Goal: Transaction & Acquisition: Purchase product/service

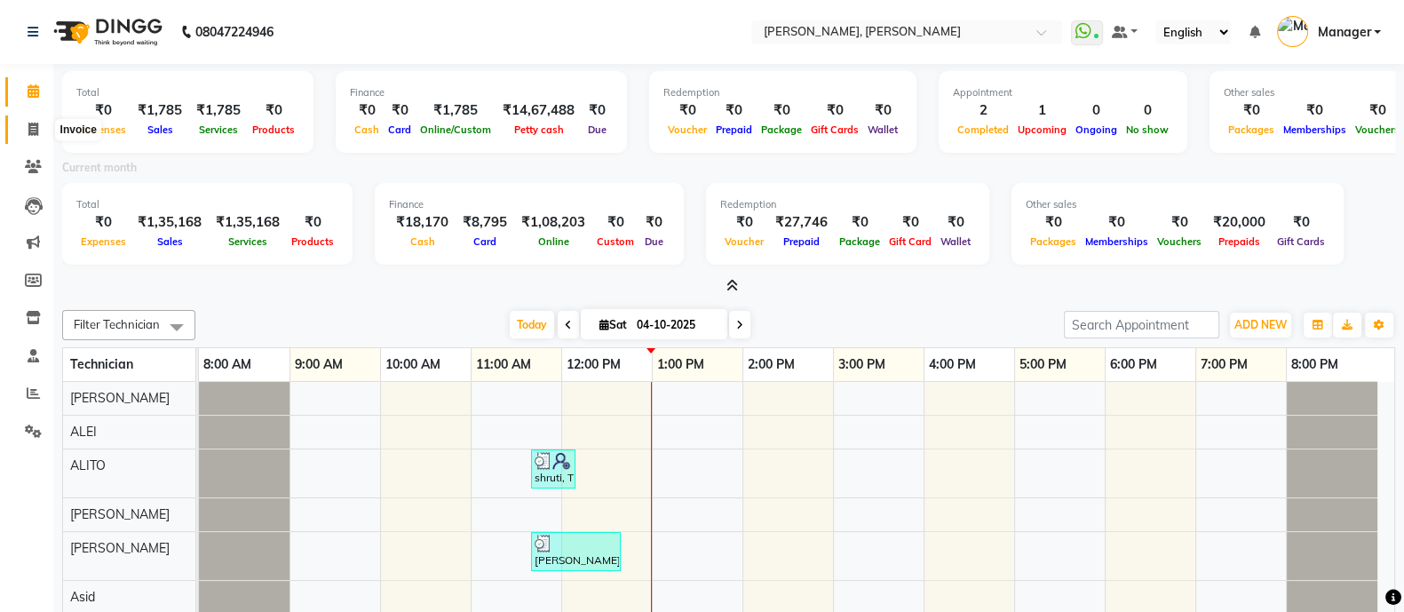
click at [29, 125] on icon at bounding box center [33, 129] width 10 height 13
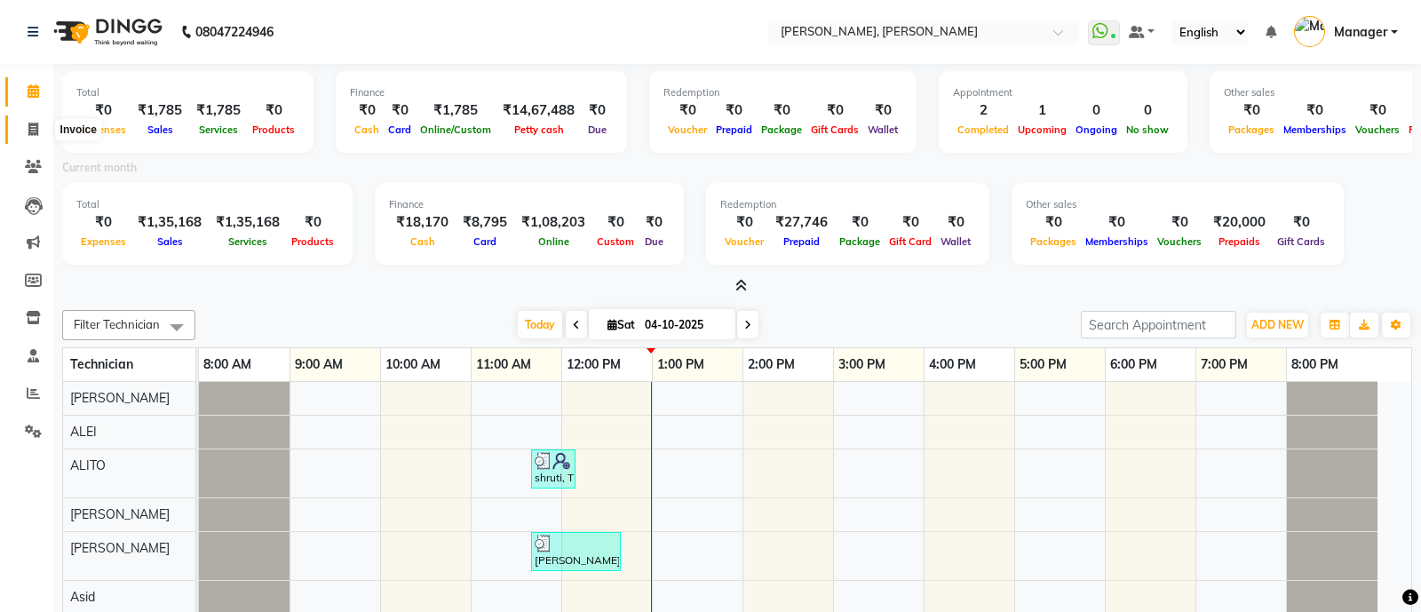
select select "3767"
select select "service"
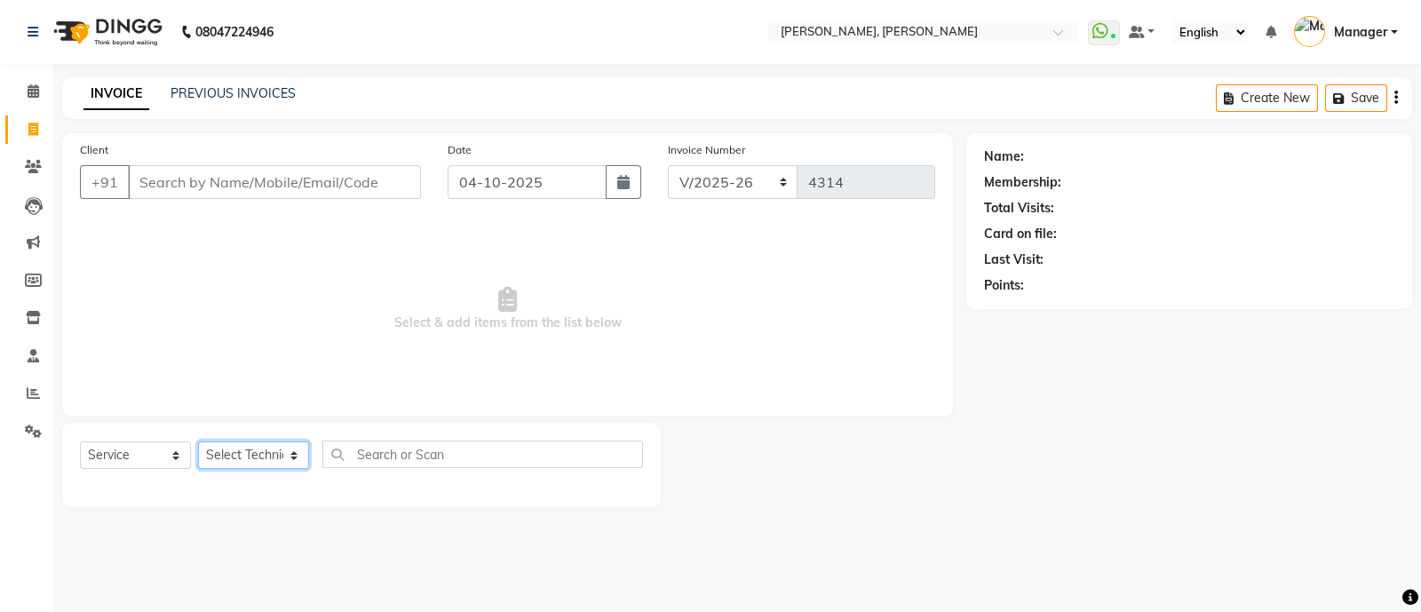
click at [220, 457] on select "Select Technician [PERSON_NAME] [PERSON_NAME] Asid Hanmi [PERSON_NAME] Manager …" at bounding box center [253, 455] width 111 height 28
select select "34784"
click at [198, 442] on select "Select Technician [PERSON_NAME] [PERSON_NAME] Asid Hanmi [PERSON_NAME] Manager …" at bounding box center [253, 455] width 111 height 28
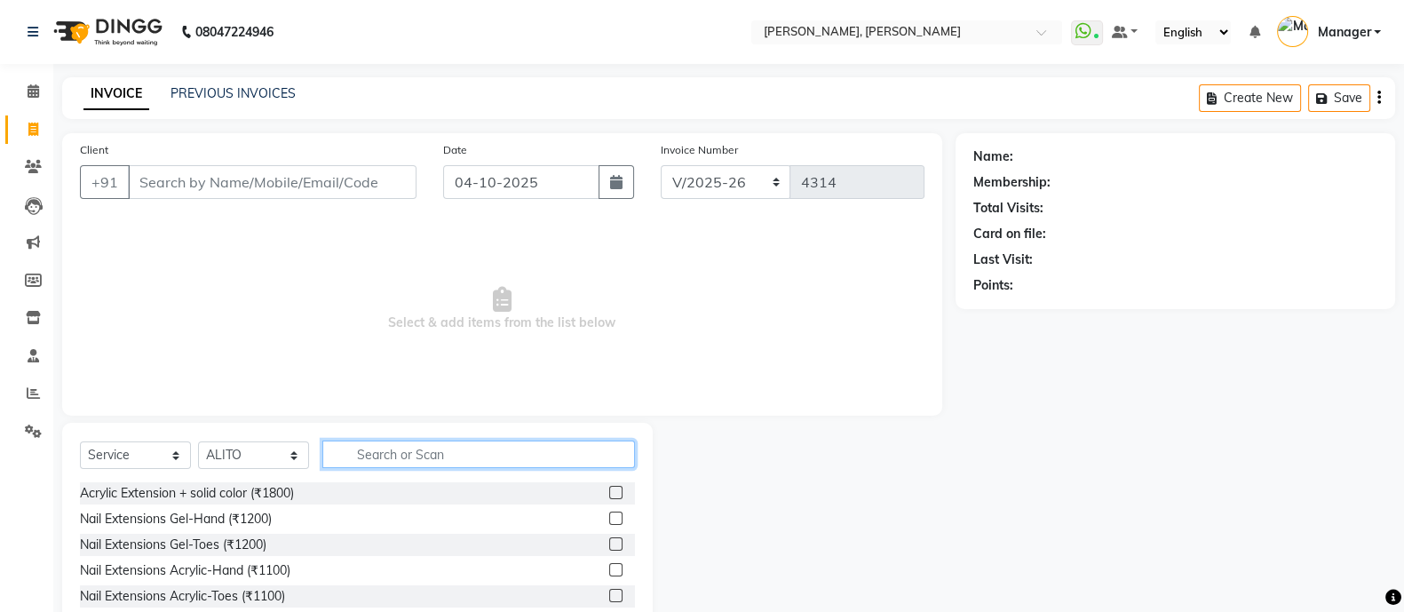
click at [399, 458] on input "text" at bounding box center [478, 454] width 313 height 28
type input "re"
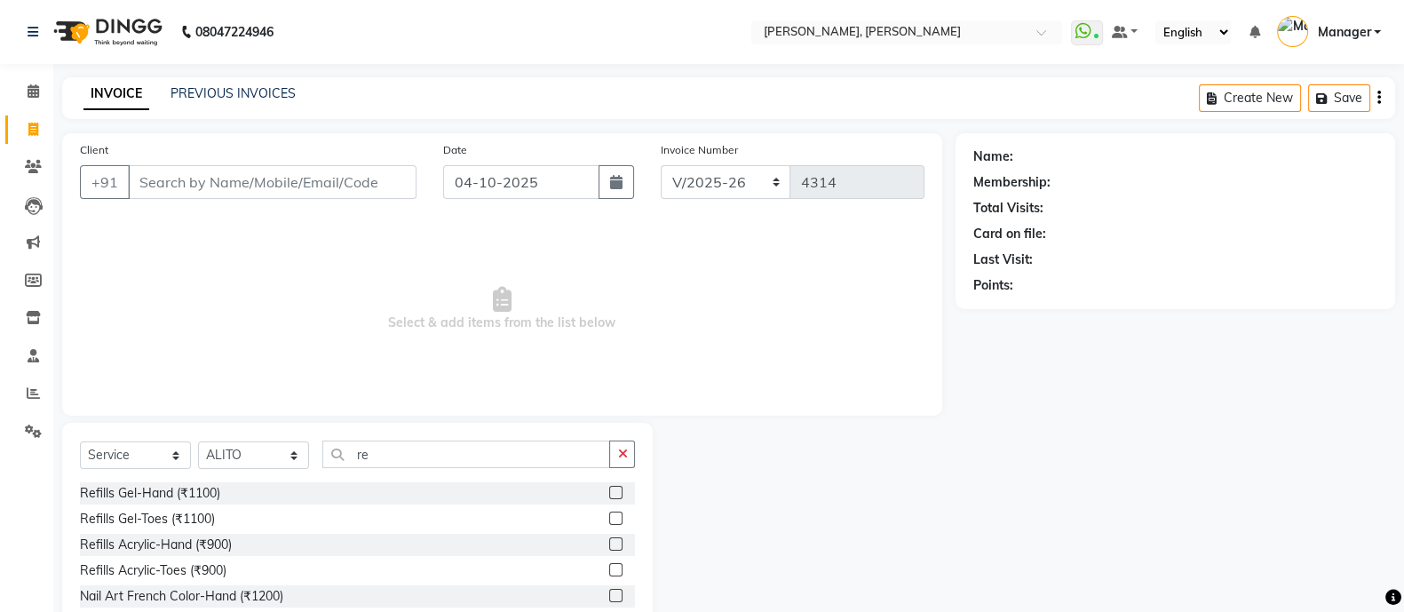
click at [464, 544] on div "Refills Acrylic-Hand (₹900)" at bounding box center [357, 545] width 555 height 22
click at [609, 542] on label at bounding box center [615, 543] width 13 height 13
click at [609, 542] on input "checkbox" at bounding box center [615, 545] width 12 height 12
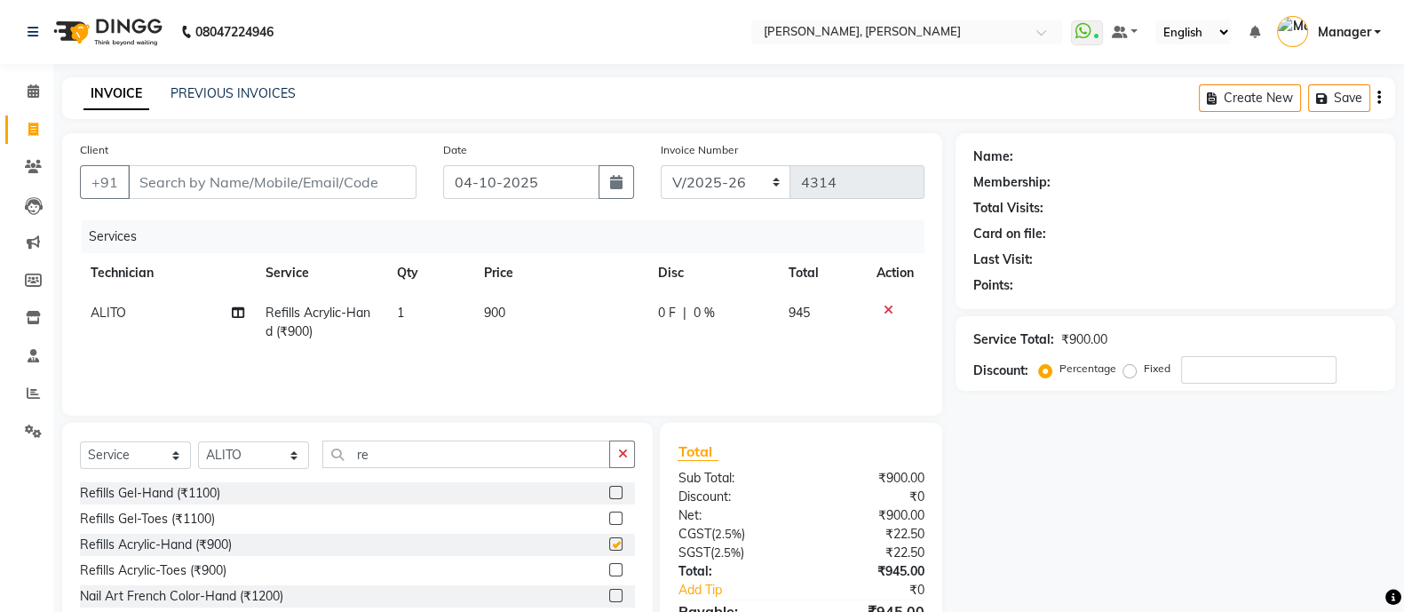
checkbox input "false"
click at [623, 450] on icon "button" at bounding box center [622, 454] width 10 height 12
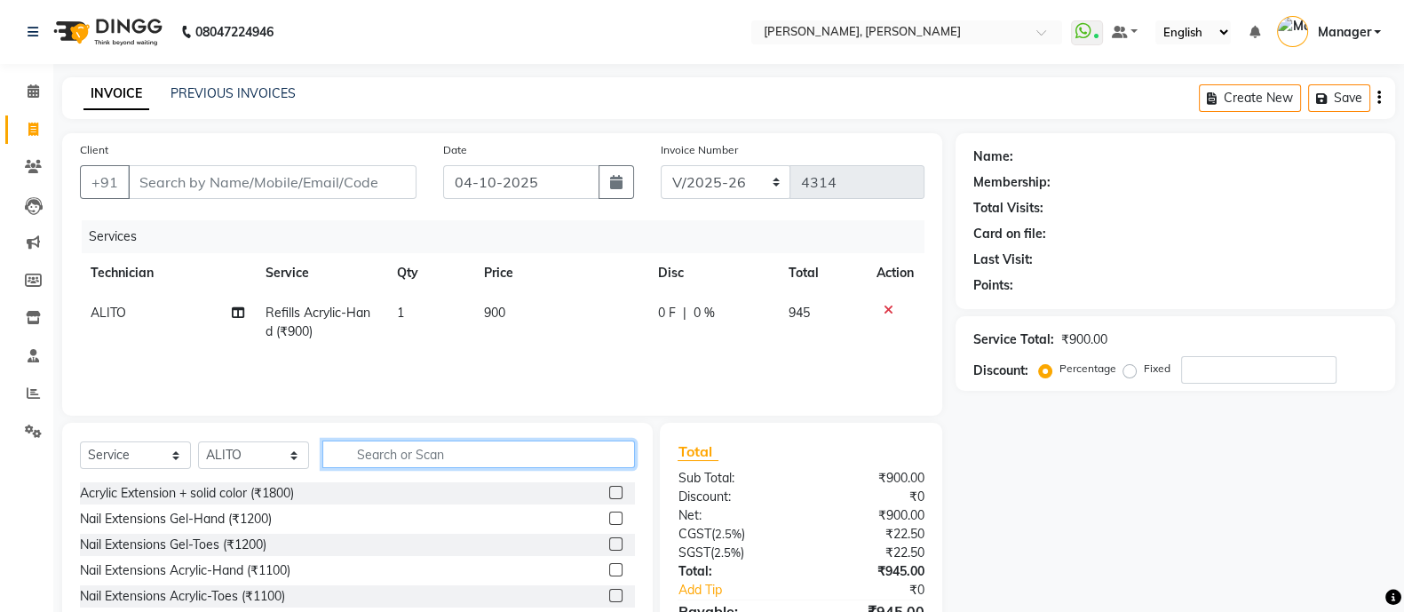
click at [582, 446] on input "text" at bounding box center [478, 454] width 313 height 28
type input "so"
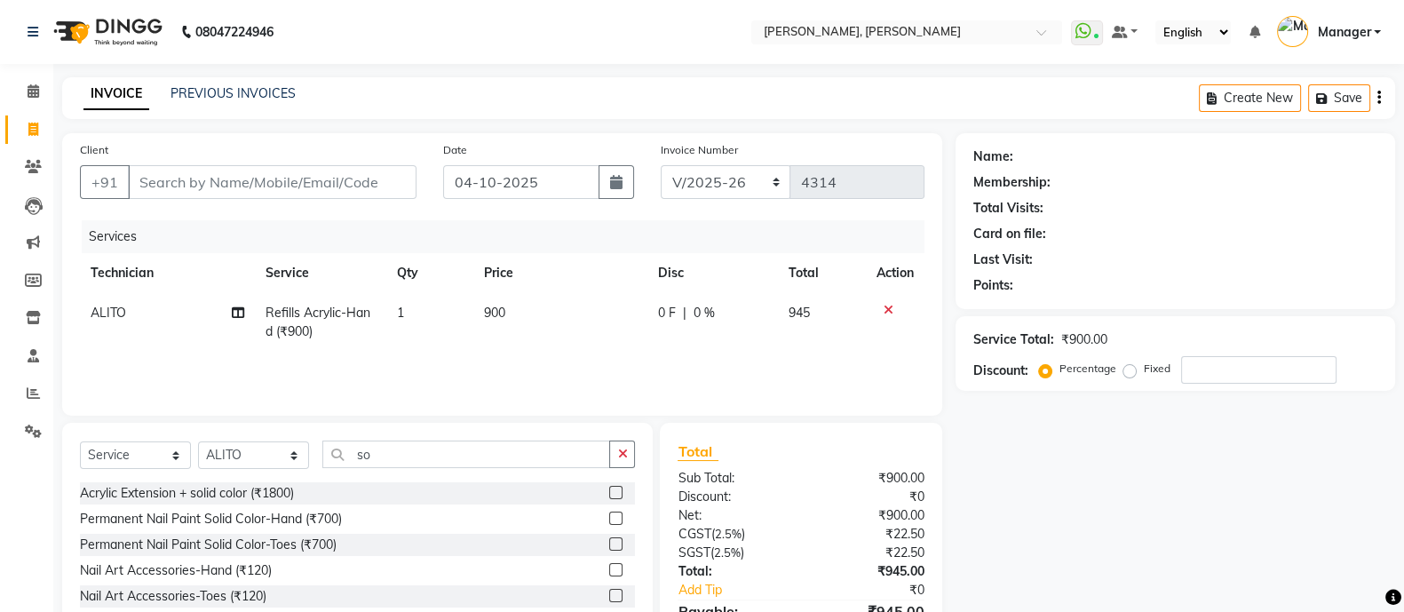
click at [622, 519] on label at bounding box center [615, 518] width 13 height 13
click at [621, 519] on input "checkbox" at bounding box center [615, 519] width 12 height 12
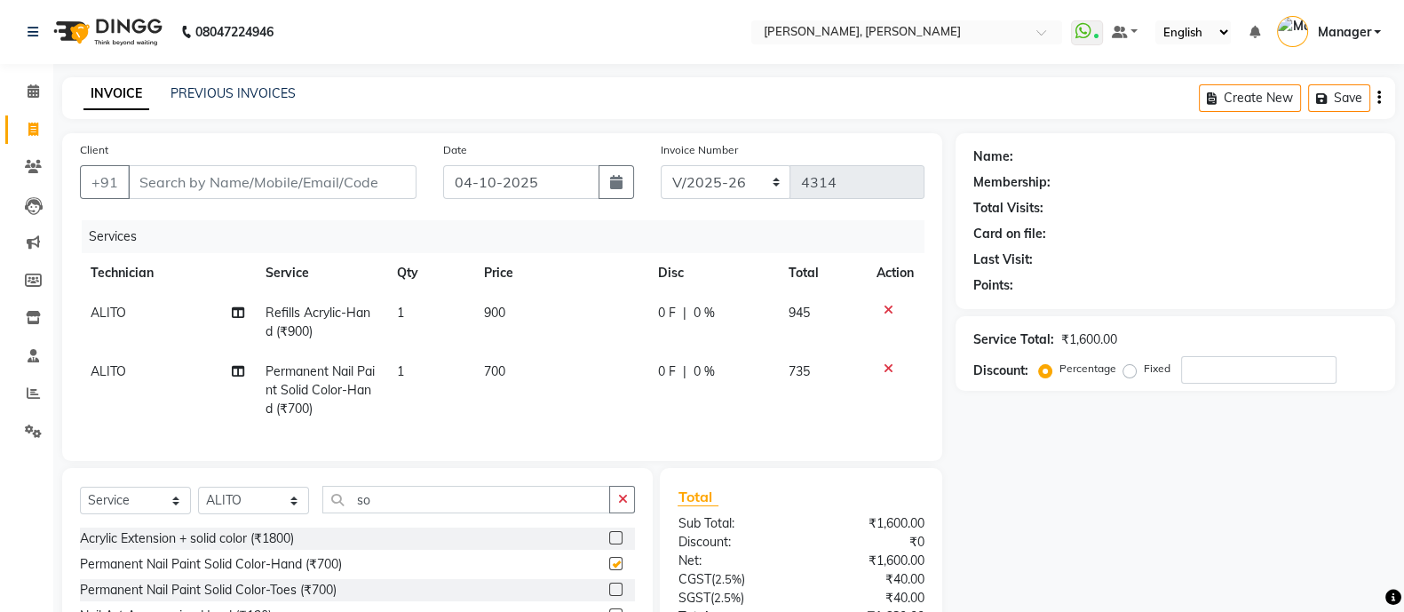
checkbox input "false"
click at [543, 495] on div "Select Service Product Membership Package Voucher Prepaid Gift Card Select Tech…" at bounding box center [357, 574] width 591 height 213
click at [551, 513] on input "so" at bounding box center [466, 500] width 288 height 28
type input "s"
click at [331, 180] on input "Client" at bounding box center [272, 182] width 289 height 34
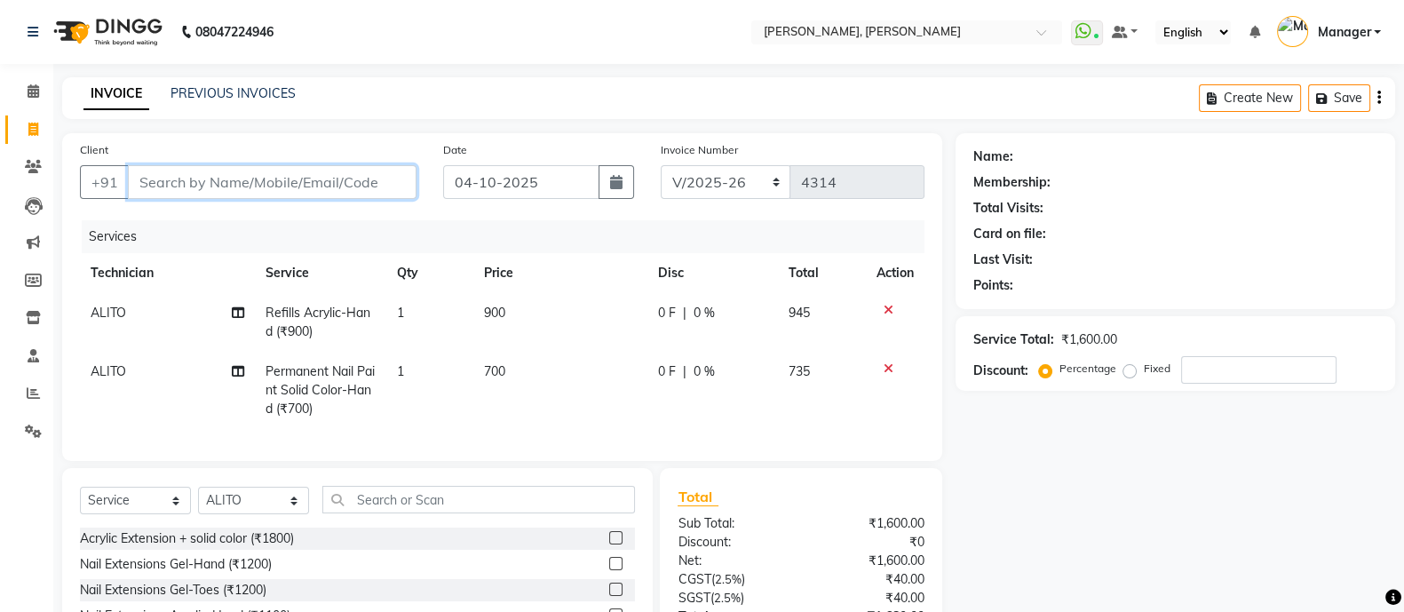
type input "9"
type input "0"
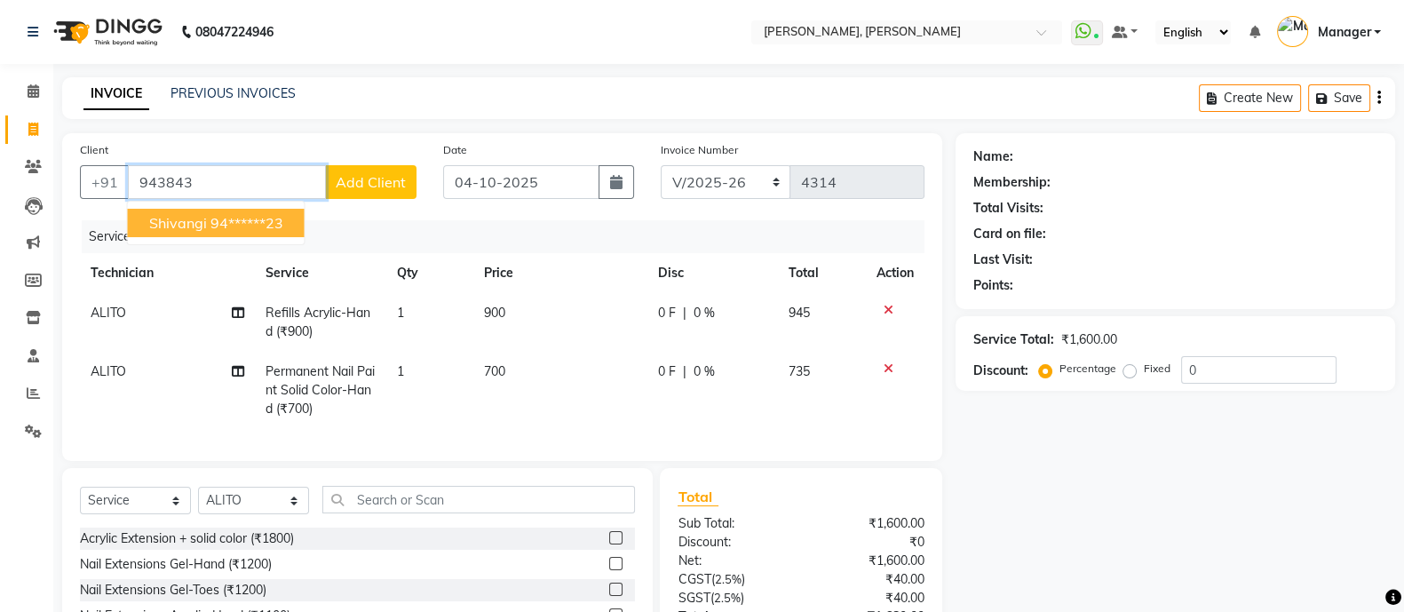
click at [183, 218] on span "Shivangi" at bounding box center [178, 223] width 58 height 18
type input "94******23"
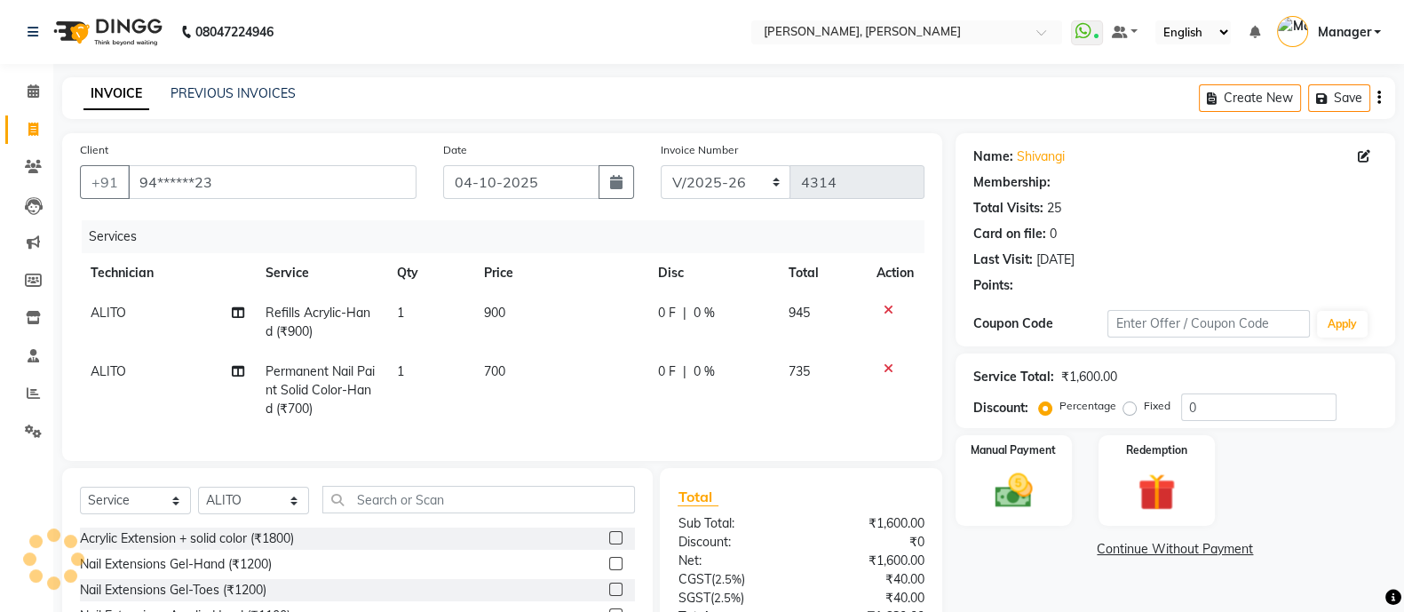
select select "1: Object"
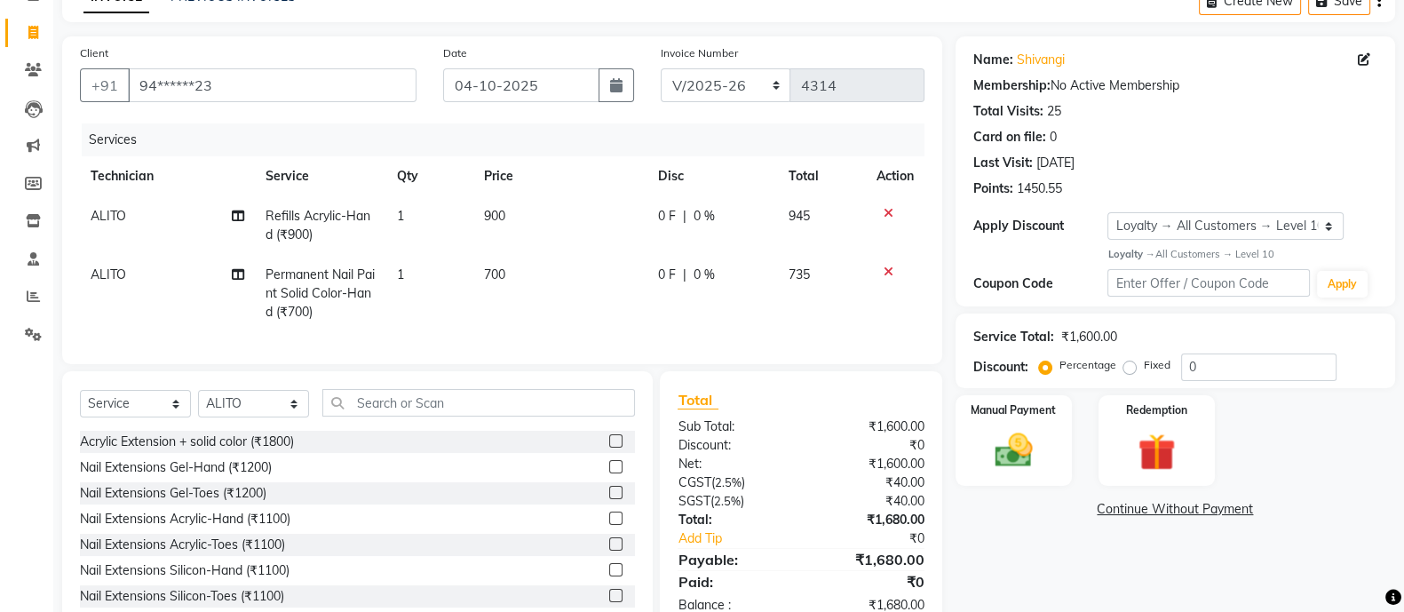
scroll to position [162, 0]
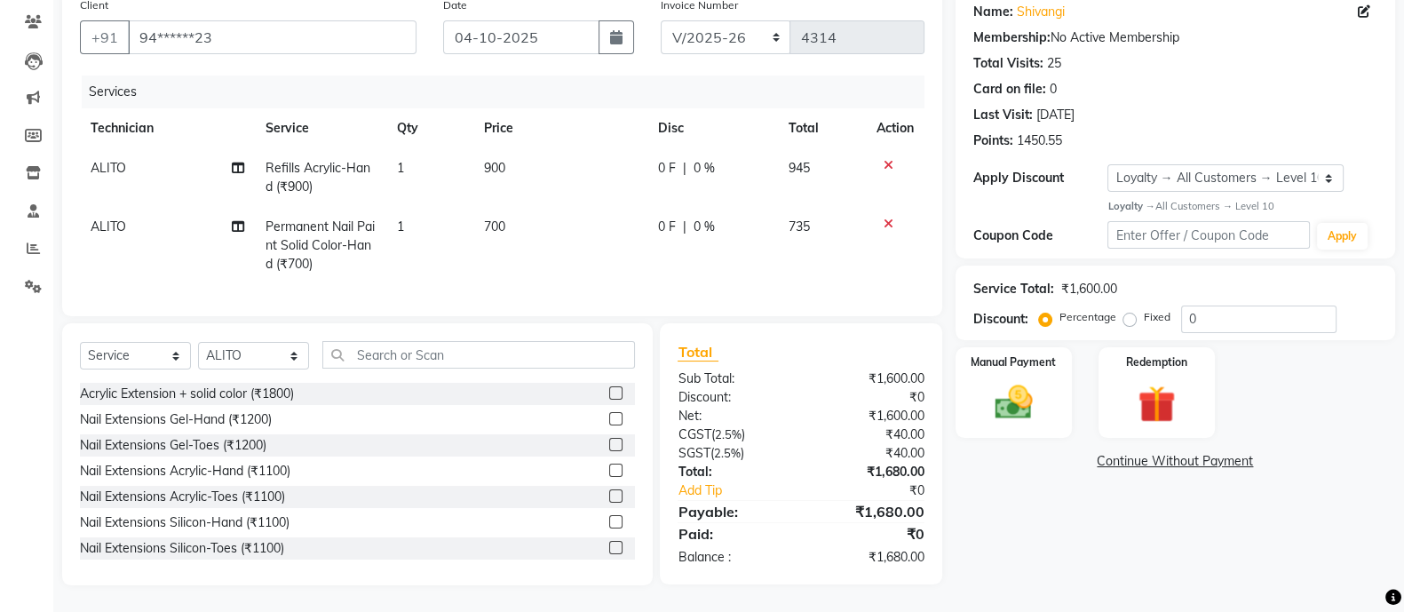
click at [1215, 536] on div "Name: [PERSON_NAME] Membership: No Active Membership Total Visits: 25 Card on f…" at bounding box center [1182, 286] width 453 height 597
click at [1146, 543] on div "Name: [PERSON_NAME] Membership: No Active Membership Total Visits: 25 Card on f…" at bounding box center [1182, 286] width 453 height 597
click at [426, 348] on input "text" at bounding box center [478, 355] width 313 height 28
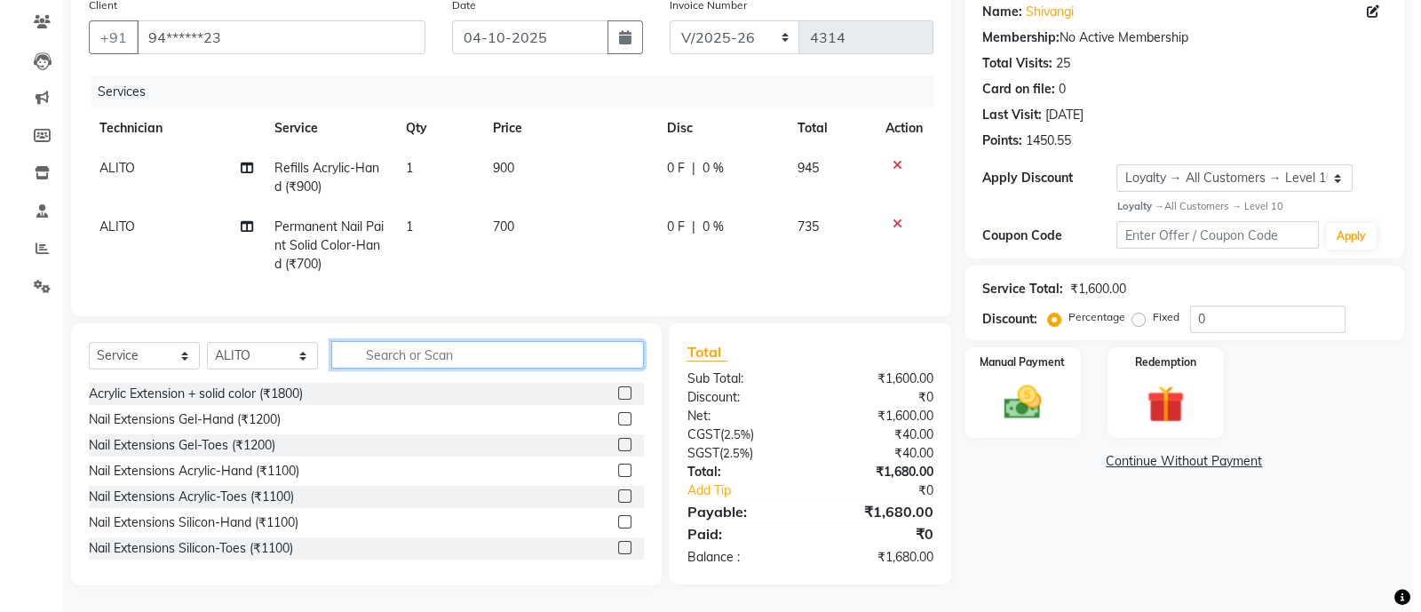
scroll to position [0, 0]
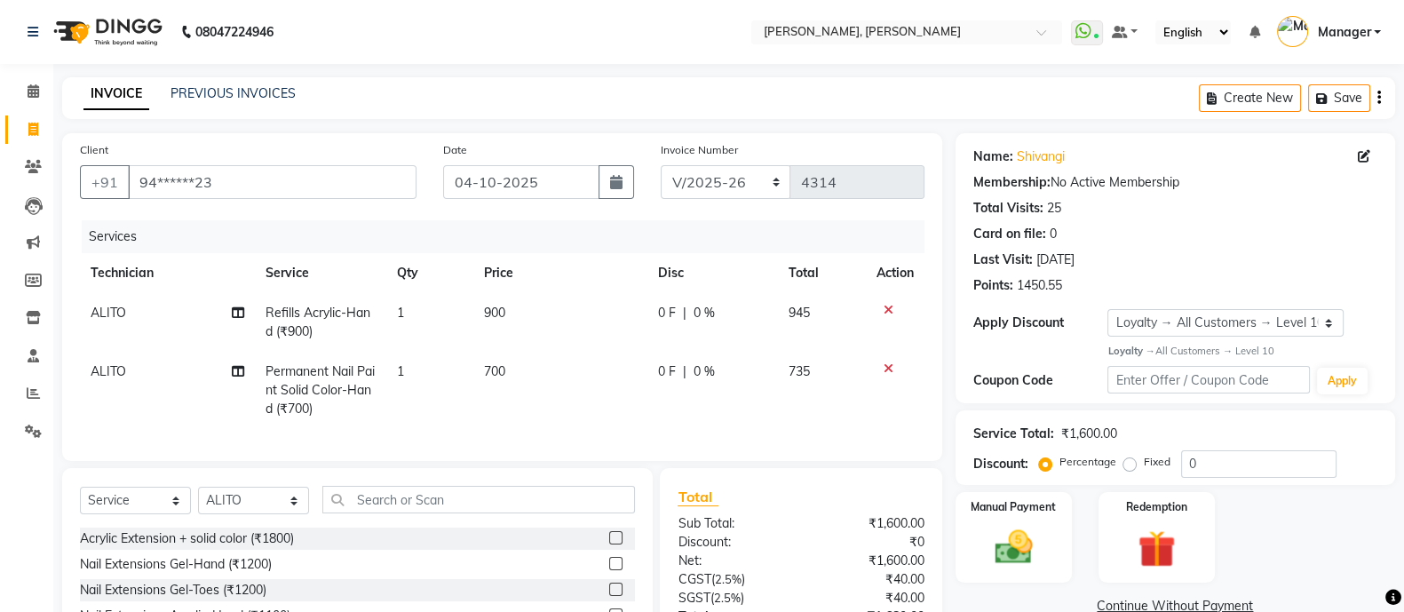
click at [1355, 157] on div "Name: [PERSON_NAME]" at bounding box center [1175, 156] width 404 height 19
click at [1363, 157] on icon at bounding box center [1364, 156] width 12 height 12
select select "21"
select select "[DEMOGRAPHIC_DATA]"
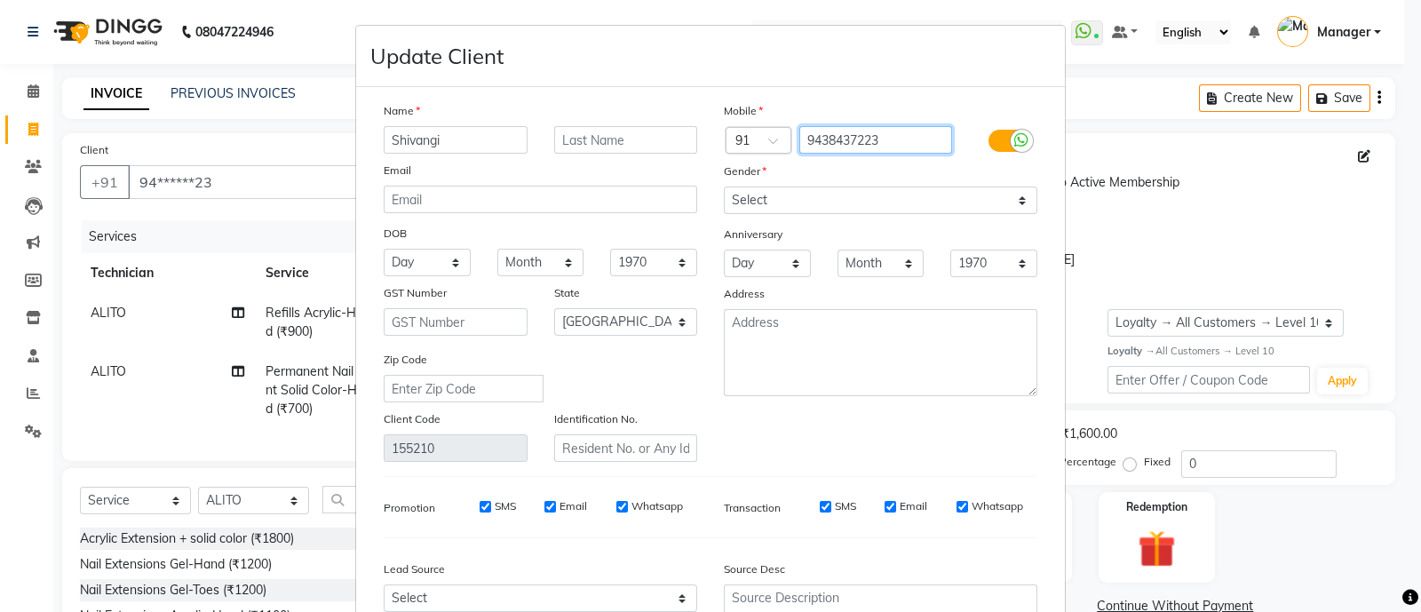
drag, startPoint x: 888, startPoint y: 145, endPoint x: 794, endPoint y: 153, distance: 94.5
click at [799, 153] on input "9438437223" at bounding box center [876, 140] width 154 height 28
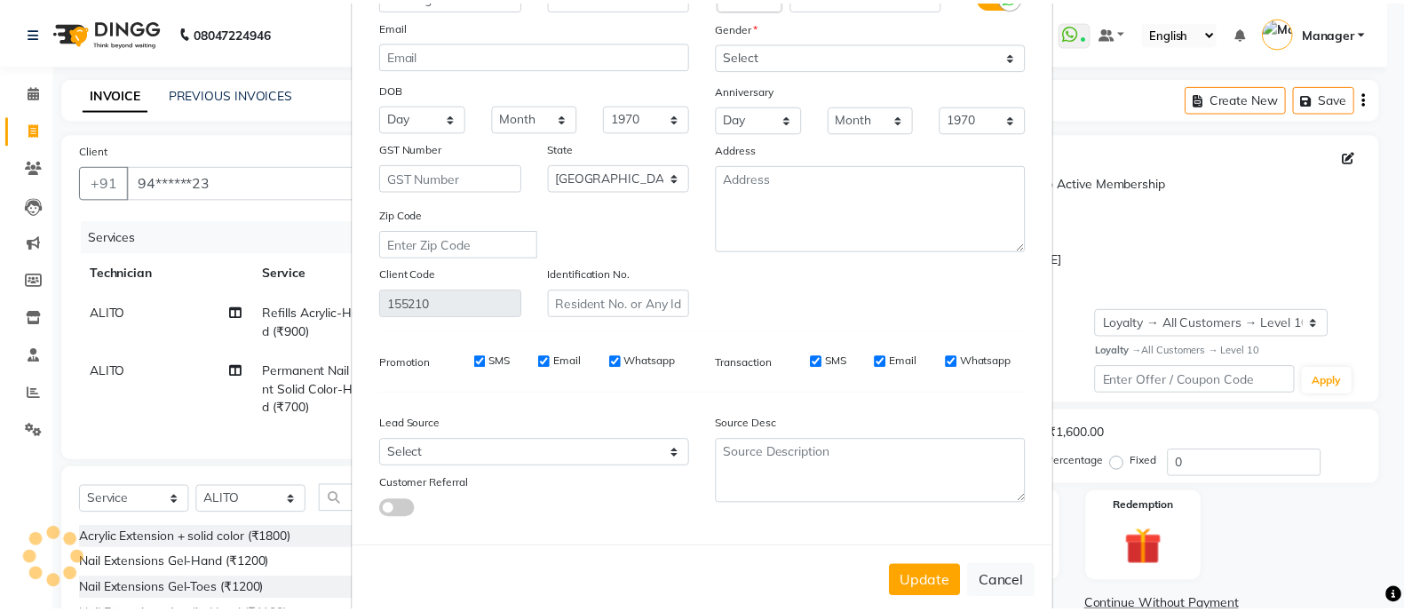
scroll to position [186, 0]
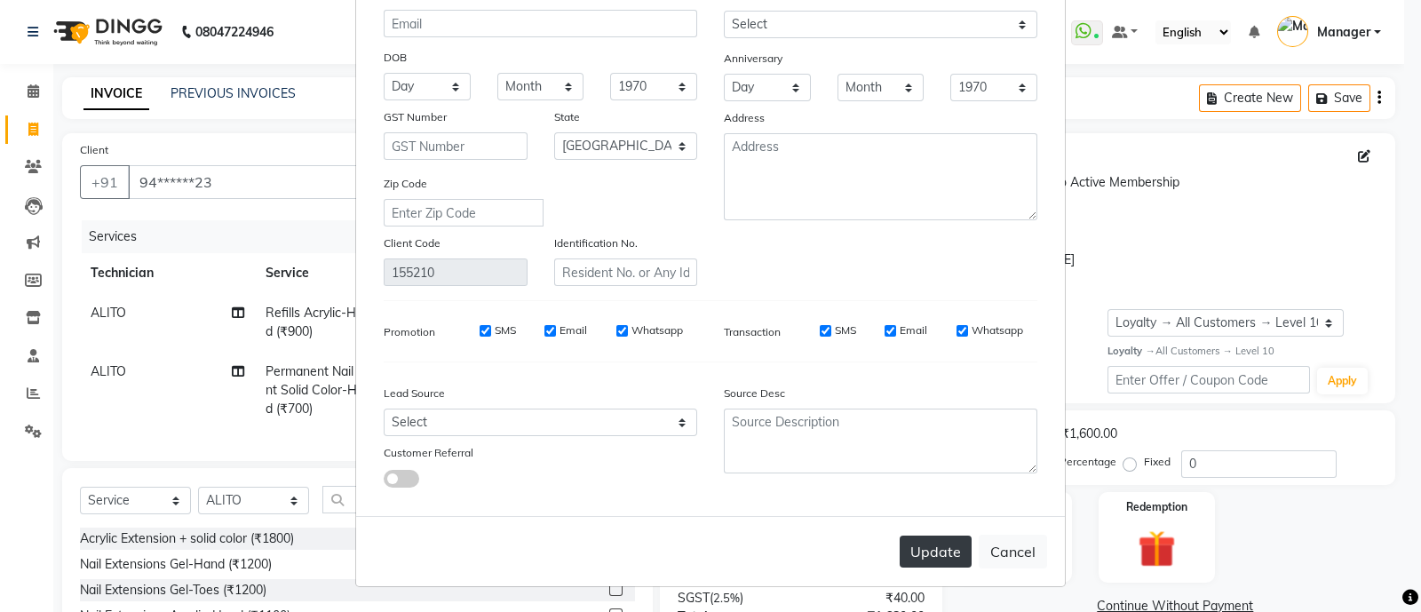
click at [928, 548] on button "Update" at bounding box center [936, 551] width 72 height 32
select select
select select "null"
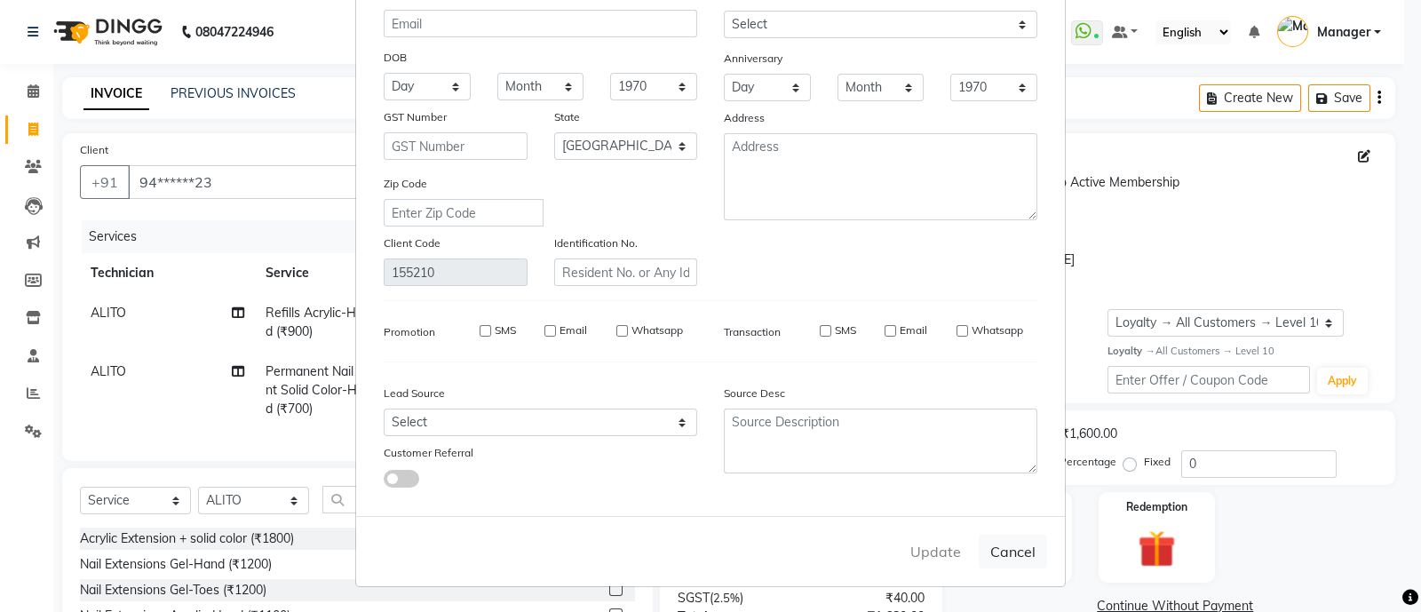
select select
checkbox input "false"
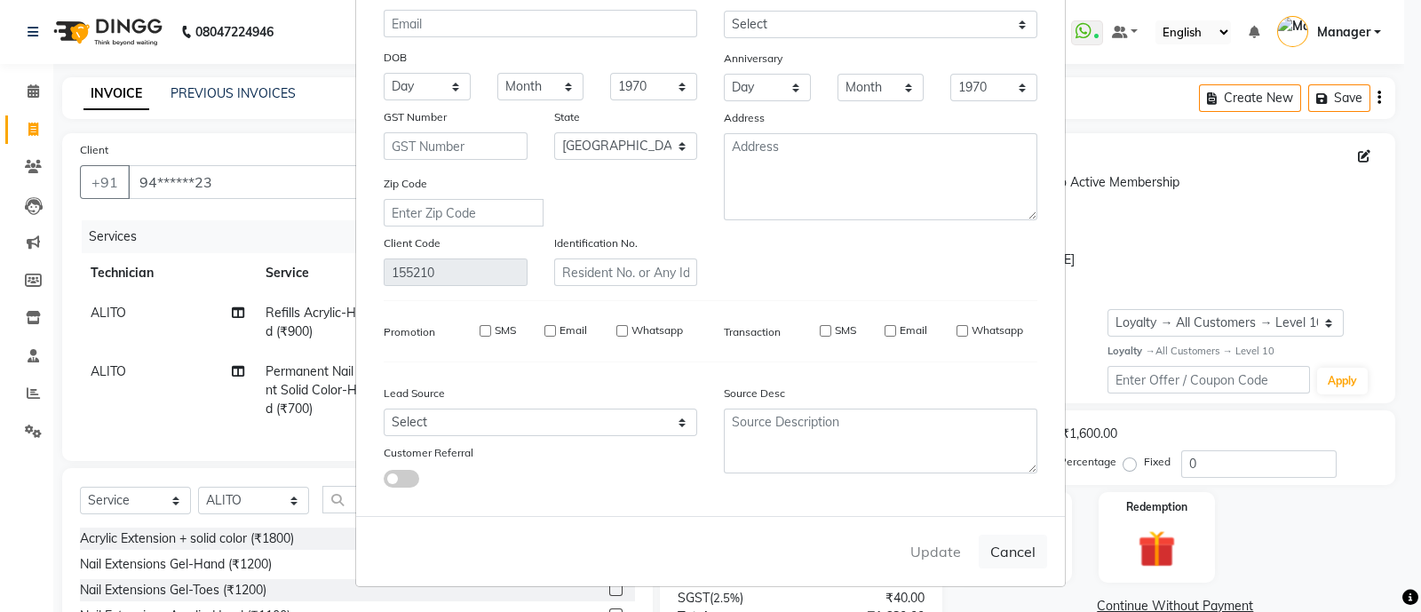
checkbox input "false"
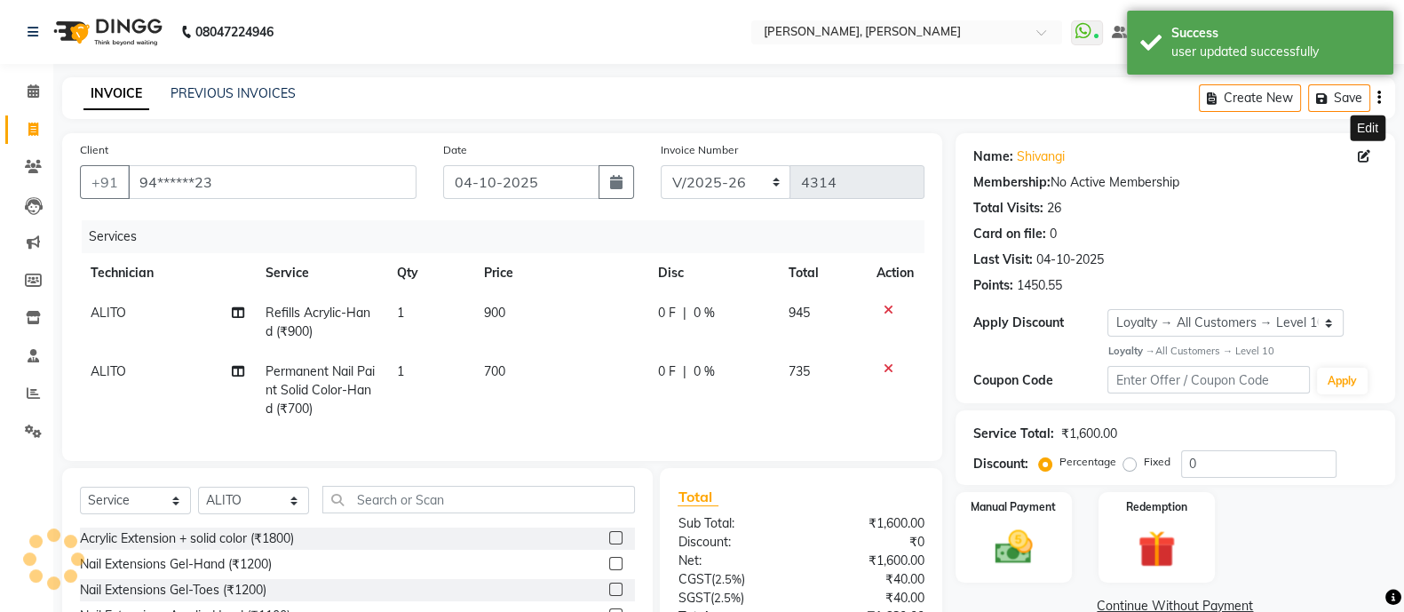
select select "1: Object"
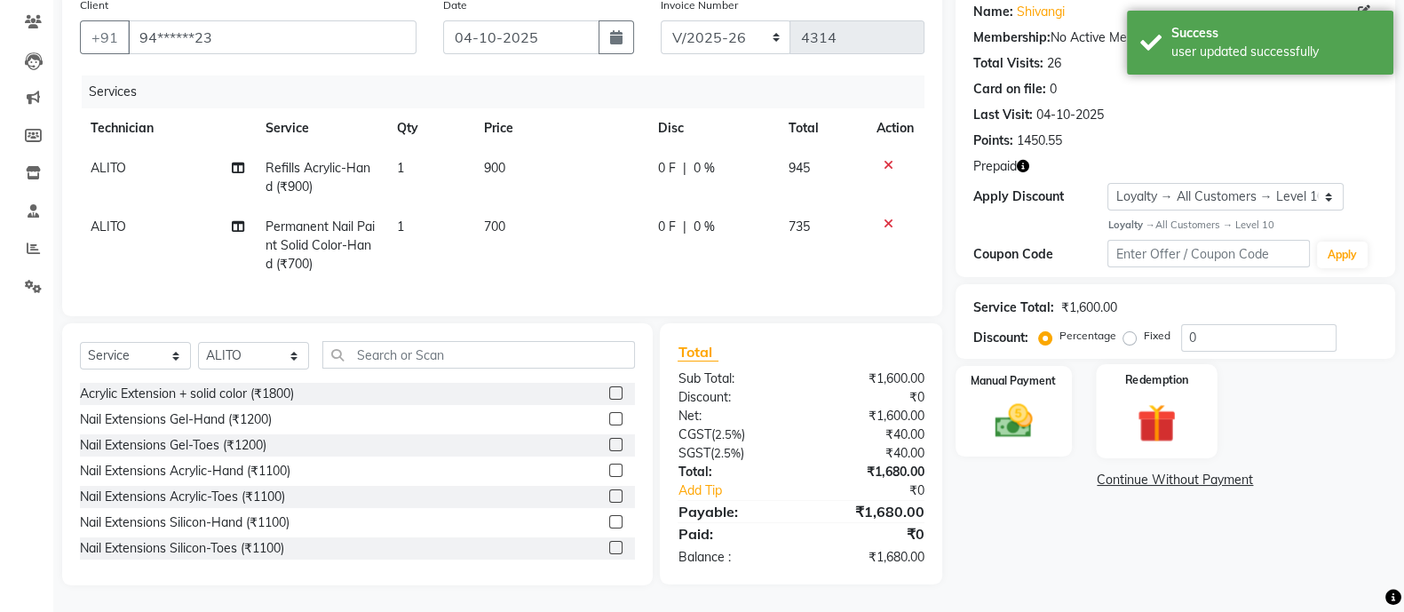
click at [1137, 378] on div "Redemption" at bounding box center [1157, 411] width 122 height 94
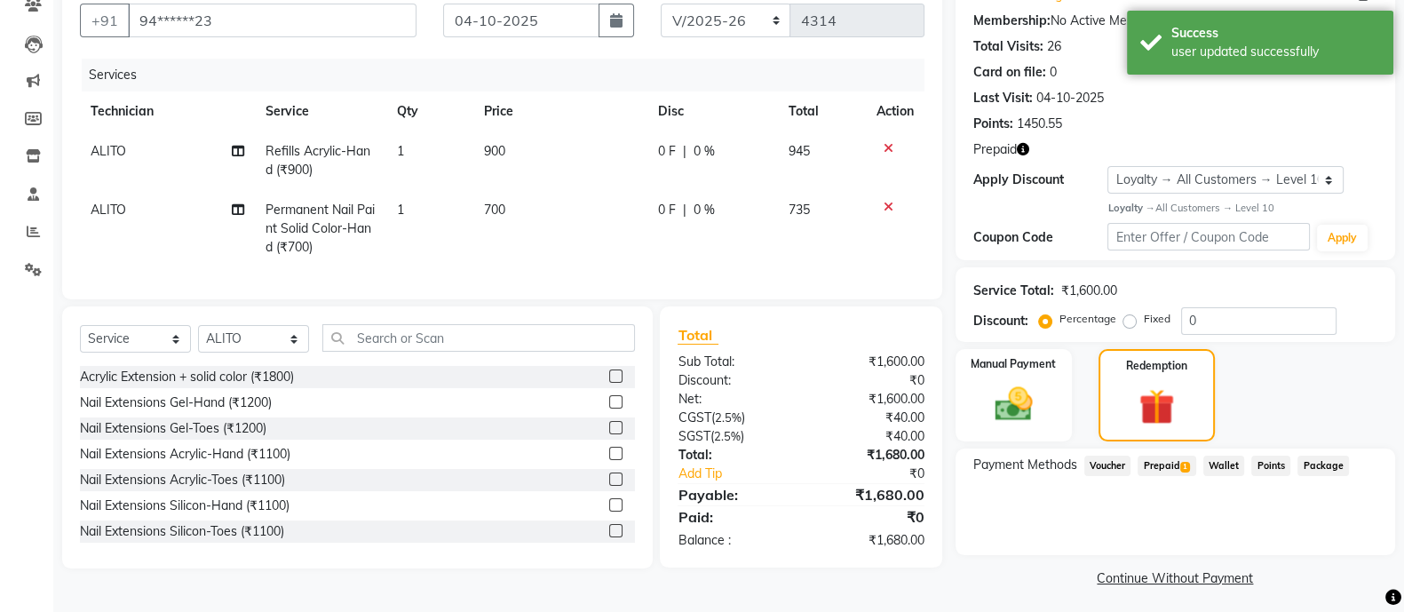
click at [1177, 462] on span "Prepaid 1" at bounding box center [1167, 466] width 58 height 20
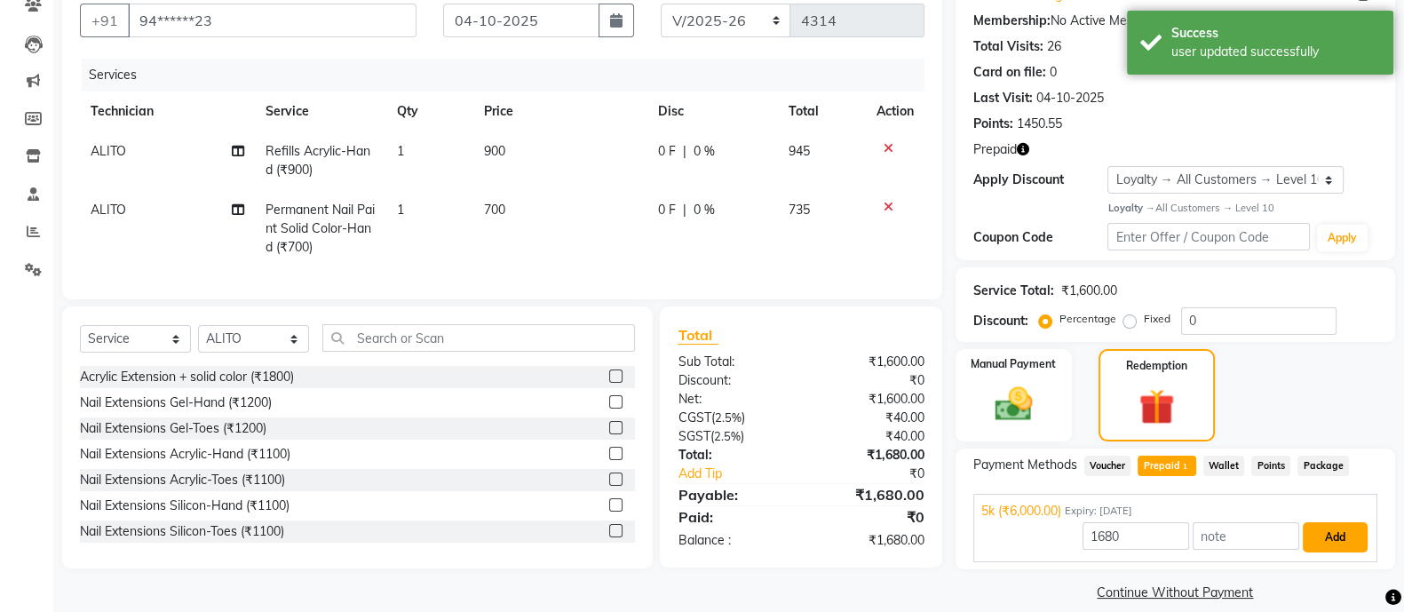
click at [1333, 538] on button "Add" at bounding box center [1335, 537] width 65 height 30
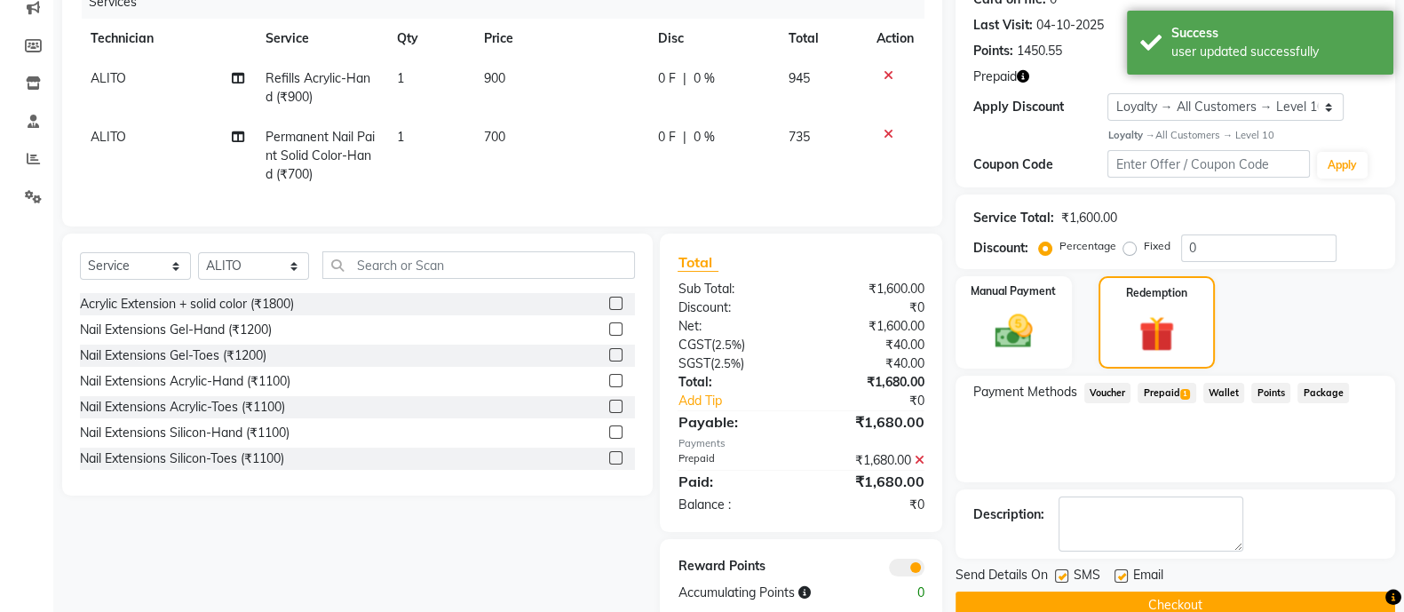
scroll to position [288, 0]
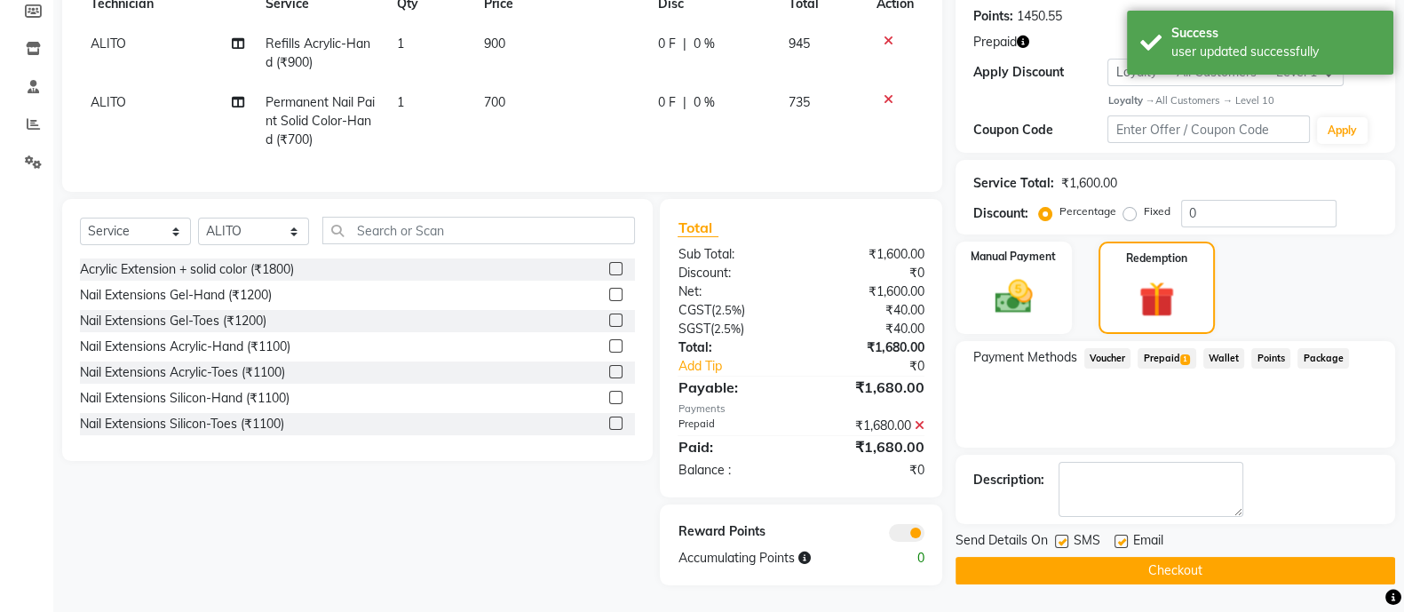
click at [1122, 557] on button "Checkout" at bounding box center [1176, 571] width 440 height 28
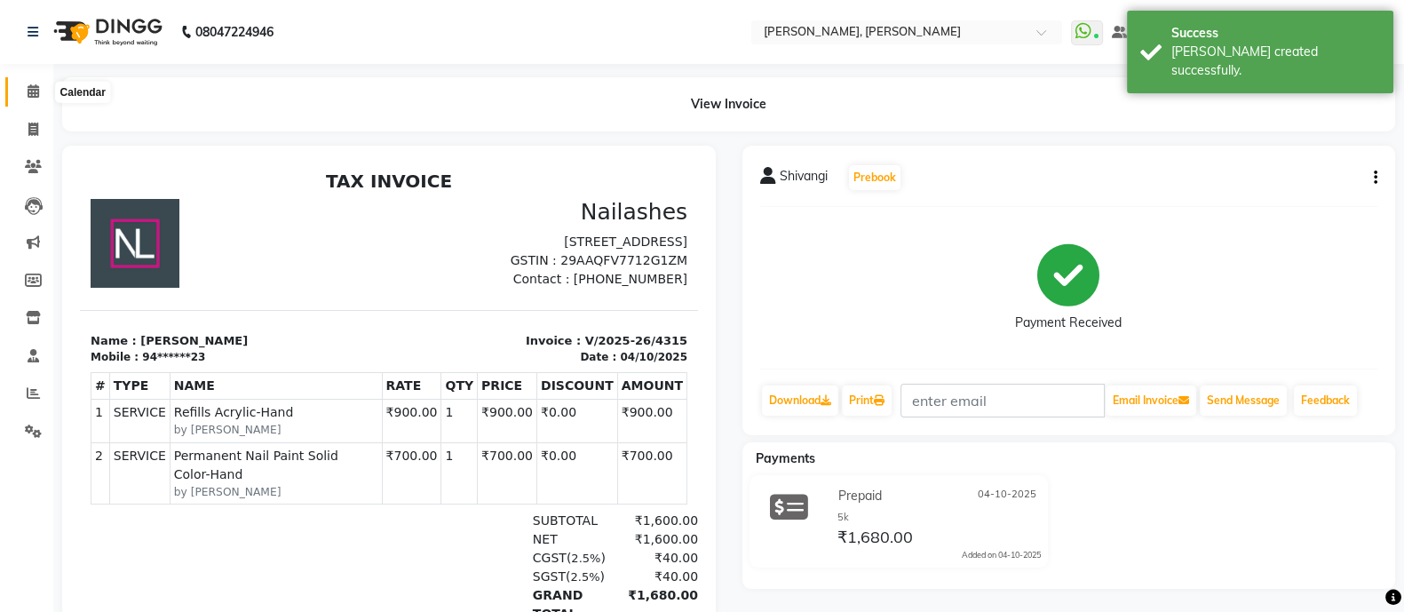
click at [31, 88] on icon at bounding box center [34, 90] width 12 height 13
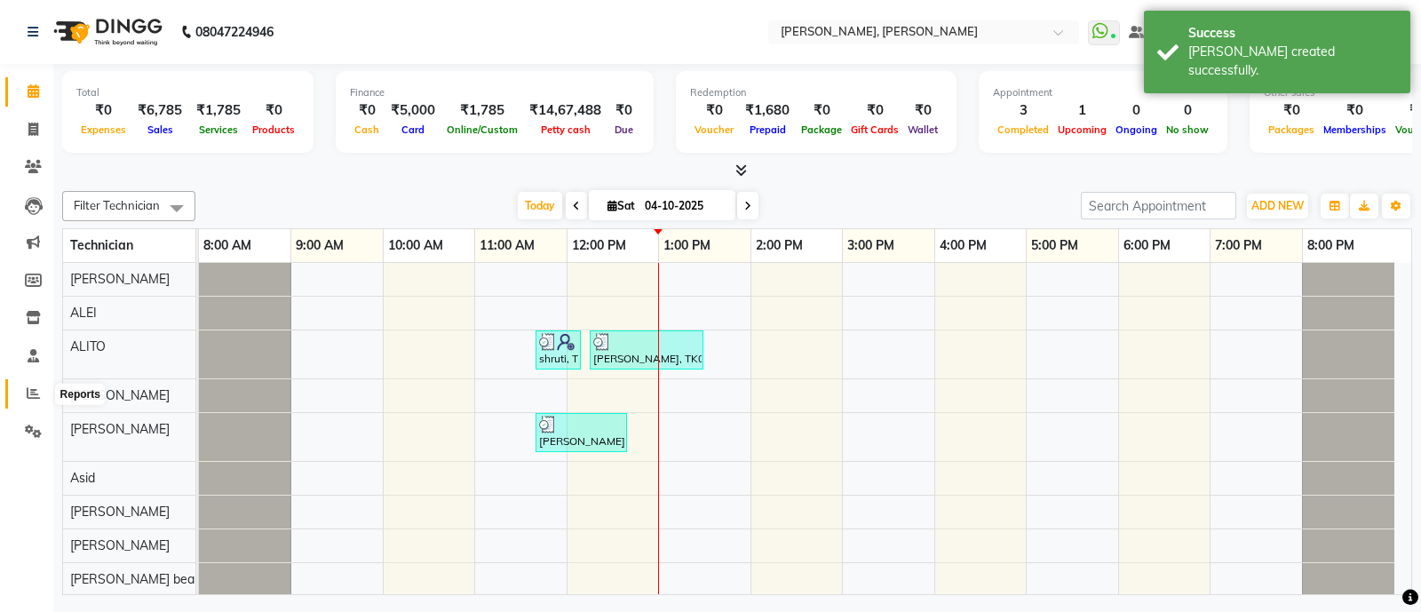
click at [33, 393] on icon at bounding box center [33, 392] width 13 height 13
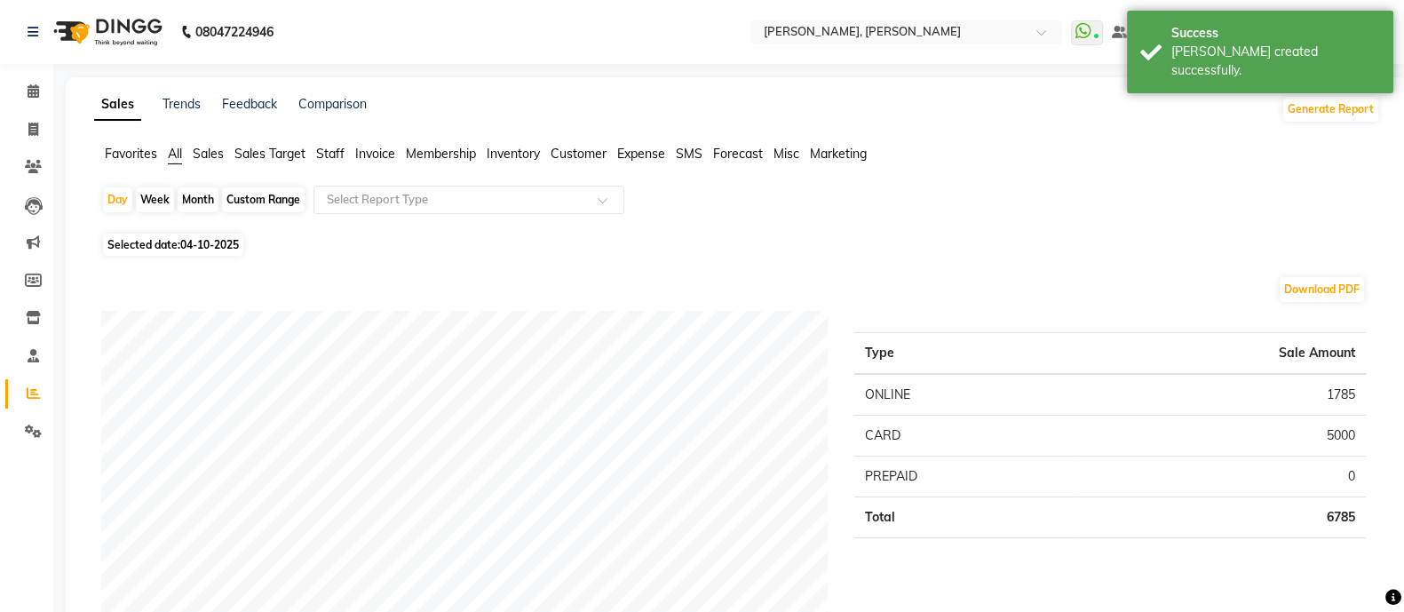
click at [333, 155] on span "Staff" at bounding box center [330, 154] width 28 height 16
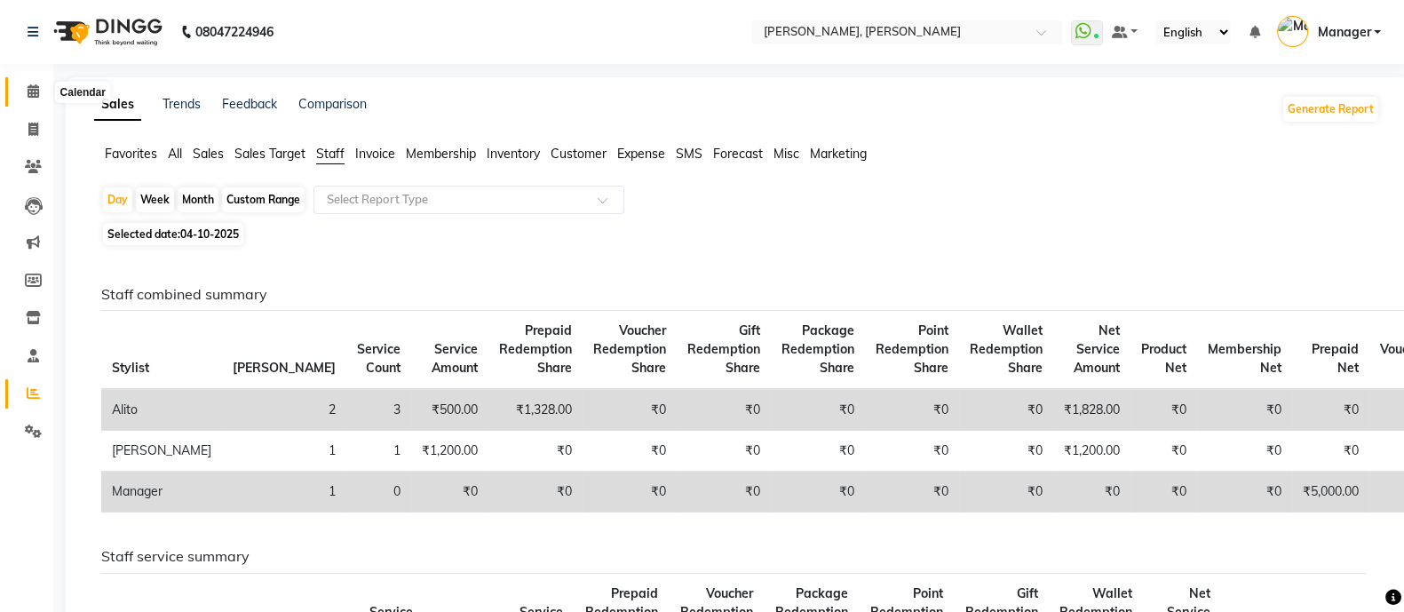
click at [29, 91] on icon at bounding box center [34, 90] width 12 height 13
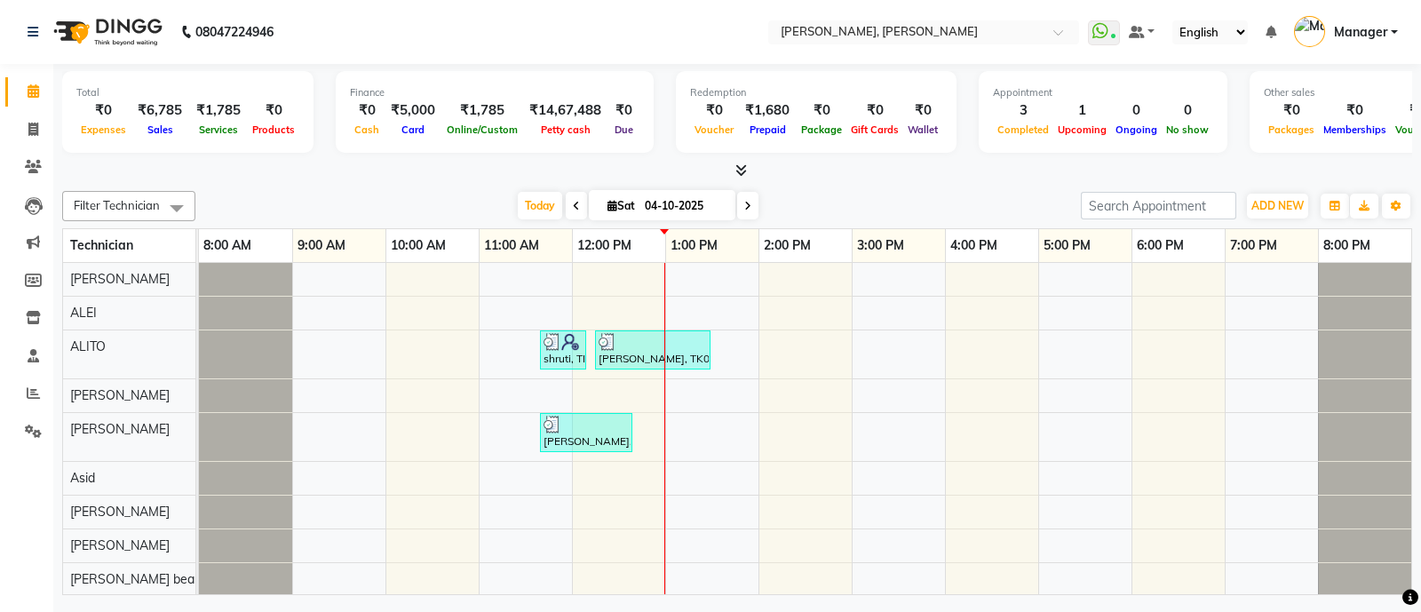
click at [738, 166] on icon at bounding box center [741, 169] width 12 height 13
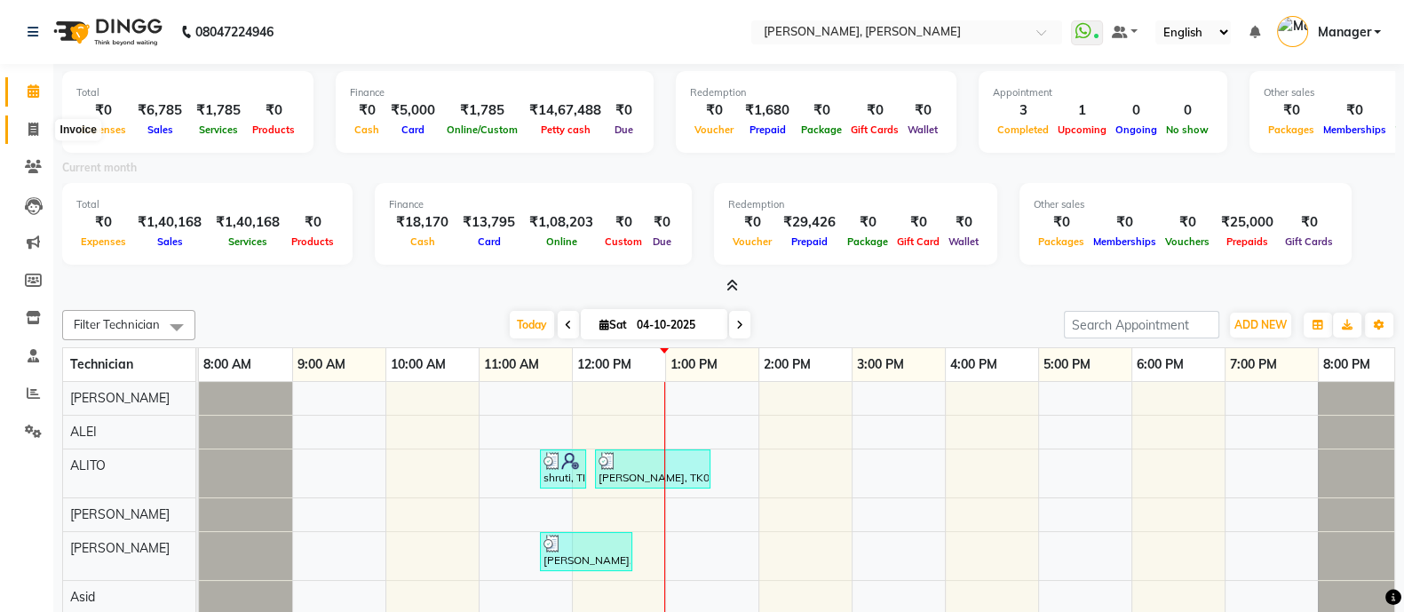
click at [32, 120] on span at bounding box center [33, 130] width 31 height 20
select select "service"
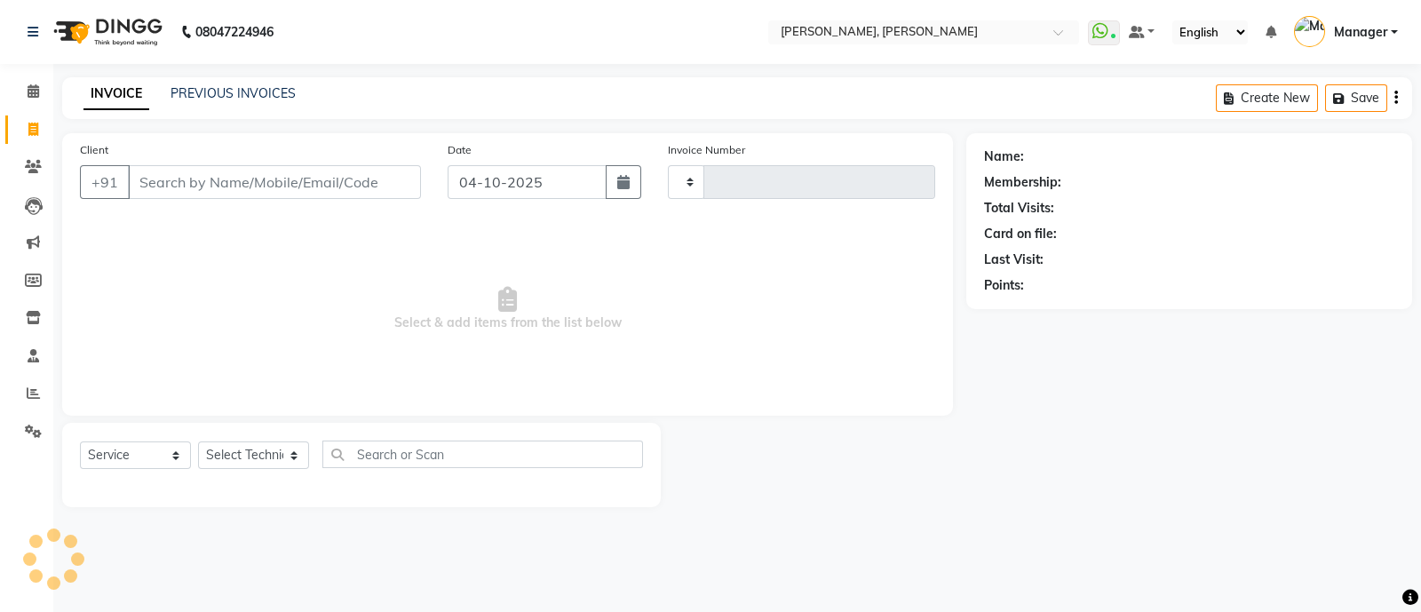
type input "4316"
select select "3767"
click at [263, 456] on select "Select Technician [PERSON_NAME] [PERSON_NAME] Asid Hanmi [PERSON_NAME] Manager …" at bounding box center [253, 455] width 111 height 28
select select "64801"
click at [198, 442] on select "Select Technician [PERSON_NAME] [PERSON_NAME] Asid Hanmi [PERSON_NAME] Manager …" at bounding box center [253, 455] width 111 height 28
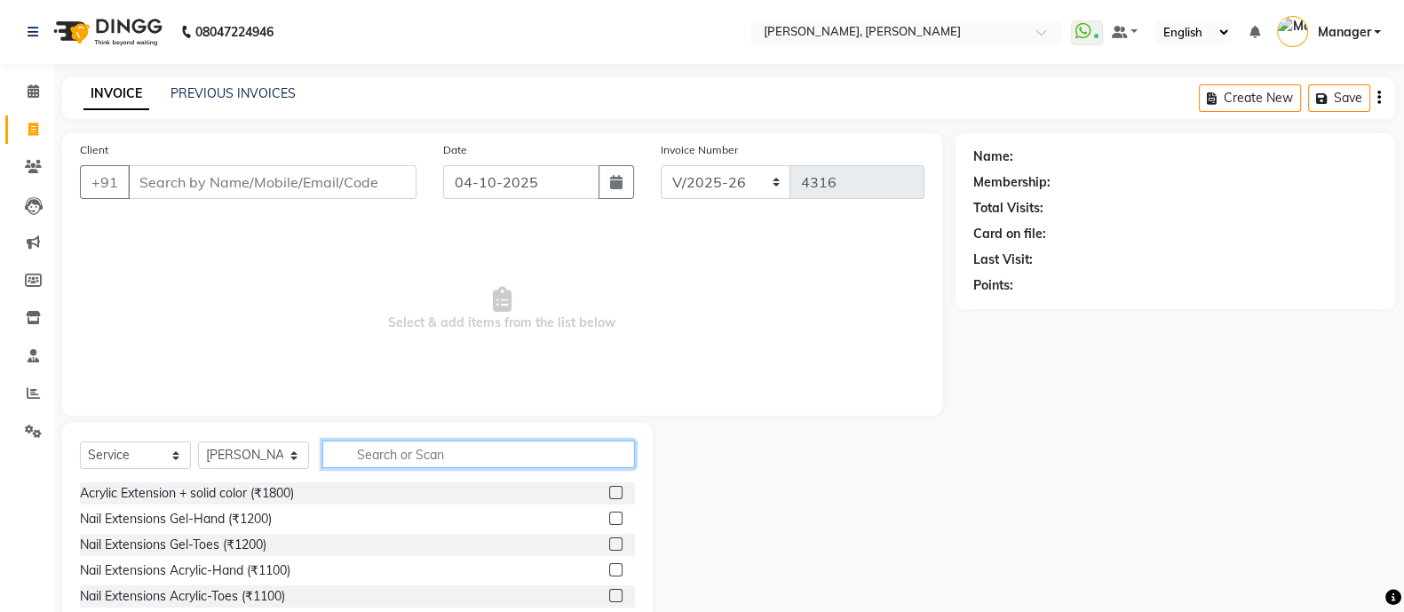
click at [420, 456] on input "text" at bounding box center [478, 454] width 313 height 28
type input "ext"
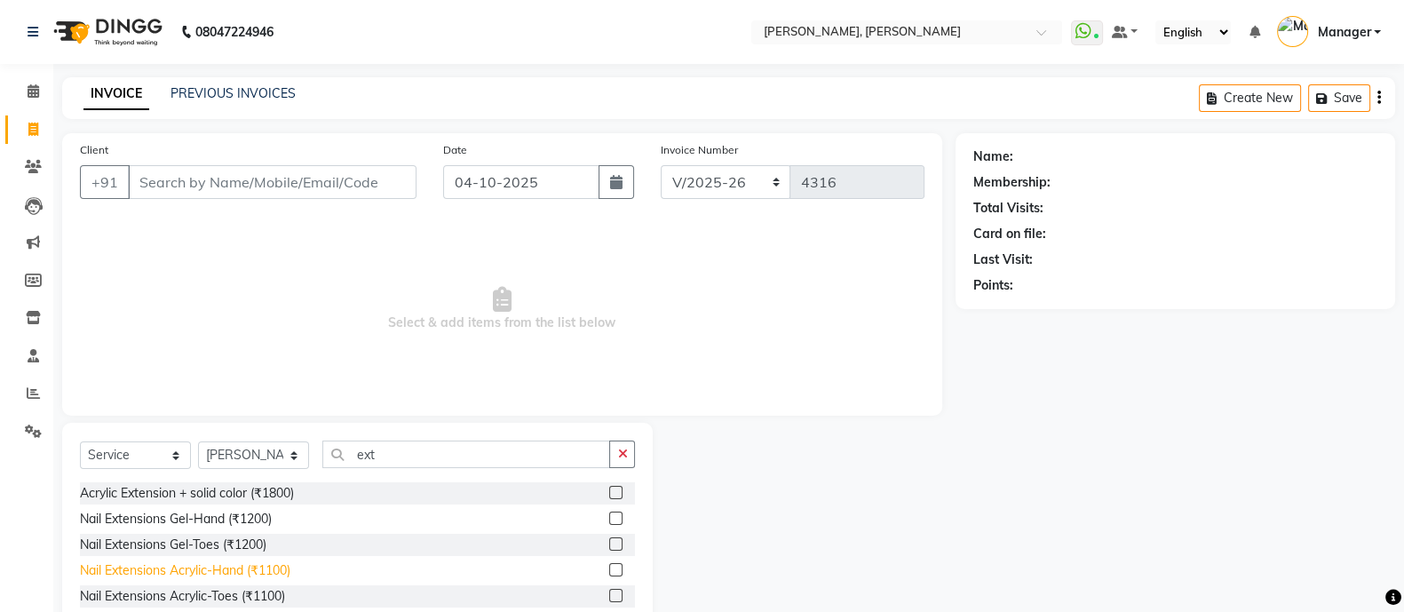
click at [274, 567] on div "Nail Extensions Acrylic-Hand (₹1100)" at bounding box center [185, 570] width 210 height 19
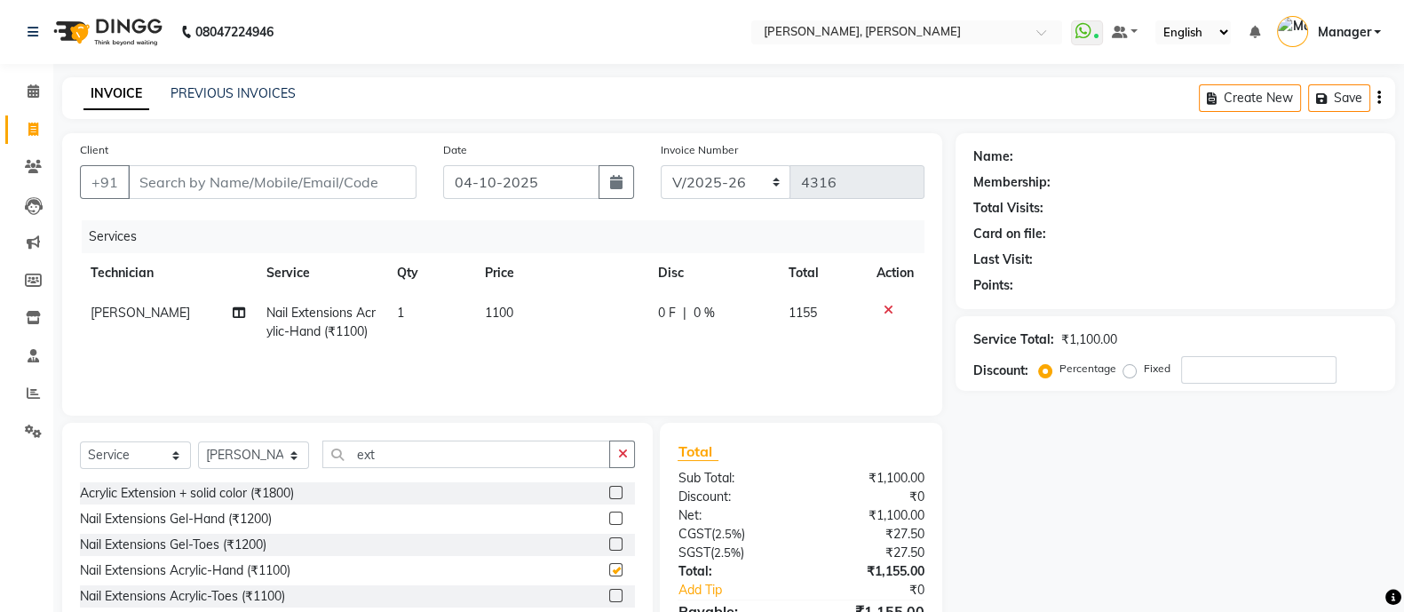
checkbox input "false"
click at [408, 456] on input "ext" at bounding box center [466, 454] width 288 height 28
type input "e"
type input "s"
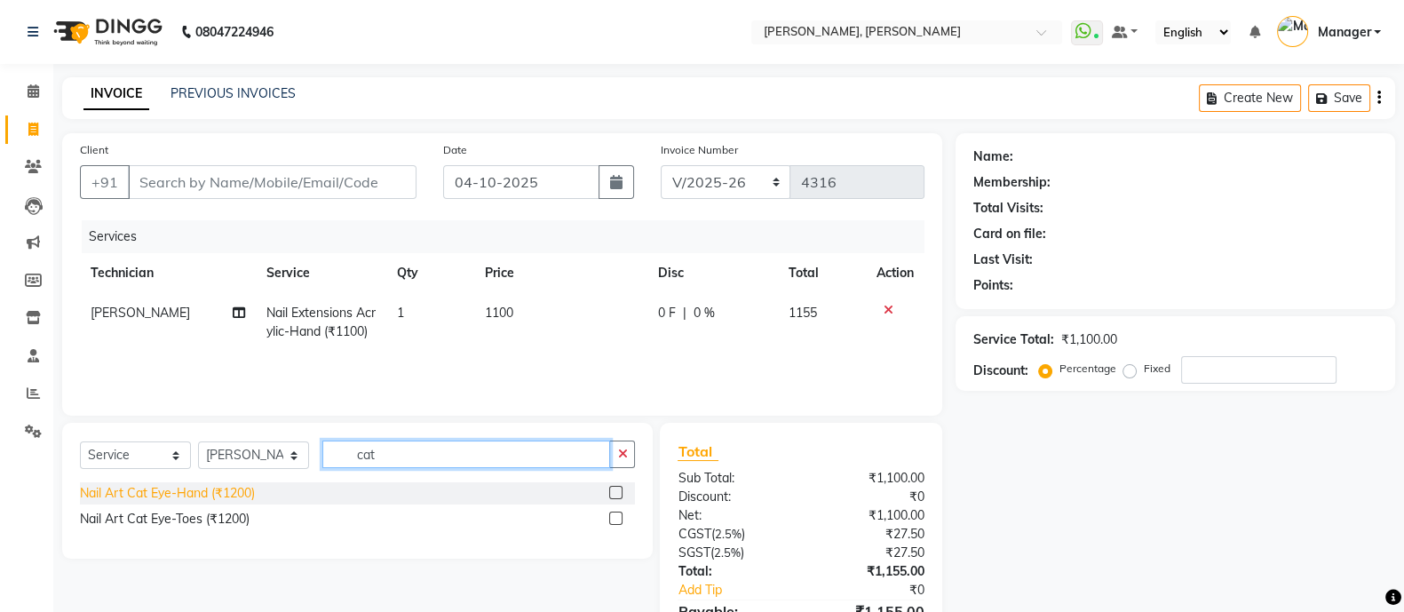
type input "cat"
click at [195, 500] on div "Nail Art Cat Eye-Hand (₹1200)" at bounding box center [167, 493] width 175 height 19
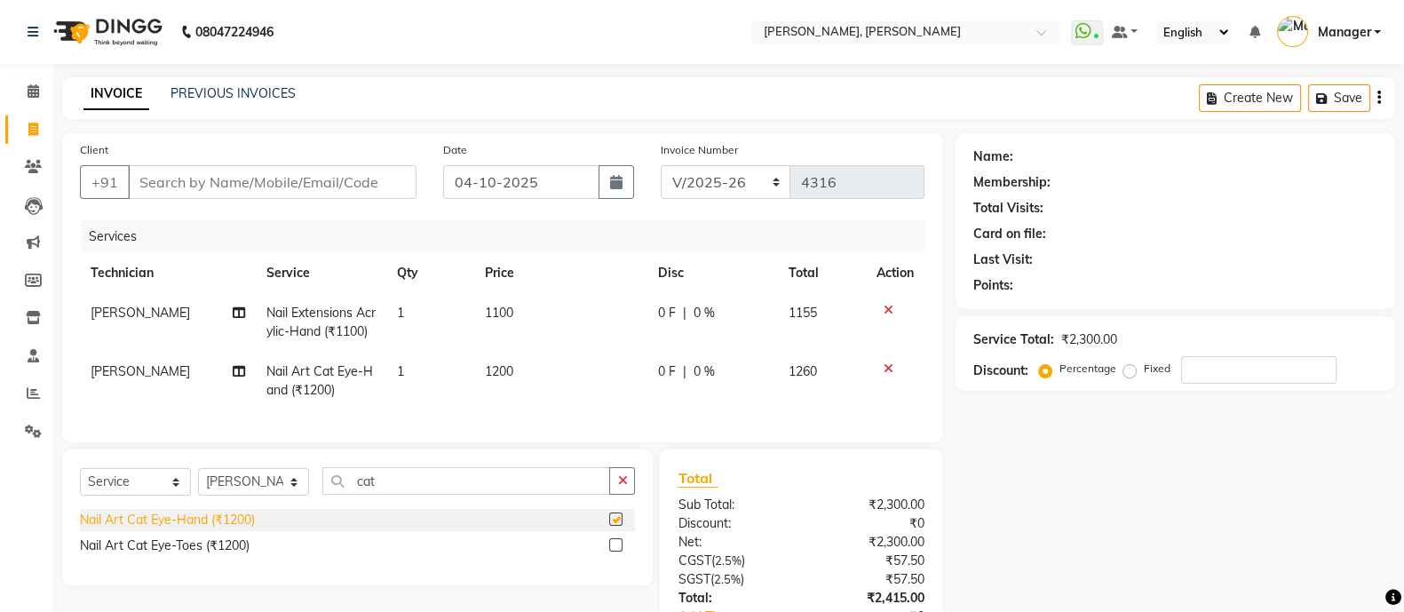
checkbox input "false"
click at [406, 495] on input "cat" at bounding box center [466, 481] width 288 height 28
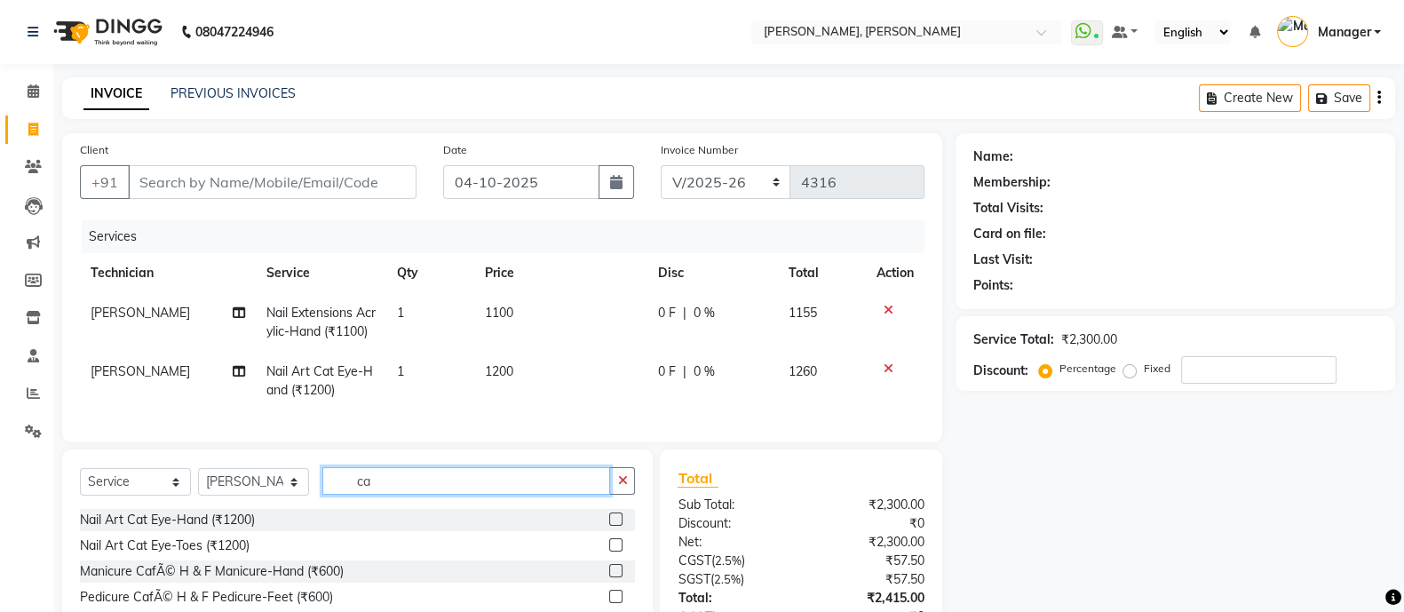
type input "c"
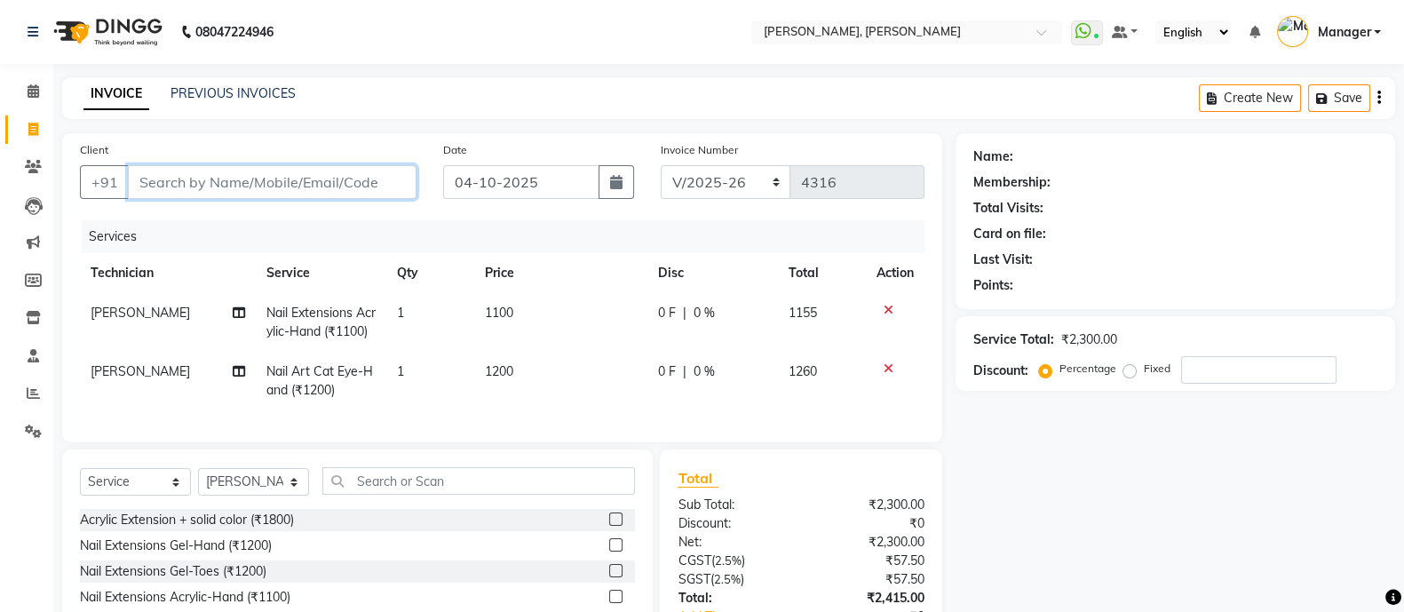
click at [301, 199] on input "Client" at bounding box center [272, 182] width 289 height 34
type input "9"
type input "0"
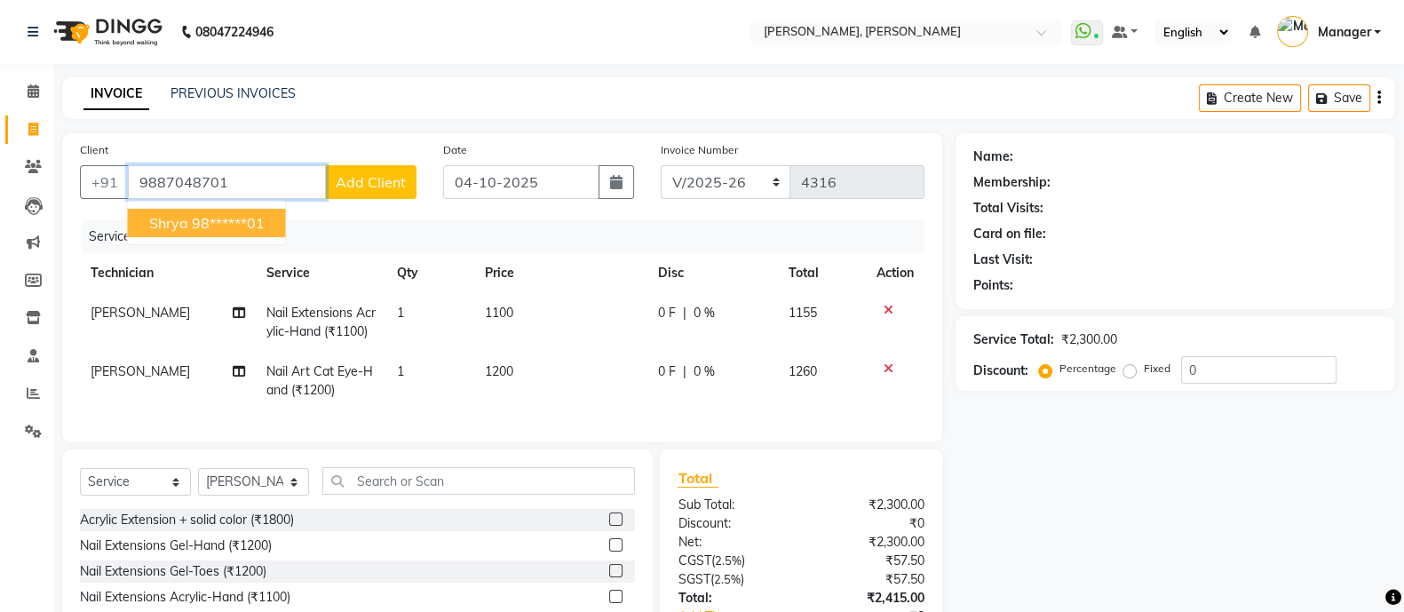
type input "9887048701"
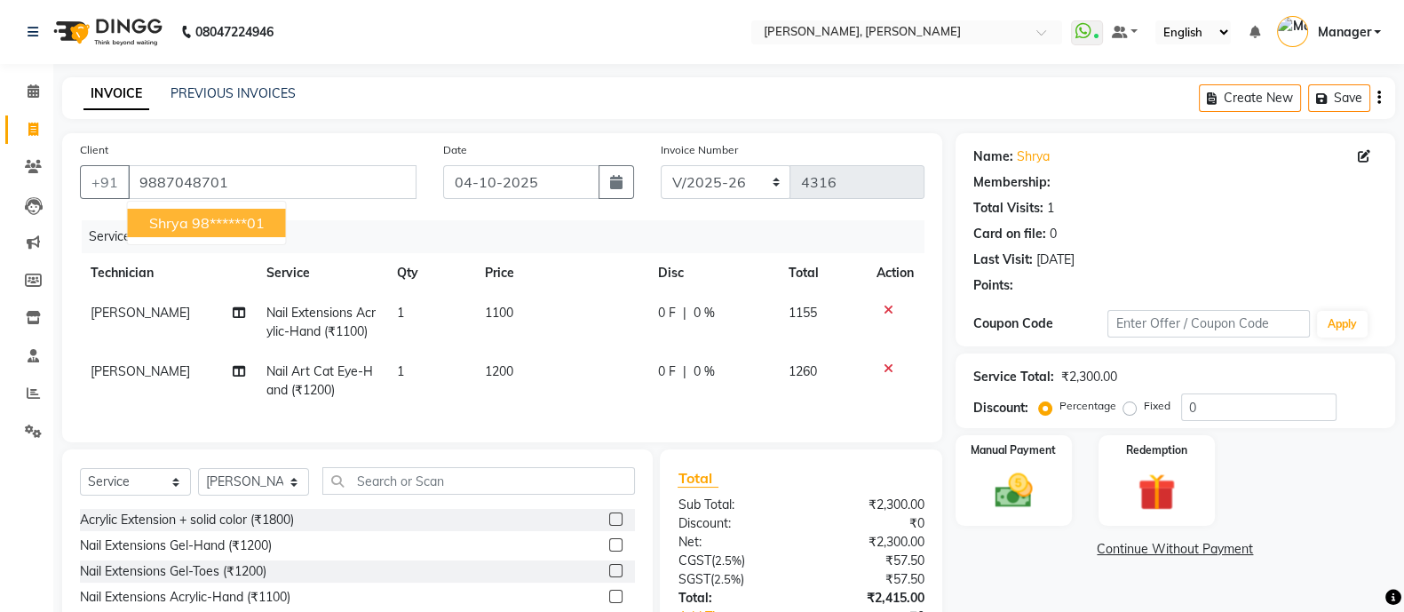
select select "1: Object"
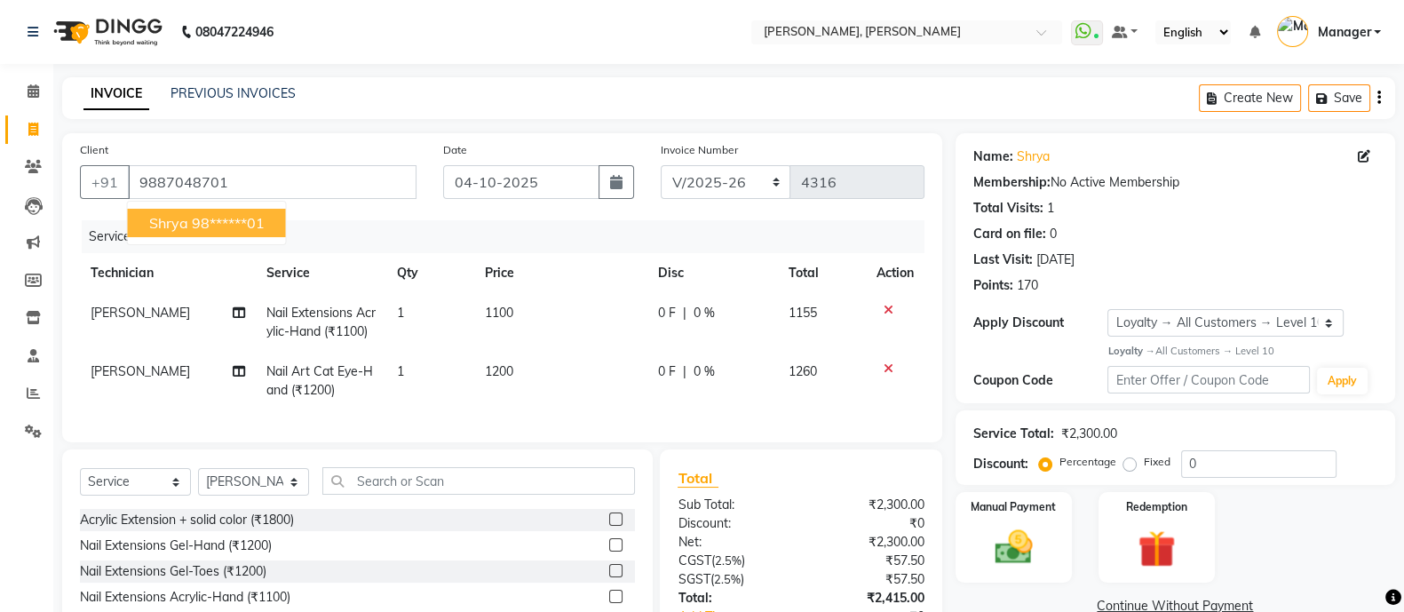
click at [218, 229] on ngb-highlight "98******01" at bounding box center [228, 223] width 73 height 18
type input "98******01"
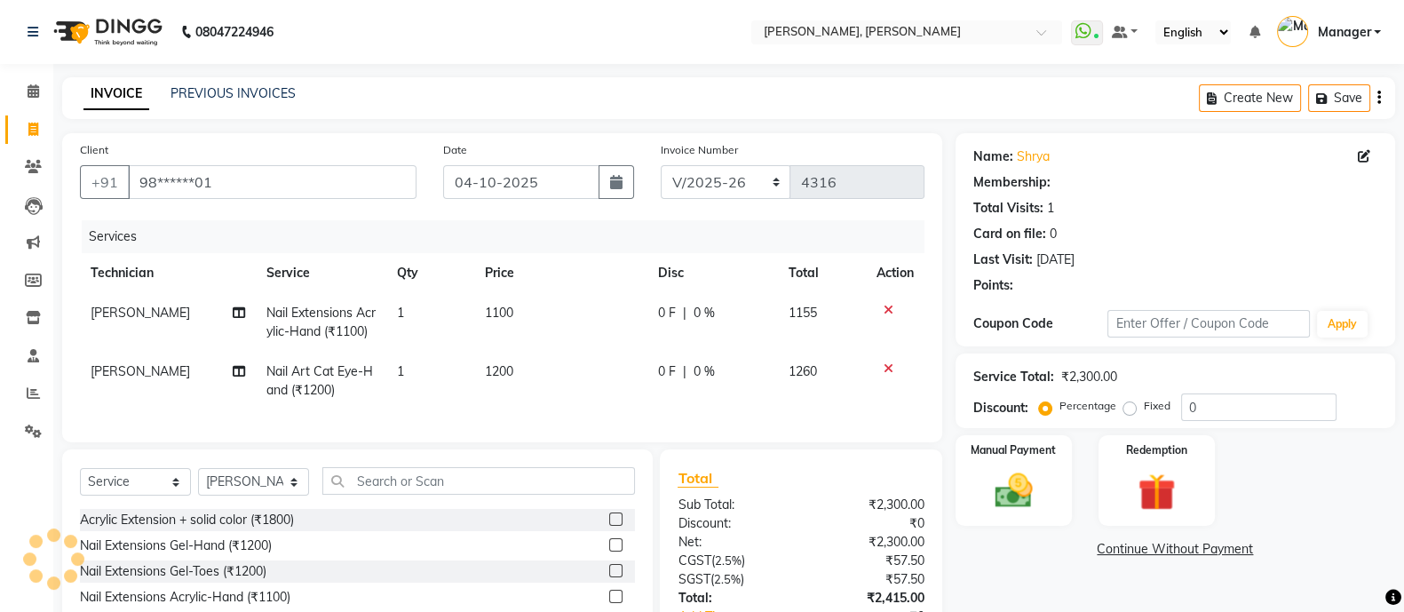
select select "1: Object"
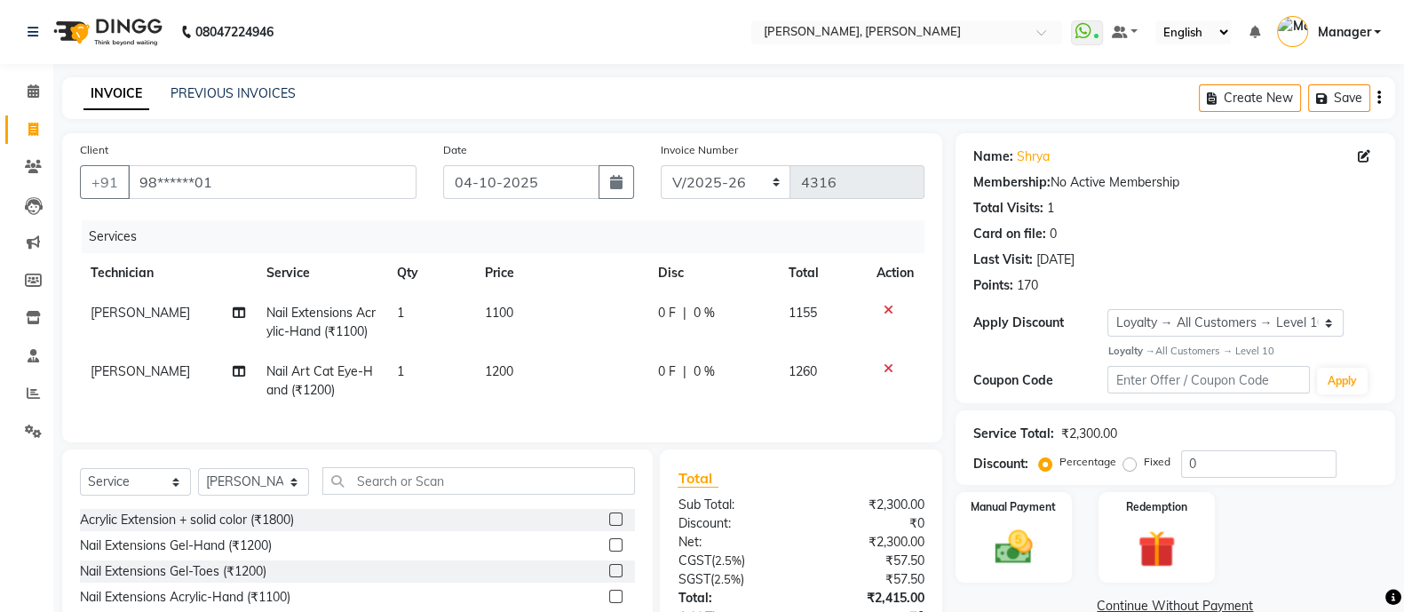
scroll to position [143, 0]
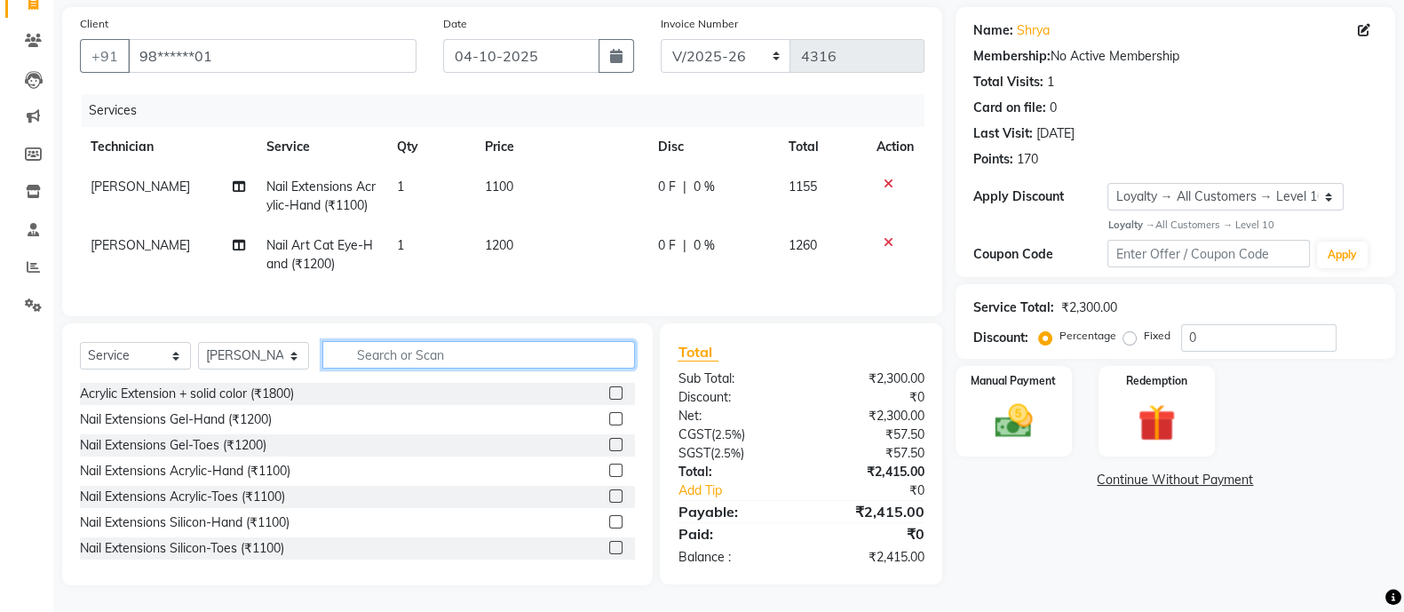
click at [487, 369] on input "text" at bounding box center [478, 355] width 313 height 28
click at [986, 399] on img at bounding box center [1013, 421] width 63 height 44
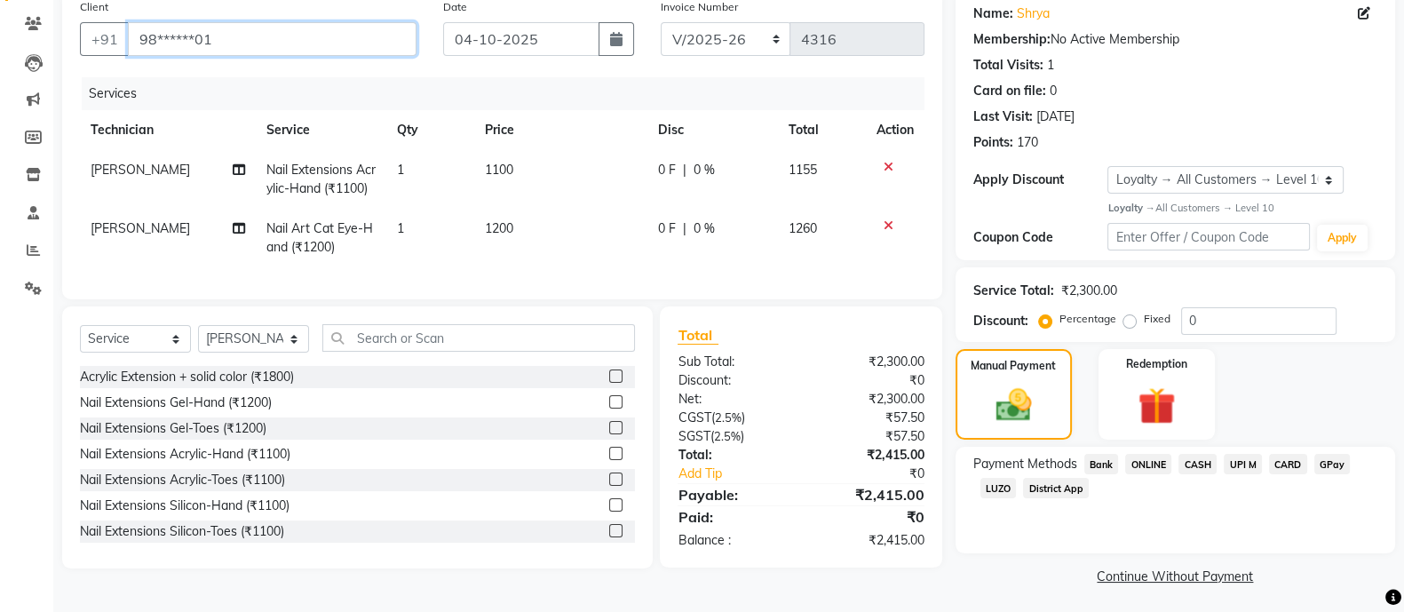
click at [393, 42] on input "98******01" at bounding box center [272, 39] width 289 height 34
type input "9"
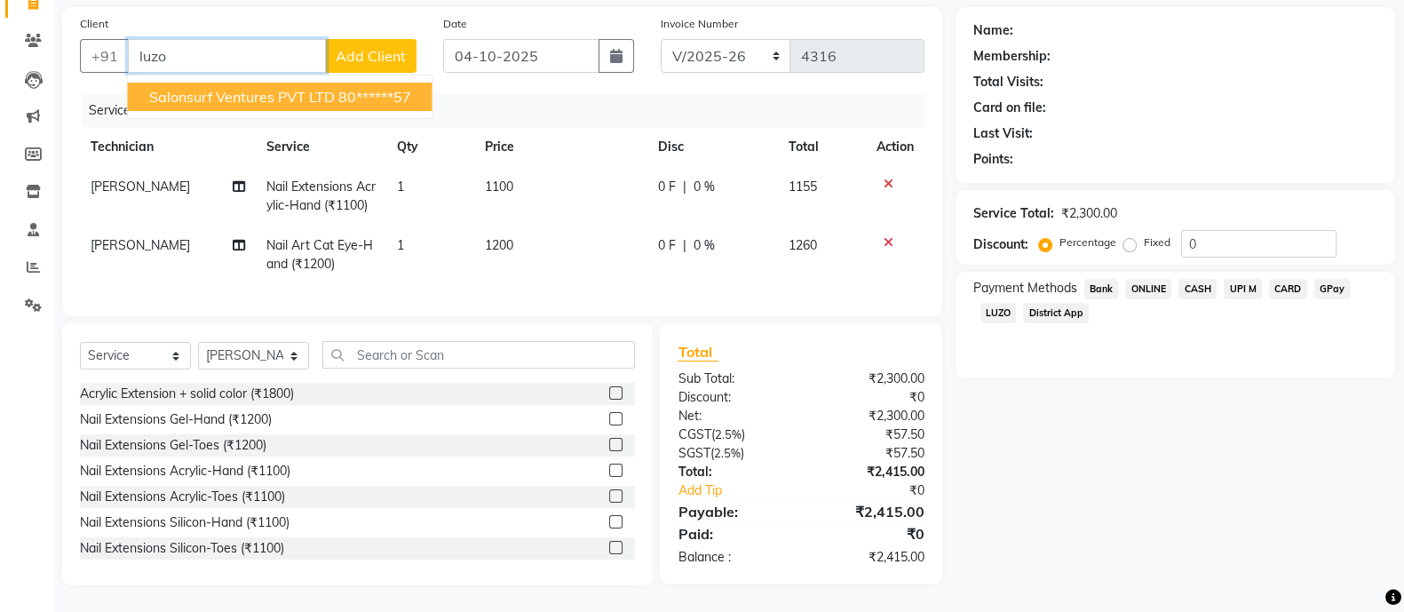
click at [247, 88] on span "Salonsurf Ventures PVT LTD" at bounding box center [242, 97] width 186 height 18
type input "80******57"
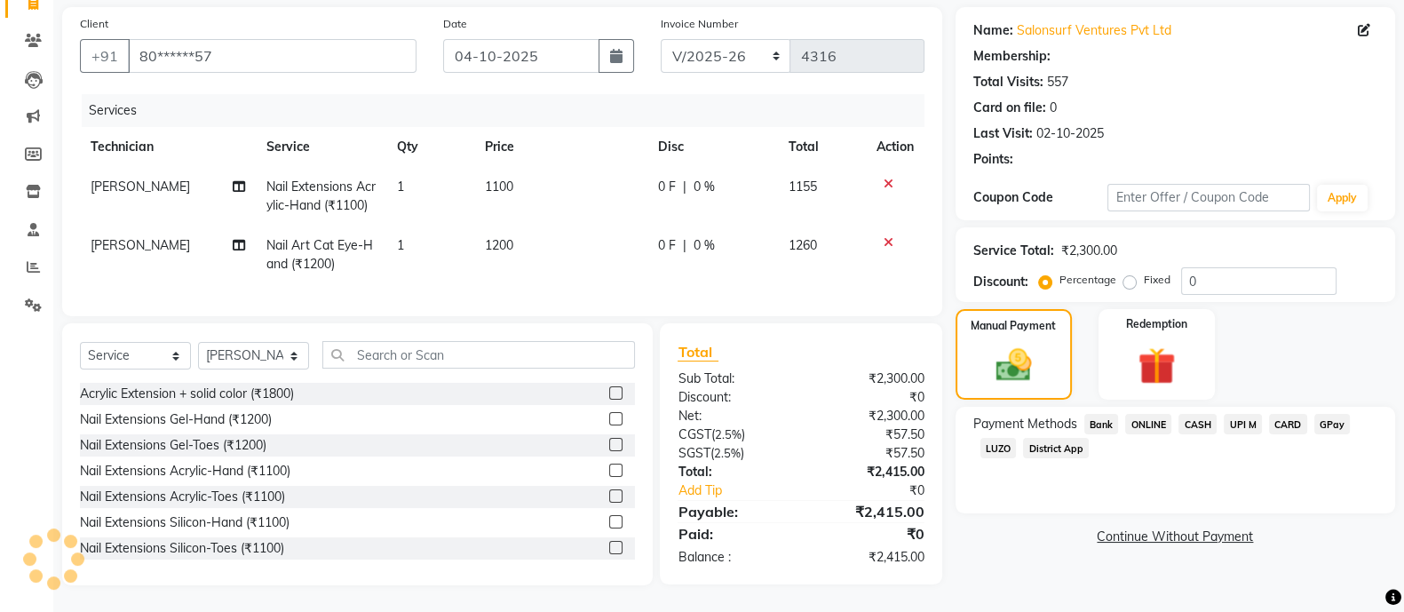
select select "1: Object"
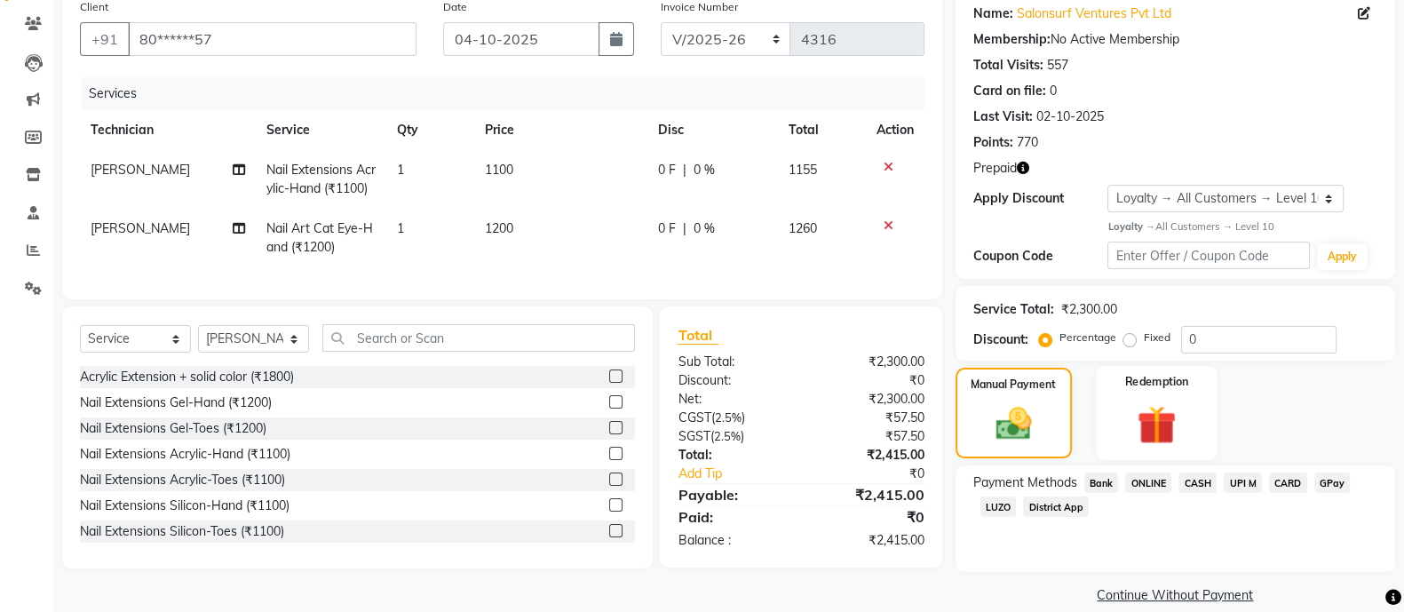
click at [1141, 408] on img at bounding box center [1156, 425] width 63 height 48
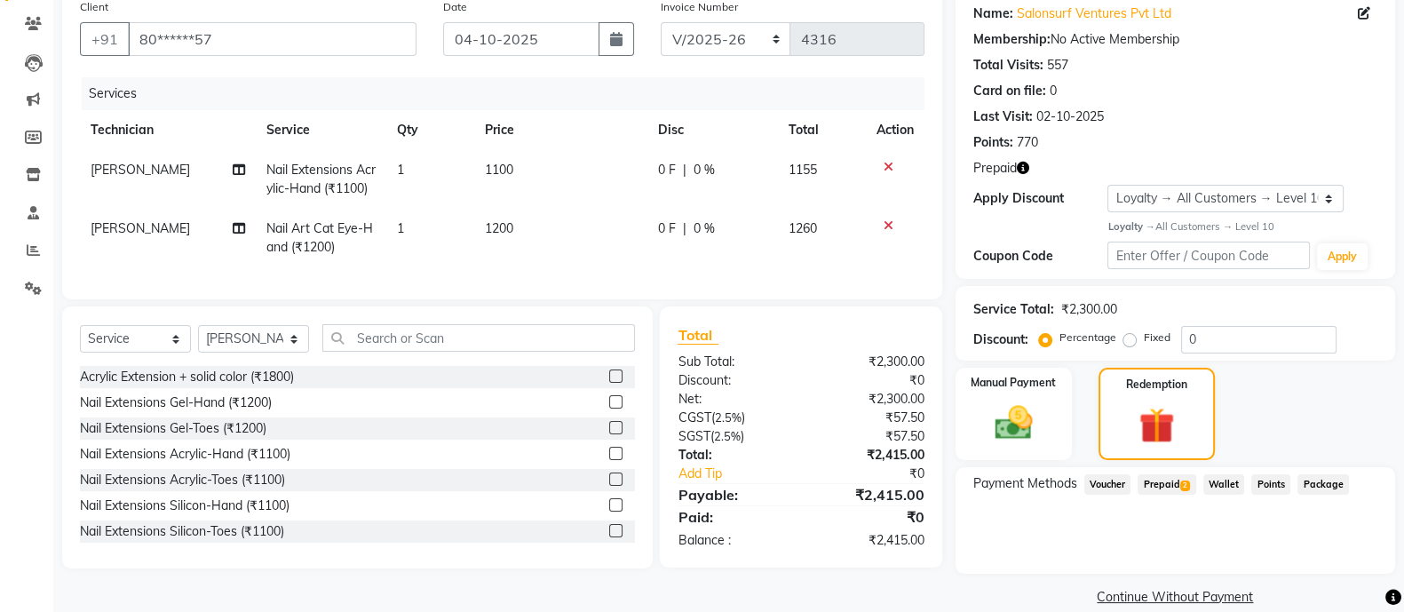
click at [1172, 488] on span "Prepaid 2" at bounding box center [1167, 484] width 58 height 20
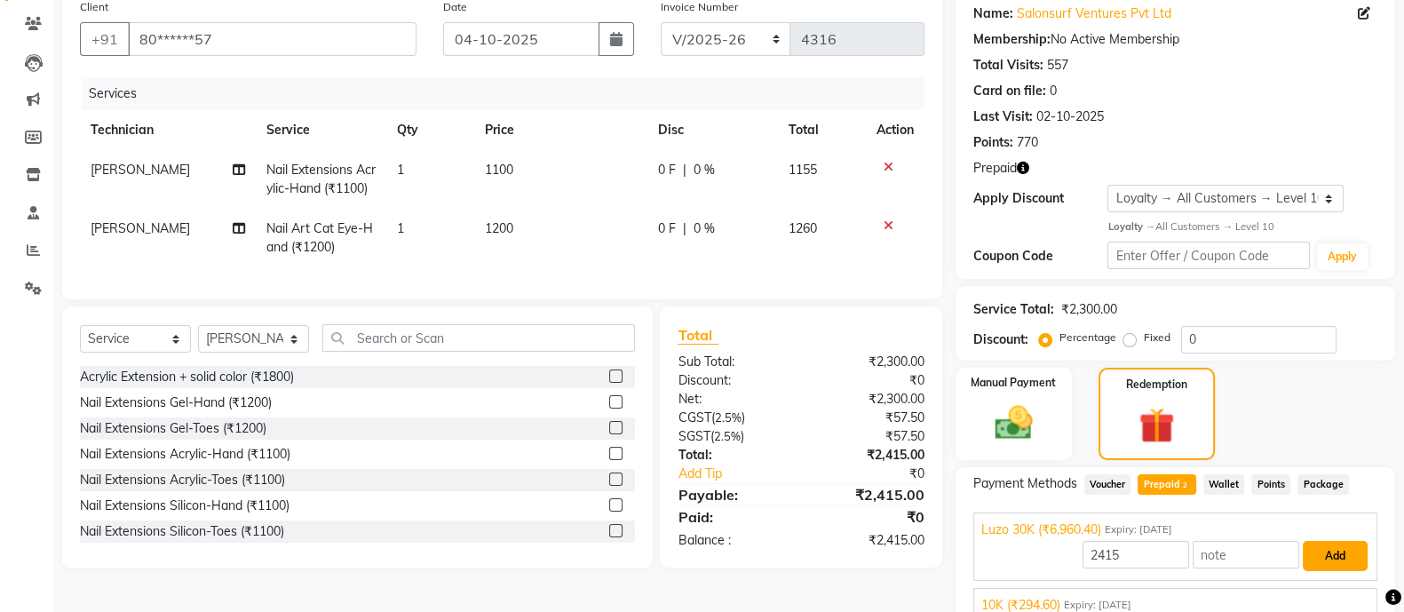
click at [1328, 552] on button "Add" at bounding box center [1335, 556] width 65 height 30
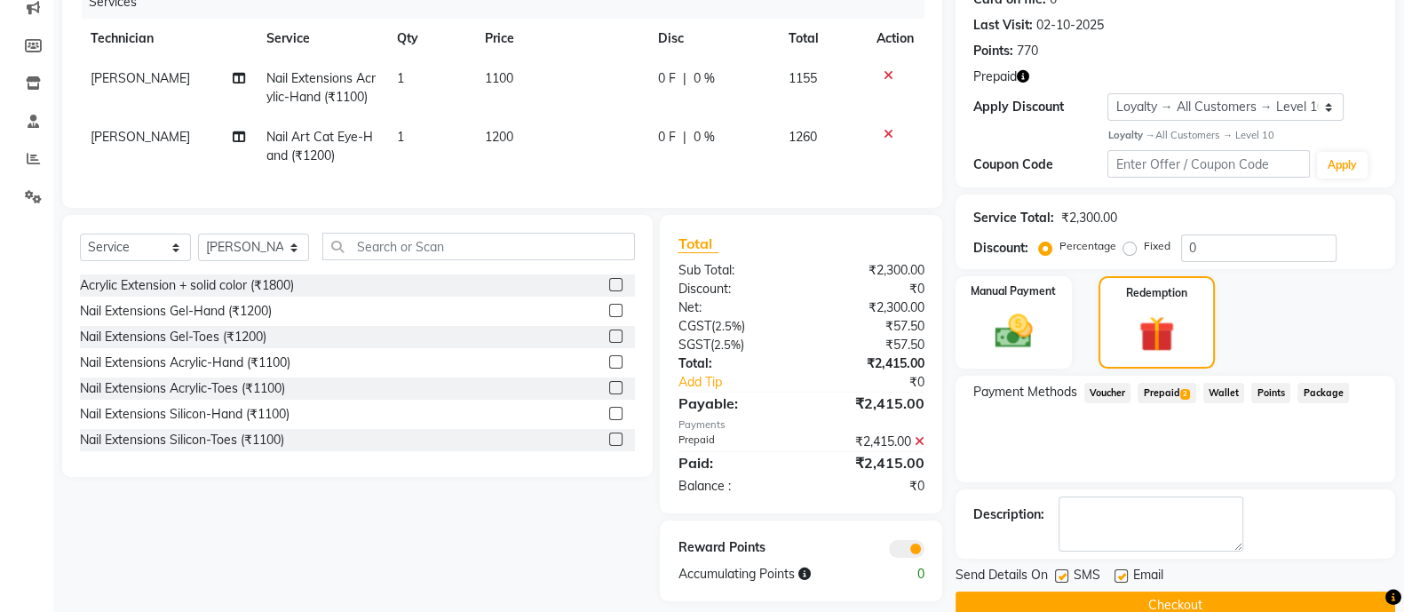
scroll to position [268, 0]
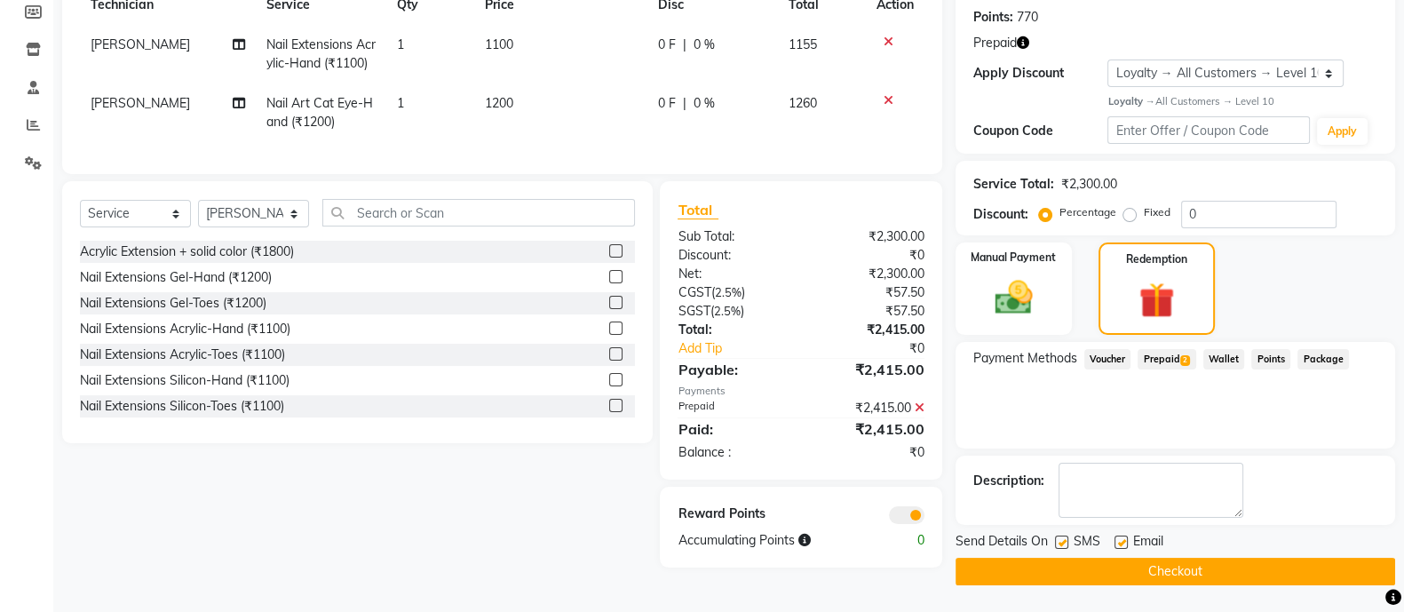
click at [1123, 570] on button "Checkout" at bounding box center [1176, 572] width 440 height 28
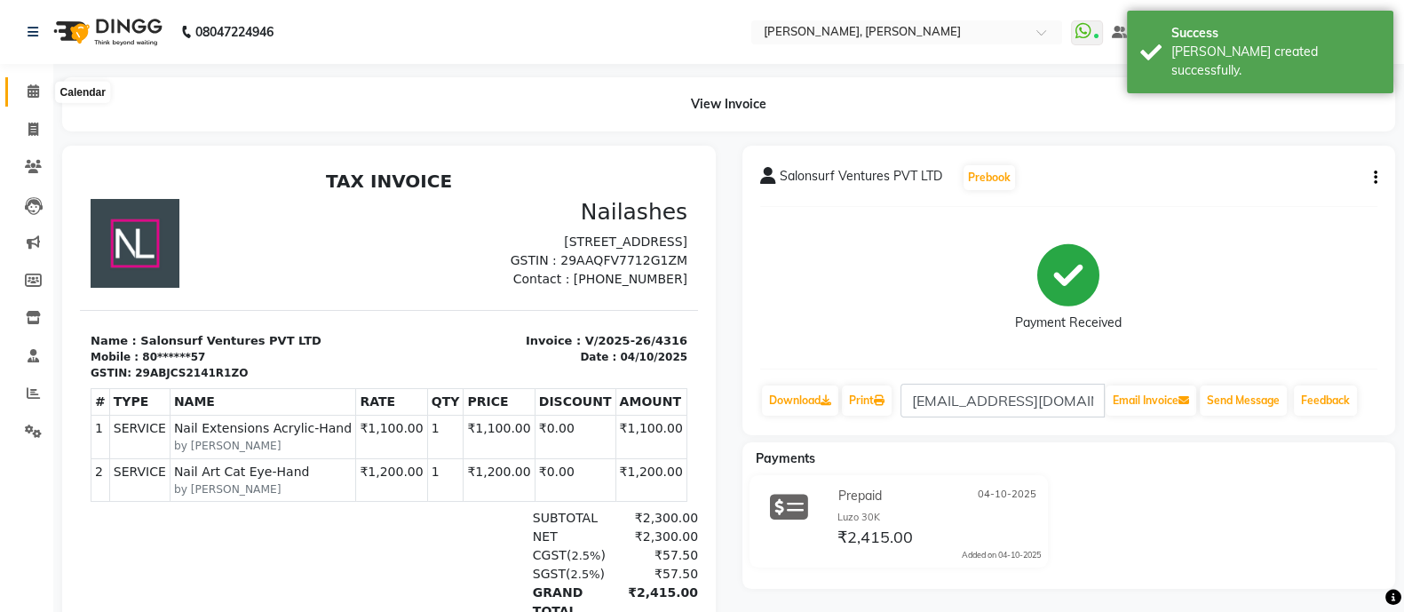
click at [31, 87] on icon at bounding box center [34, 90] width 12 height 13
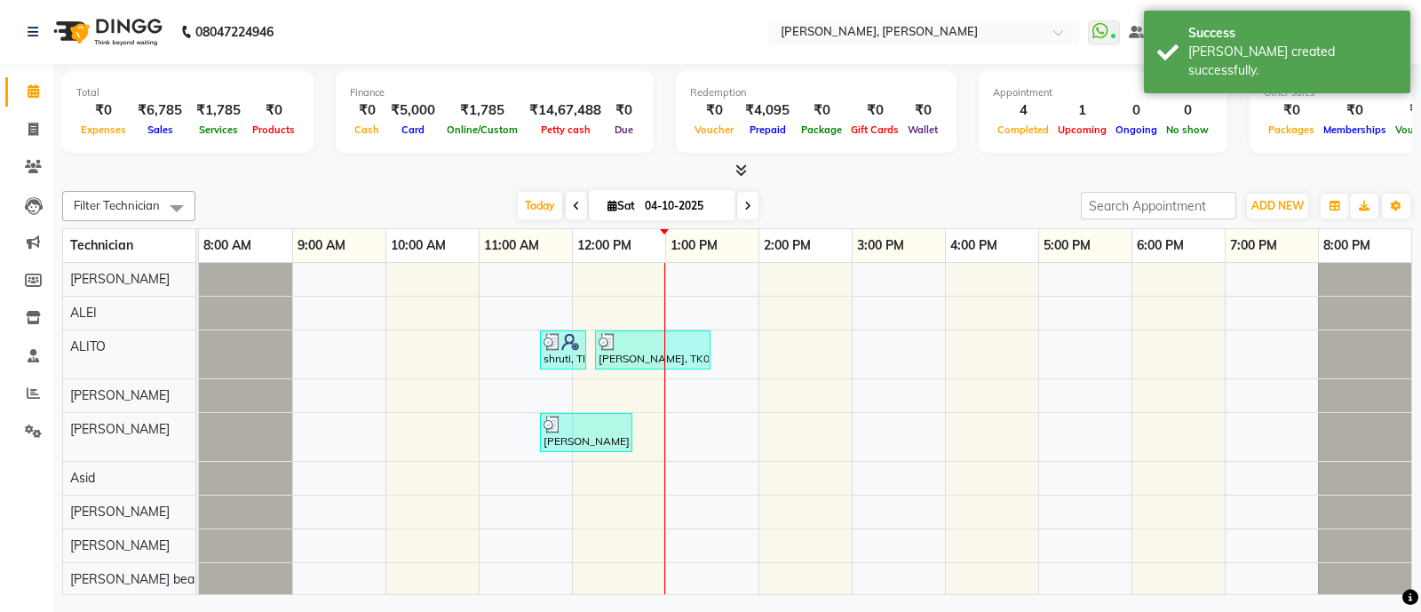
click at [739, 169] on icon at bounding box center [741, 169] width 12 height 13
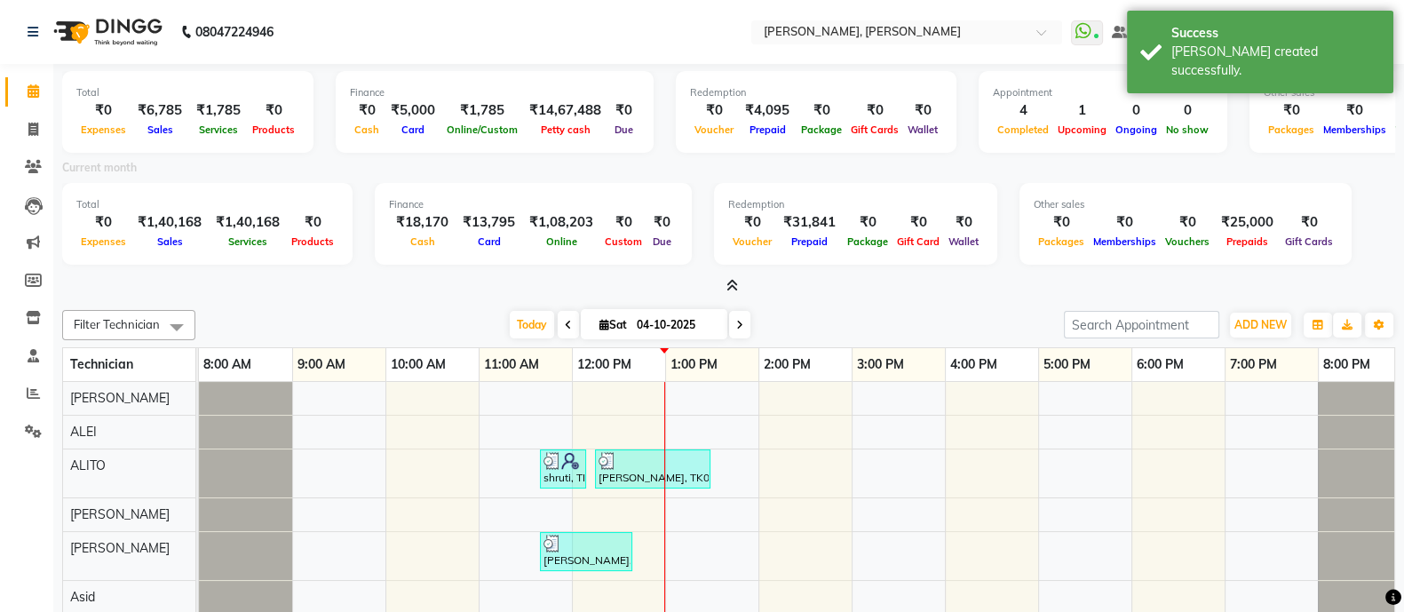
click at [733, 284] on icon at bounding box center [732, 285] width 12 height 13
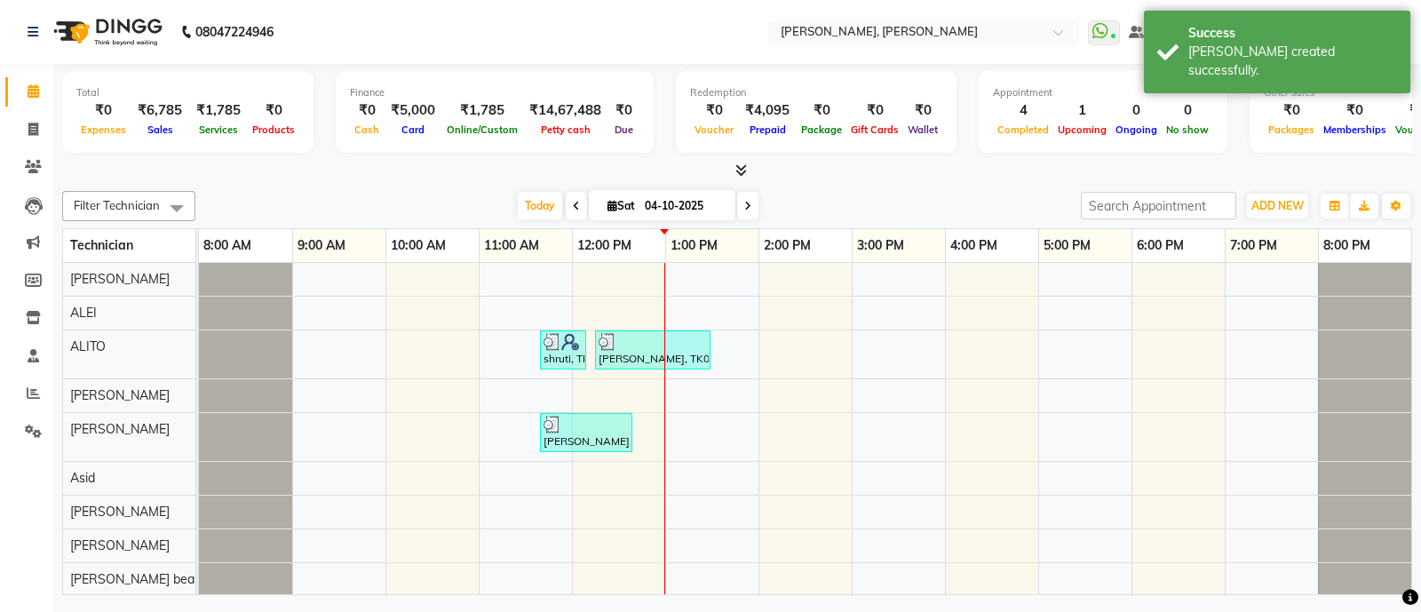
click at [740, 168] on icon at bounding box center [741, 169] width 12 height 13
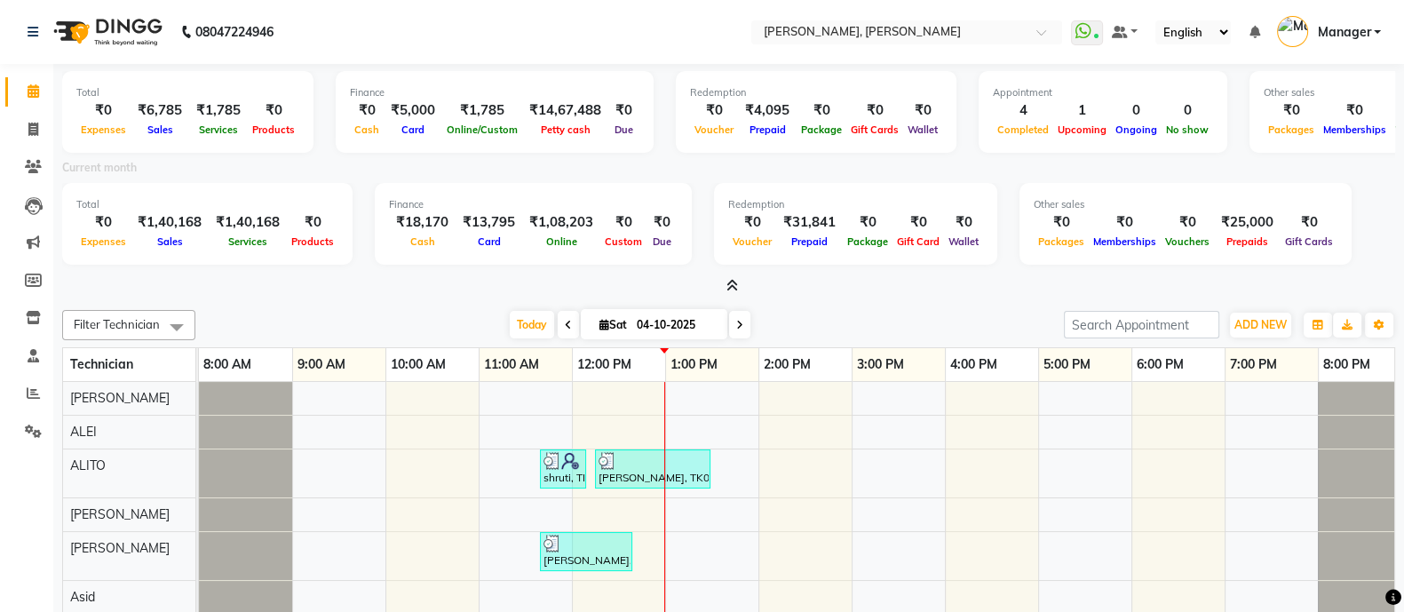
click at [733, 282] on icon at bounding box center [732, 285] width 12 height 13
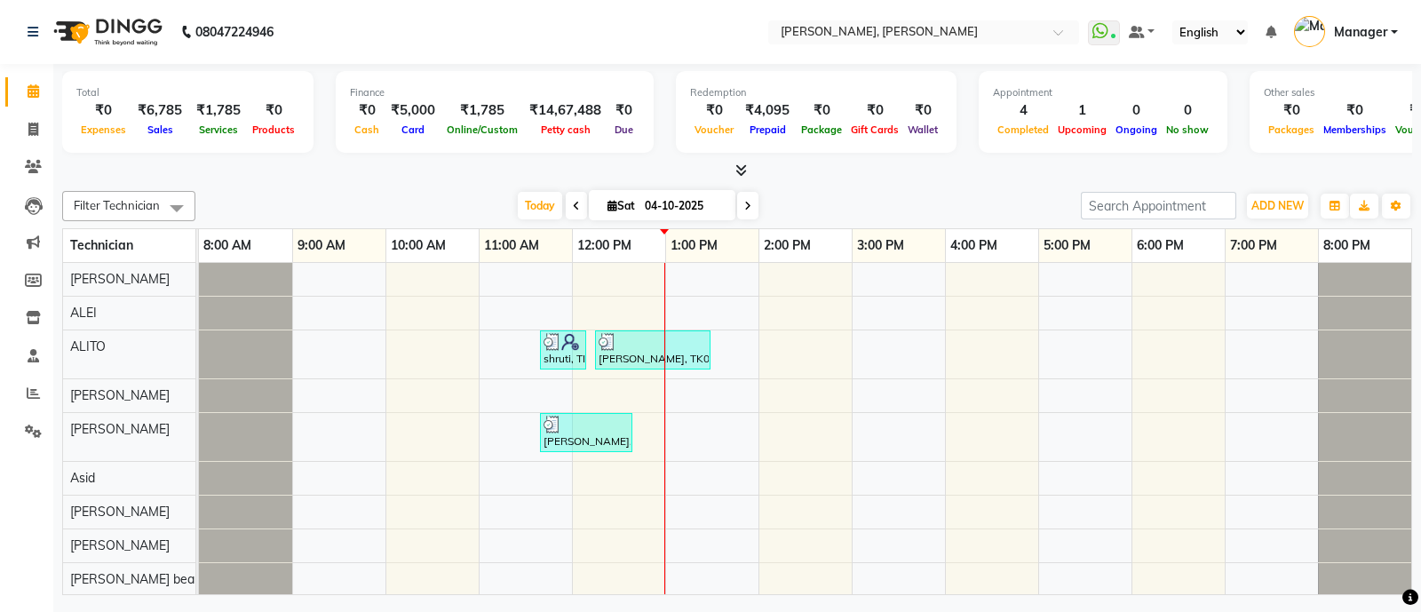
click at [739, 169] on icon at bounding box center [741, 169] width 12 height 13
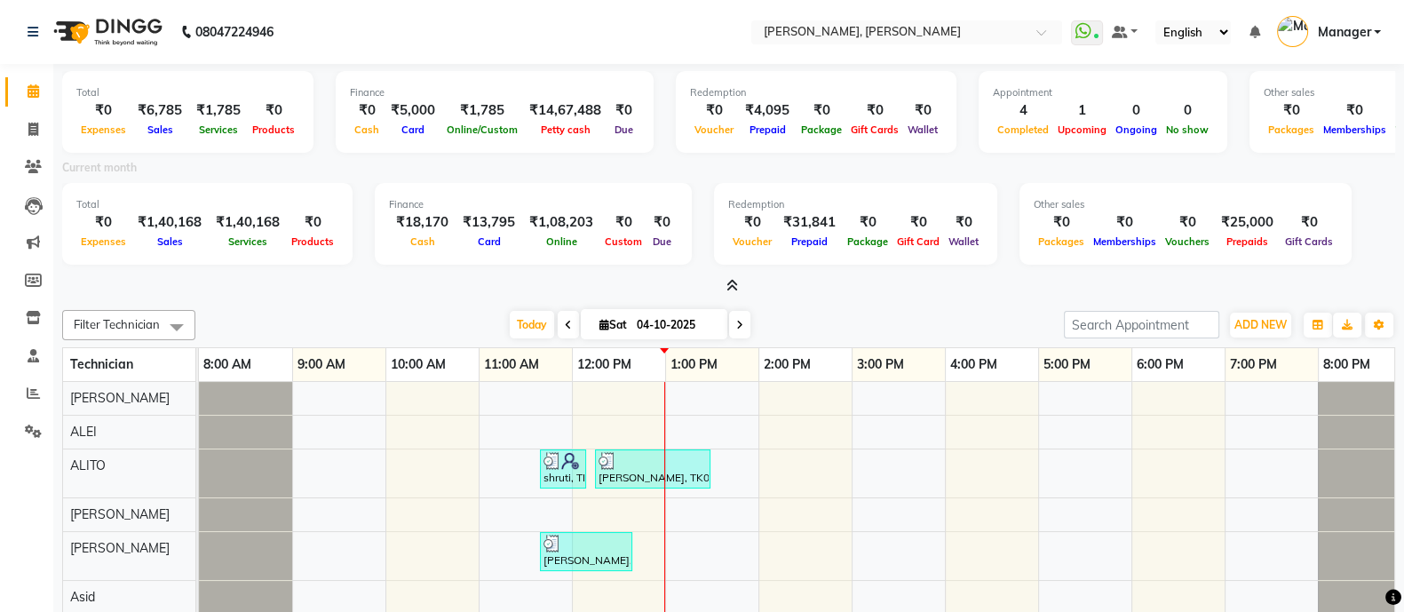
click at [739, 169] on div "Current month" at bounding box center [729, 170] width 1360 height 25
click at [45, 126] on span at bounding box center [33, 130] width 31 height 20
select select "service"
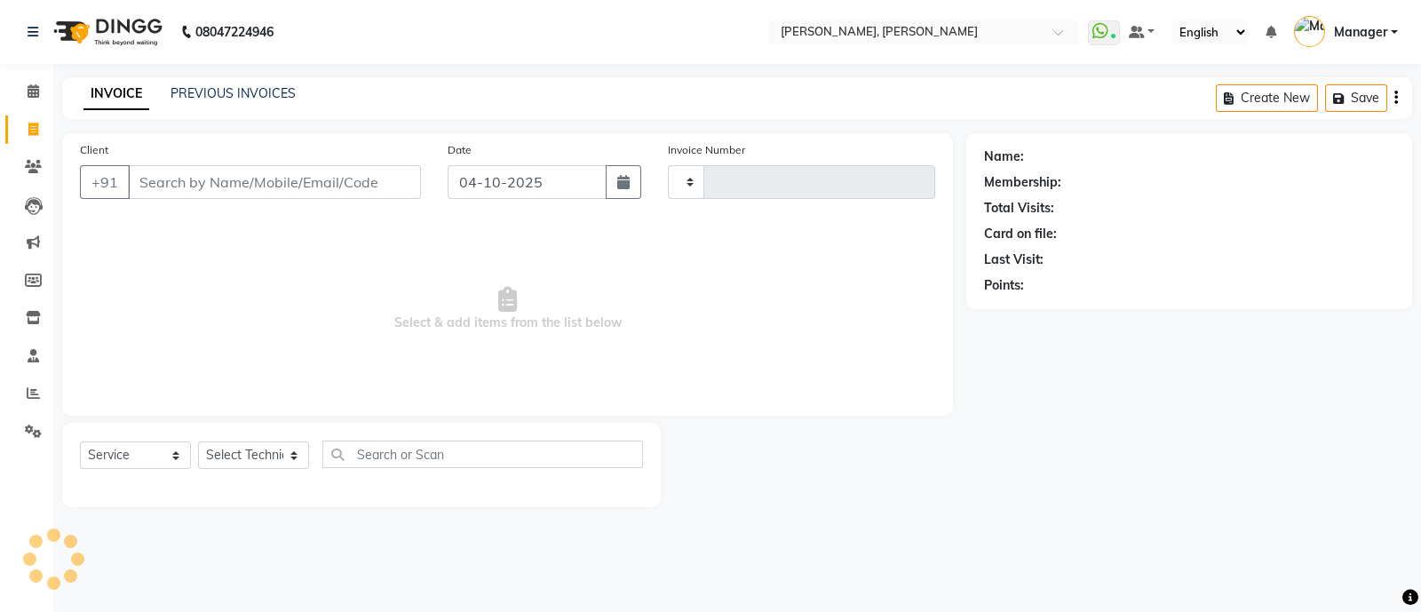
click at [179, 181] on input "Client" at bounding box center [274, 182] width 293 height 34
type input "4317"
select select "3767"
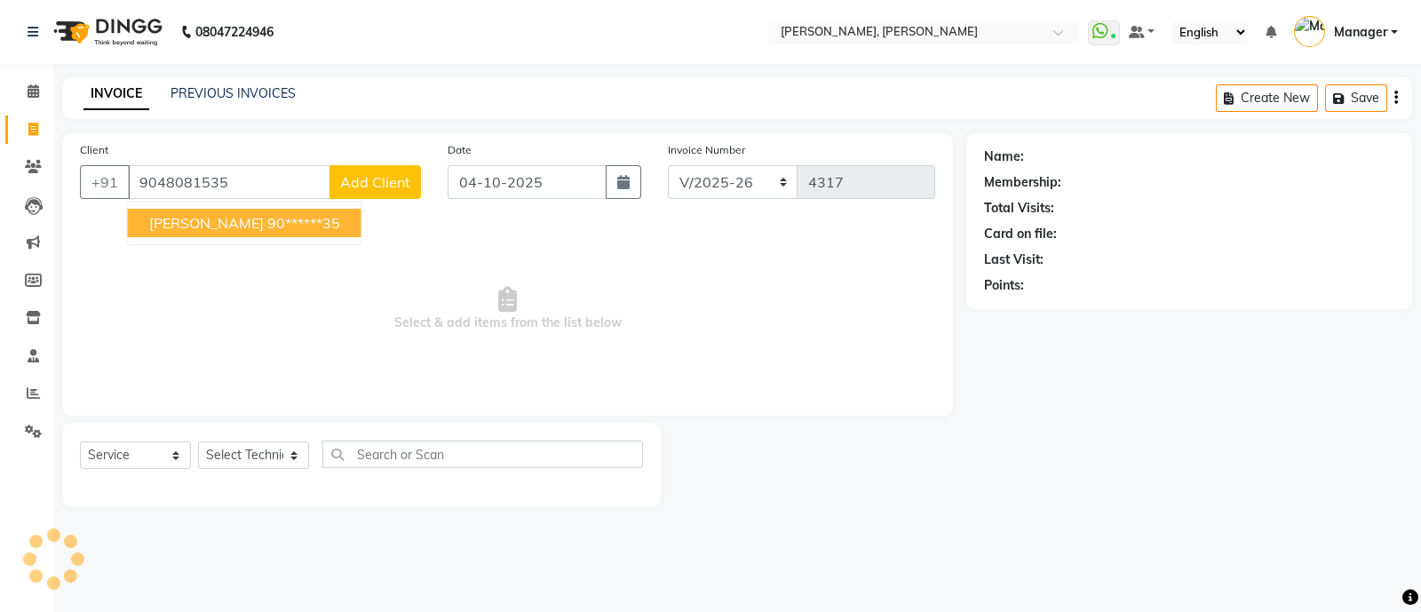
type input "9048081535"
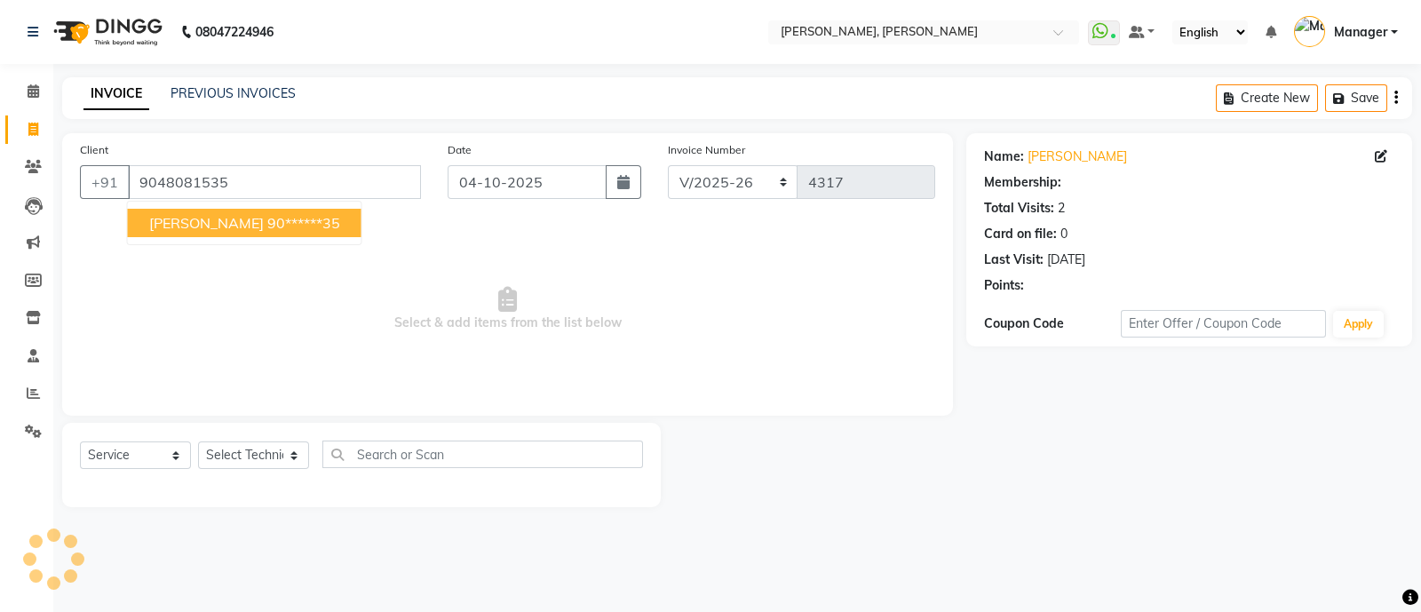
select select "1: Object"
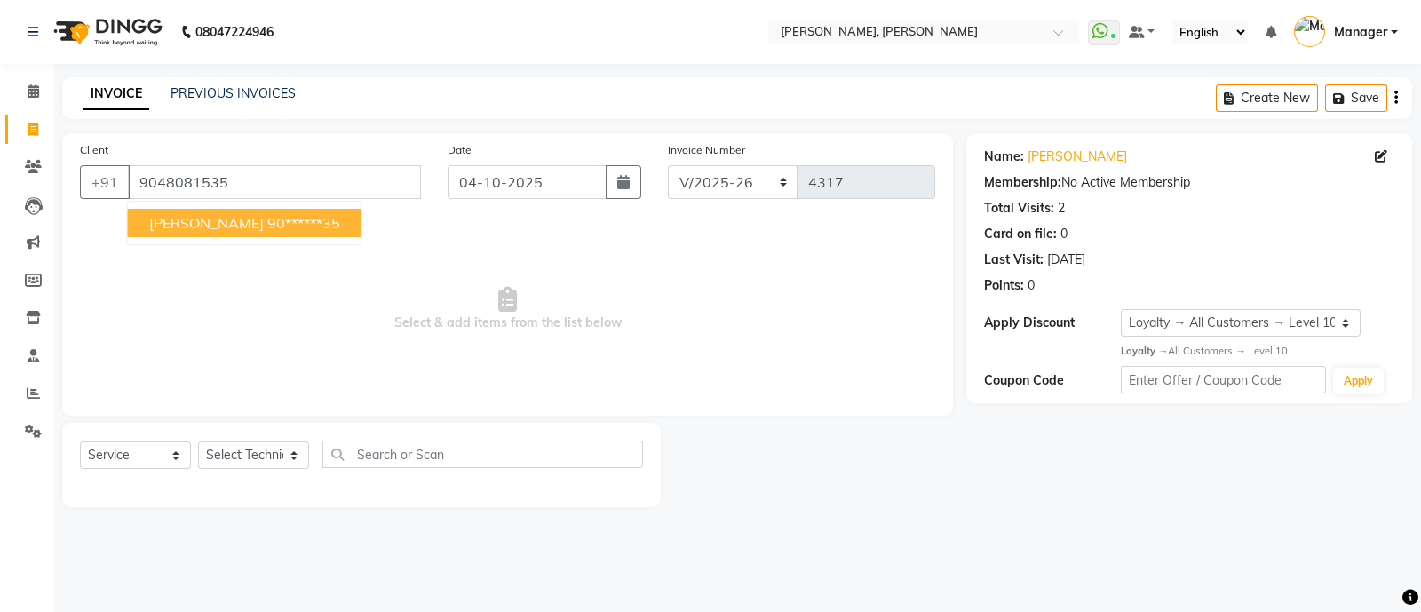
click at [203, 234] on button "[PERSON_NAME] 90******35" at bounding box center [245, 223] width 234 height 28
type input "90******35"
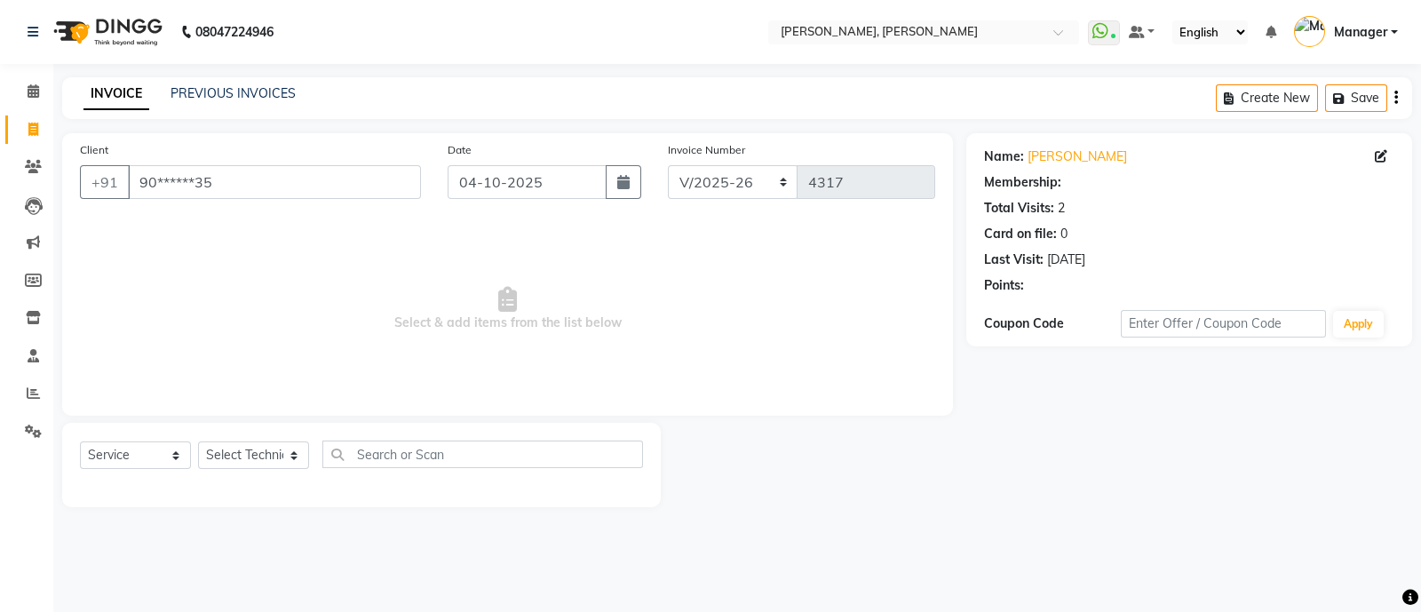
select select "1: Object"
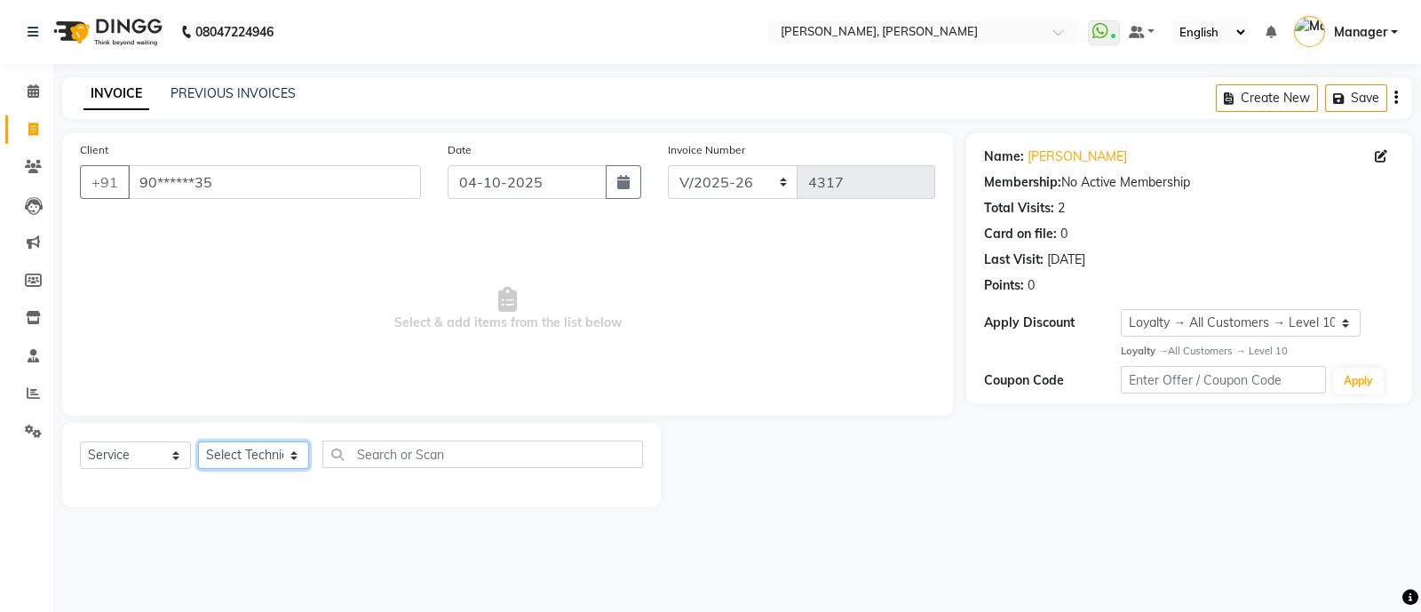
click at [239, 466] on select "Select Technician [PERSON_NAME] [PERSON_NAME] Asid Hanmi [PERSON_NAME] Manager …" at bounding box center [253, 455] width 111 height 28
select select "63957"
click at [198, 442] on select "Select Technician [PERSON_NAME] [PERSON_NAME] Asid Hanmi [PERSON_NAME] Manager …" at bounding box center [253, 455] width 111 height 28
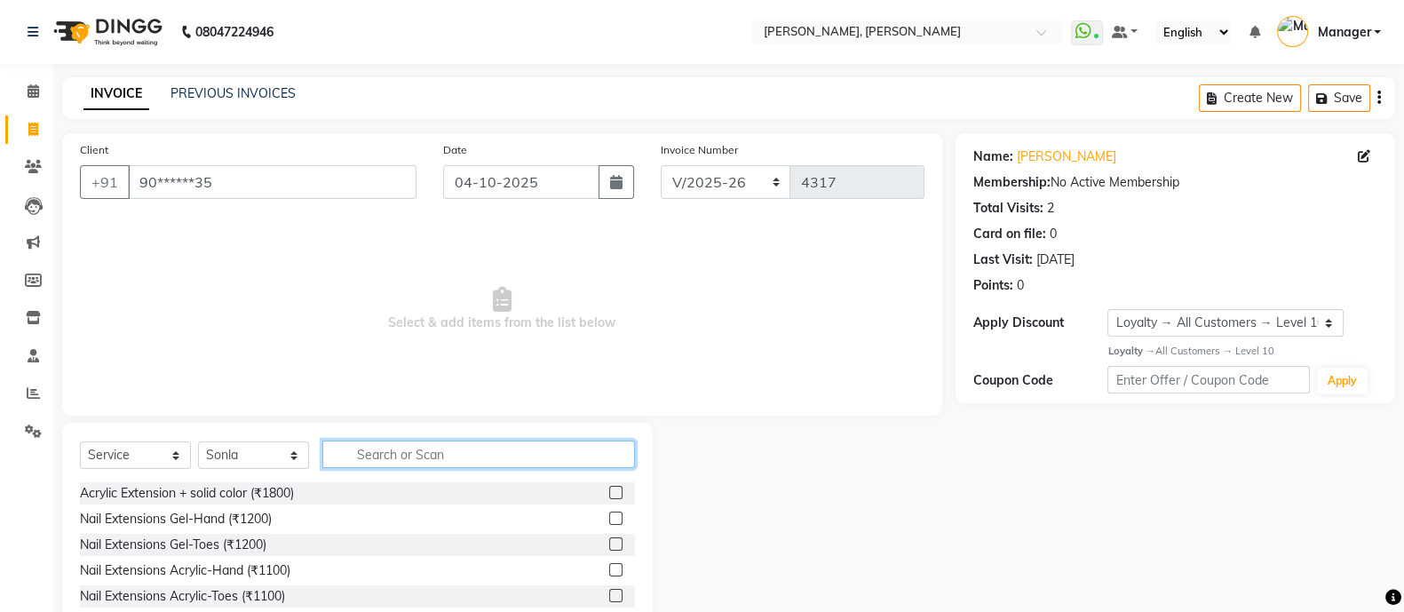
click at [365, 462] on input "text" at bounding box center [478, 454] width 313 height 28
type input "s"
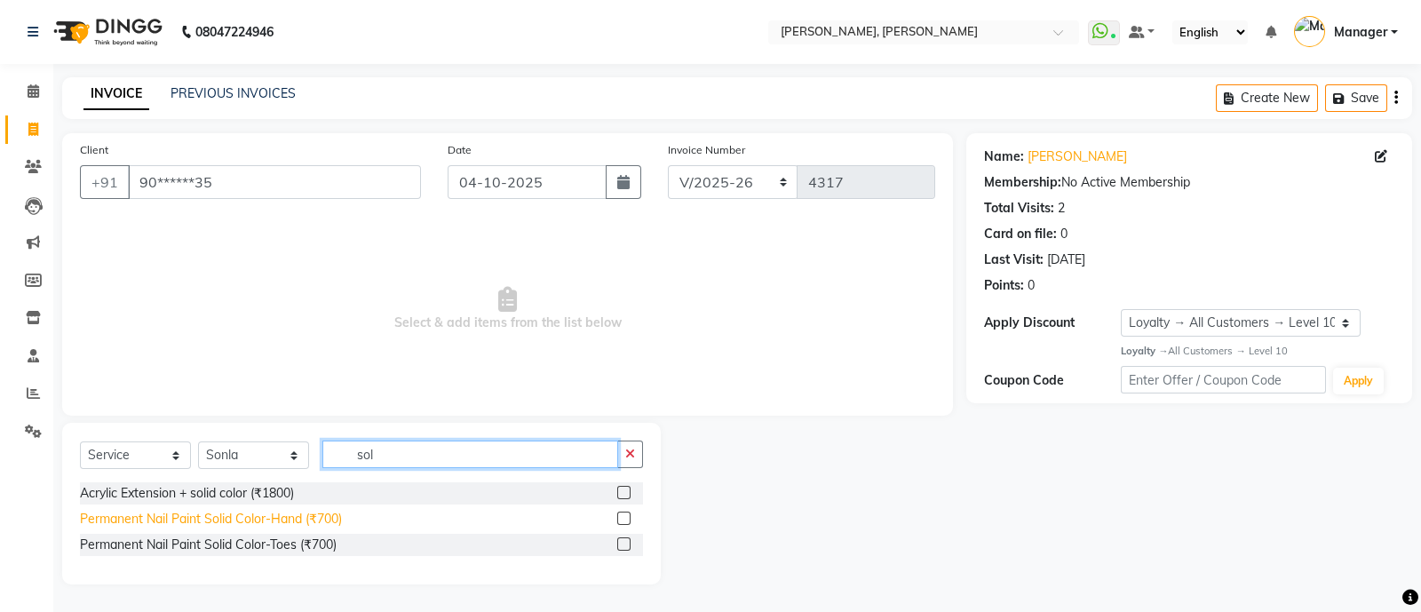
type input "sol"
click at [297, 513] on div "Permanent Nail Paint Solid Color-Hand (₹700)" at bounding box center [211, 519] width 262 height 19
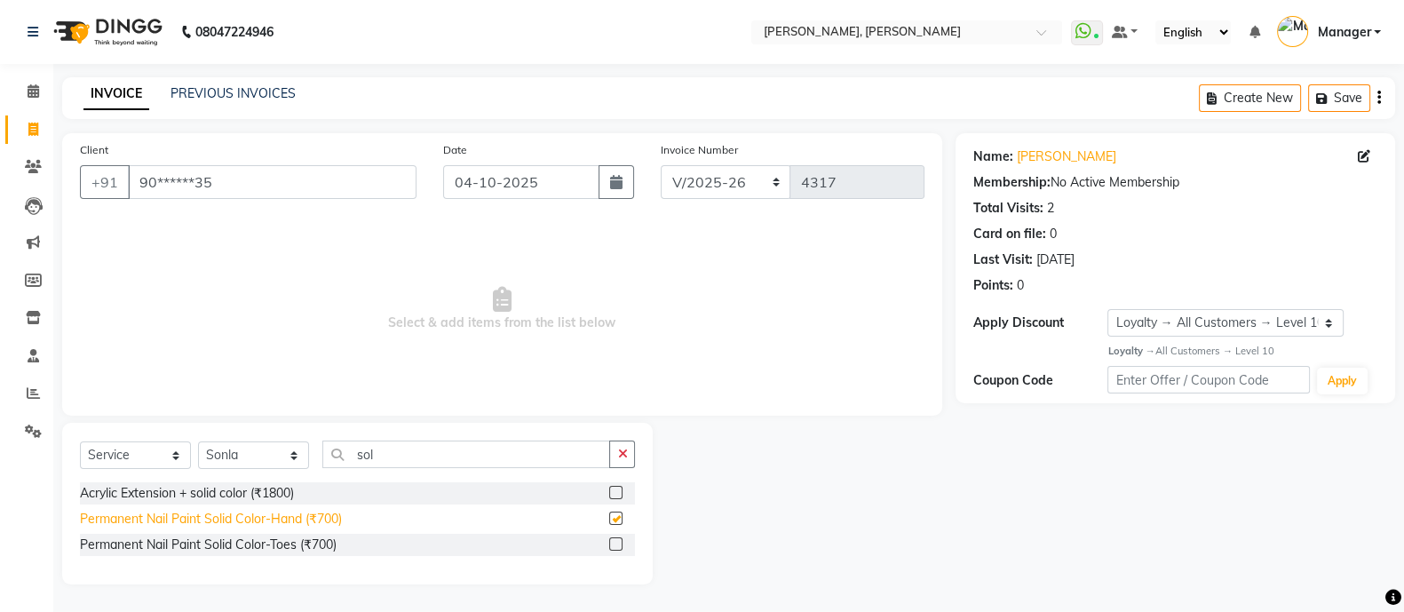
checkbox input "false"
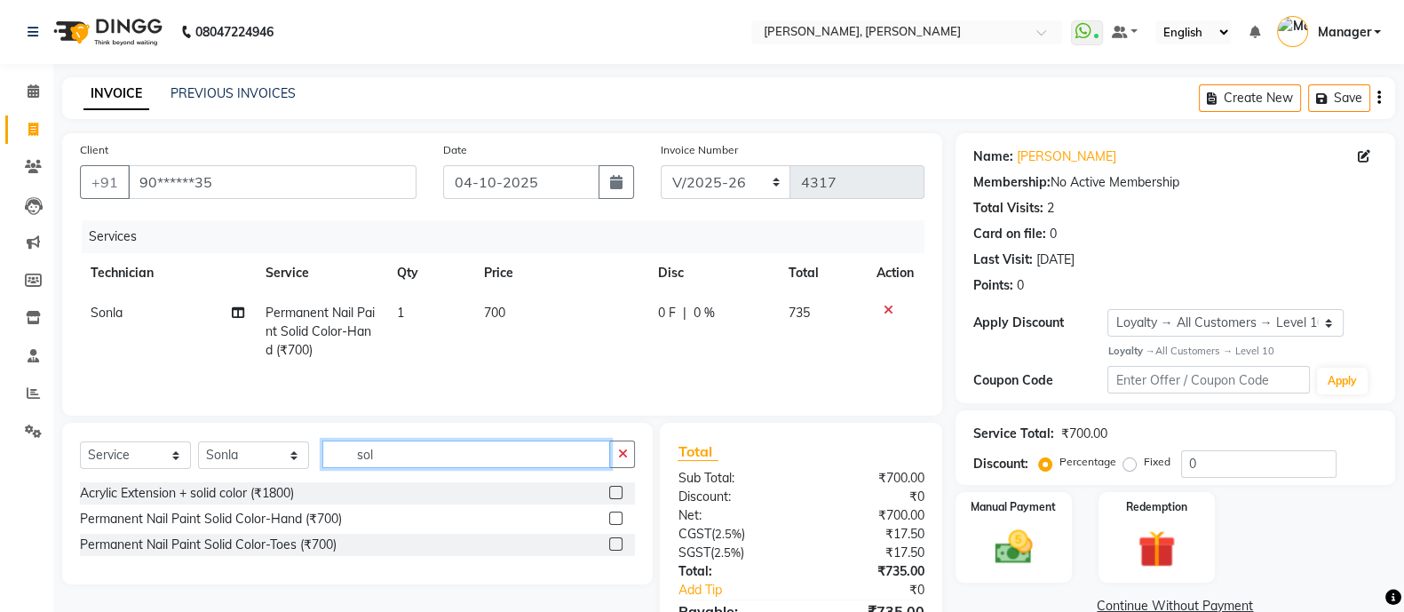
click at [404, 458] on input "sol" at bounding box center [466, 454] width 288 height 28
type input "s"
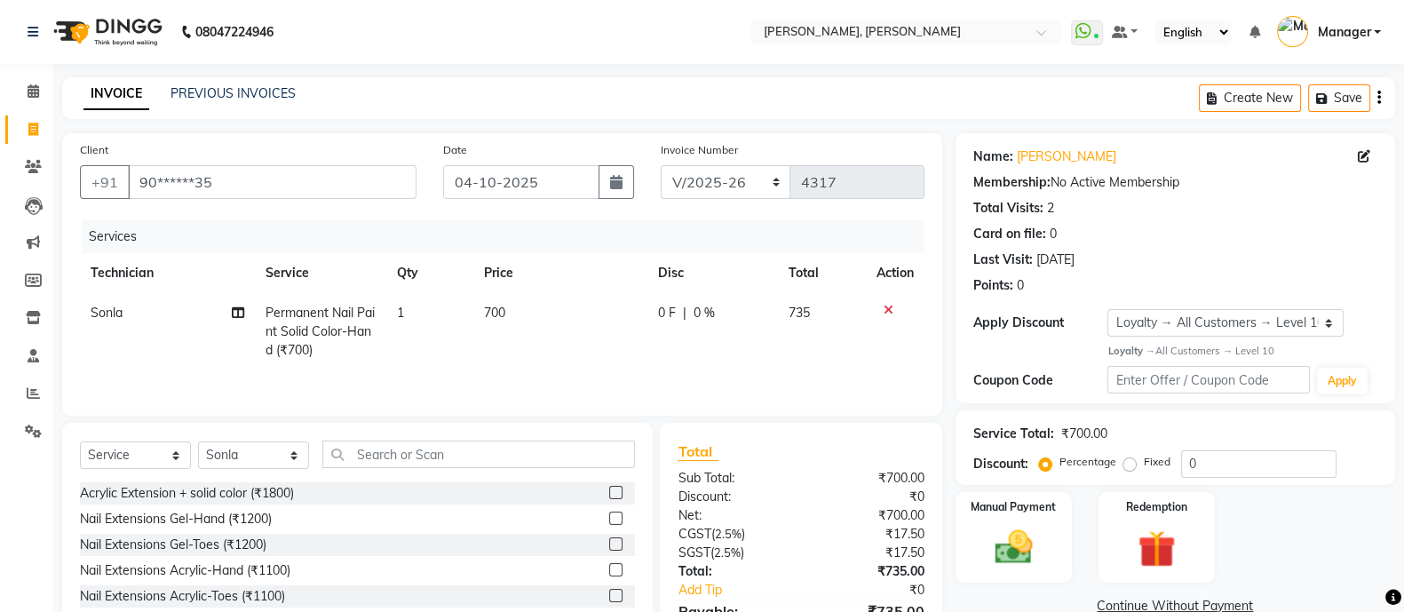
click at [499, 321] on span "700" at bounding box center [494, 313] width 21 height 16
select select "63957"
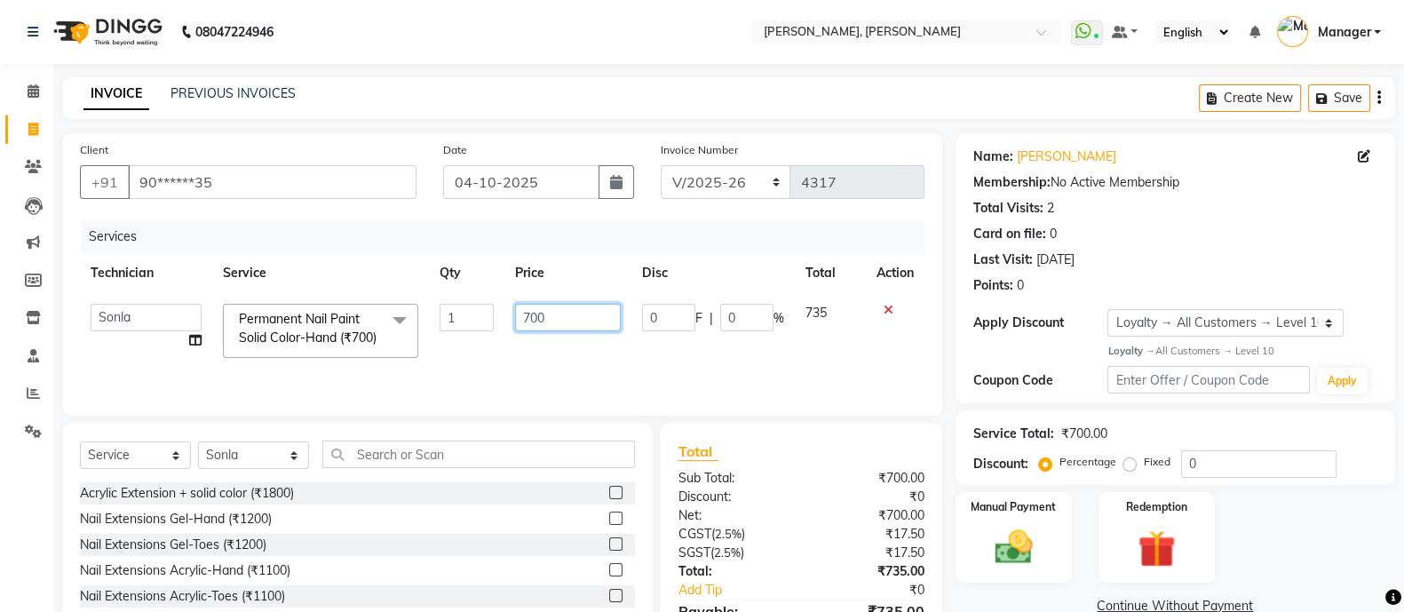
click at [566, 324] on input "700" at bounding box center [568, 318] width 106 height 28
type input "7"
type input "350"
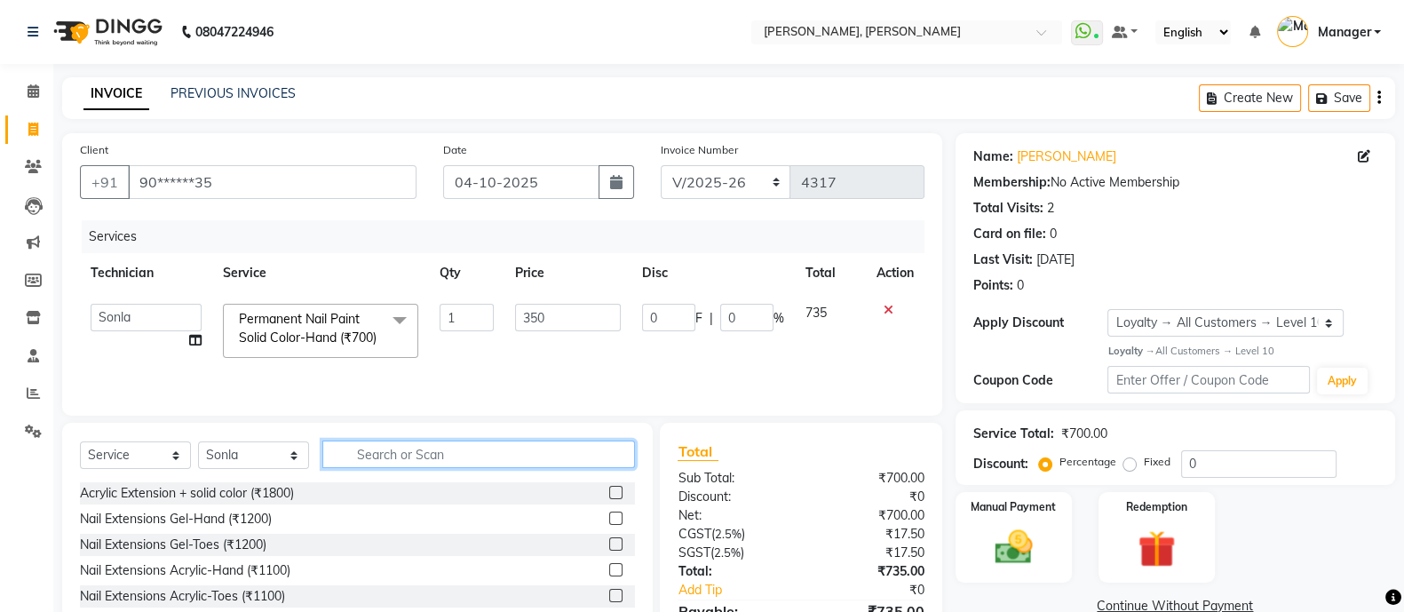
click at [408, 473] on div "Select Service Product Membership Package Voucher Prepaid Gift Card Select Tech…" at bounding box center [357, 461] width 555 height 42
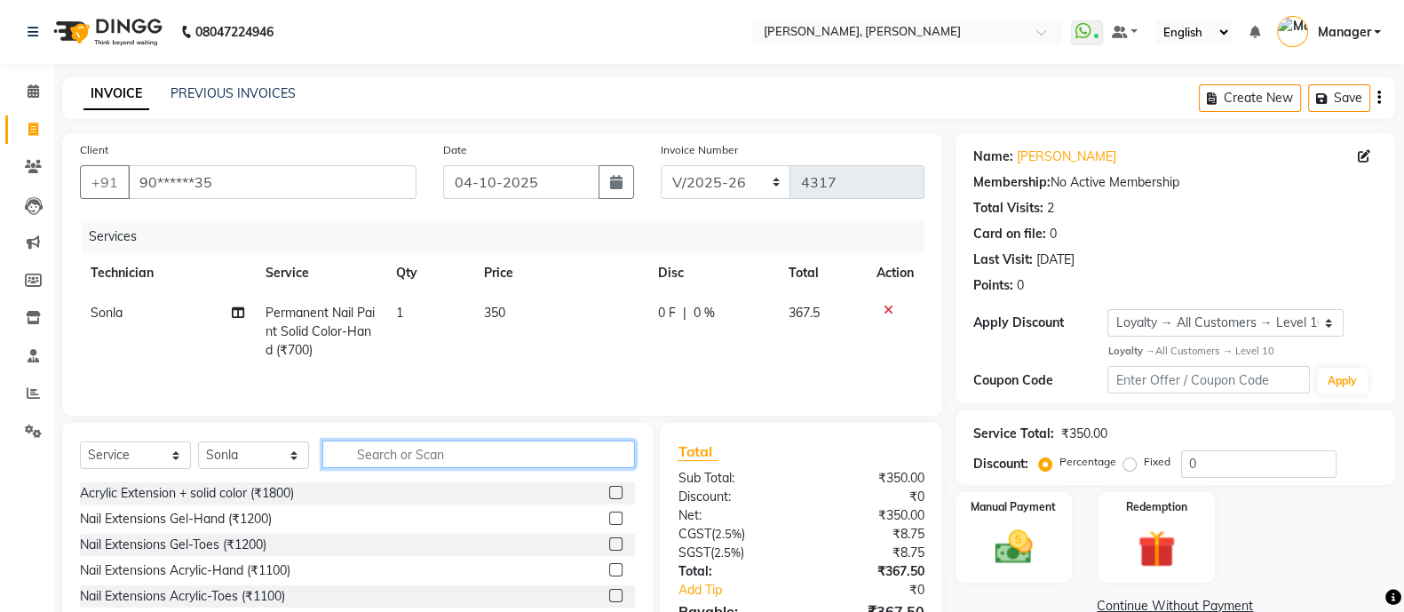
click at [444, 456] on input "text" at bounding box center [478, 454] width 313 height 28
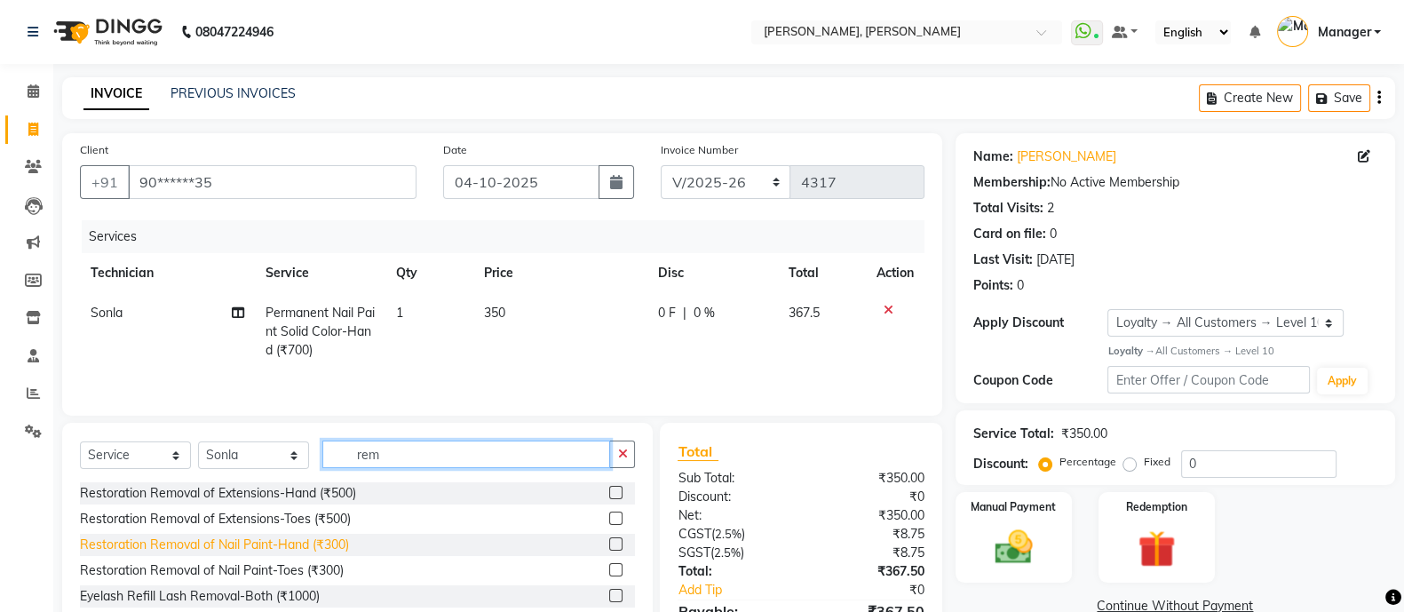
type input "rem"
click at [323, 543] on div "Restoration Removal of Nail Paint-Hand (₹300)" at bounding box center [214, 544] width 269 height 19
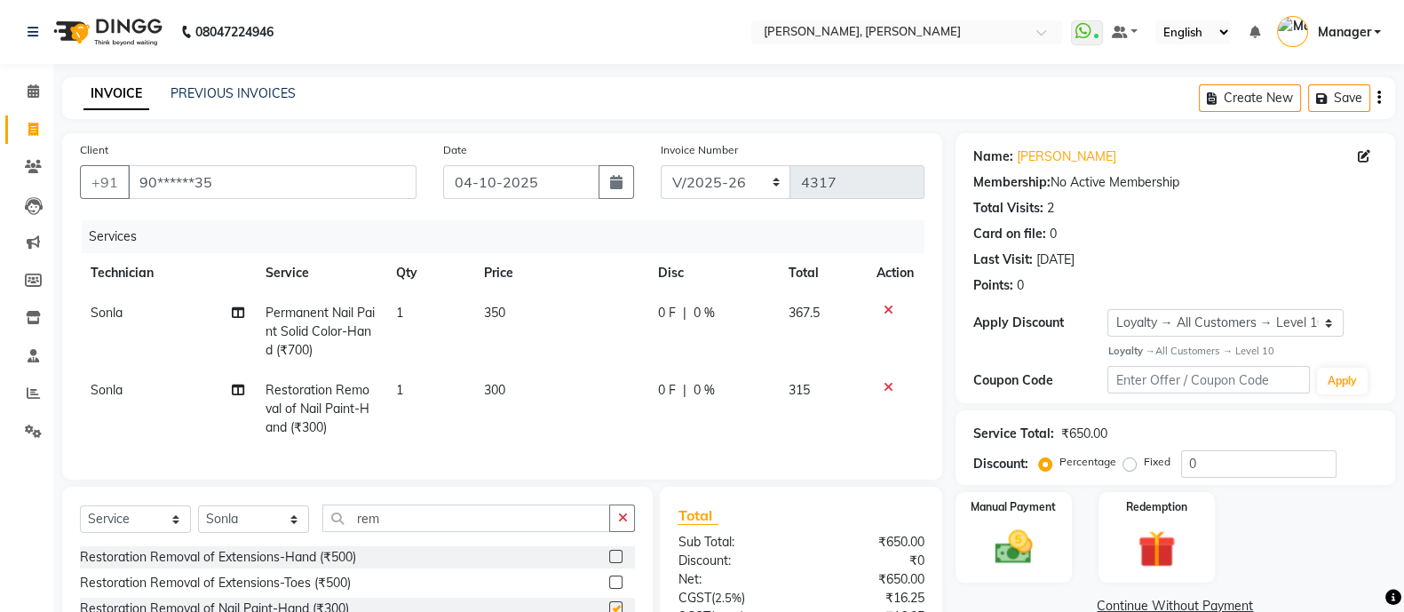
checkbox input "false"
click at [493, 399] on td "300" at bounding box center [560, 408] width 174 height 77
select select "63957"
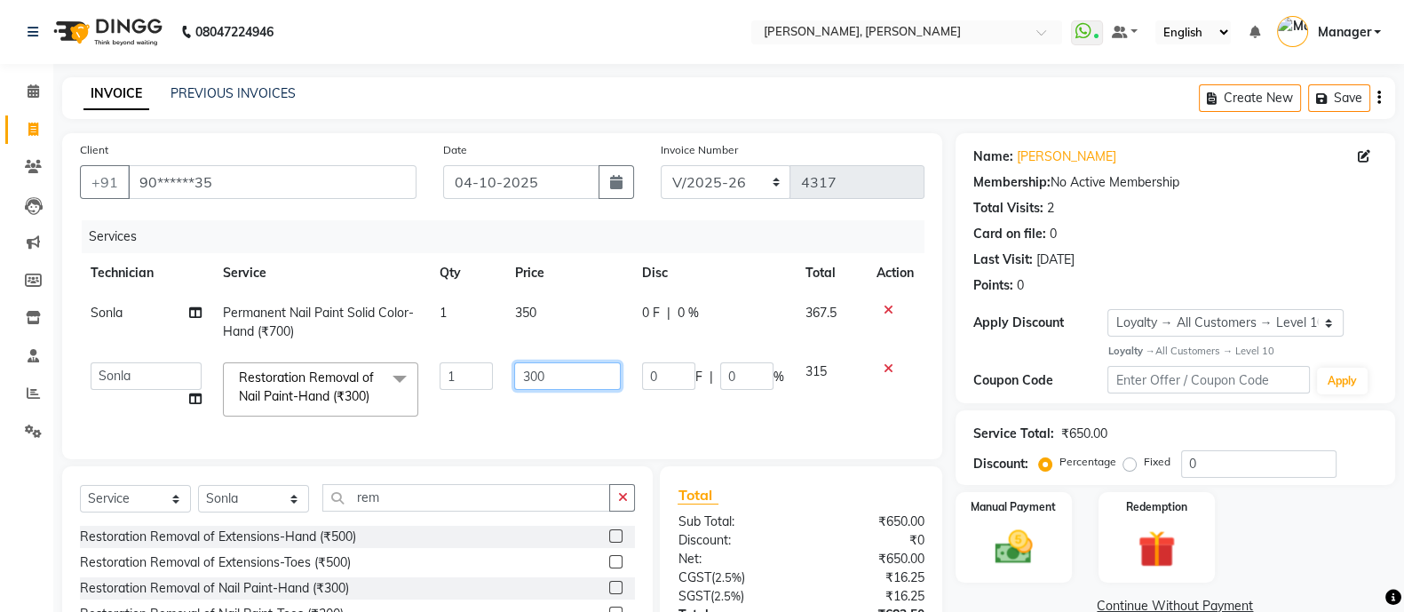
click at [561, 370] on input "300" at bounding box center [567, 376] width 106 height 28
type input "3"
type input "150"
click at [409, 509] on div "Select Service Product Membership Package Voucher Prepaid Gift Card Select Tech…" at bounding box center [357, 597] width 591 height 262
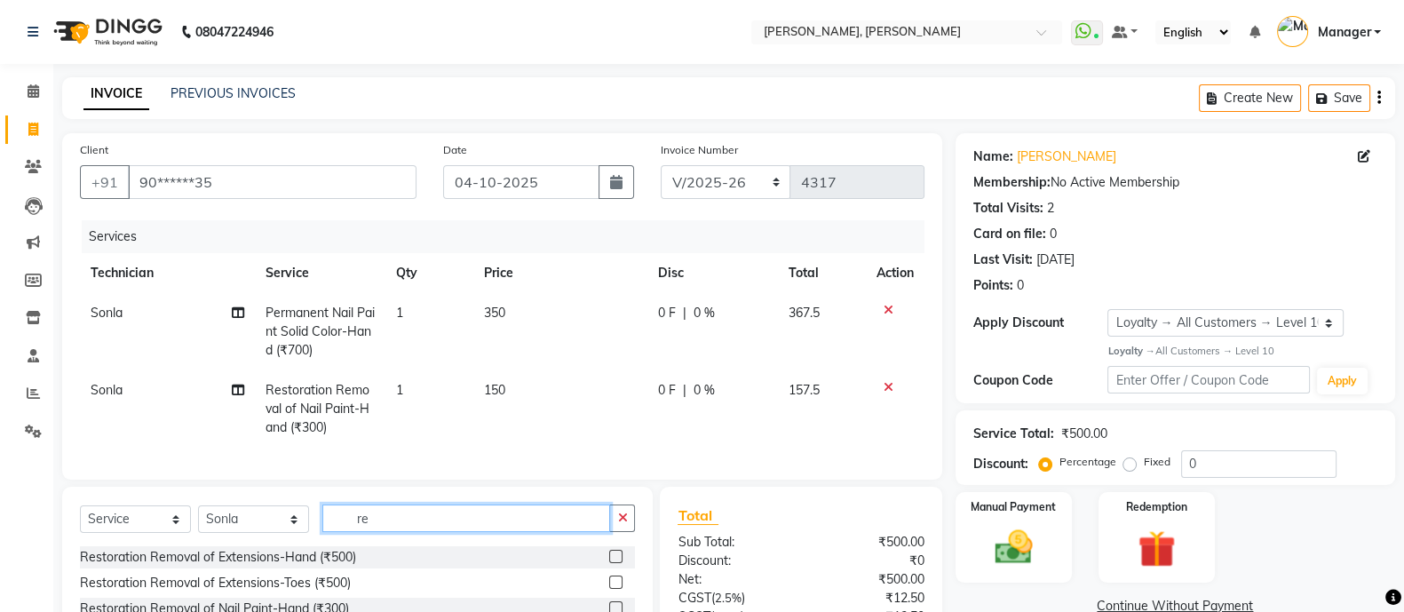
type input "r"
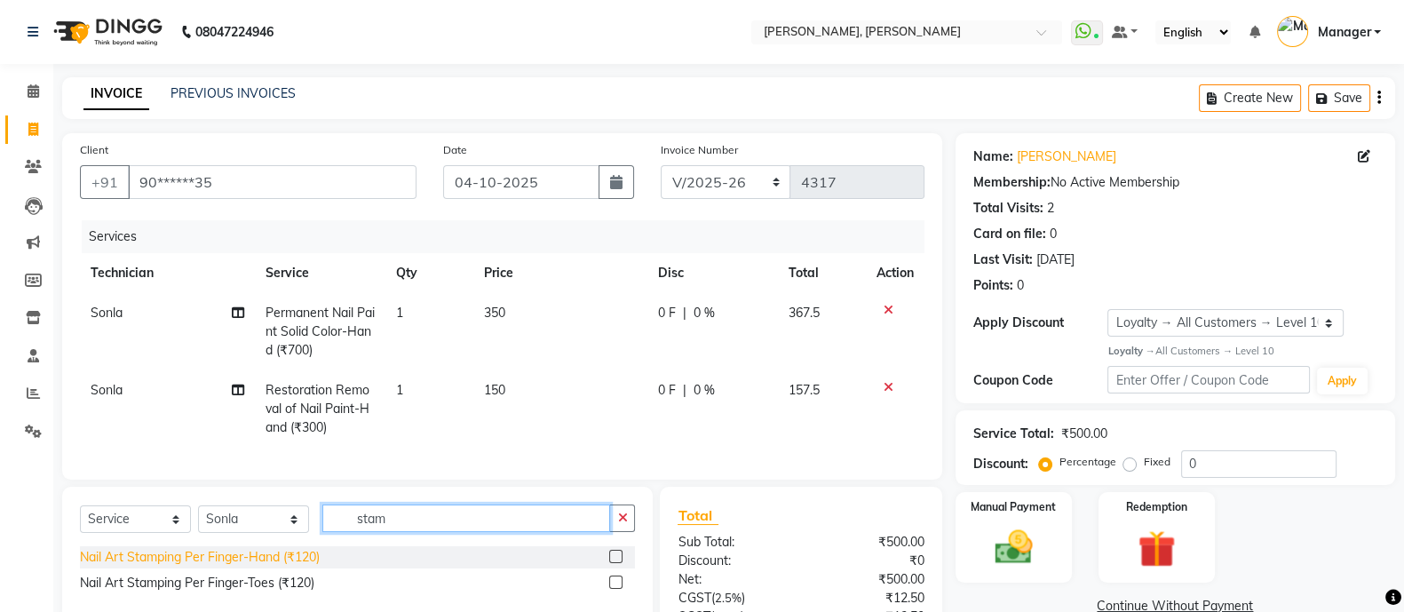
type input "stam"
click at [244, 567] on div "Nail Art Stamping Per Finger-Hand (₹120)" at bounding box center [200, 557] width 240 height 19
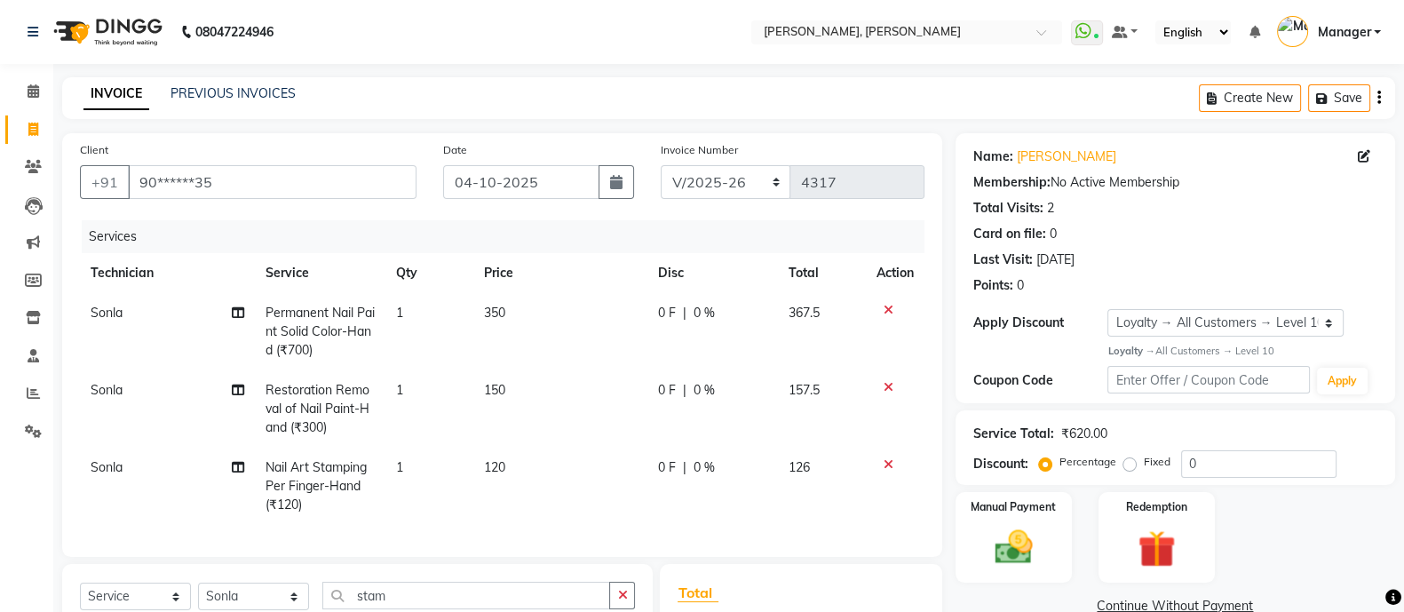
checkbox input "false"
click at [406, 486] on td "1" at bounding box center [428, 486] width 87 height 77
select select "63957"
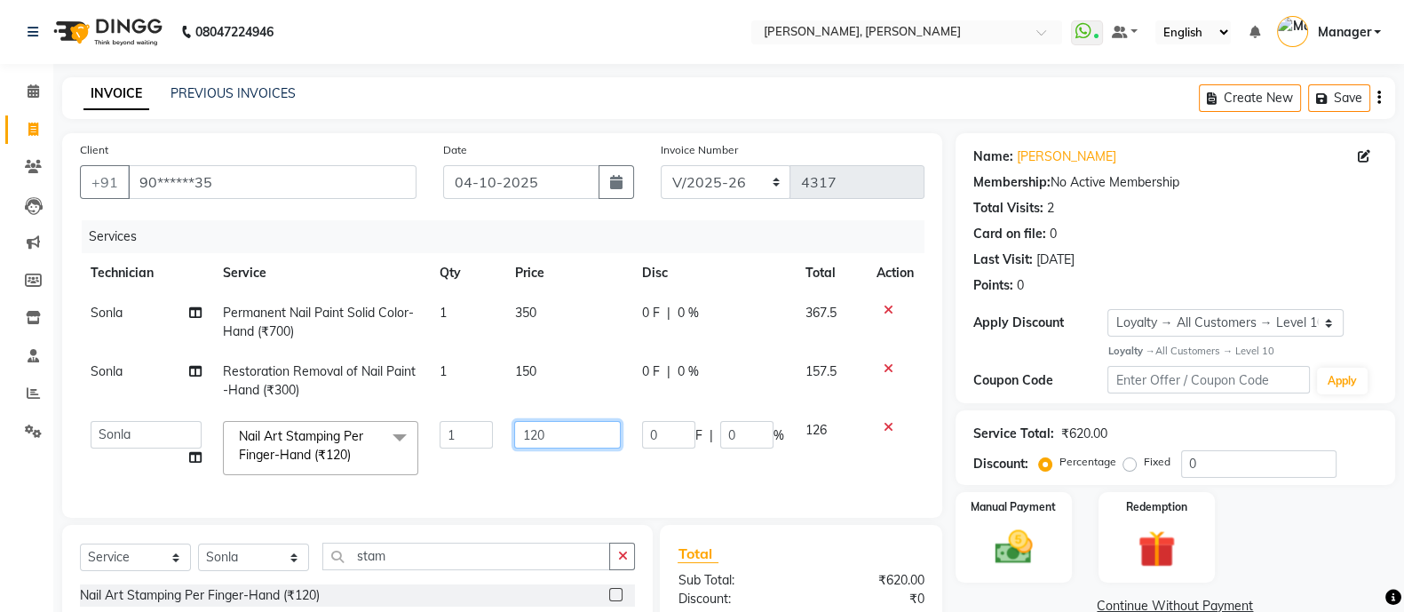
click at [540, 431] on input "120" at bounding box center [567, 435] width 106 height 28
type input "150"
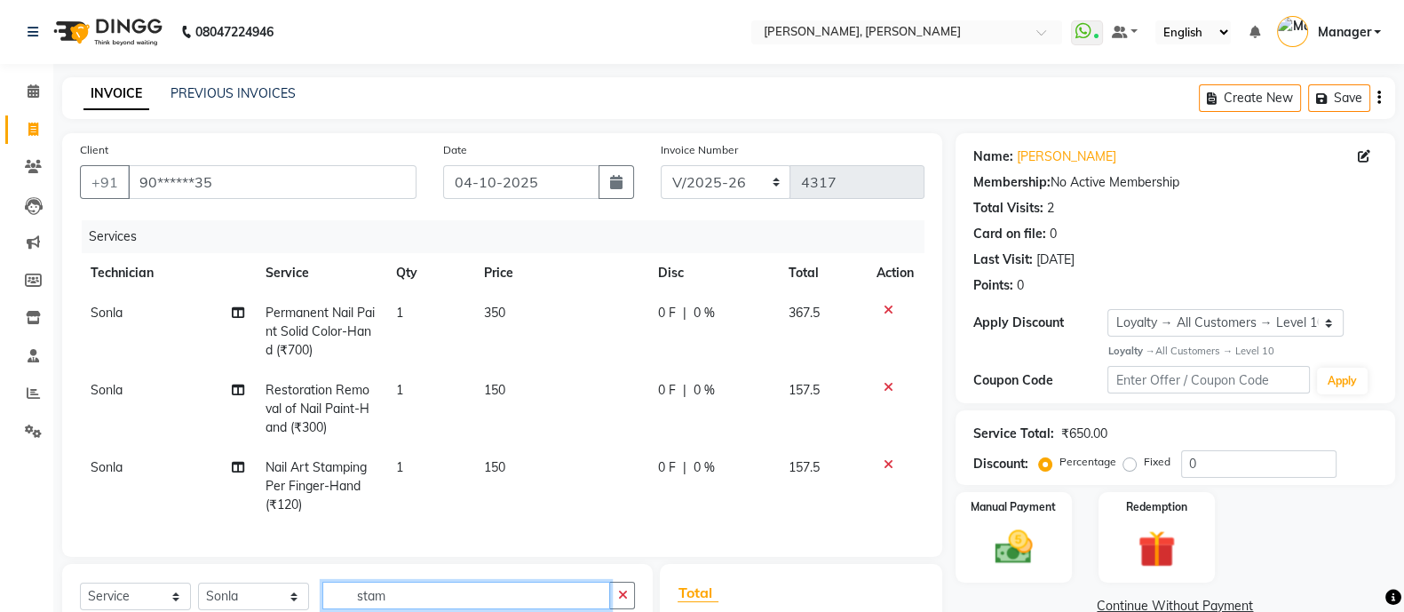
click at [407, 566] on div "Client +91 90******35 Date [DATE] Invoice Number BTH/2025-26 RED/2025-26 V/2025…" at bounding box center [502, 479] width 907 height 692
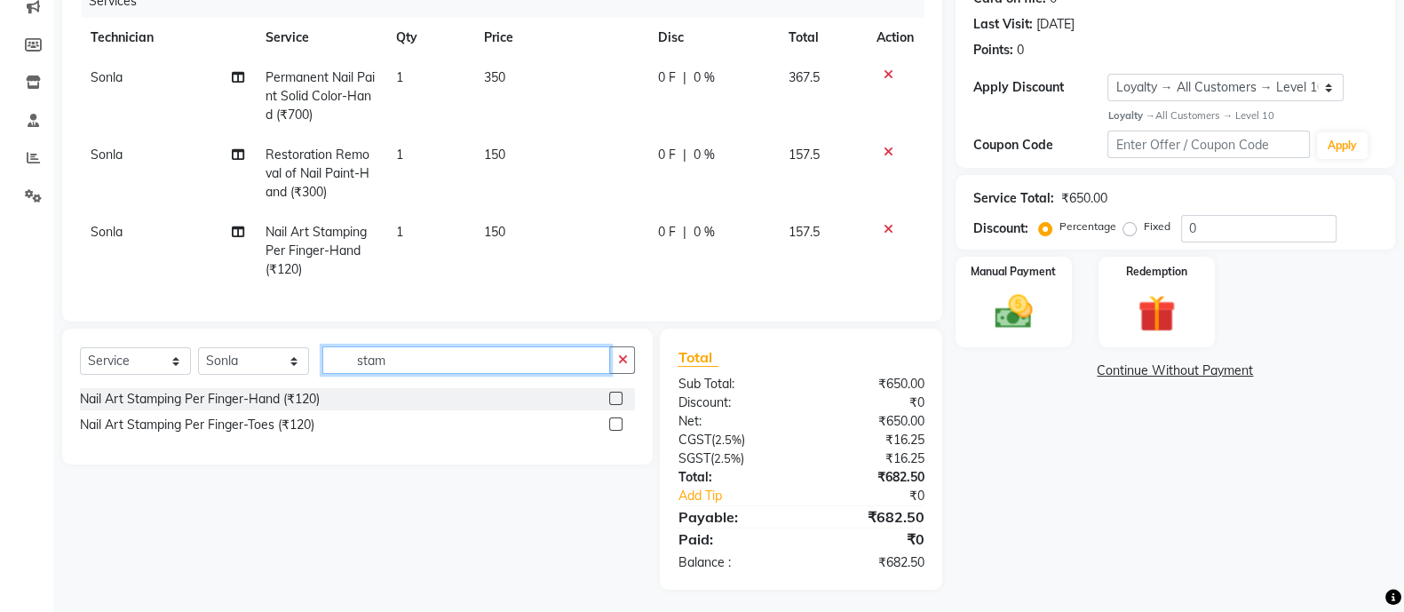
scroll to position [258, 0]
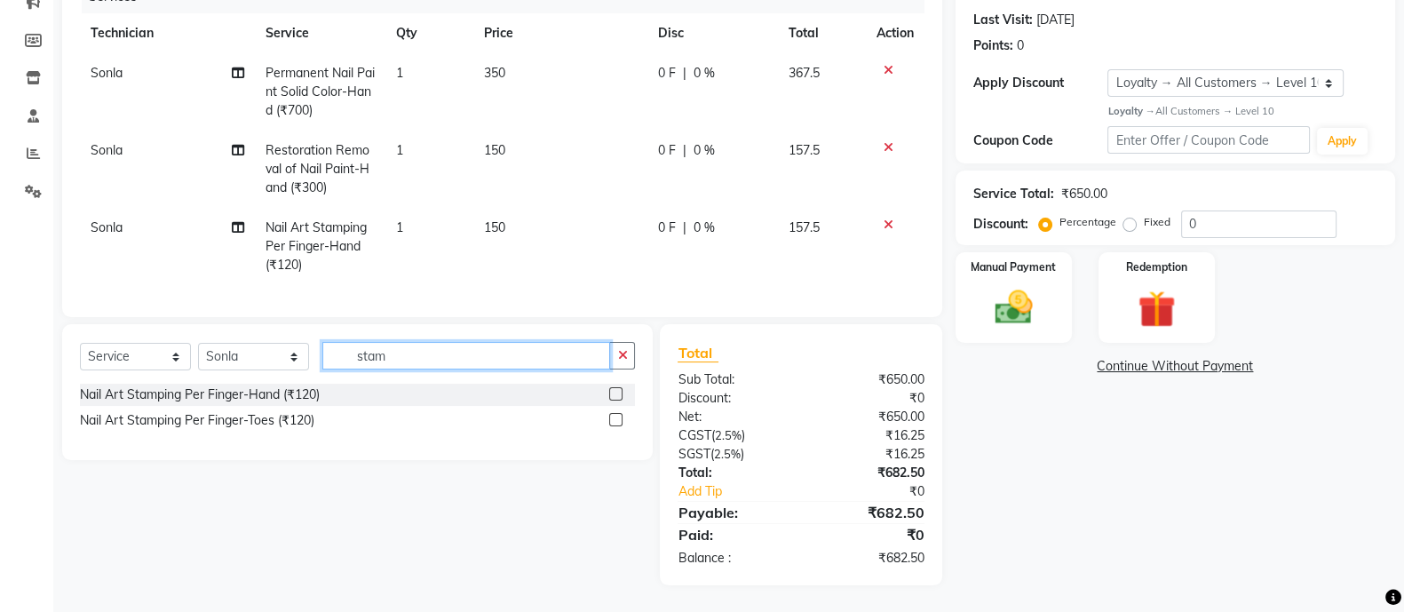
click at [431, 369] on input "stam" at bounding box center [466, 356] width 288 height 28
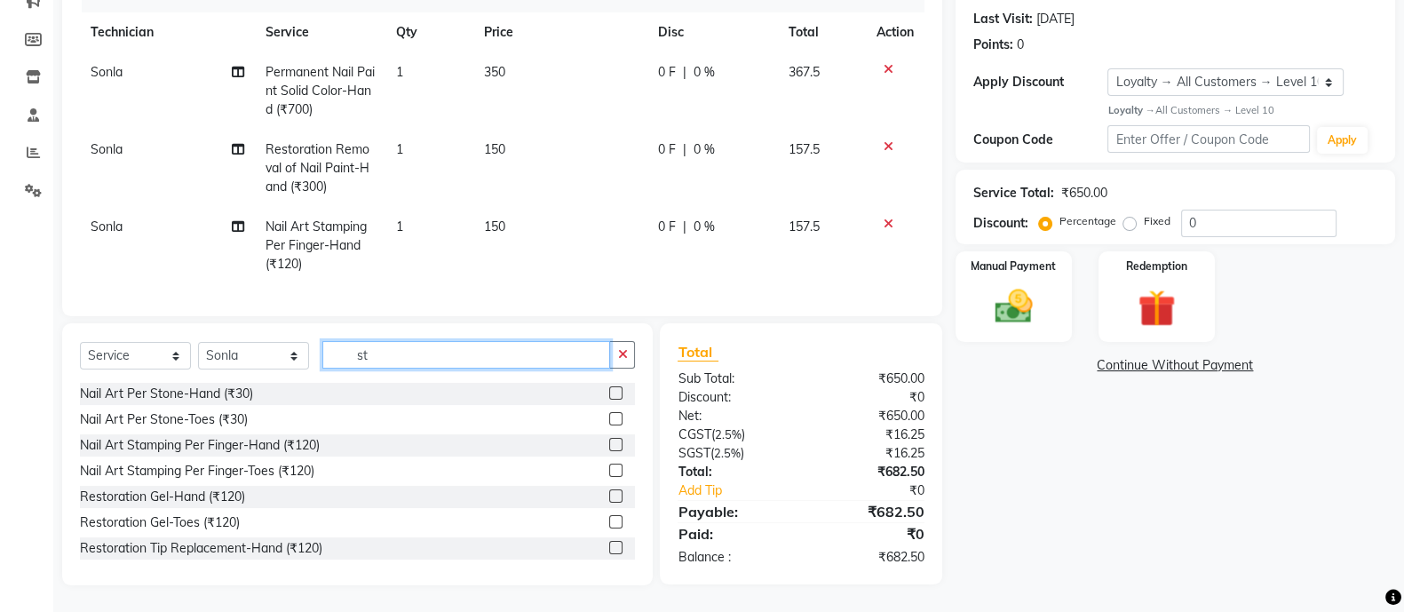
type input "s"
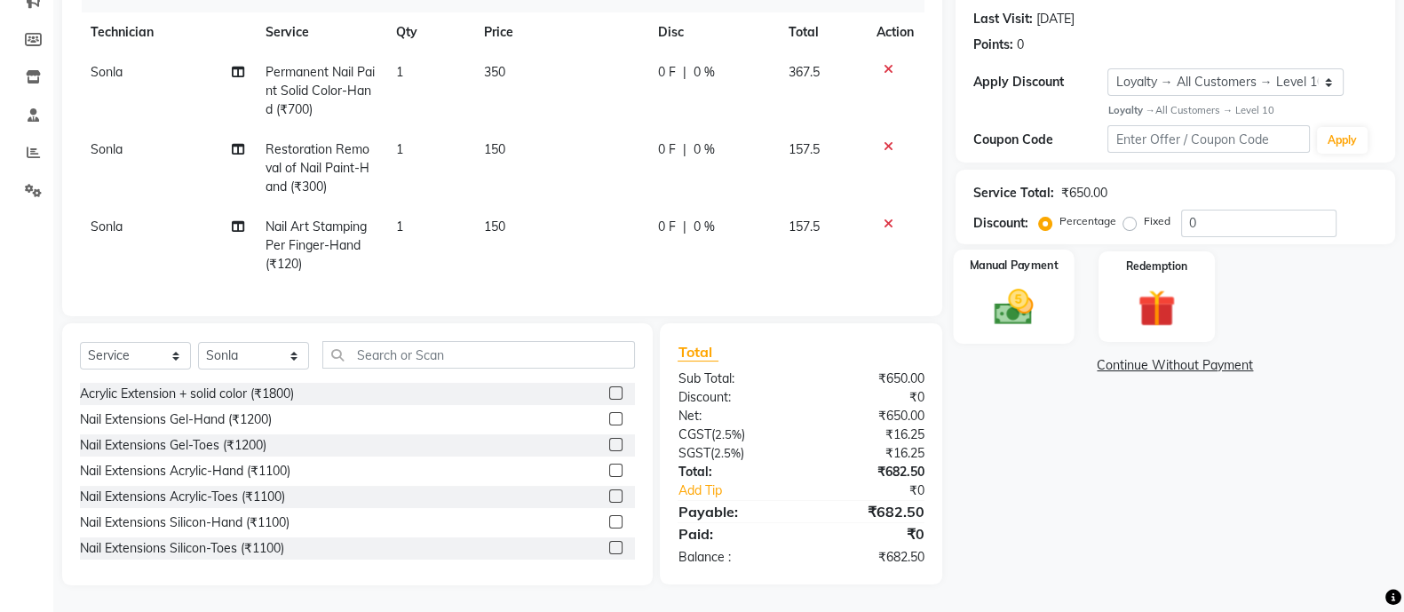
click at [1001, 261] on div "Manual Payment" at bounding box center [1014, 297] width 122 height 94
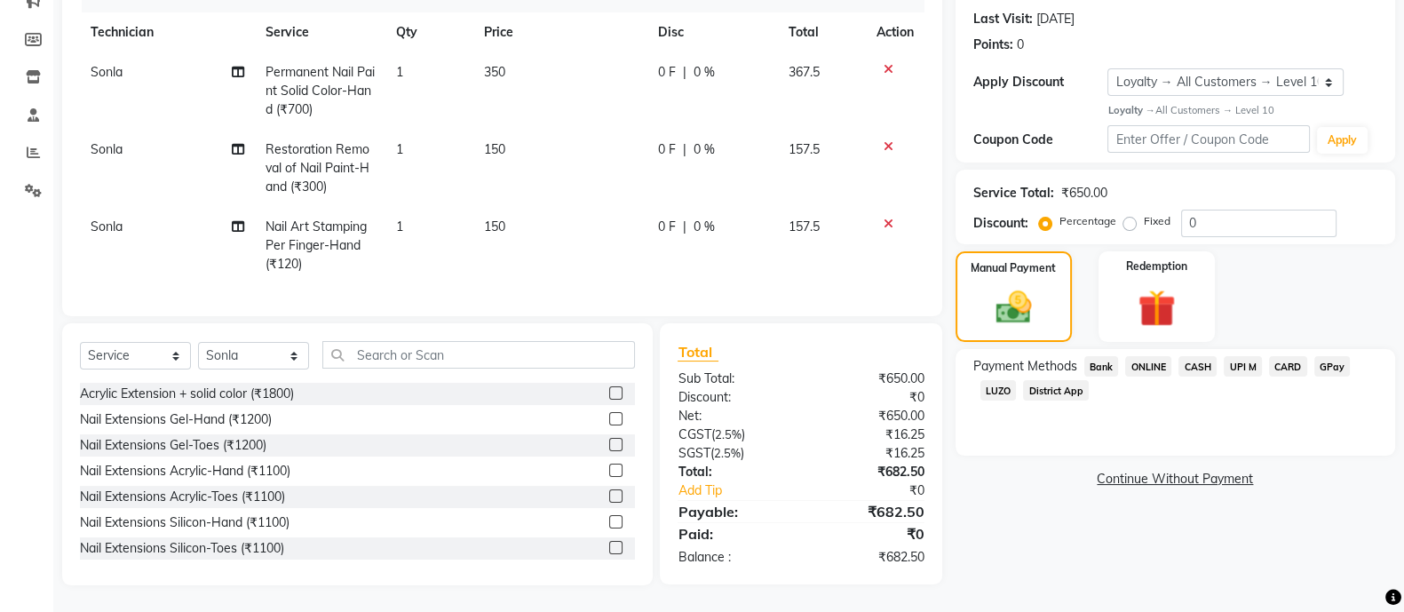
click at [1283, 356] on span "CARD" at bounding box center [1288, 366] width 38 height 20
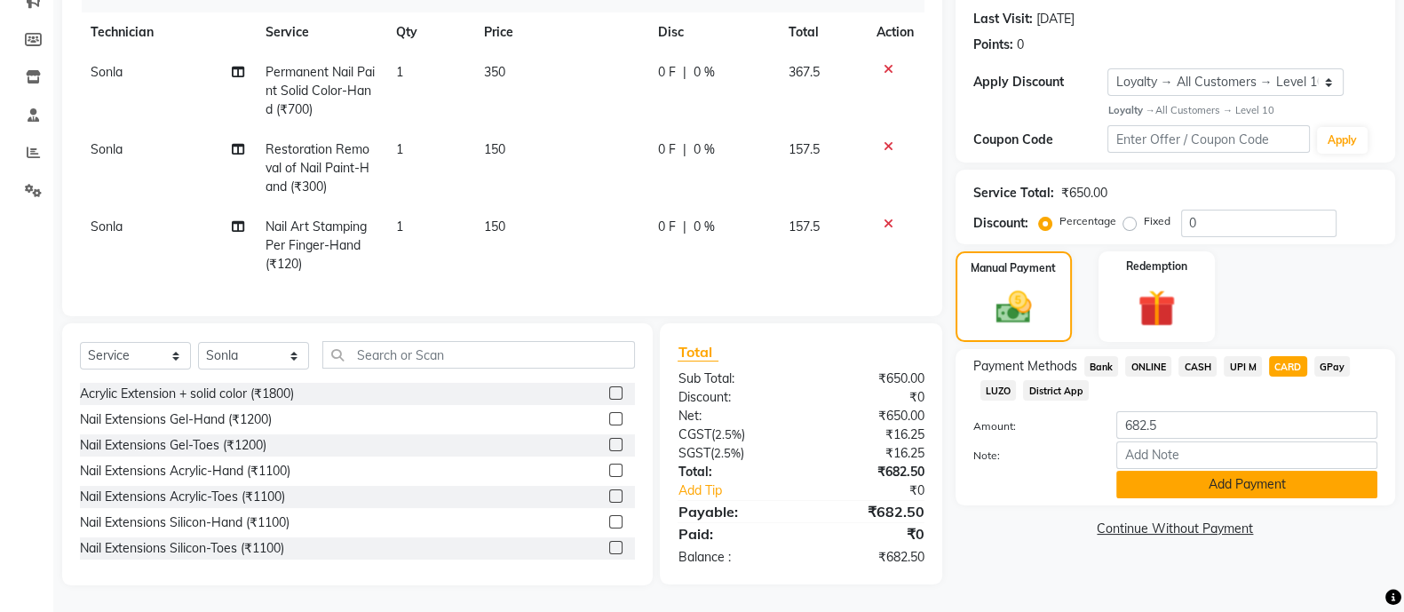
click at [1172, 471] on button "Add Payment" at bounding box center [1246, 485] width 261 height 28
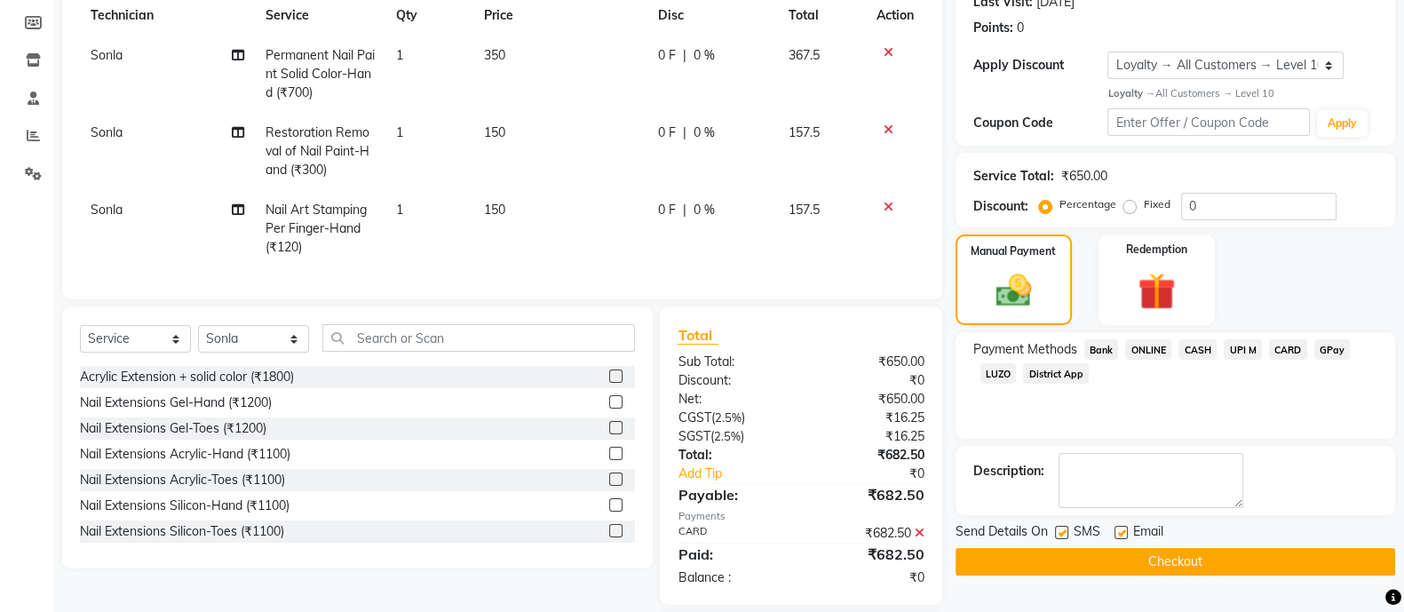
click at [1138, 566] on button "Checkout" at bounding box center [1176, 562] width 440 height 28
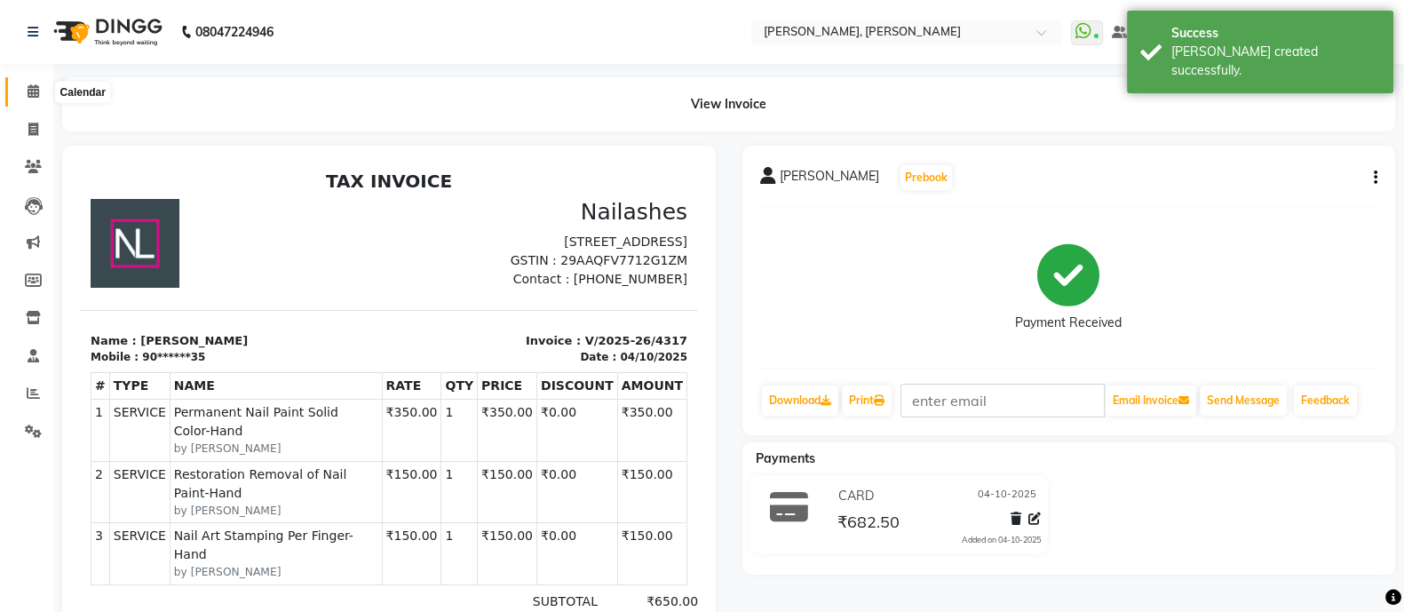
click at [31, 90] on icon at bounding box center [34, 90] width 12 height 13
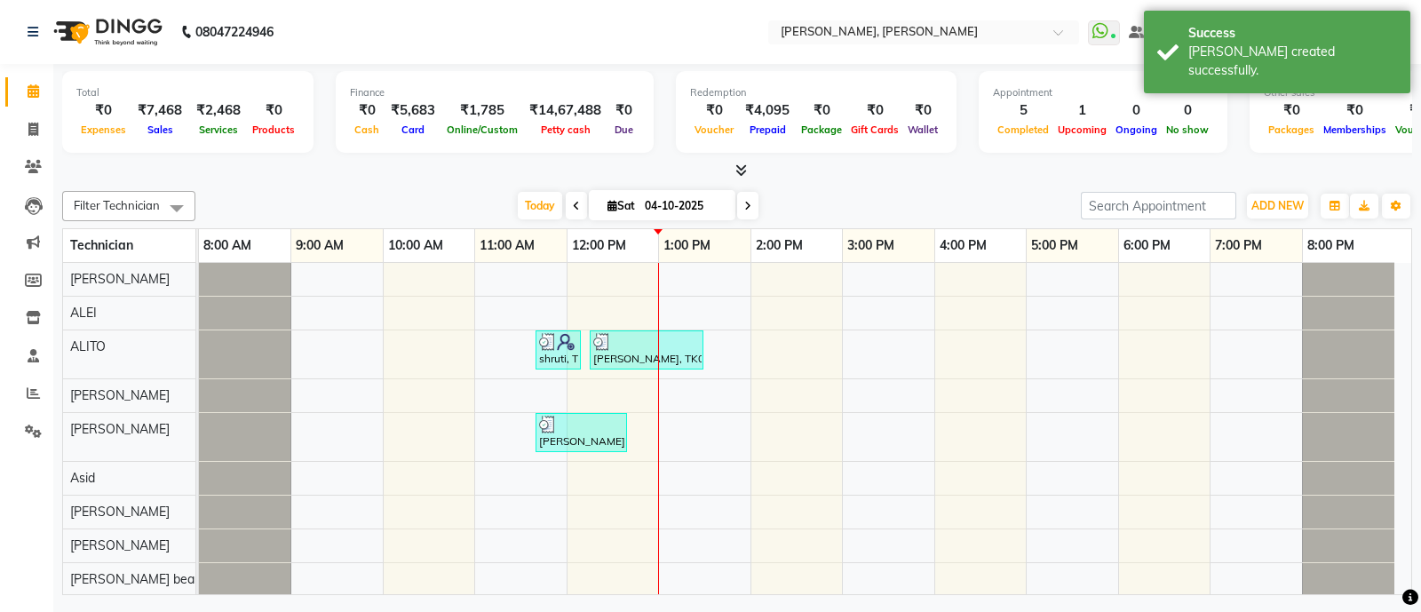
click at [742, 167] on icon at bounding box center [741, 169] width 12 height 13
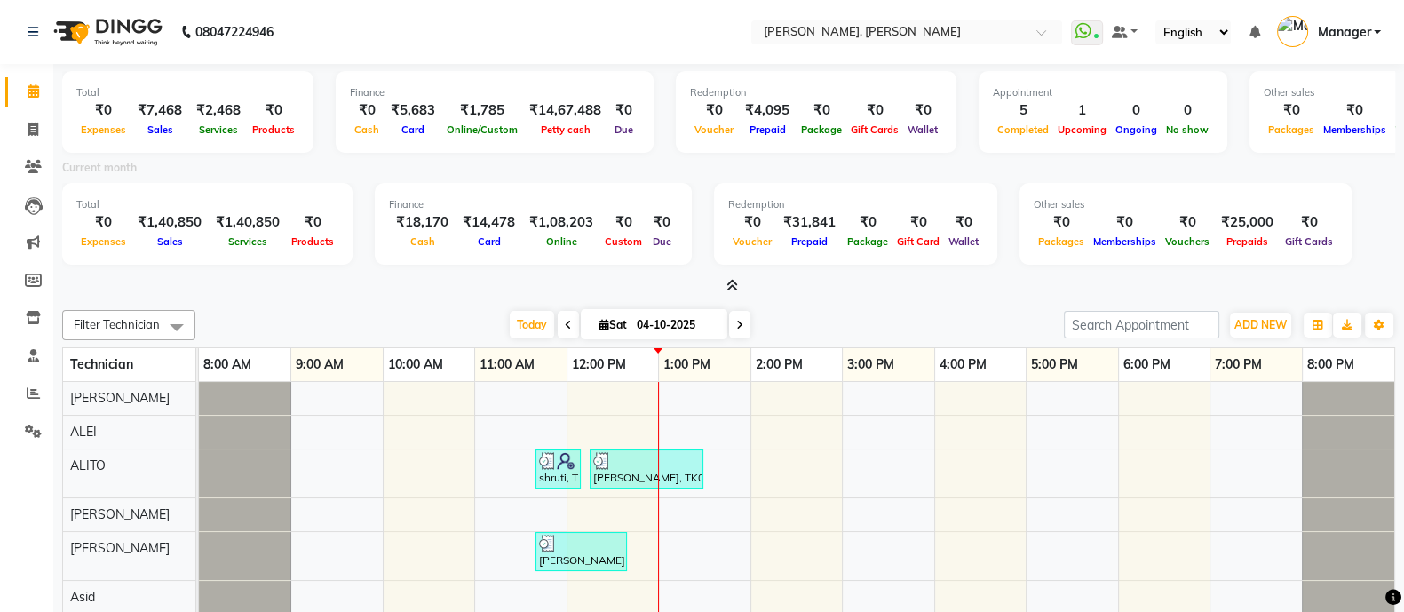
click at [734, 281] on icon at bounding box center [732, 285] width 12 height 13
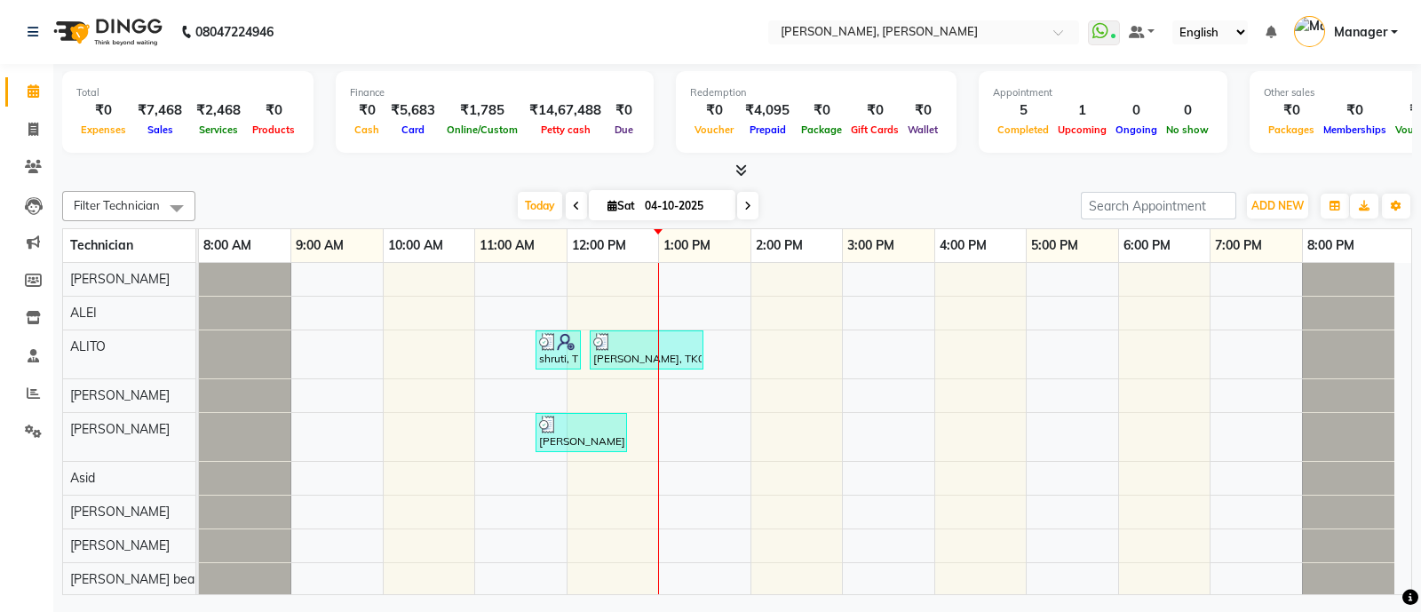
click at [742, 171] on icon at bounding box center [741, 169] width 12 height 13
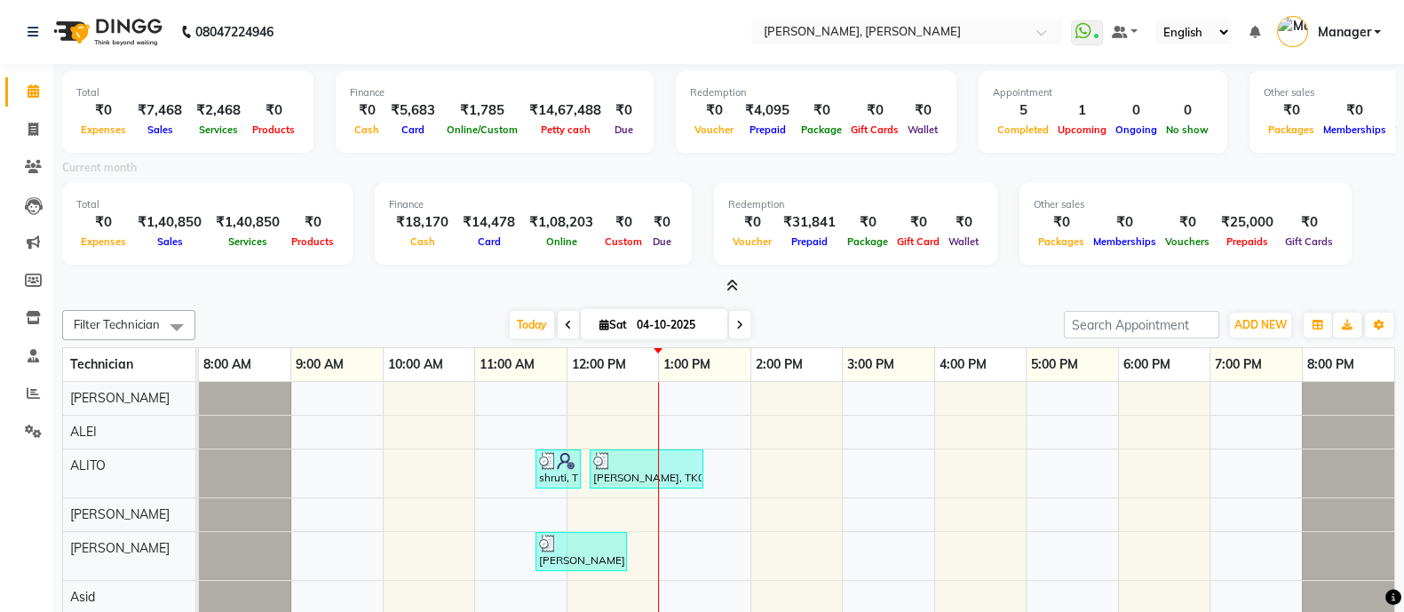
click at [729, 282] on icon at bounding box center [732, 285] width 12 height 13
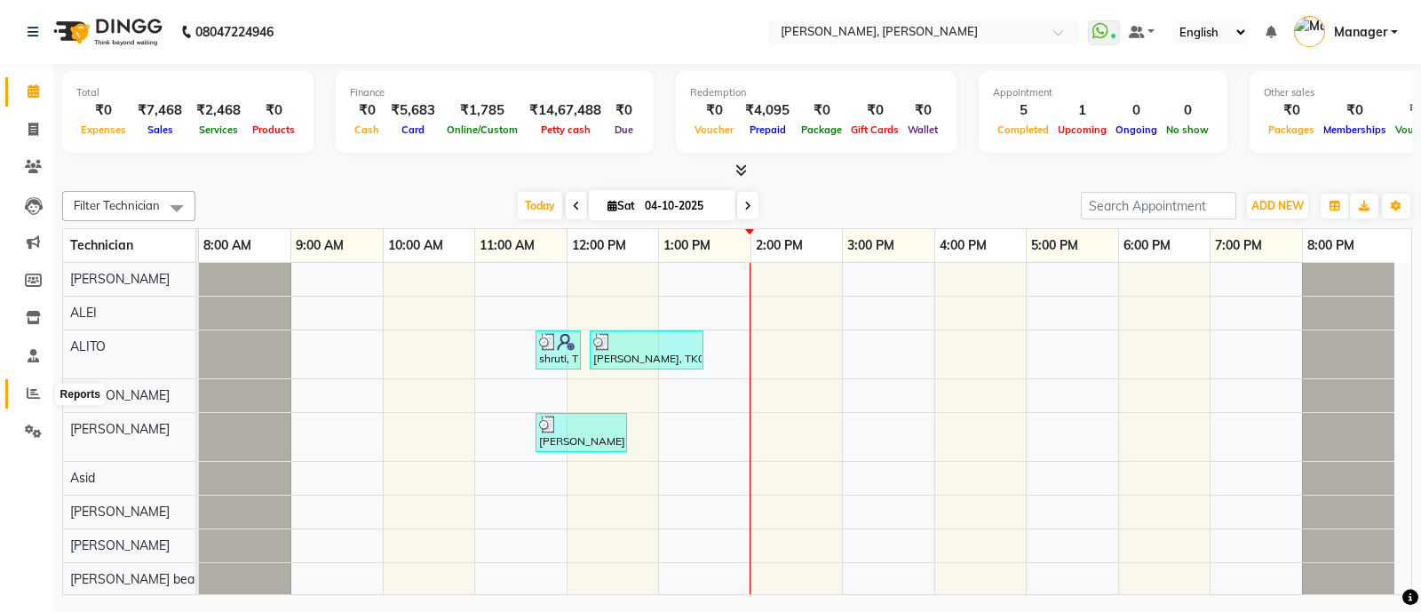
click at [32, 395] on icon at bounding box center [33, 392] width 13 height 13
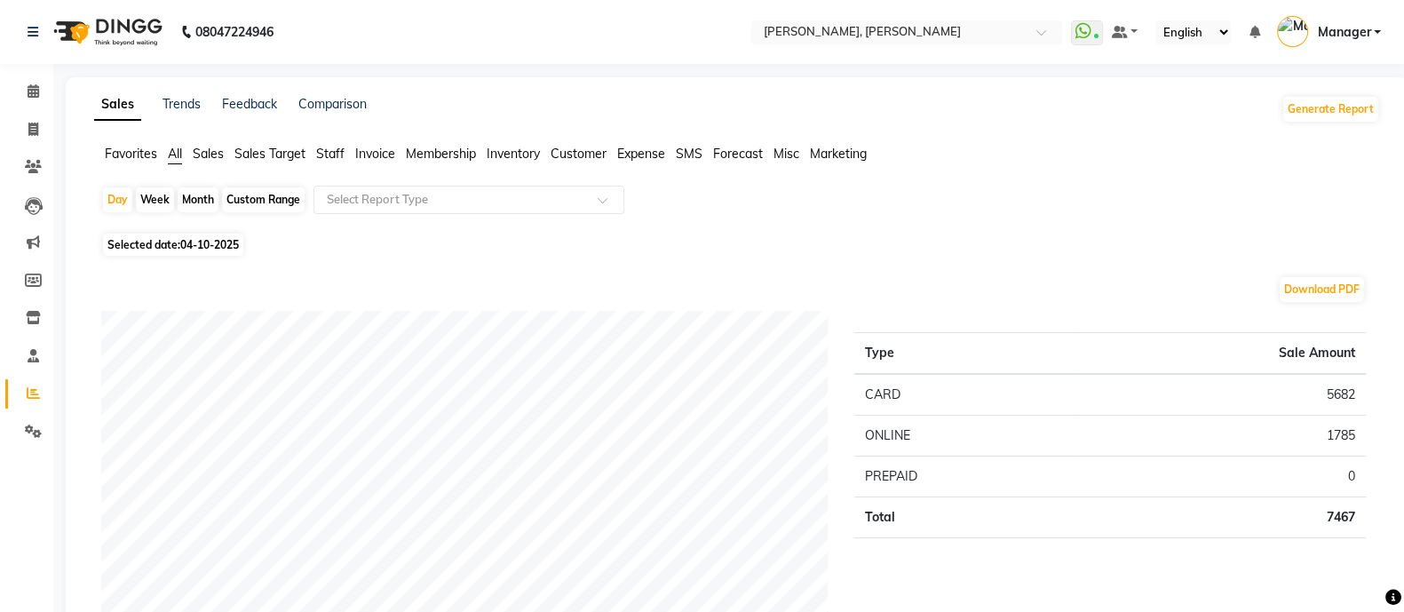
click at [178, 154] on span "All" at bounding box center [175, 154] width 14 height 16
click at [195, 244] on span "04-10-2025" at bounding box center [209, 244] width 59 height 13
select select "10"
select select "2025"
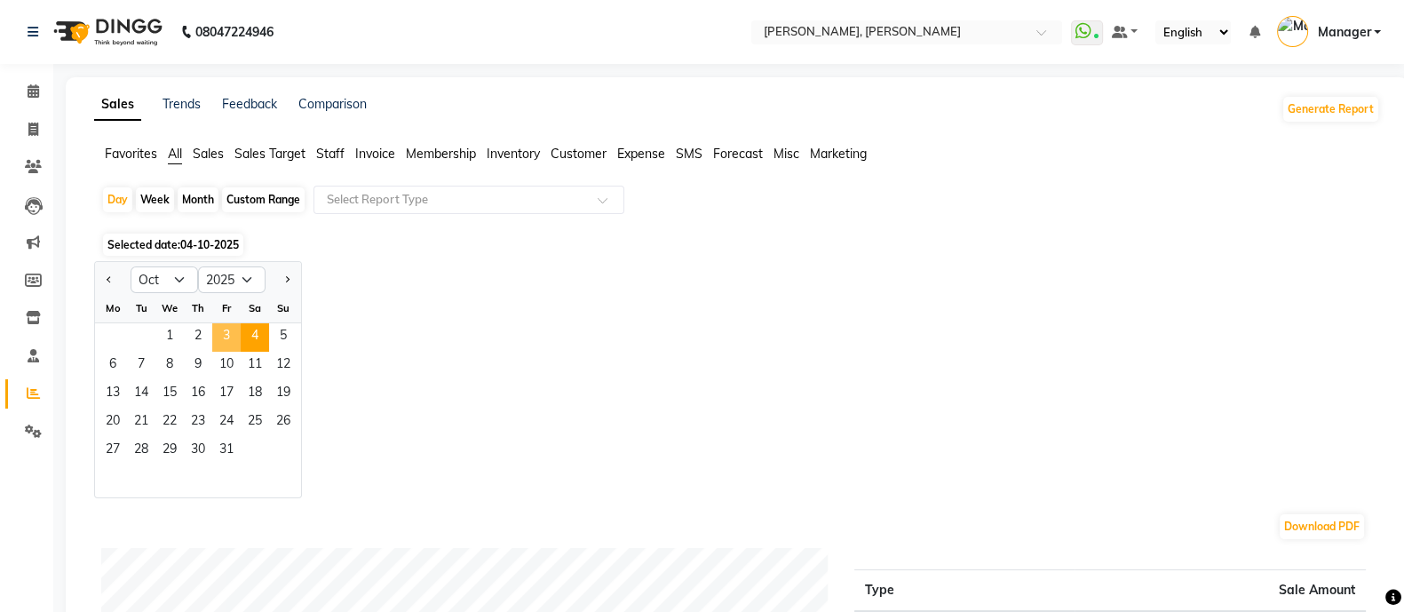
click at [230, 331] on span "3" at bounding box center [226, 337] width 28 height 28
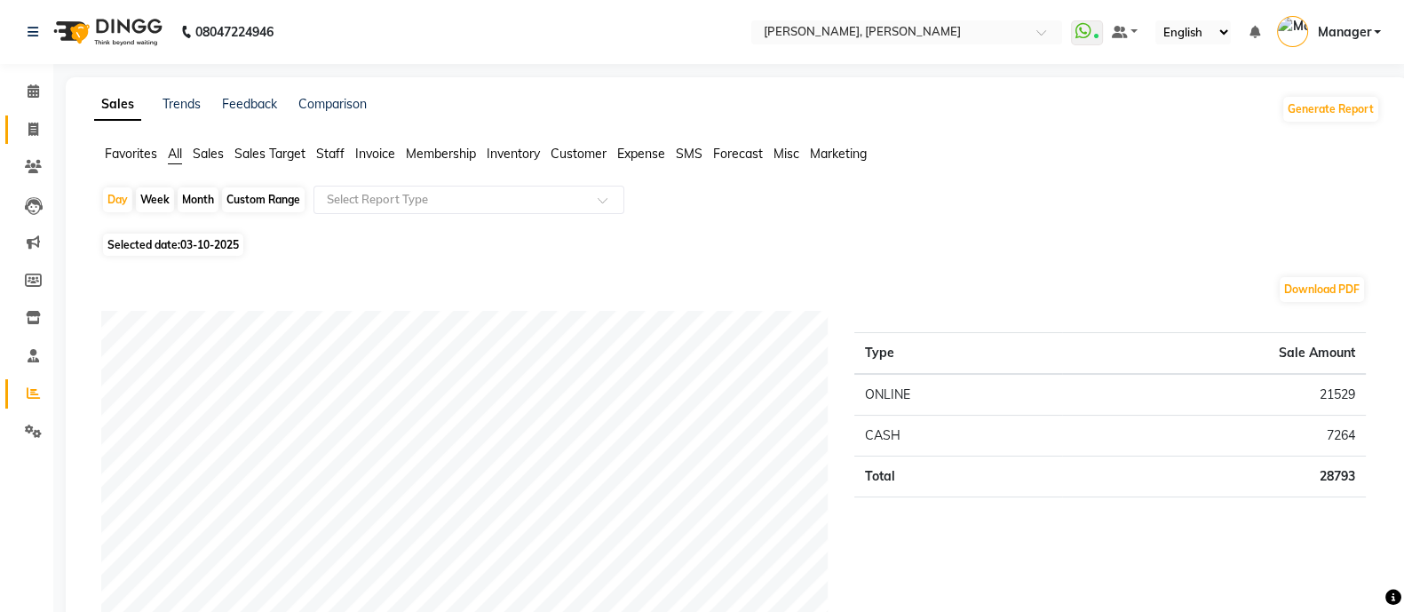
click at [25, 142] on link "Invoice" at bounding box center [26, 129] width 43 height 29
select select "service"
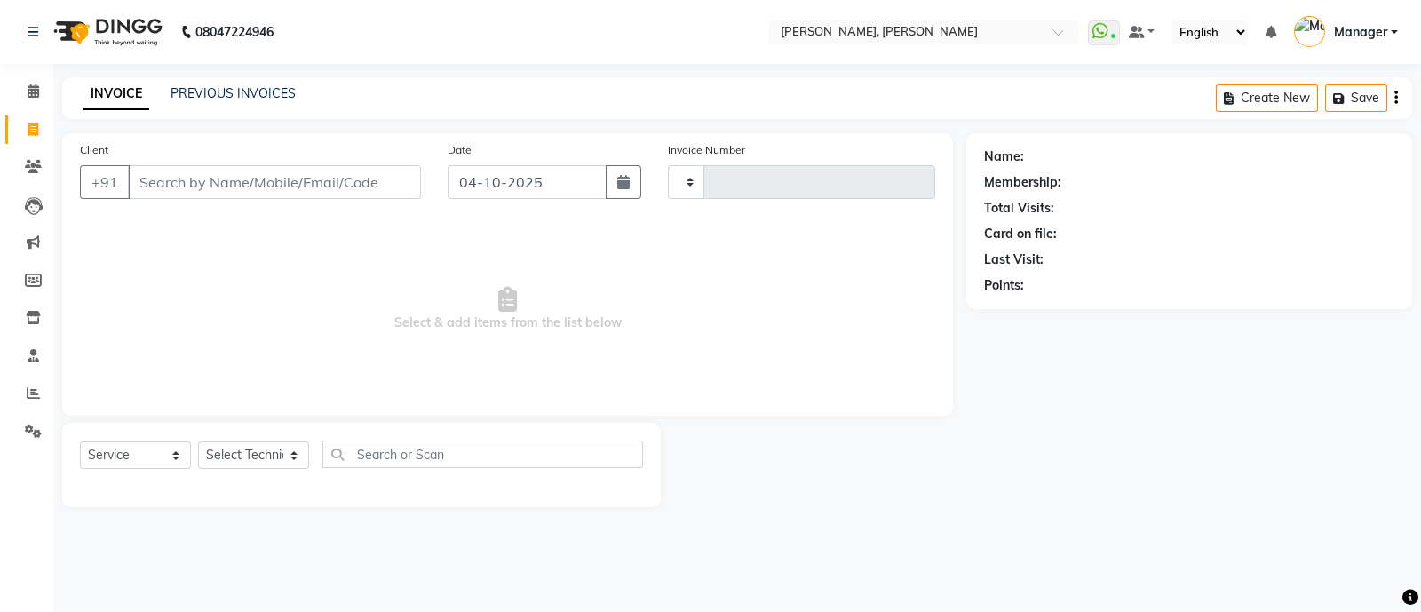
type input "4318"
select select "3767"
click at [325, 178] on input "Client" at bounding box center [274, 182] width 293 height 34
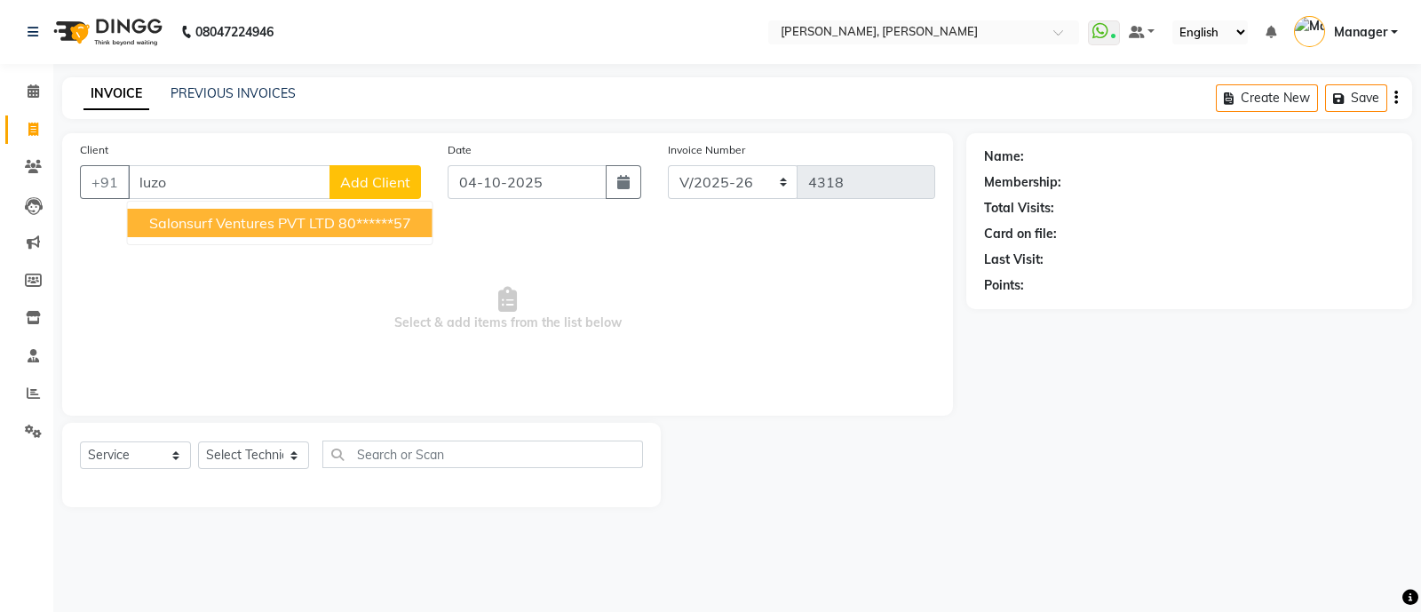
click at [278, 226] on span "Salonsurf Ventures PVT LTD" at bounding box center [242, 223] width 186 height 18
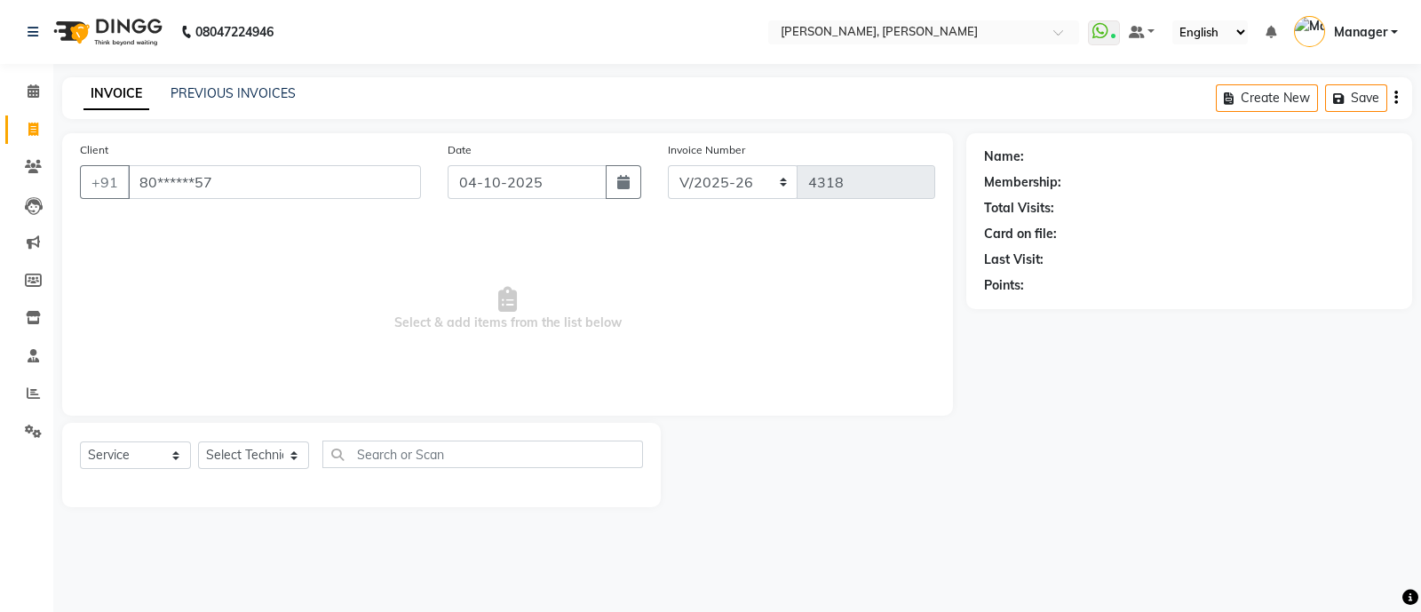
type input "80******57"
select select "1: Object"
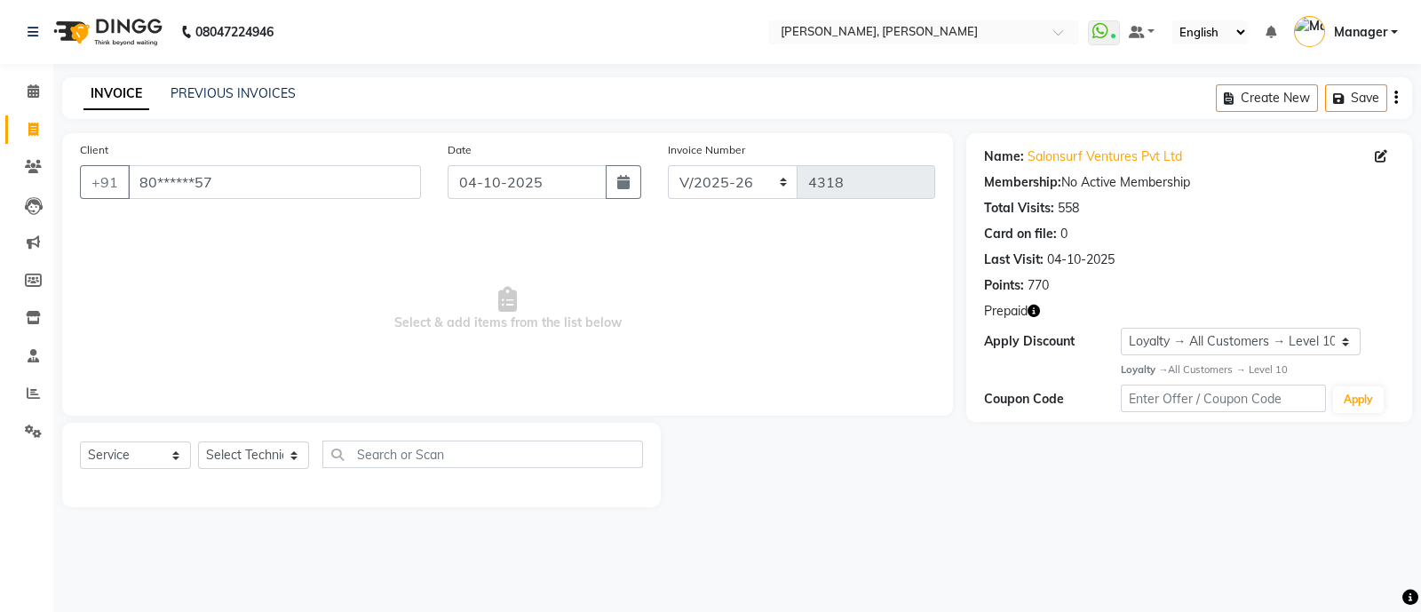
click at [1037, 313] on icon "button" at bounding box center [1033, 311] width 12 height 12
click at [18, 403] on span at bounding box center [33, 394] width 31 height 20
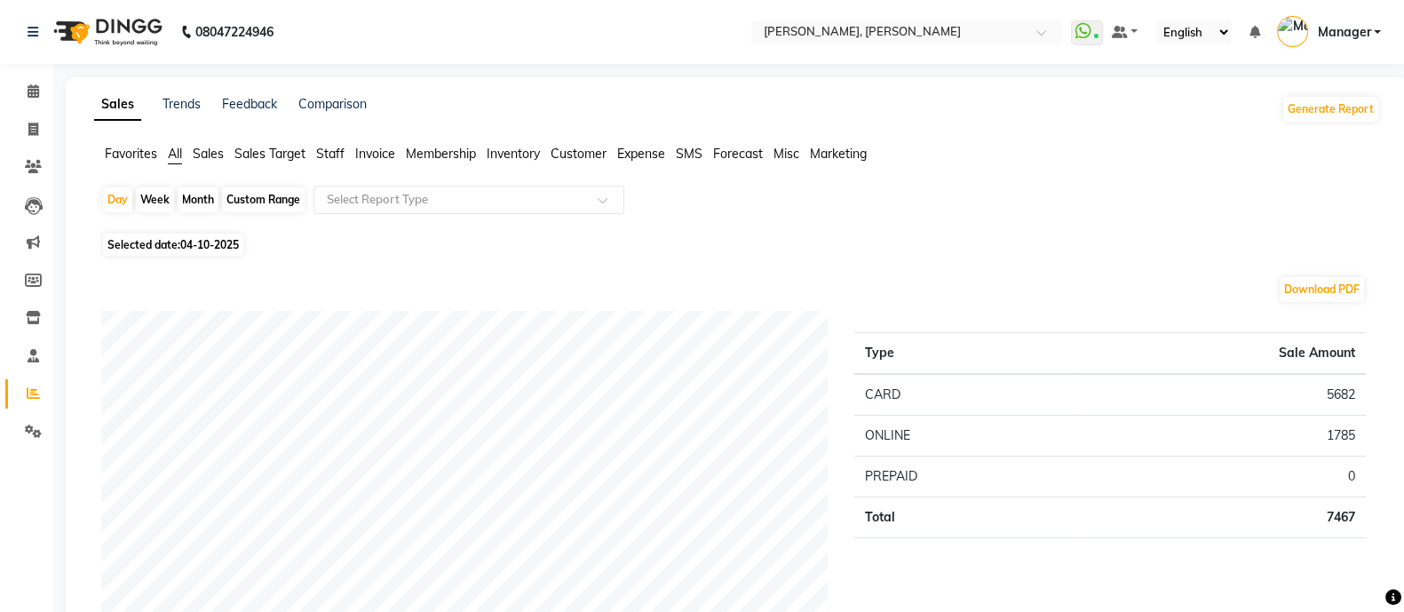
click at [337, 155] on span "Staff" at bounding box center [330, 154] width 28 height 16
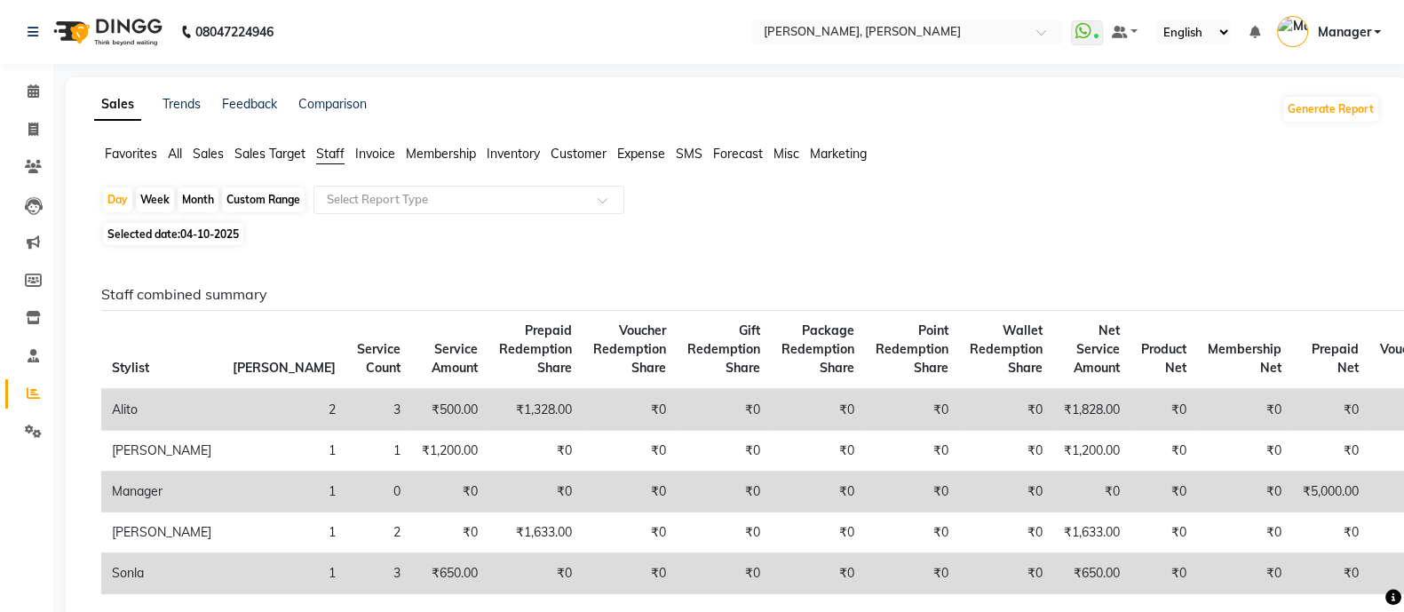
click at [173, 147] on span "All" at bounding box center [175, 154] width 14 height 16
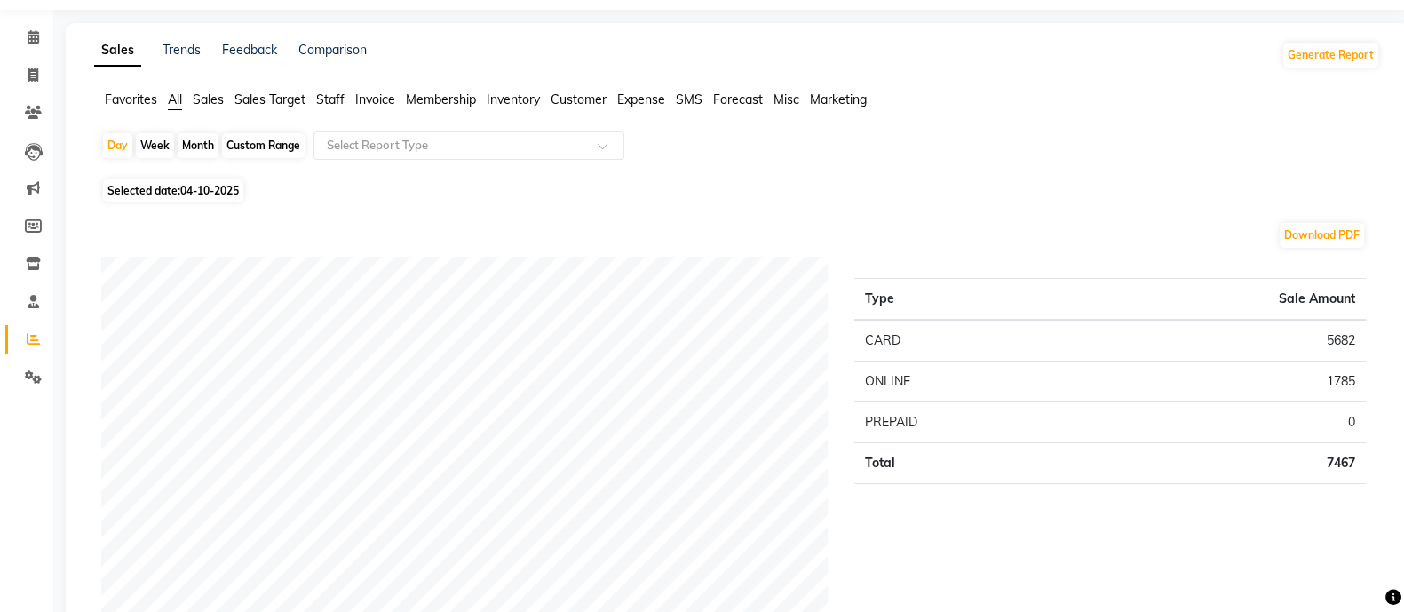
scroll to position [36, 0]
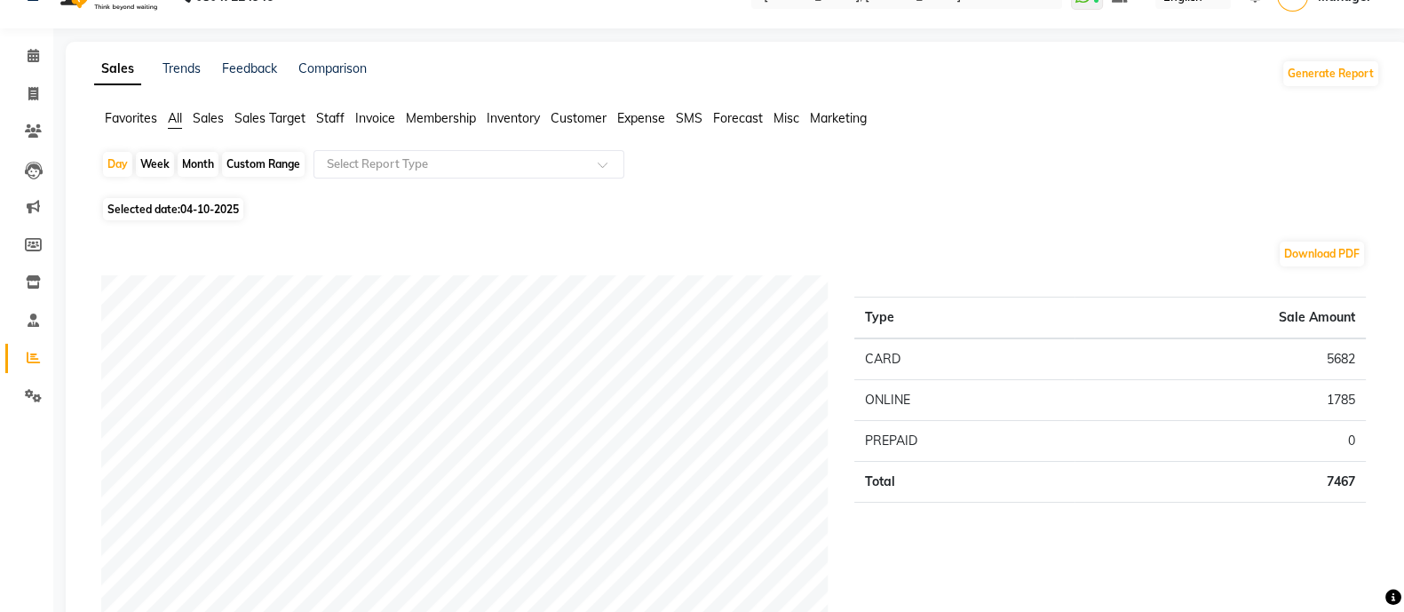
click at [200, 206] on span "04-10-2025" at bounding box center [209, 208] width 59 height 13
select select "10"
select select "2025"
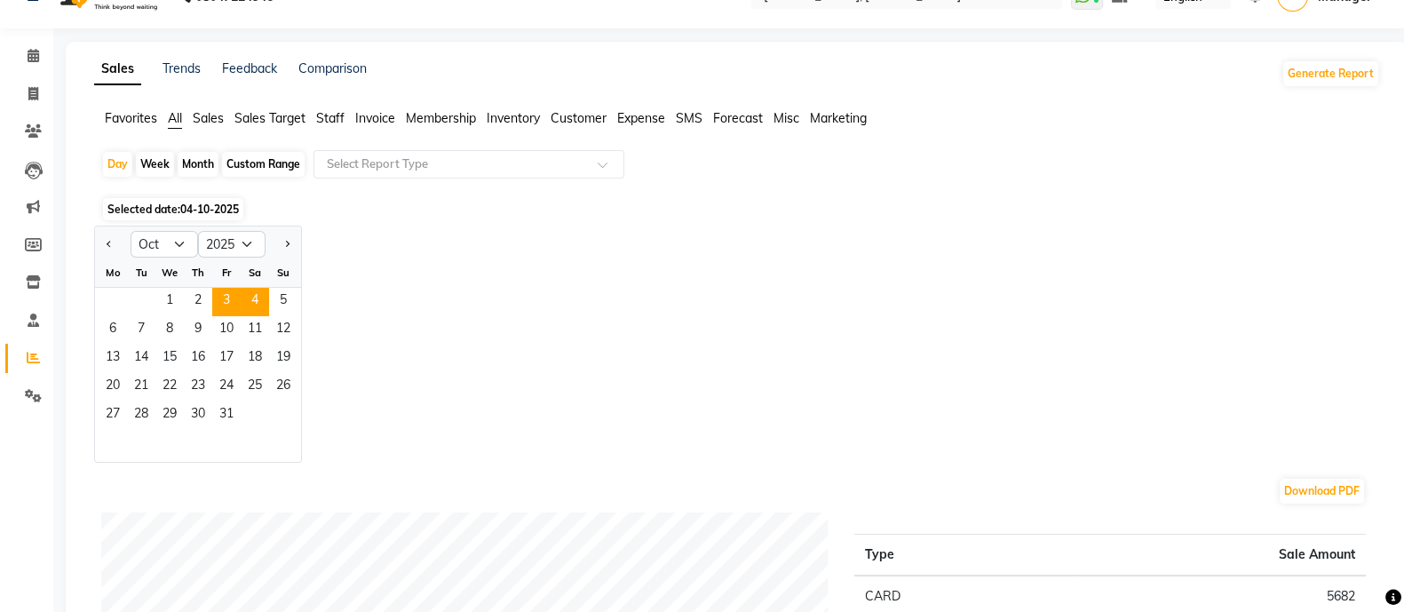
click at [226, 298] on span "3" at bounding box center [226, 302] width 28 height 28
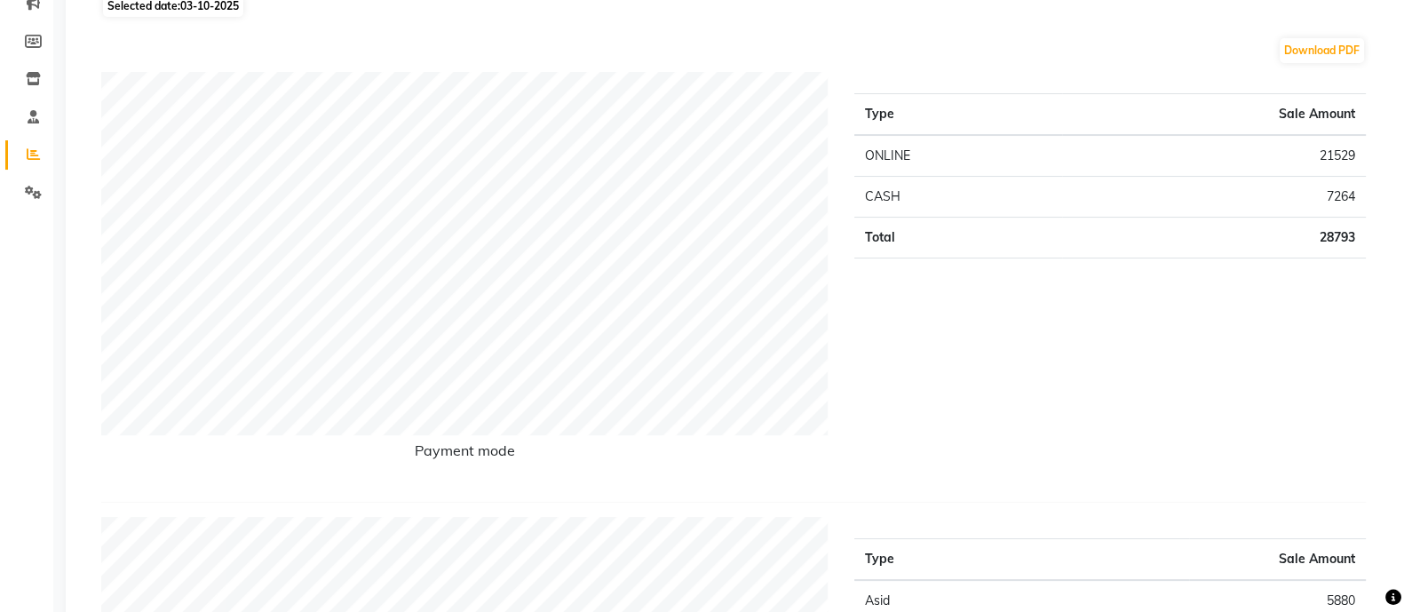
scroll to position [0, 0]
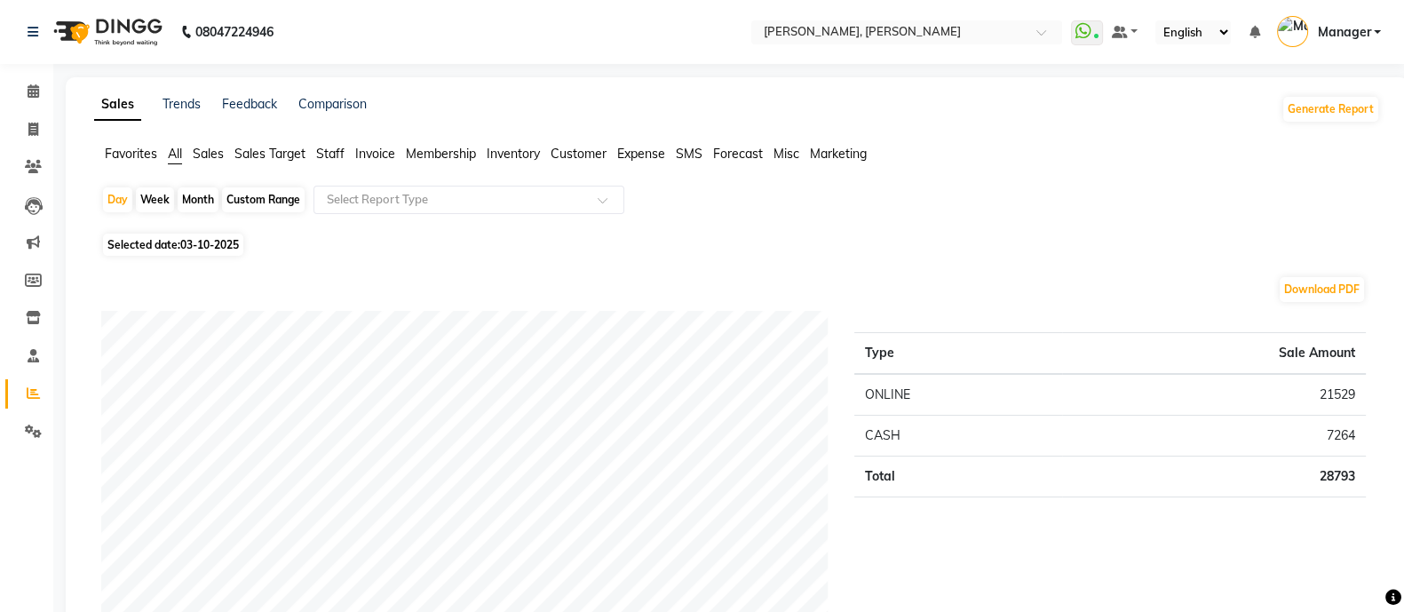
click at [197, 198] on div "Month" at bounding box center [198, 199] width 41 height 25
select select "10"
select select "2025"
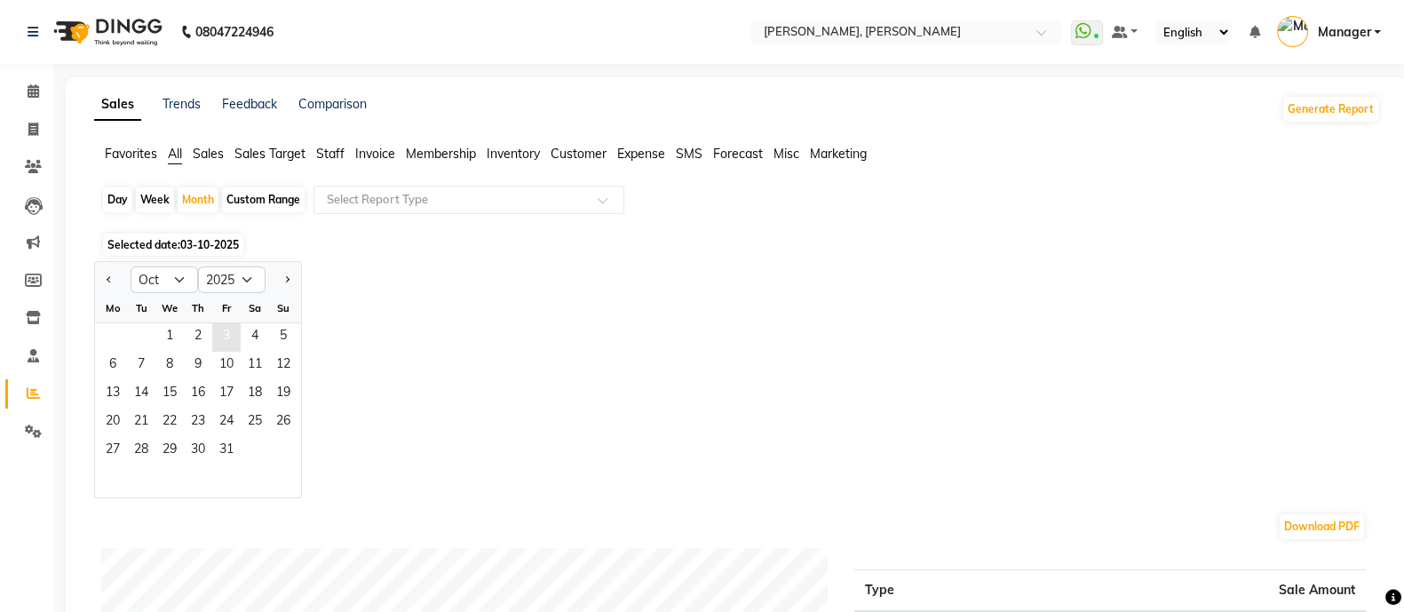
click at [227, 333] on span "3" at bounding box center [226, 337] width 28 height 28
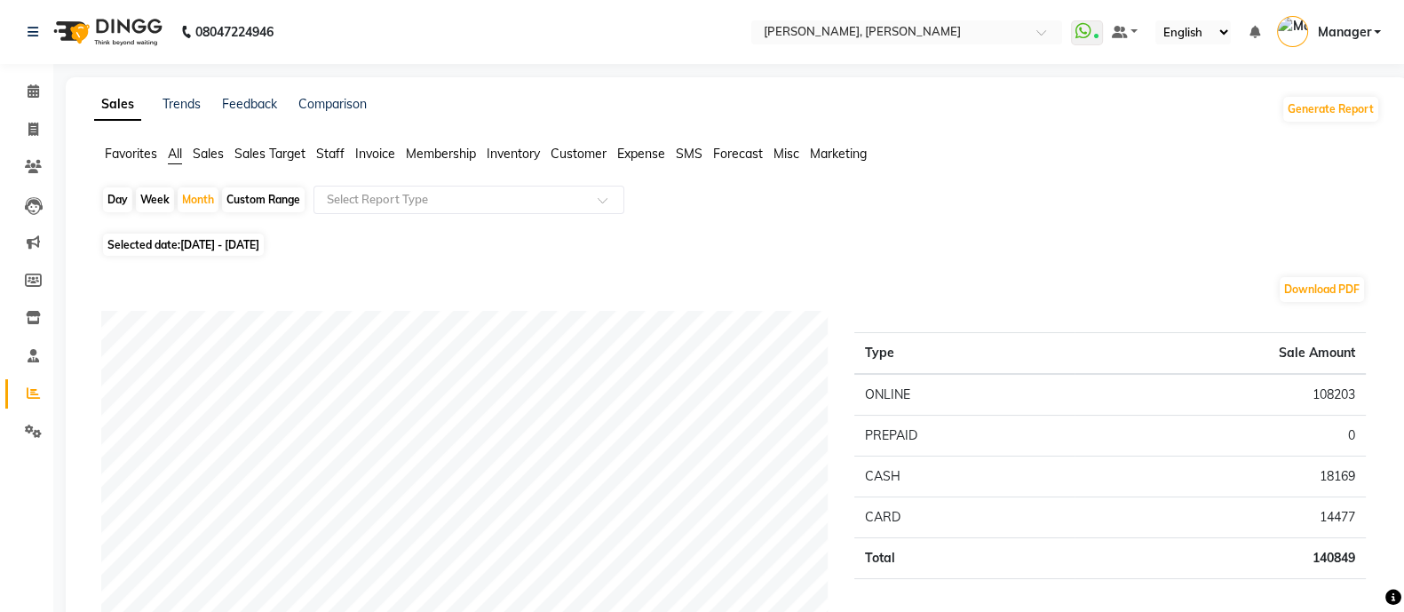
click at [333, 160] on span "Staff" at bounding box center [330, 154] width 28 height 16
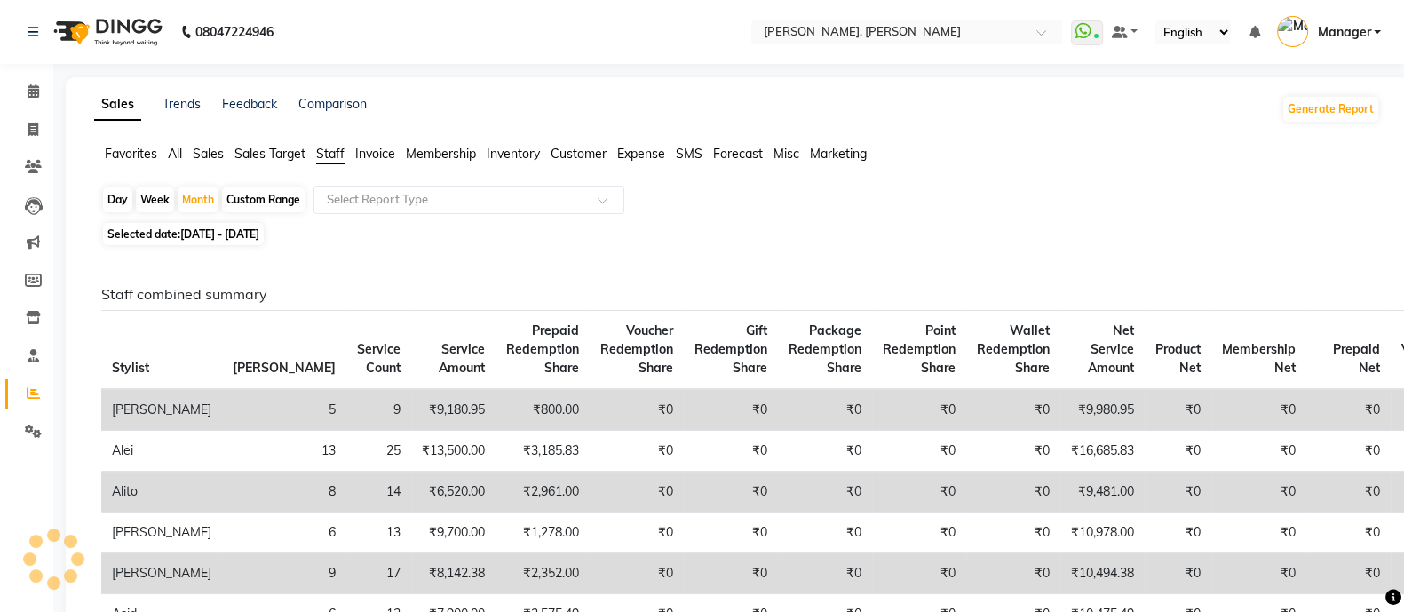
click at [244, 245] on span "Selected date: [DATE] - [DATE]" at bounding box center [183, 234] width 161 height 22
select select "10"
select select "2025"
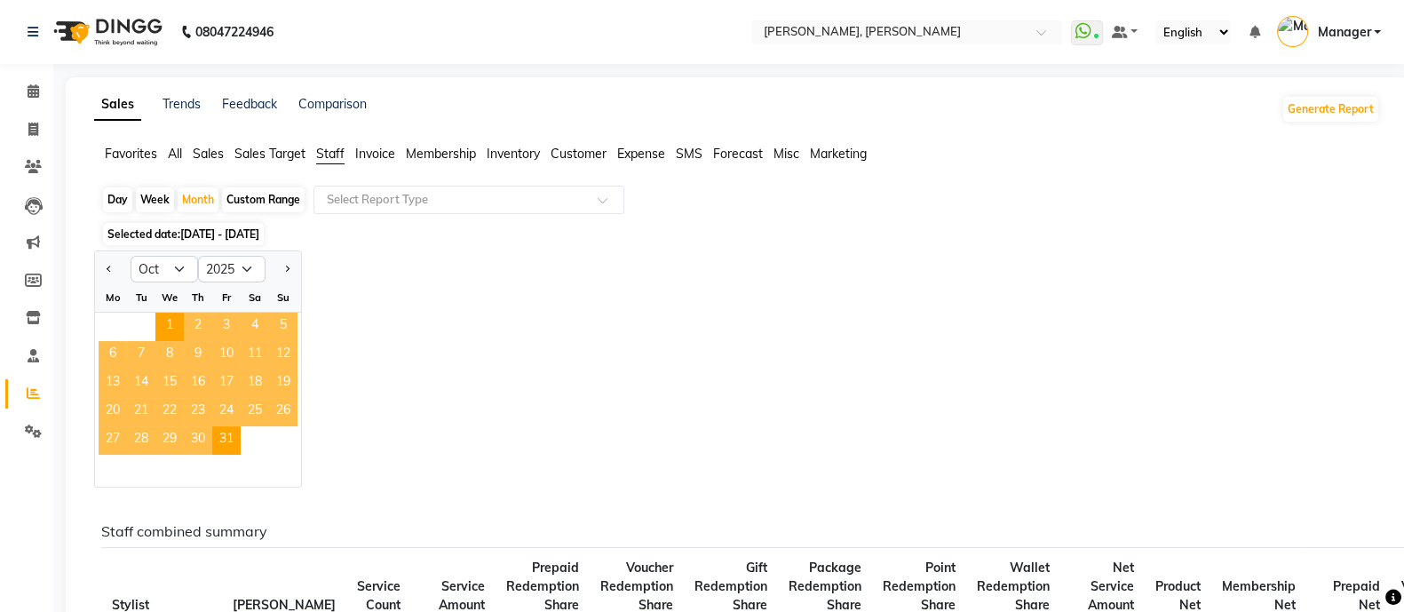
click at [107, 199] on div "Day" at bounding box center [117, 199] width 29 height 25
select select "10"
select select "2025"
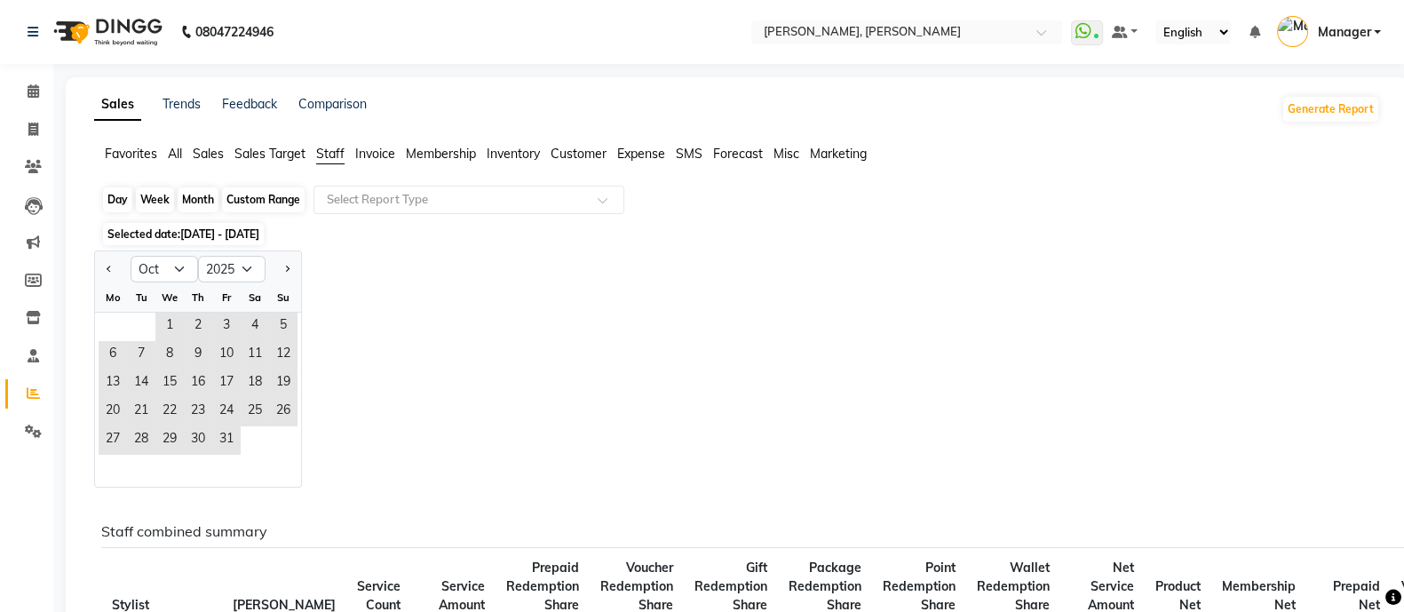
click at [116, 195] on div "Day" at bounding box center [117, 199] width 29 height 25
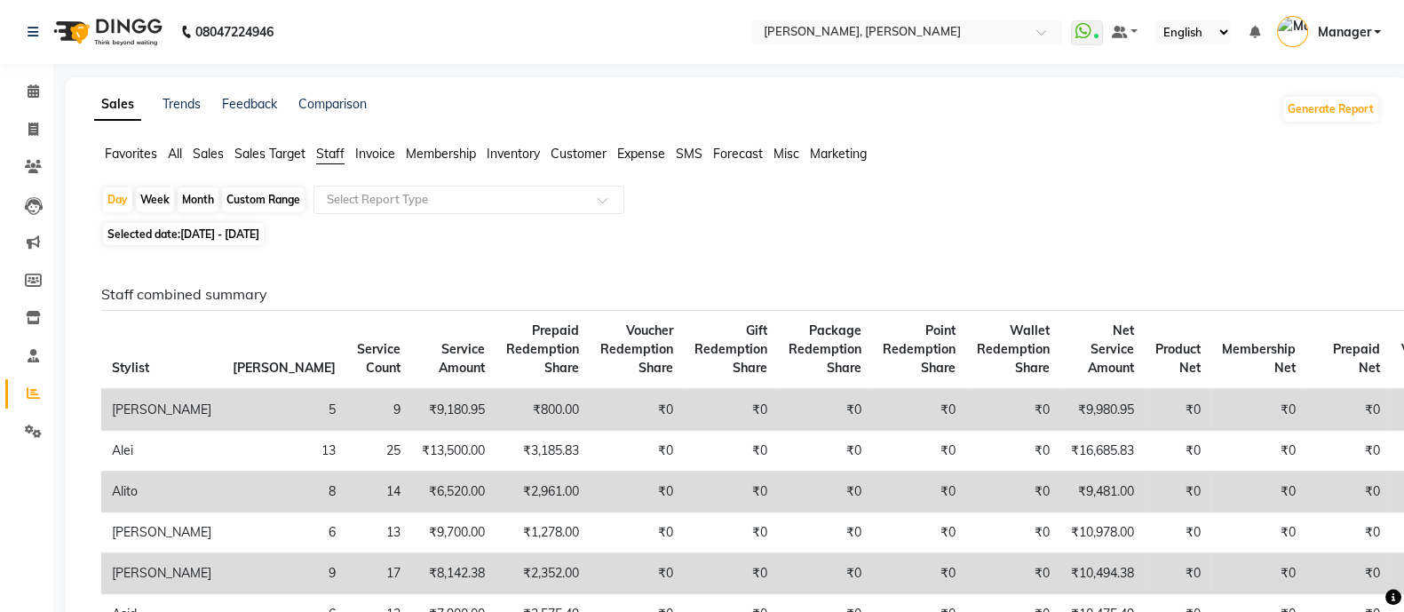
click at [249, 237] on span "[DATE] - [DATE]" at bounding box center [219, 233] width 79 height 13
select select "10"
select select "2025"
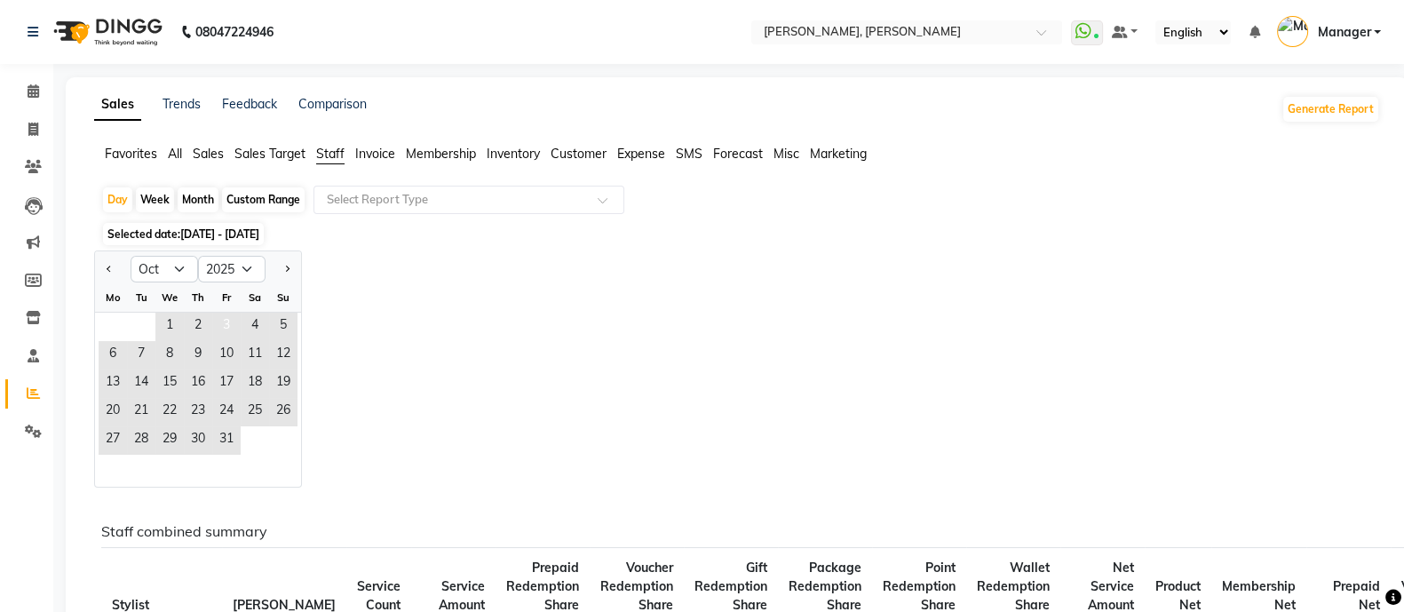
click at [223, 320] on span "3" at bounding box center [226, 327] width 28 height 28
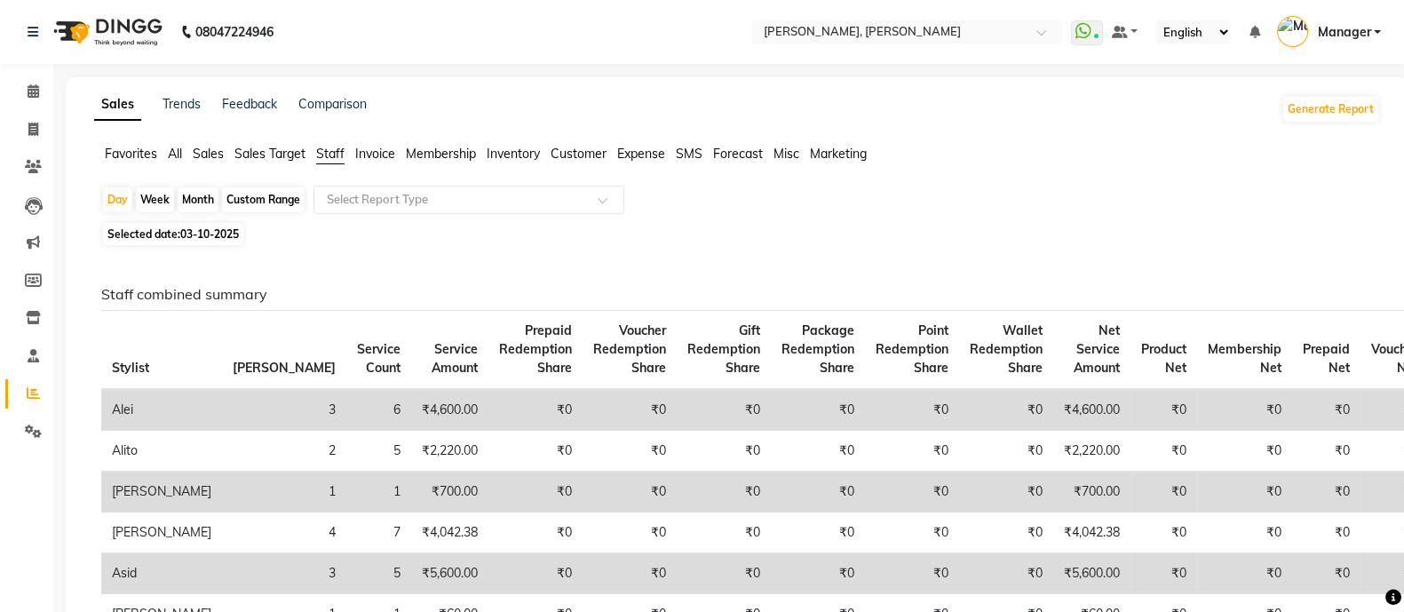
click at [202, 199] on div "Month" at bounding box center [198, 199] width 41 height 25
select select "10"
select select "2025"
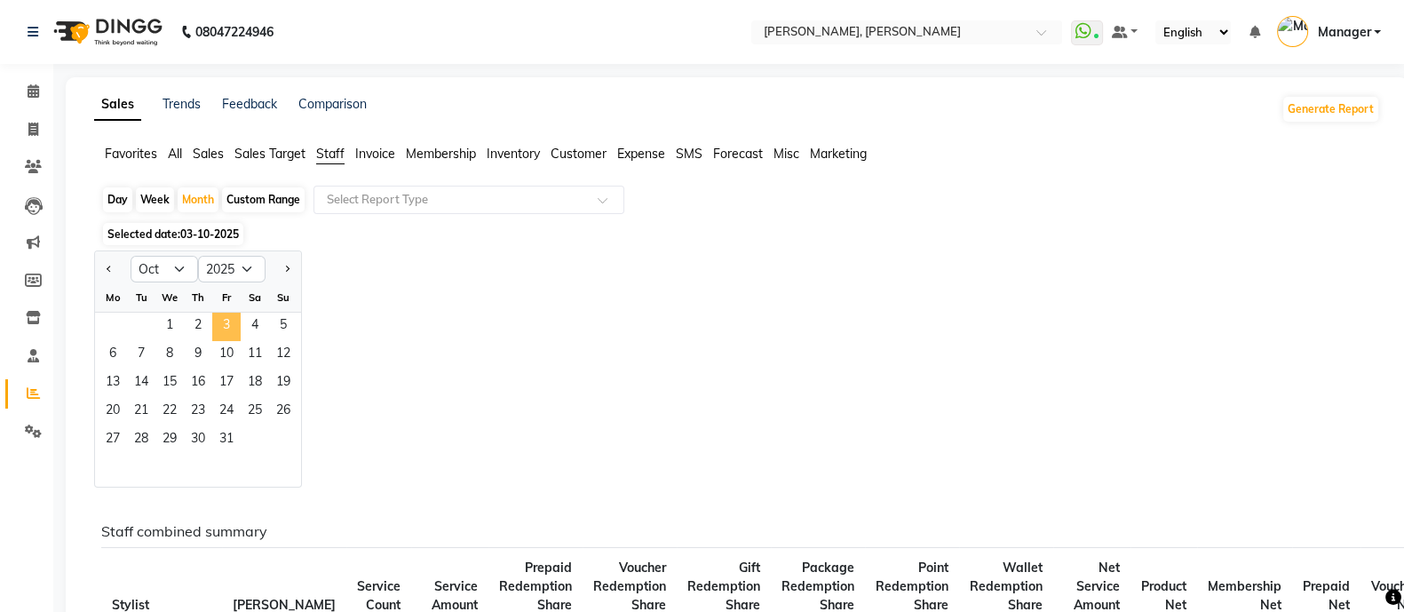
click at [226, 323] on span "3" at bounding box center [226, 327] width 28 height 28
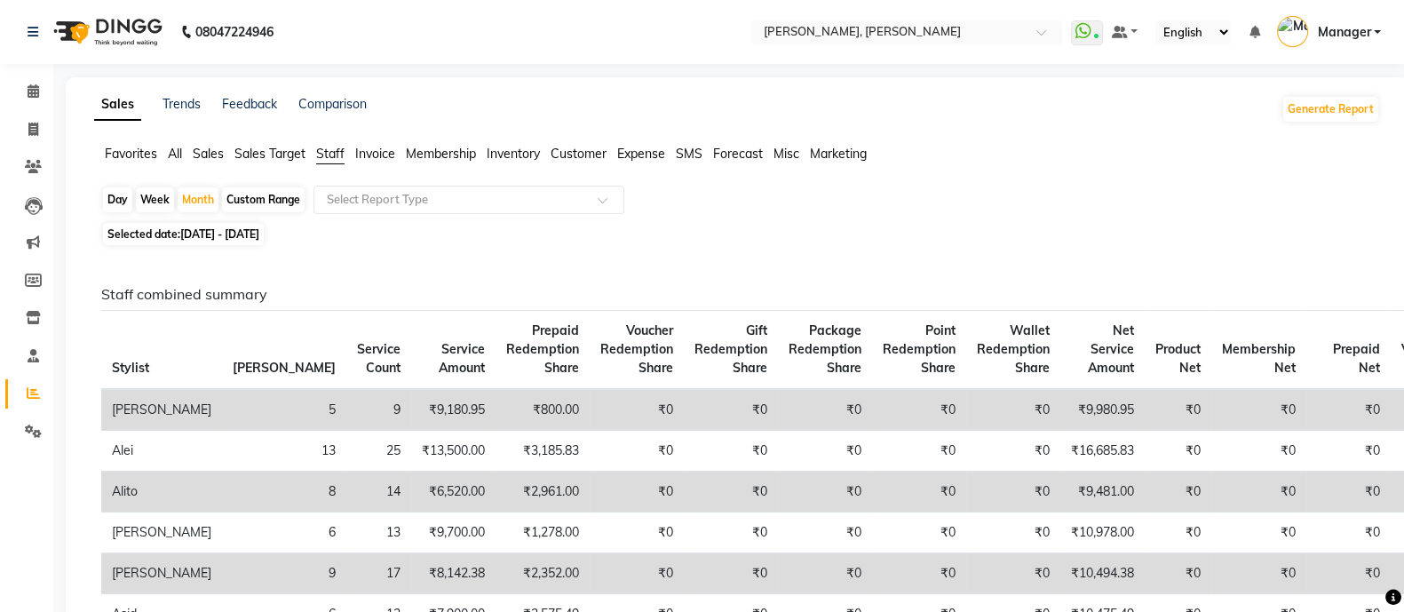
click at [178, 147] on span "All" at bounding box center [175, 154] width 14 height 16
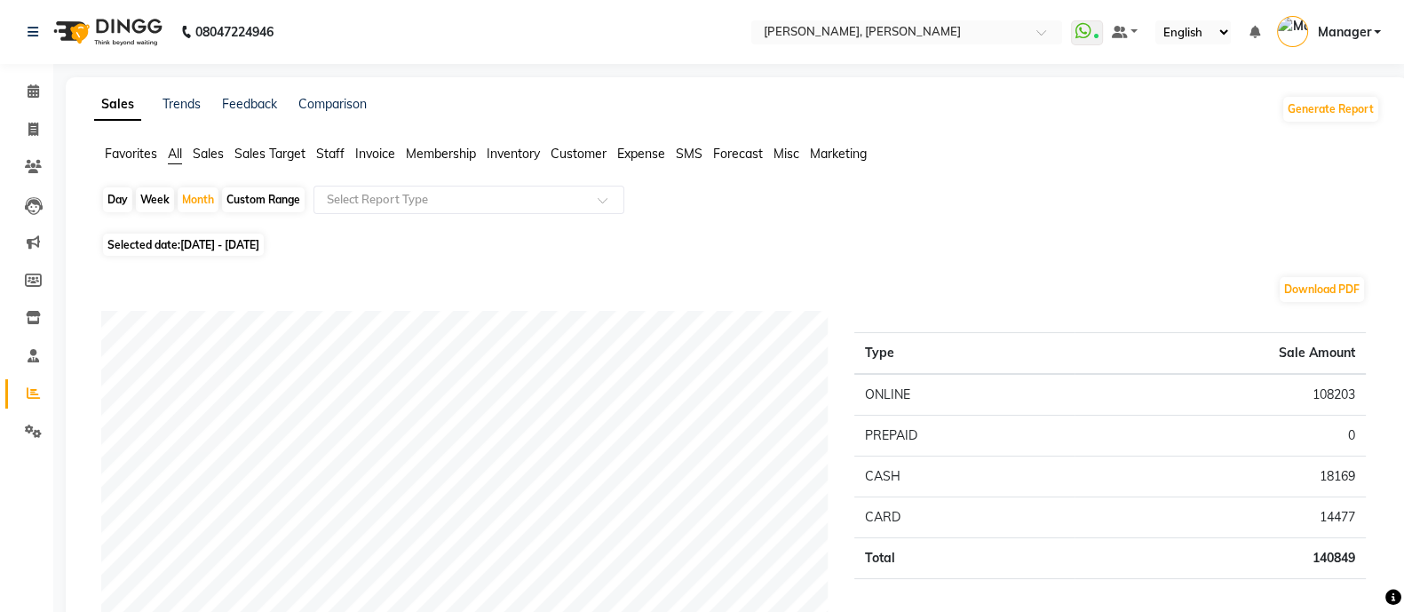
click at [235, 244] on span "[DATE] - [DATE]" at bounding box center [219, 244] width 79 height 13
select select "10"
select select "2025"
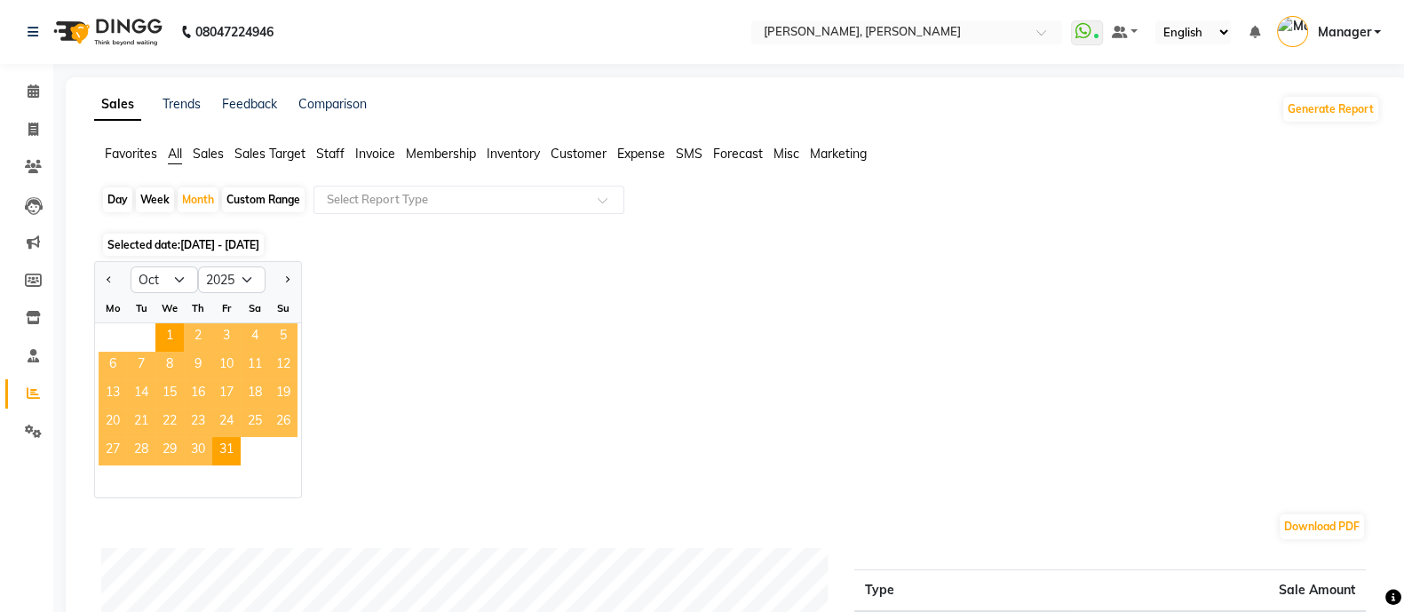
click at [223, 345] on span "3" at bounding box center [226, 337] width 28 height 28
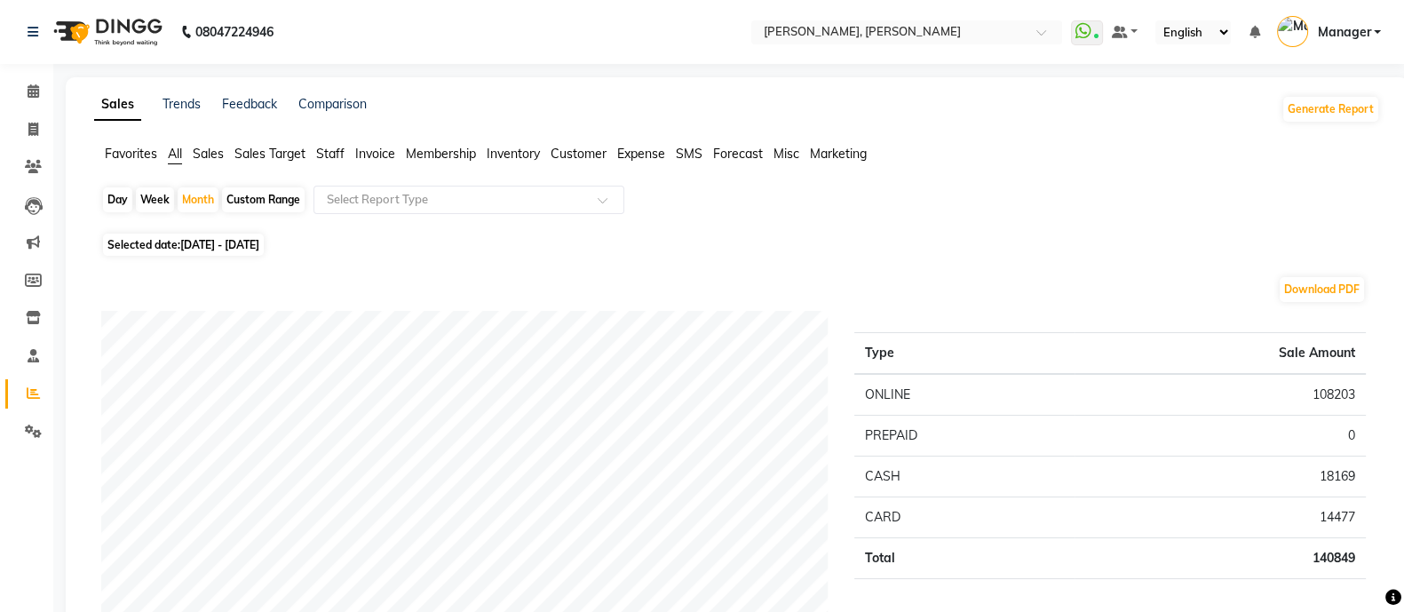
click at [103, 197] on div "Day" at bounding box center [117, 199] width 29 height 25
select select "10"
select select "2025"
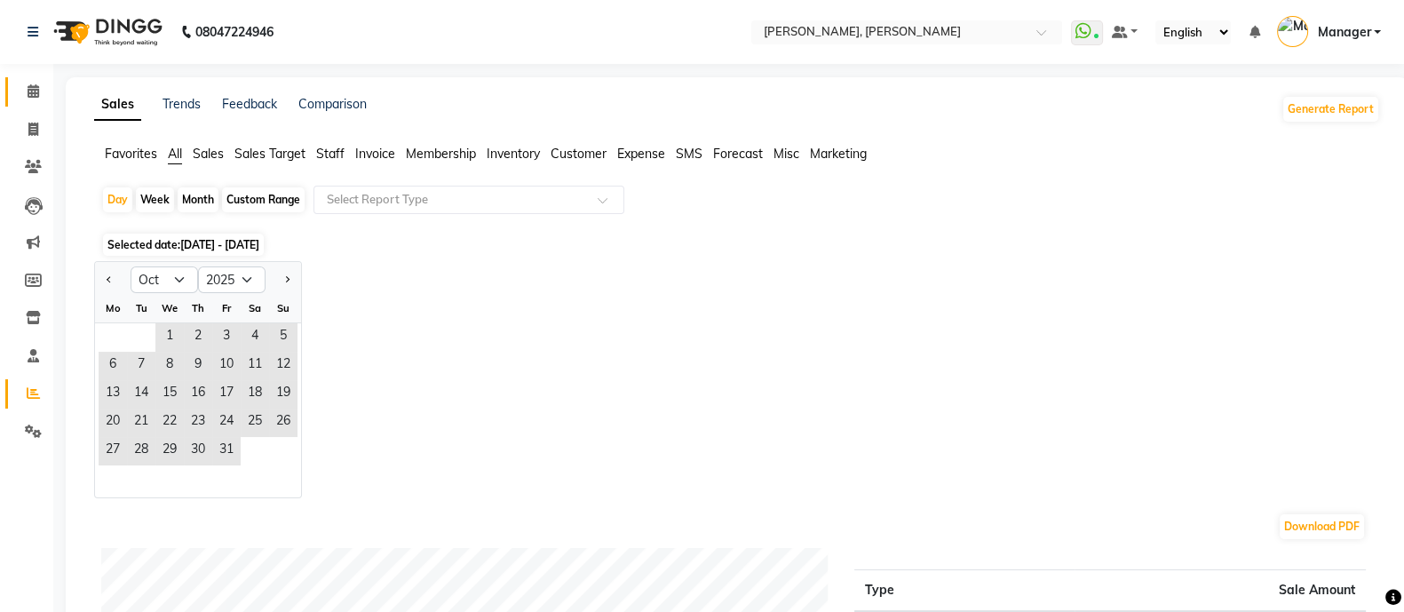
click at [13, 106] on link "Calendar" at bounding box center [26, 91] width 43 height 29
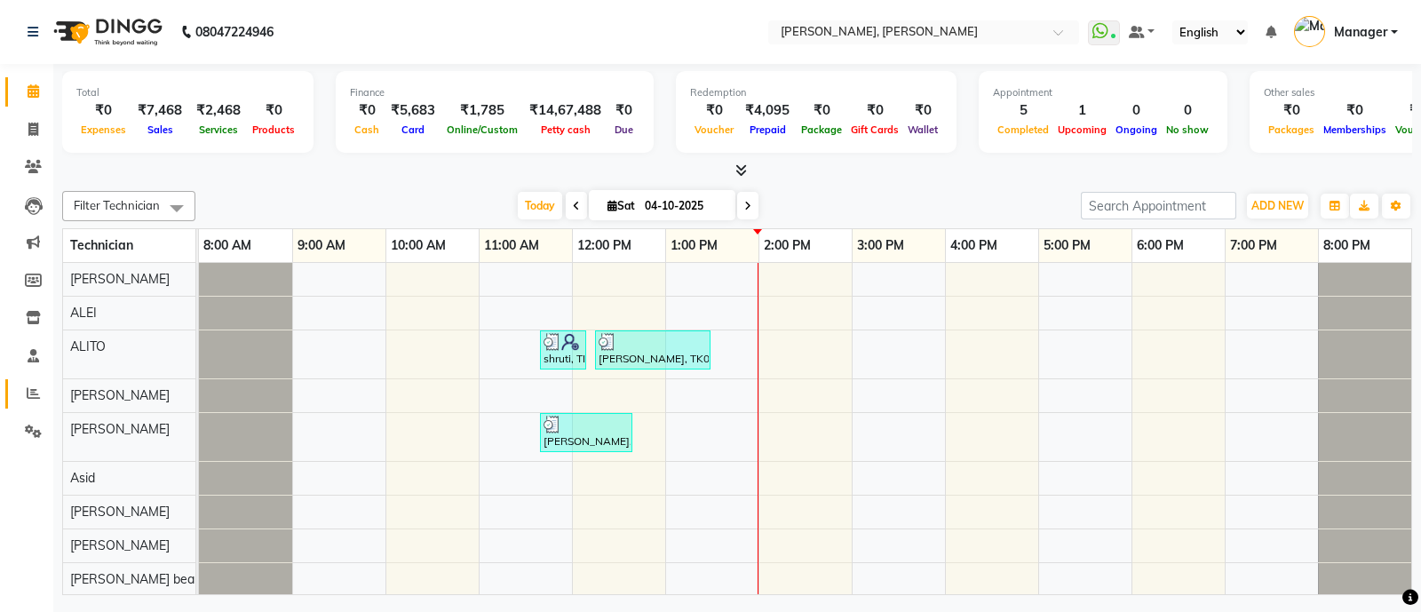
click at [39, 388] on icon at bounding box center [33, 392] width 13 height 13
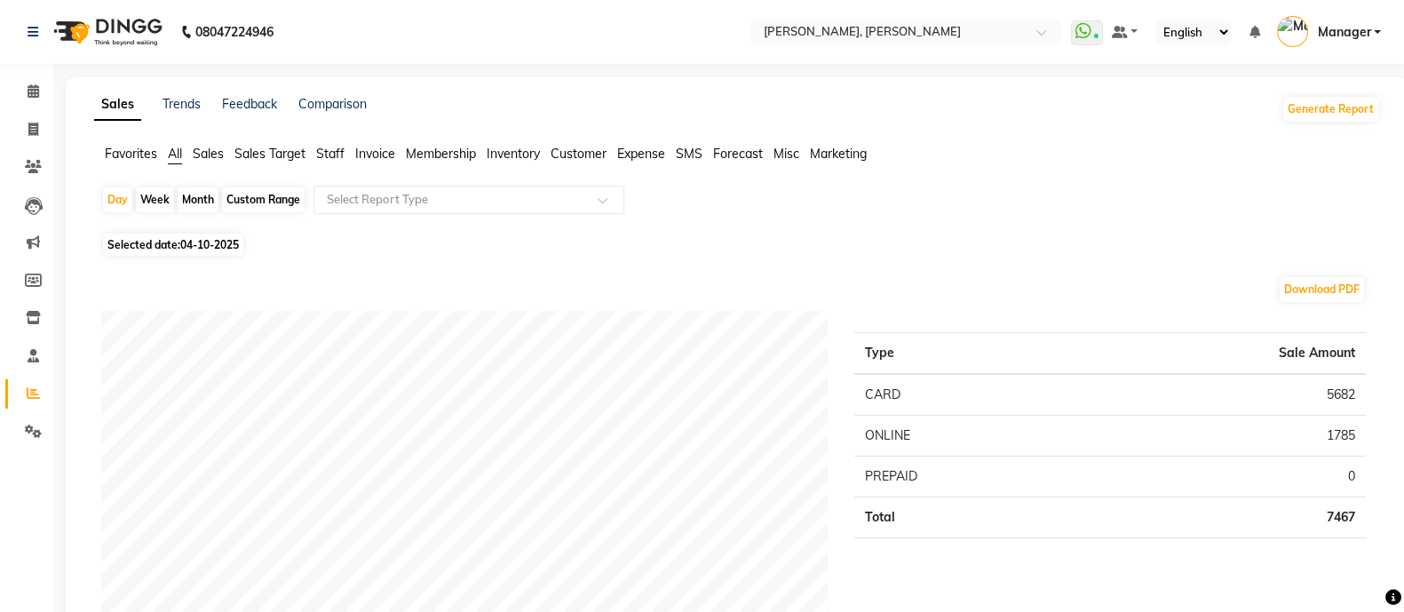
click at [177, 152] on span "All" at bounding box center [175, 154] width 14 height 16
click at [207, 246] on span "04-10-2025" at bounding box center [209, 244] width 59 height 13
select select "10"
select select "2025"
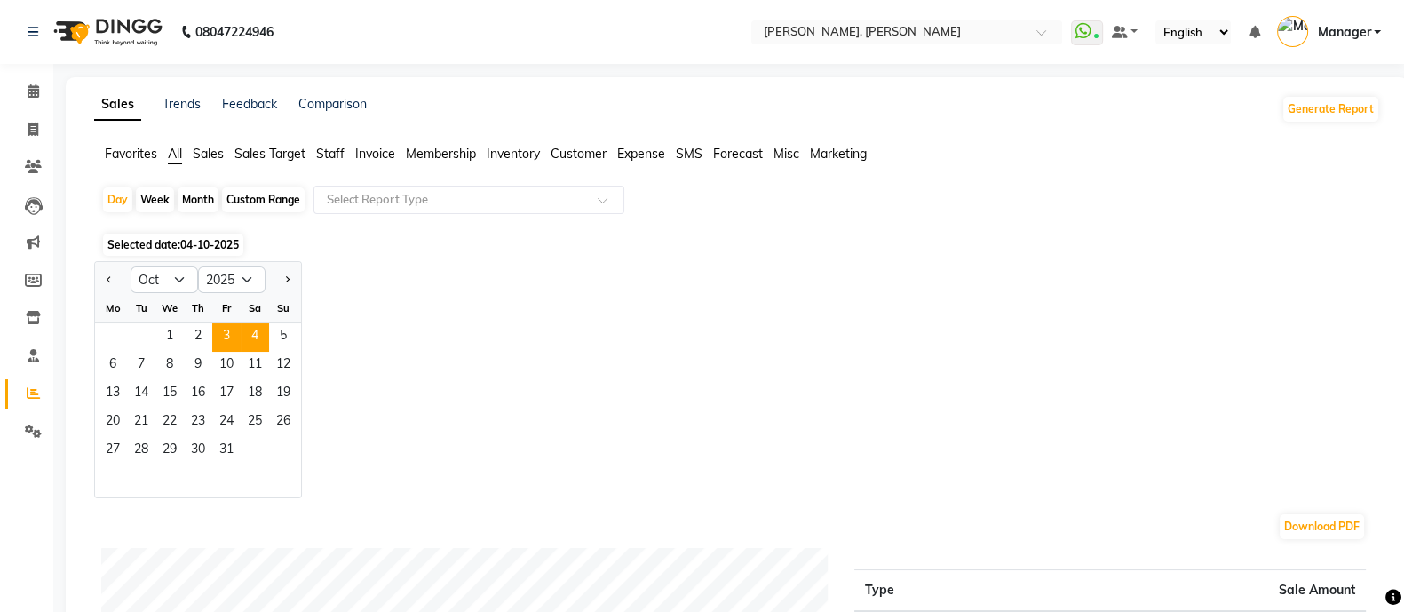
click at [226, 332] on span "3" at bounding box center [226, 337] width 28 height 28
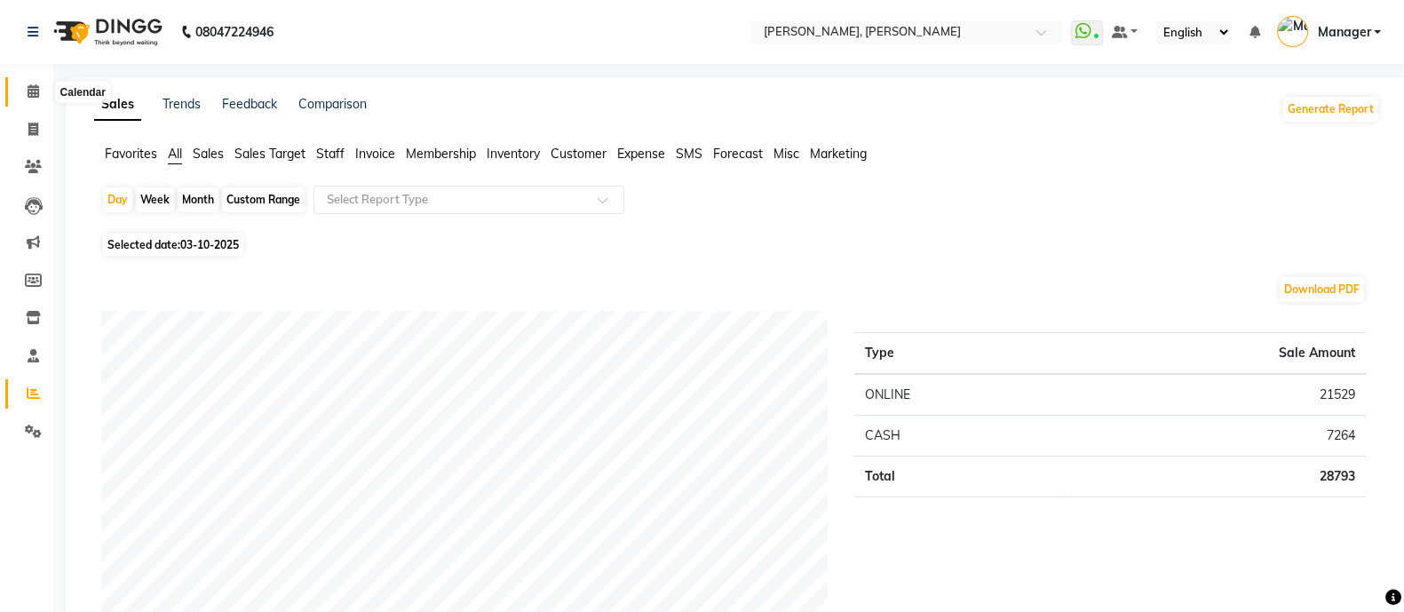
click at [35, 88] on icon at bounding box center [34, 90] width 12 height 13
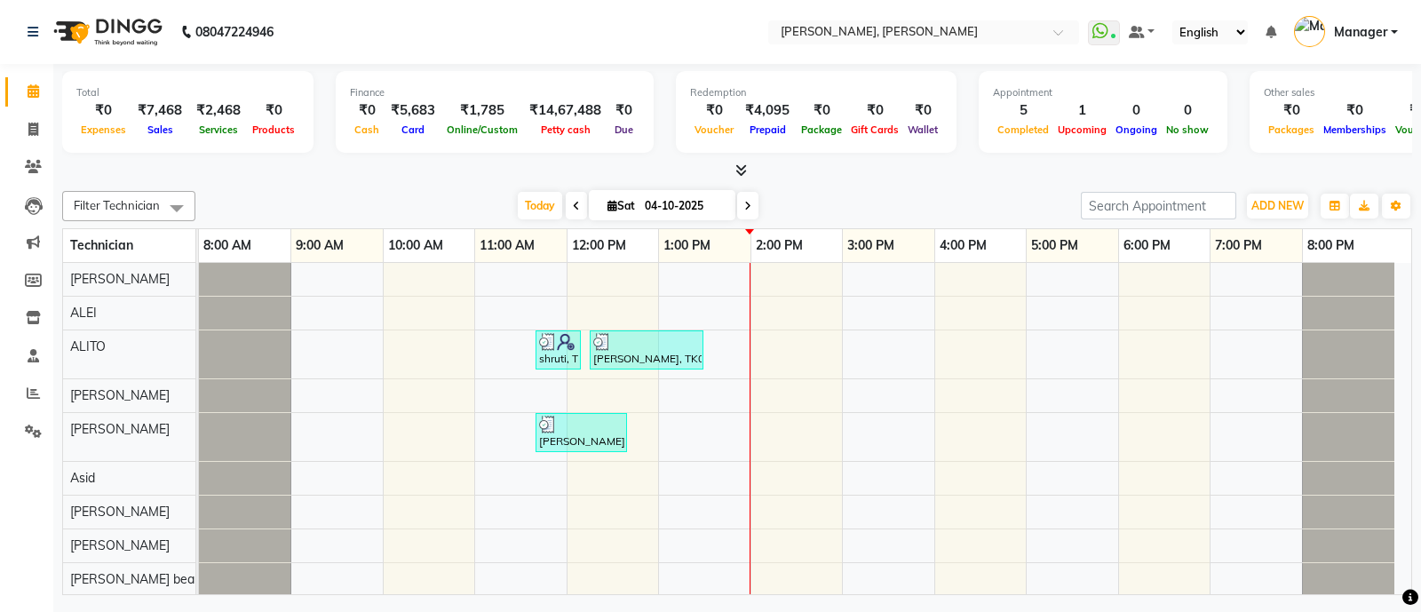
click at [742, 171] on icon at bounding box center [741, 169] width 12 height 13
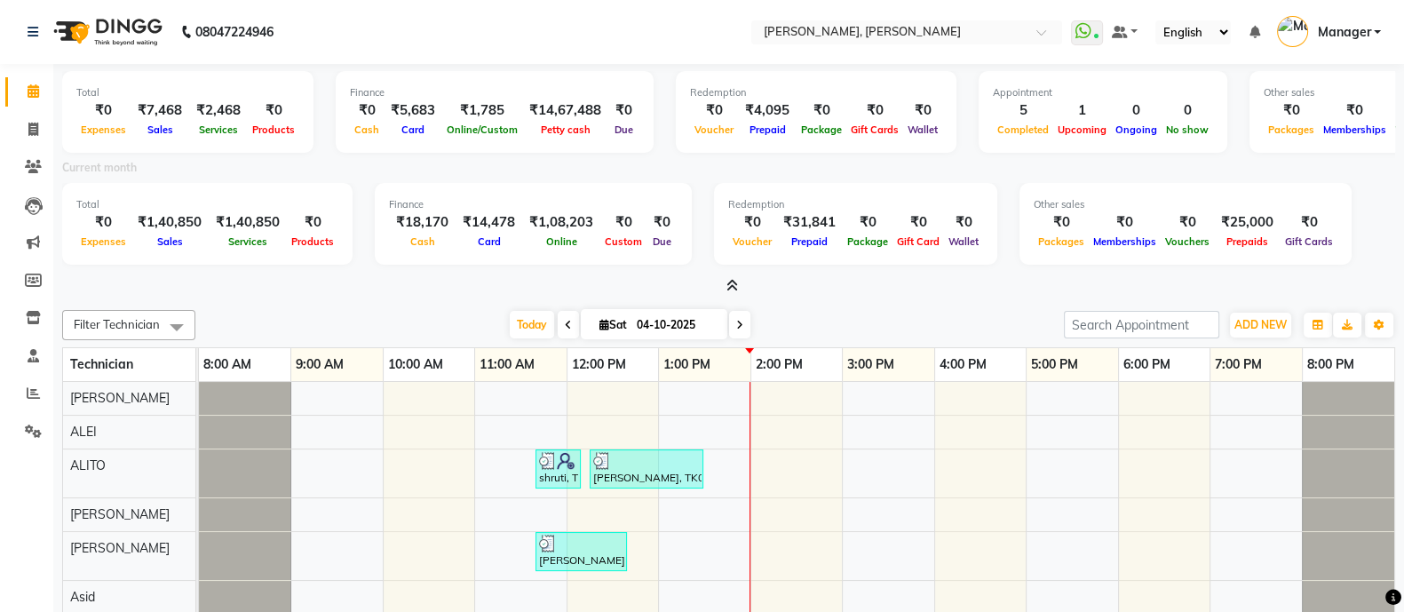
click at [733, 284] on icon at bounding box center [732, 285] width 12 height 13
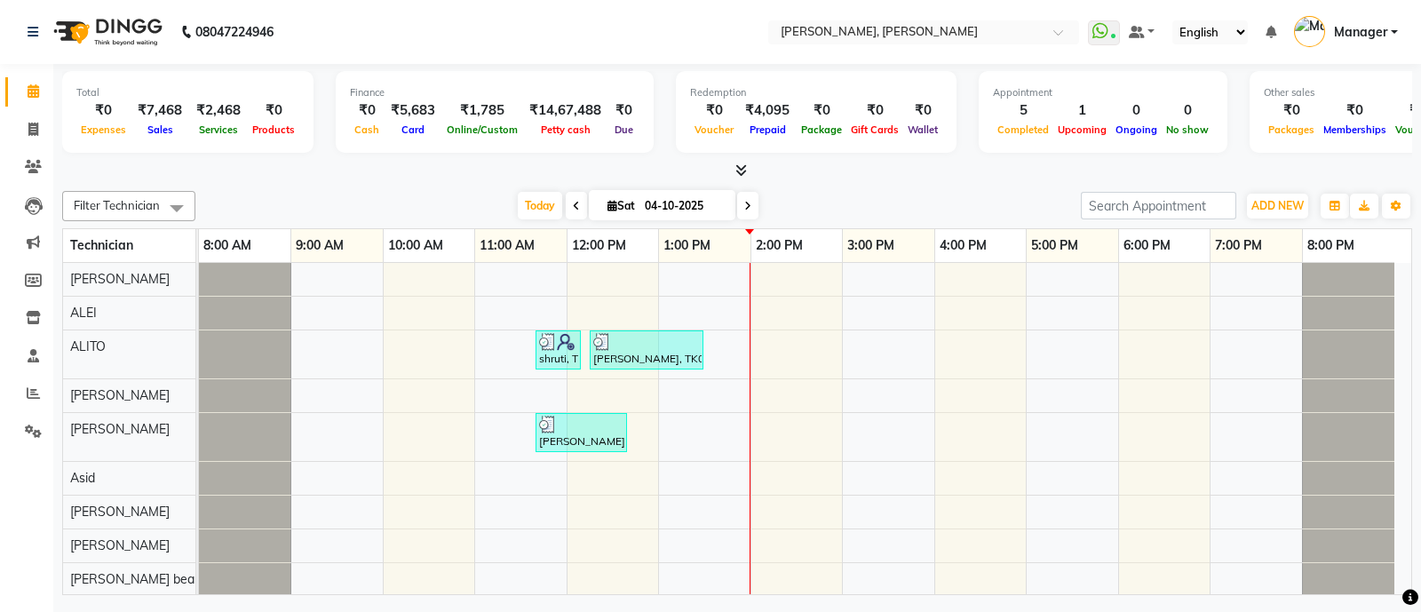
click at [744, 167] on icon at bounding box center [741, 169] width 12 height 13
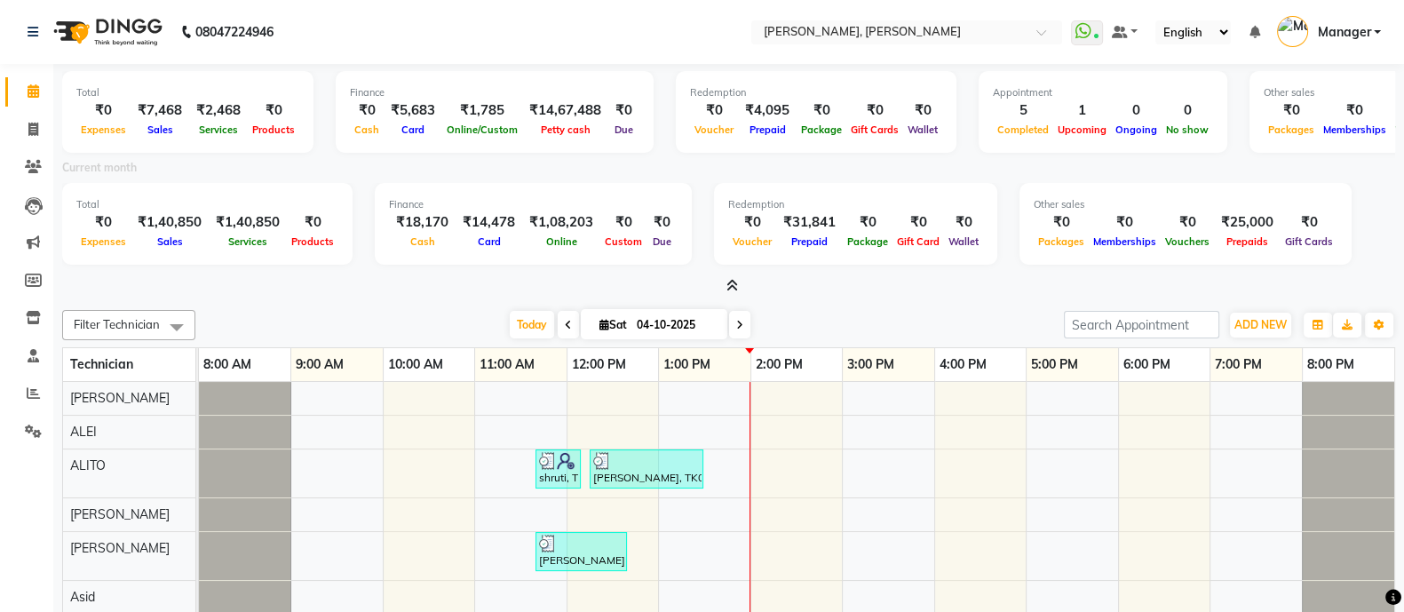
click at [733, 286] on icon at bounding box center [732, 285] width 12 height 13
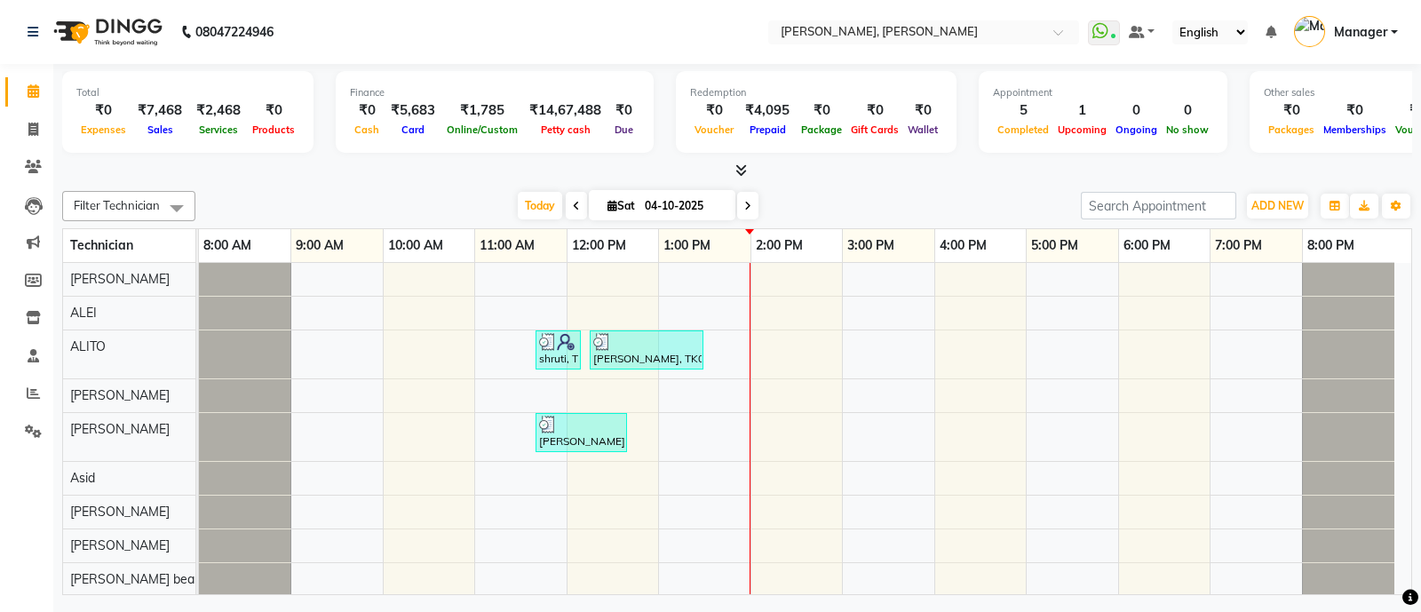
click at [578, 200] on span at bounding box center [576, 206] width 21 height 28
type input "03-10-2025"
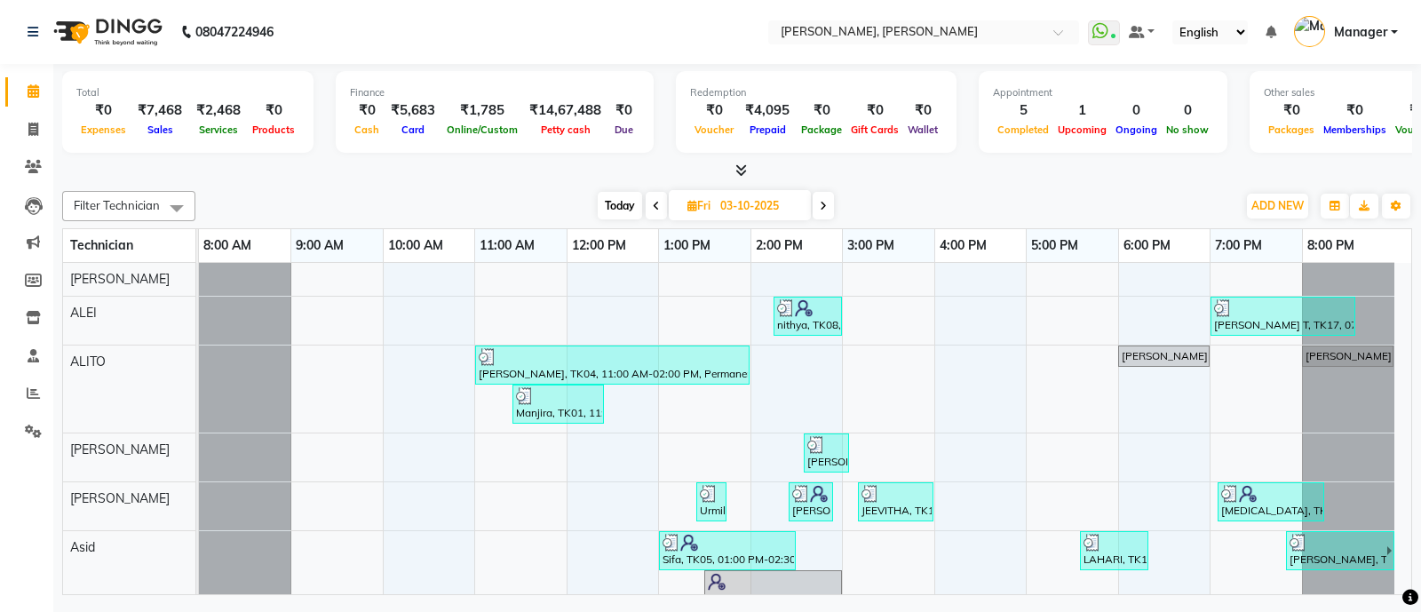
click at [740, 171] on icon at bounding box center [741, 169] width 12 height 13
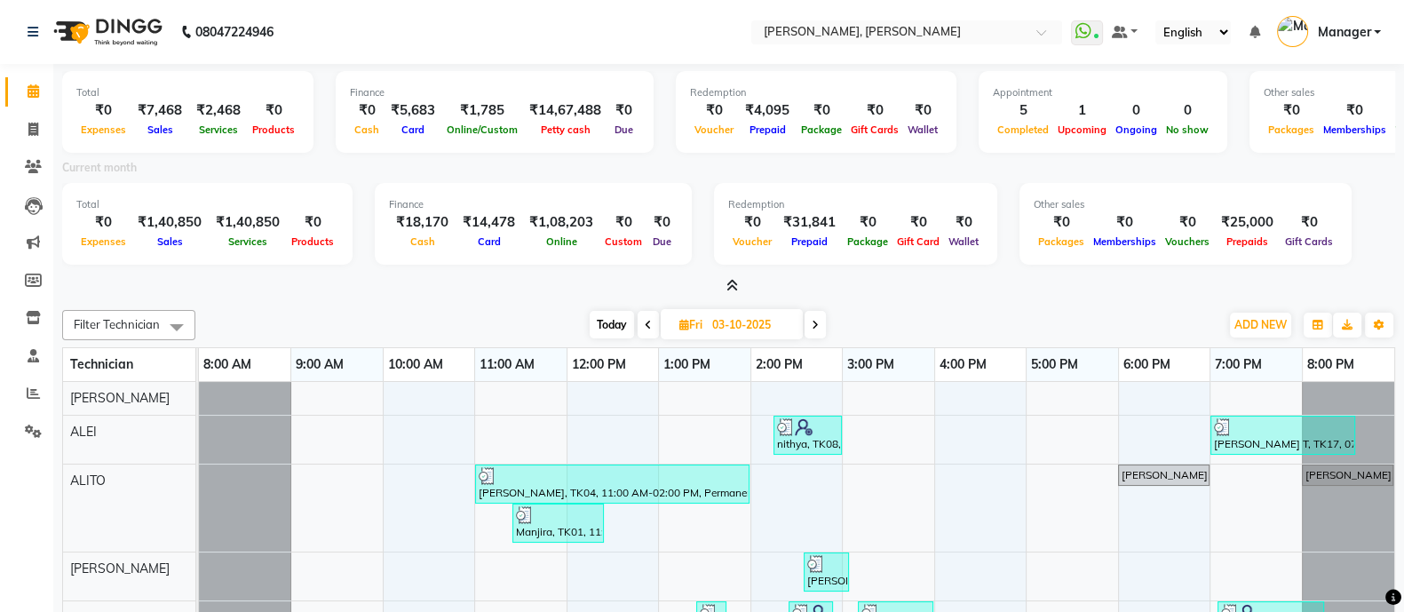
click at [729, 289] on icon at bounding box center [732, 285] width 12 height 13
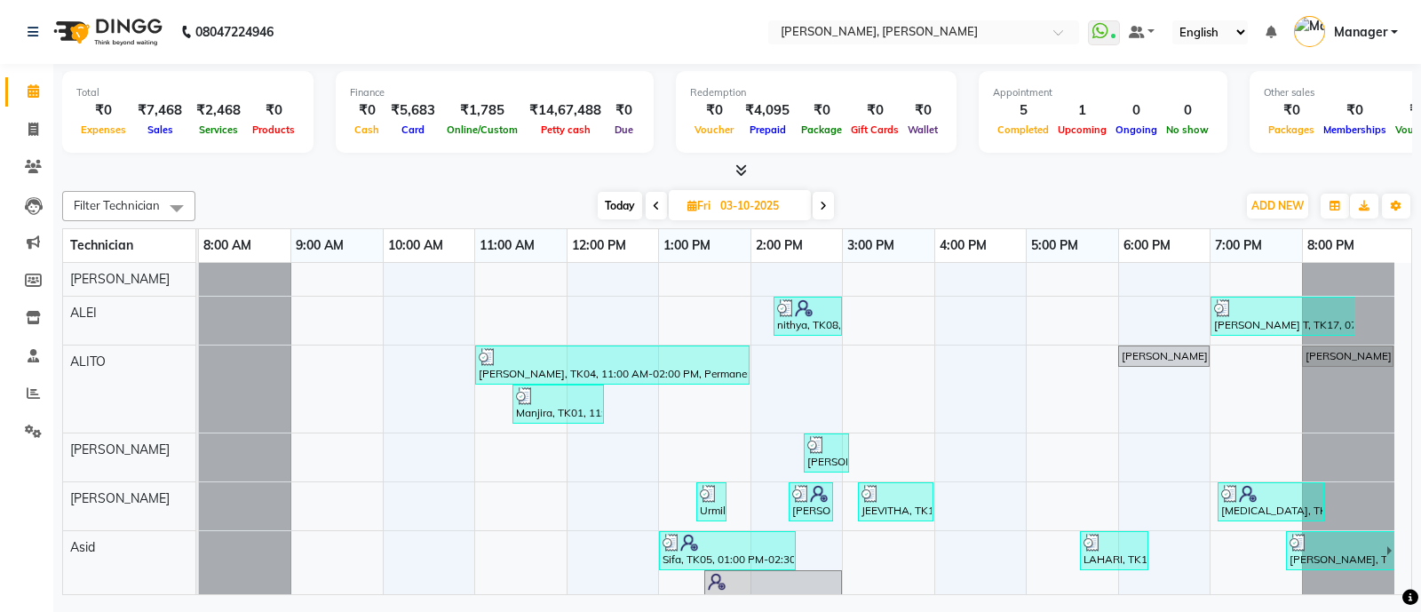
click at [738, 169] on icon at bounding box center [741, 169] width 12 height 13
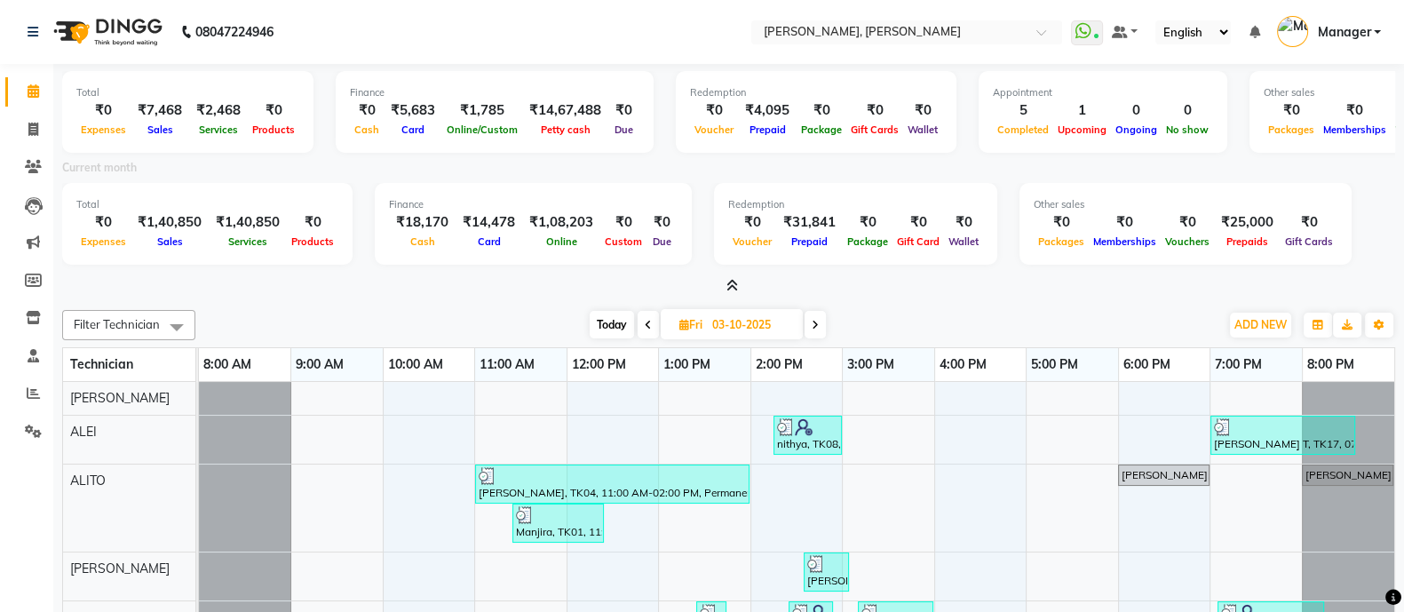
click at [869, 298] on div "Total ₹0 Expenses ₹7,468 Sales ₹2,468 Services ₹0 Products Finance ₹0 Cash ₹5,6…" at bounding box center [728, 391] width 1351 height 654
click at [733, 282] on icon at bounding box center [732, 285] width 12 height 13
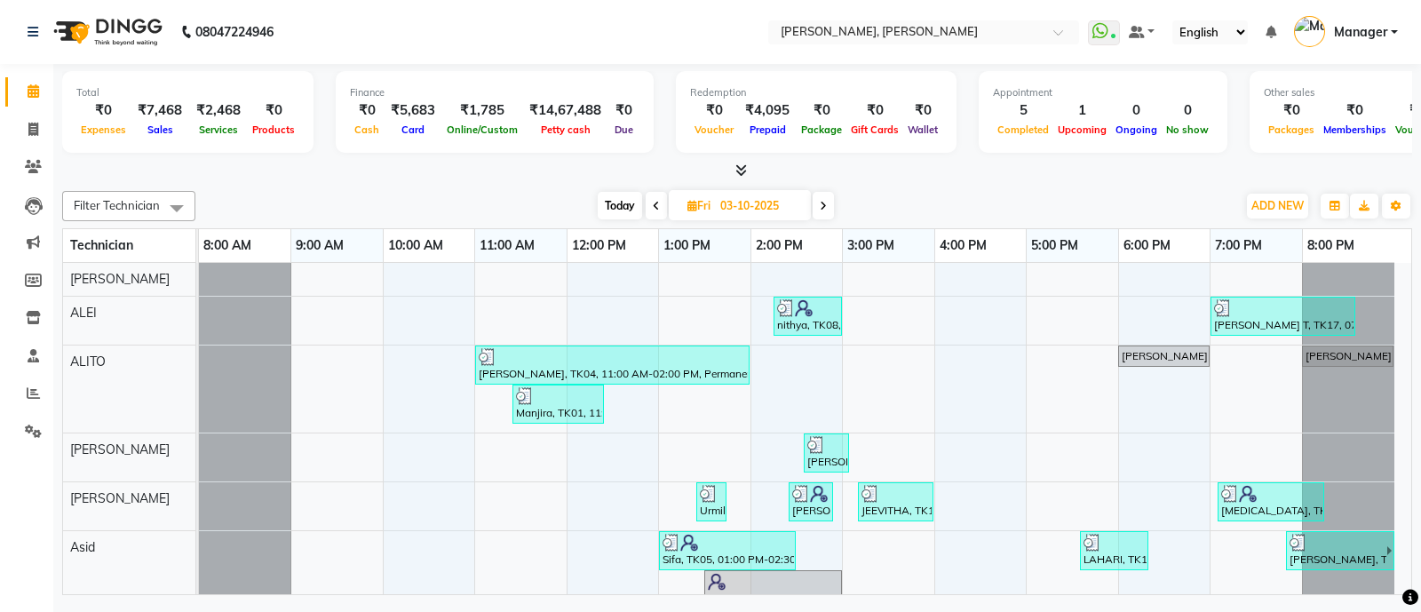
click at [737, 171] on icon at bounding box center [741, 169] width 12 height 13
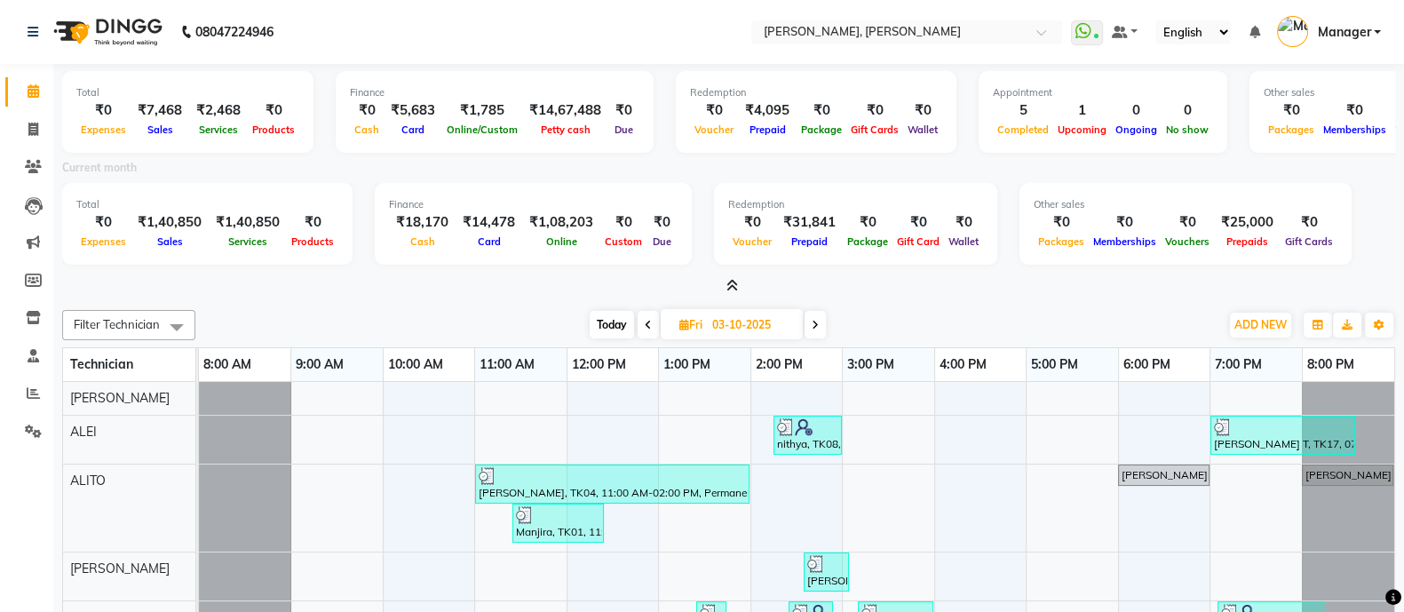
click at [731, 284] on icon at bounding box center [732, 285] width 12 height 13
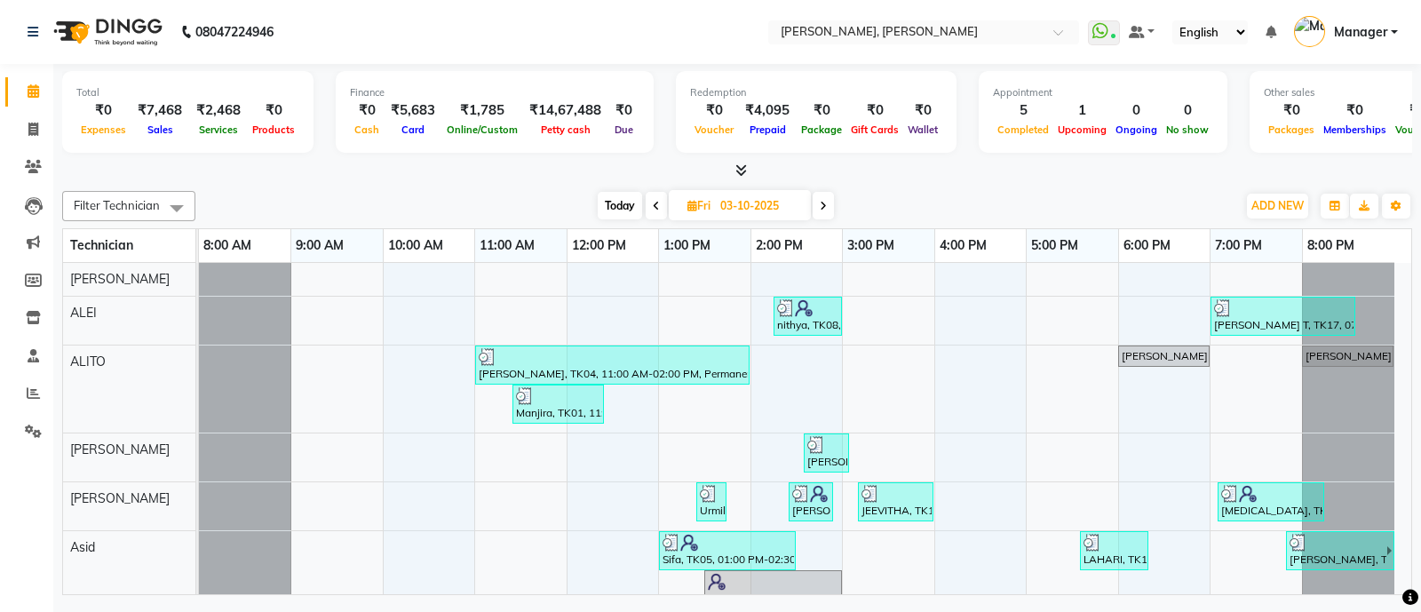
click at [742, 167] on icon at bounding box center [741, 169] width 12 height 13
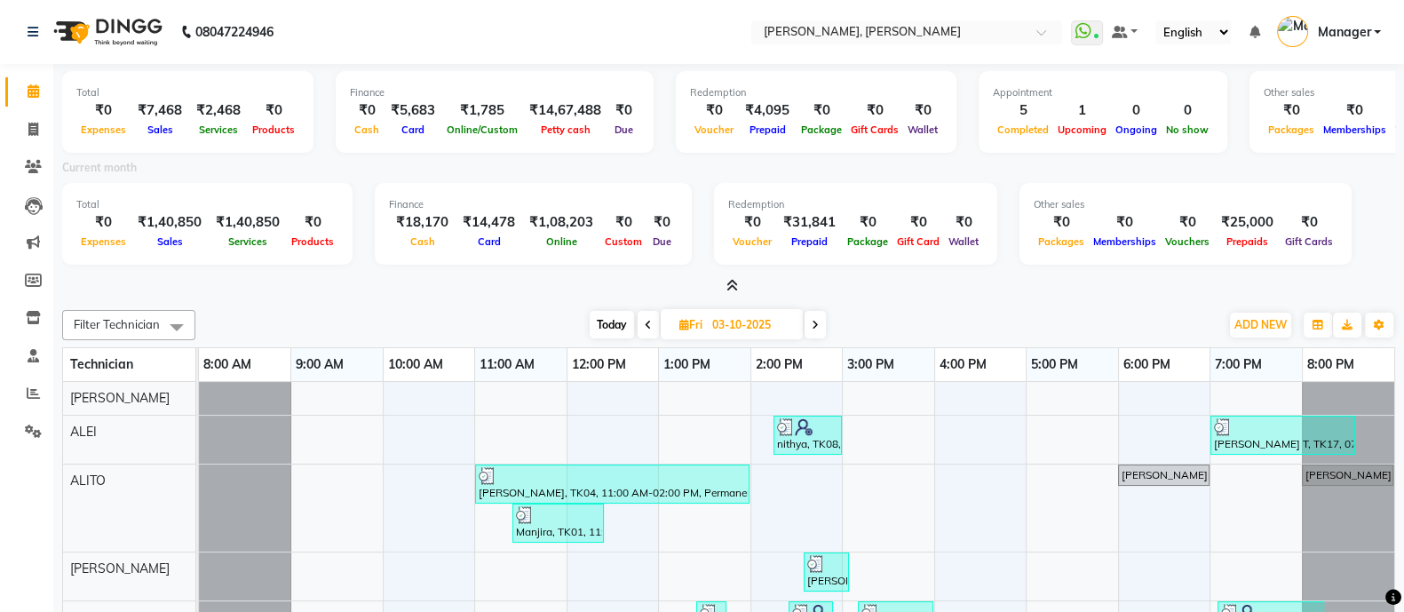
click at [733, 283] on icon at bounding box center [732, 285] width 12 height 13
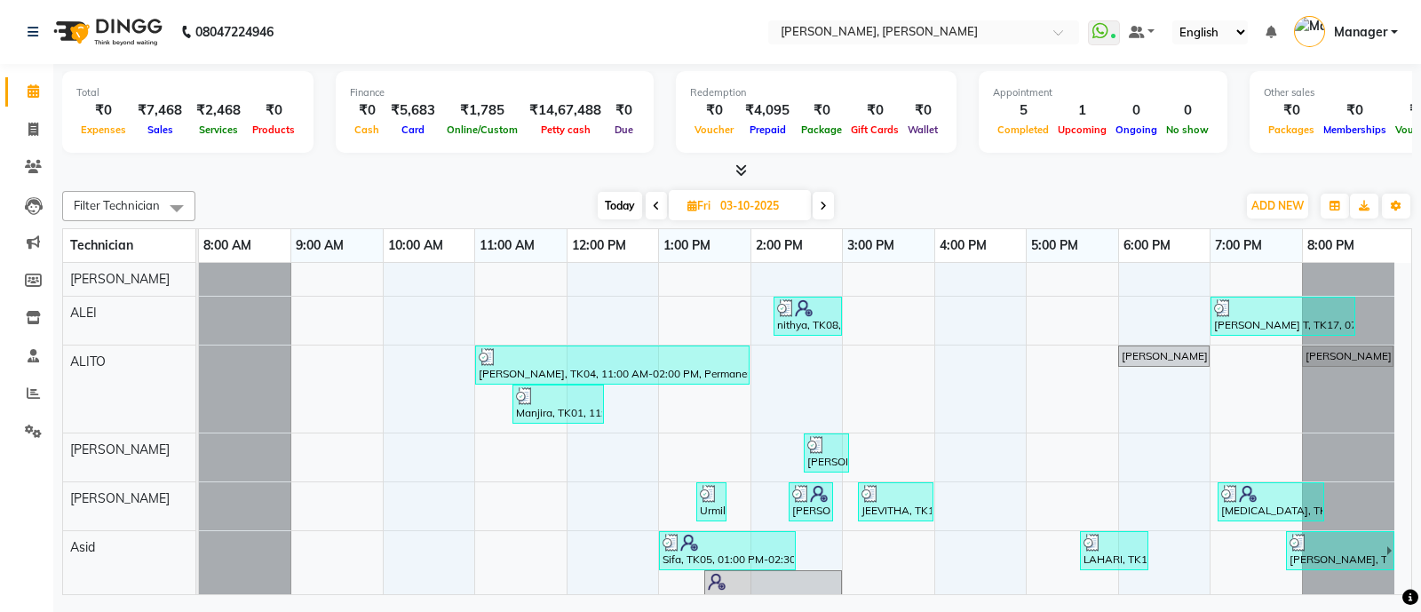
click at [740, 171] on icon at bounding box center [741, 169] width 12 height 13
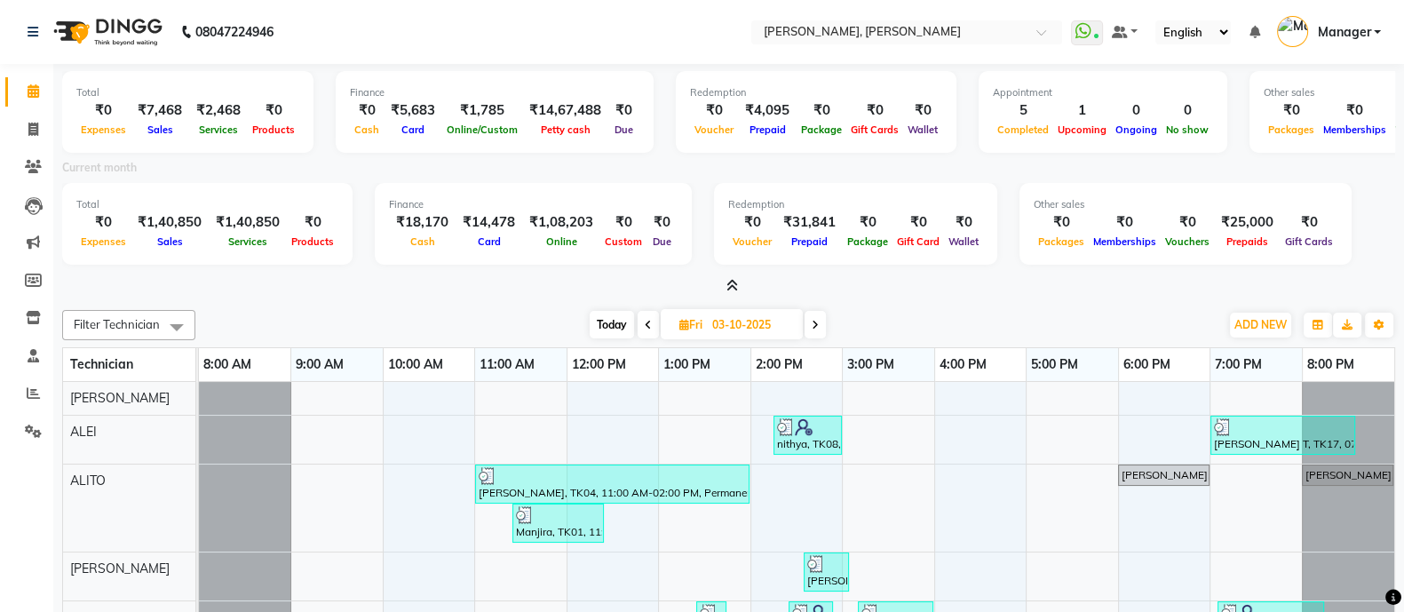
click at [385, 285] on div at bounding box center [728, 286] width 1333 height 19
click at [32, 126] on icon at bounding box center [33, 129] width 10 height 13
select select "service"
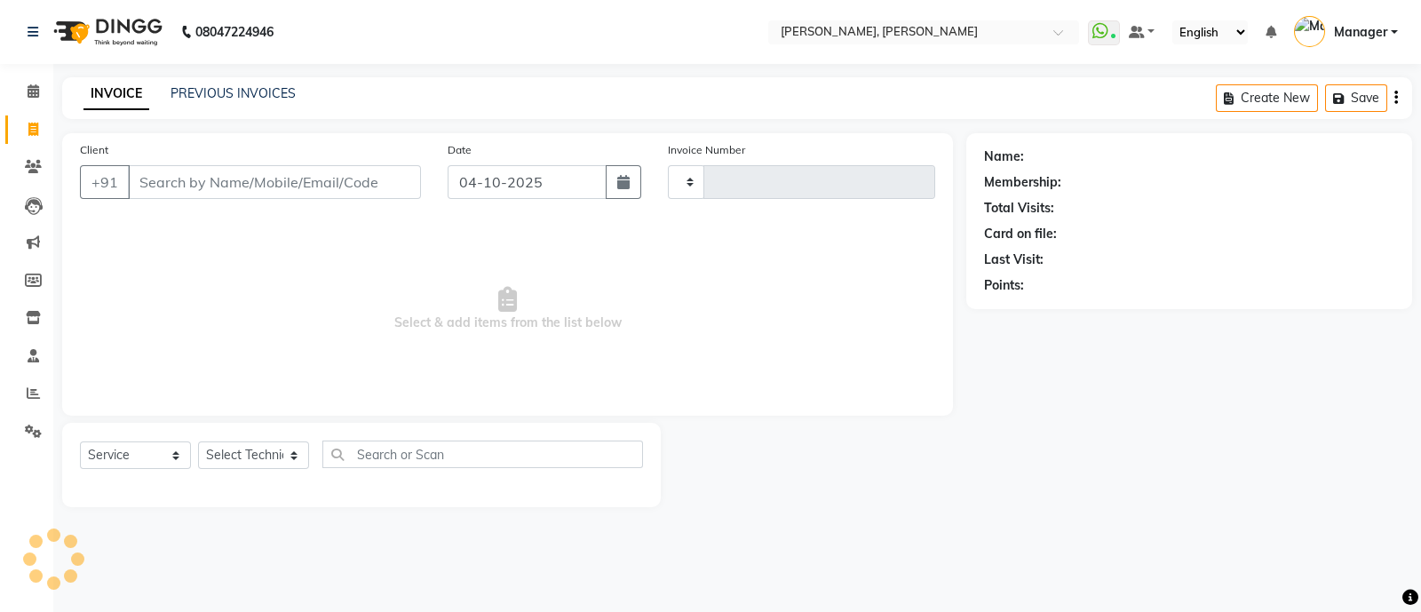
type input "4318"
select select "3767"
click at [257, 457] on select "Select Technician [PERSON_NAME] [PERSON_NAME] Asid Hanmi [PERSON_NAME] Manager …" at bounding box center [253, 455] width 111 height 28
click at [198, 442] on select "Select Technician [PERSON_NAME] [PERSON_NAME] Asid Hanmi [PERSON_NAME] Manager …" at bounding box center [253, 455] width 111 height 28
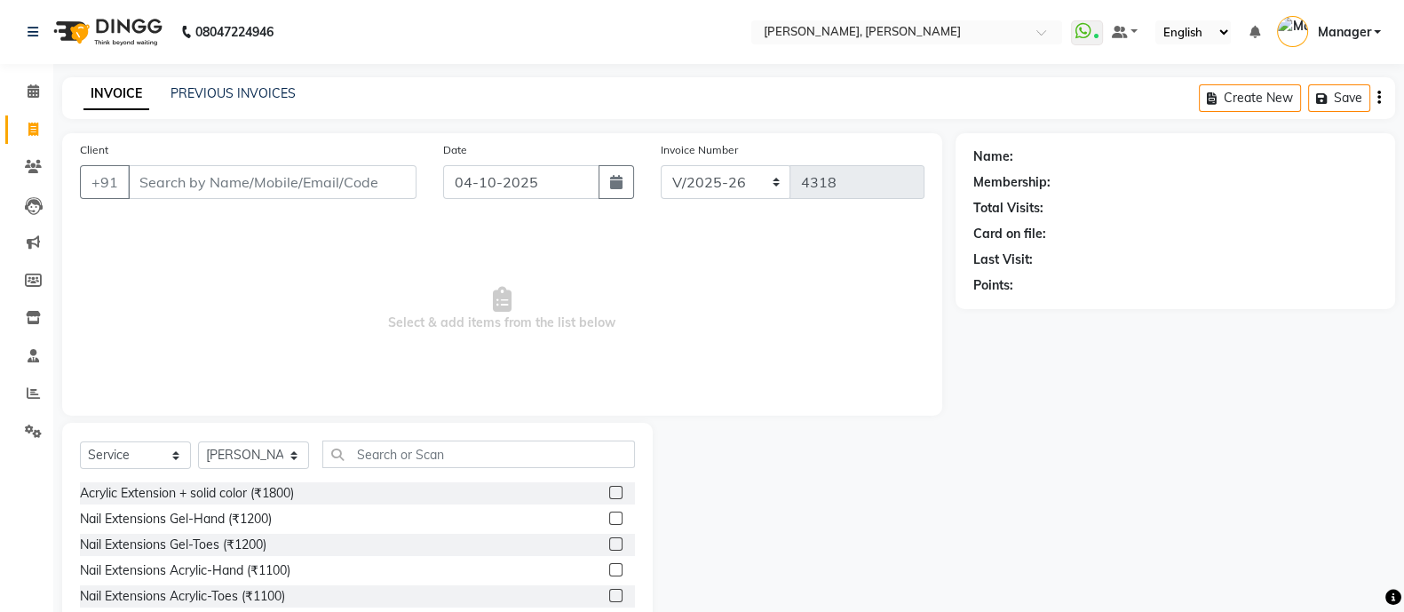
click at [415, 472] on div "Select Service Product Membership Package Voucher Prepaid Gift Card Select Tech…" at bounding box center [357, 461] width 555 height 42
click at [427, 457] on input "text" at bounding box center [478, 454] width 313 height 28
click at [417, 455] on input "text" at bounding box center [478, 454] width 313 height 28
click at [281, 171] on input "Client" at bounding box center [272, 182] width 289 height 34
click at [258, 458] on select "Select Technician [PERSON_NAME] [PERSON_NAME] Asid Hanmi [PERSON_NAME] Manager …" at bounding box center [253, 455] width 111 height 28
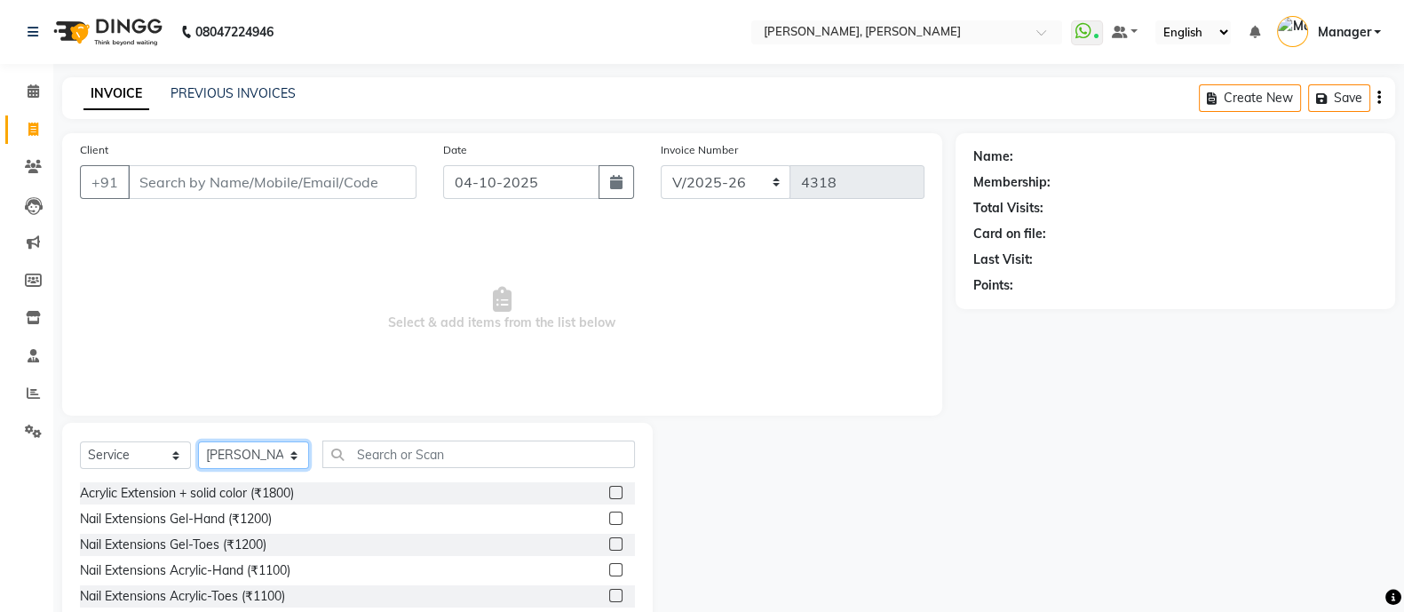
select select "92184"
click at [198, 442] on select "Select Technician [PERSON_NAME] [PERSON_NAME] Asid Hanmi [PERSON_NAME] Manager …" at bounding box center [253, 455] width 111 height 28
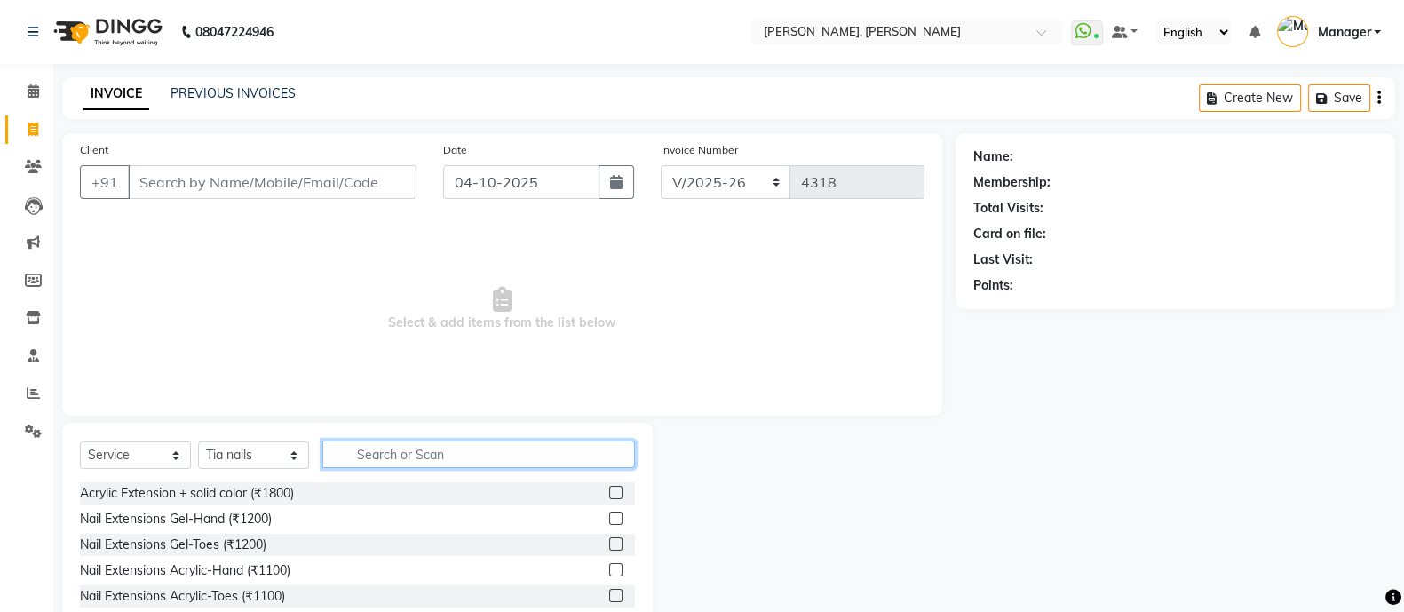
click at [422, 455] on input "text" at bounding box center [478, 454] width 313 height 28
type input "ext"
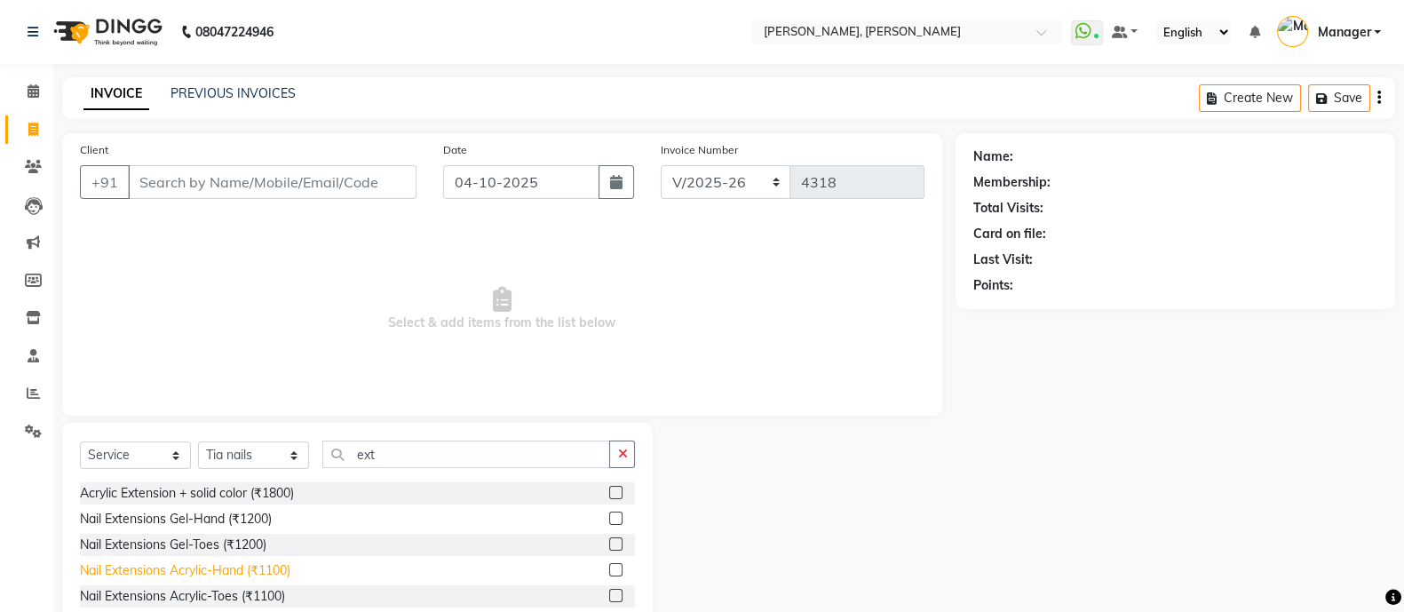
click at [255, 570] on div "Nail Extensions Acrylic-Hand (₹1100)" at bounding box center [185, 570] width 210 height 19
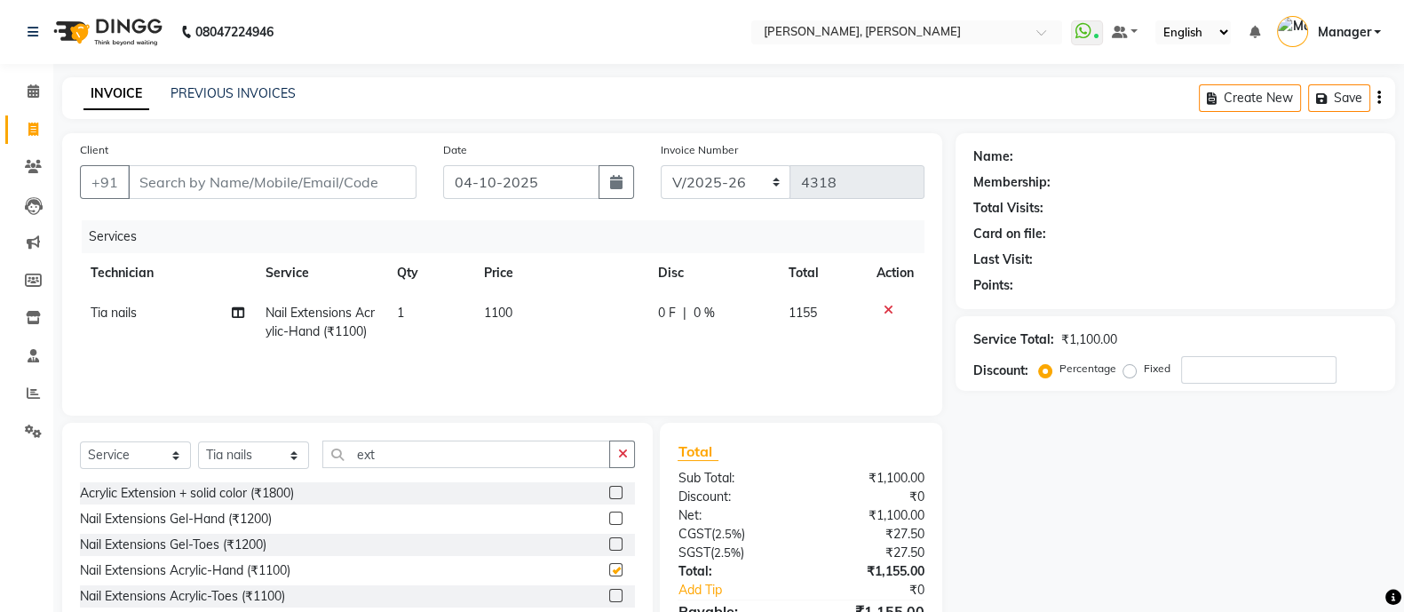
checkbox input "false"
click at [403, 456] on input "ext" at bounding box center [466, 454] width 288 height 28
type input "e"
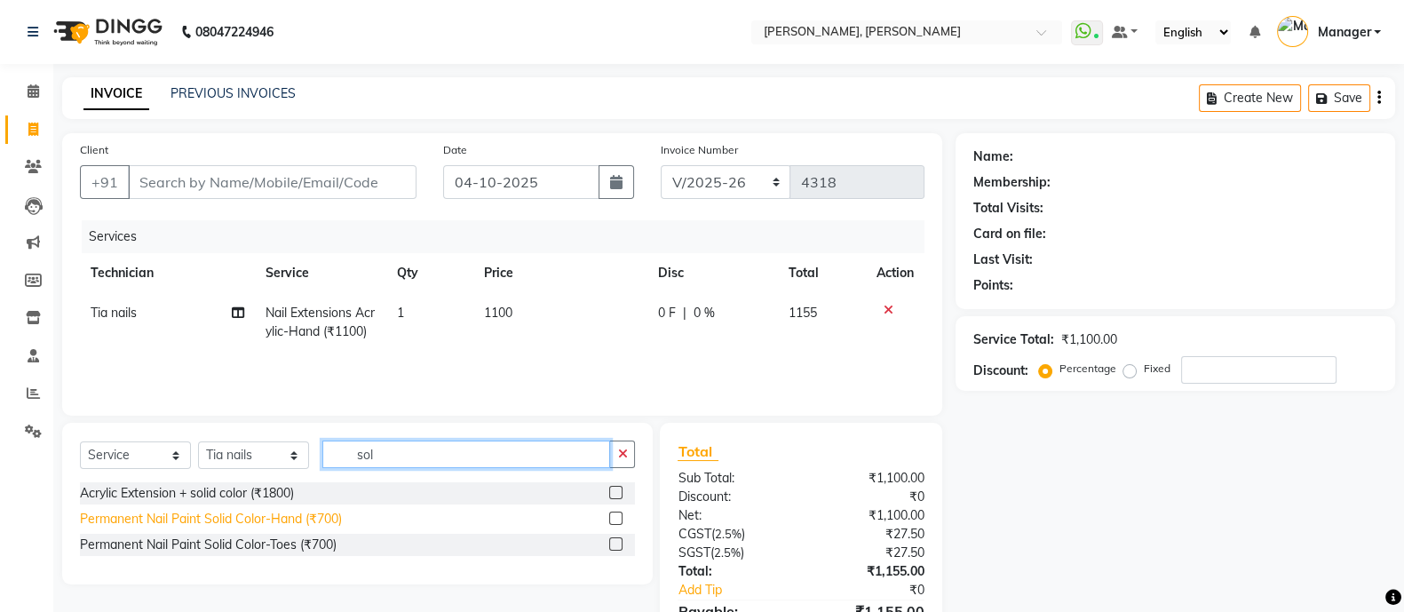
type input "sol"
click at [304, 519] on div "Permanent Nail Paint Solid Color-Hand (₹700)" at bounding box center [211, 519] width 262 height 19
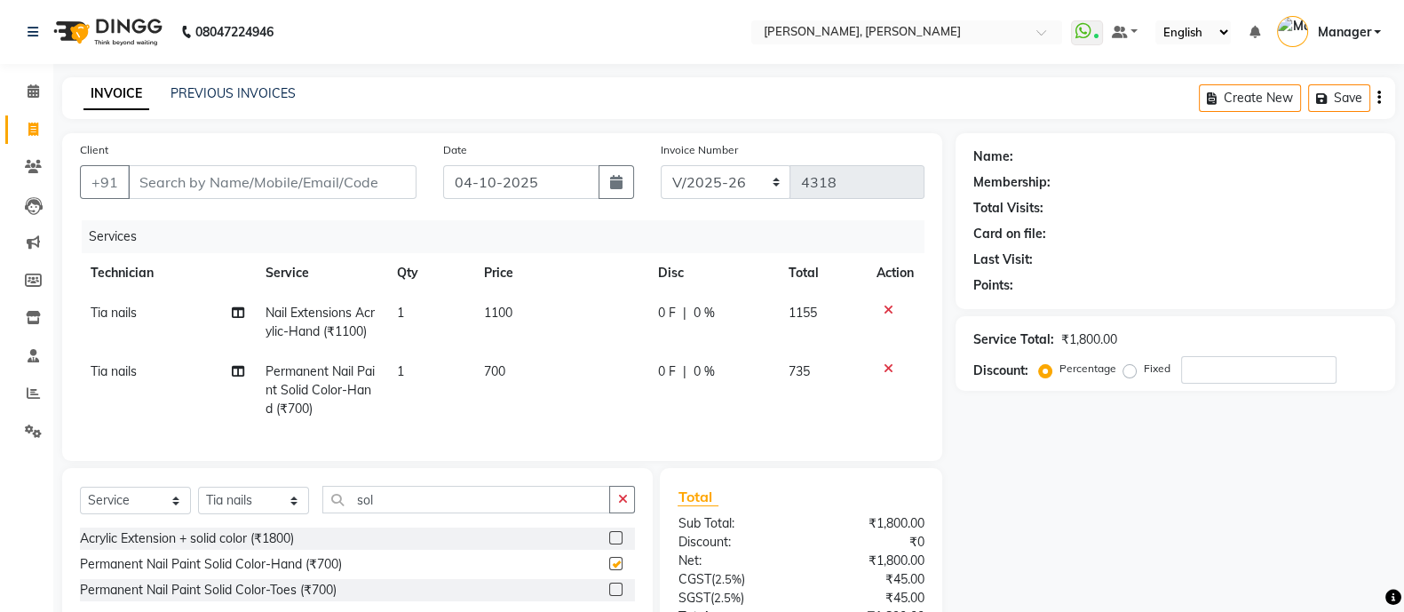
checkbox input "false"
click at [304, 189] on input "Client" at bounding box center [272, 182] width 289 height 34
type input "9"
type input "0"
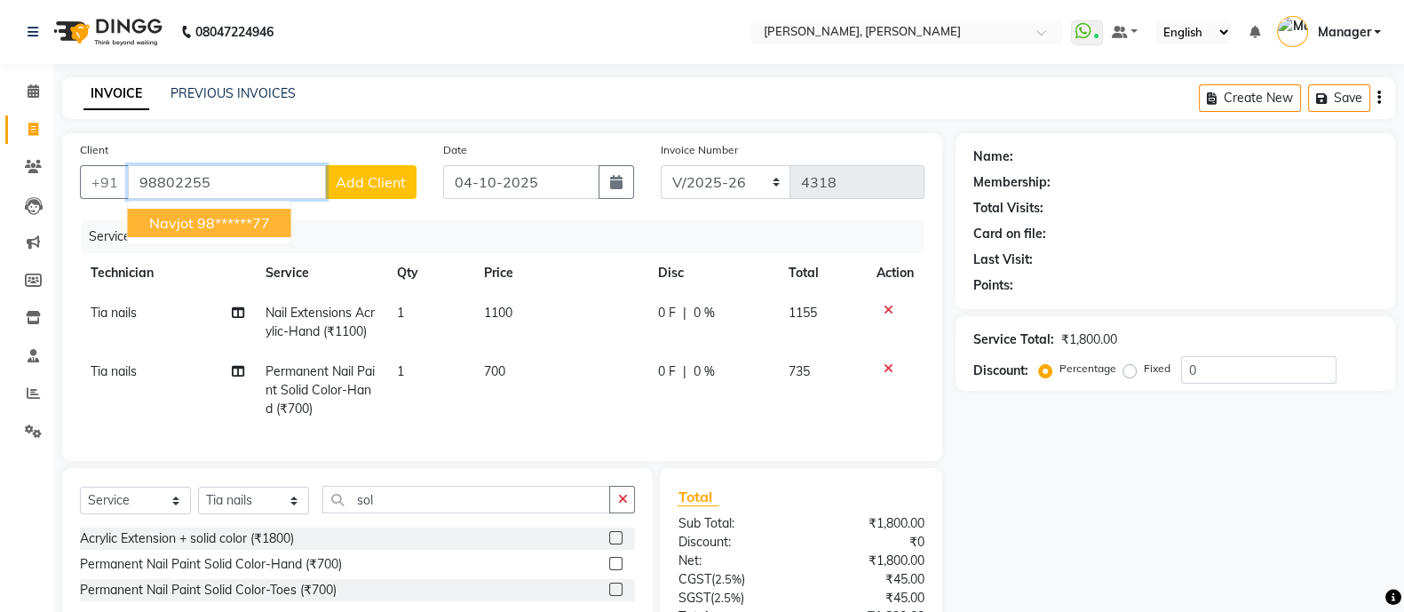
click at [222, 223] on ngb-highlight "98******77" at bounding box center [233, 223] width 73 height 18
type input "98******77"
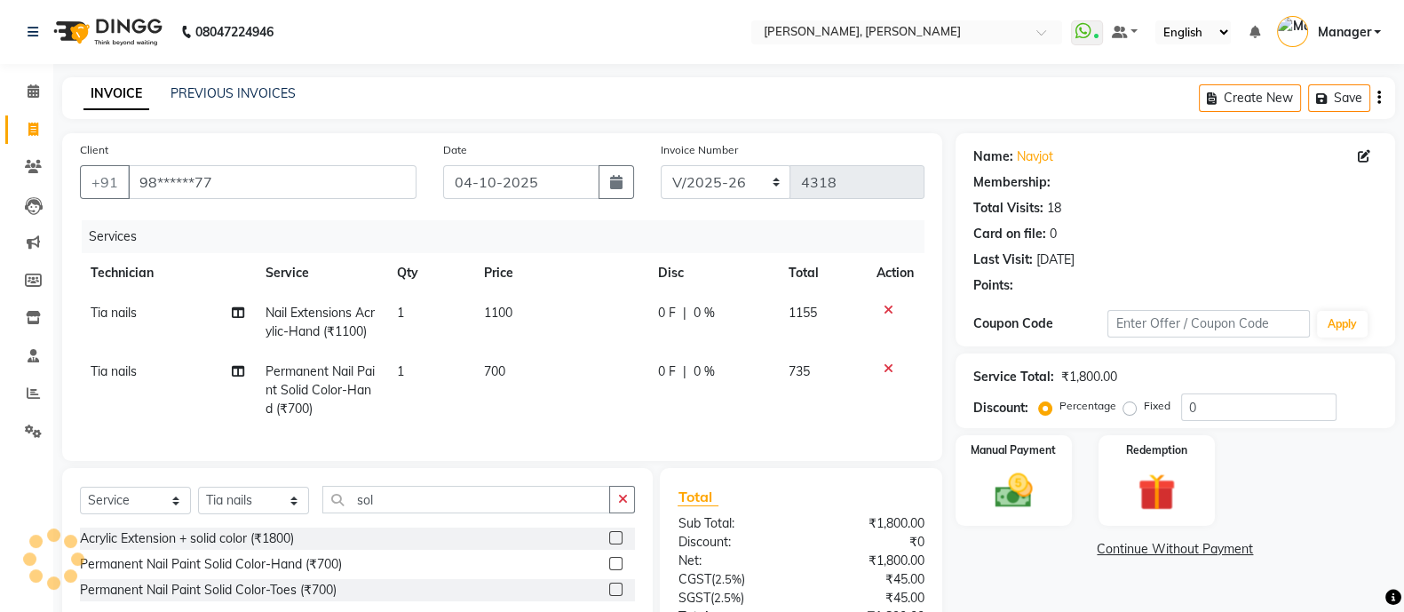
select select "1: Object"
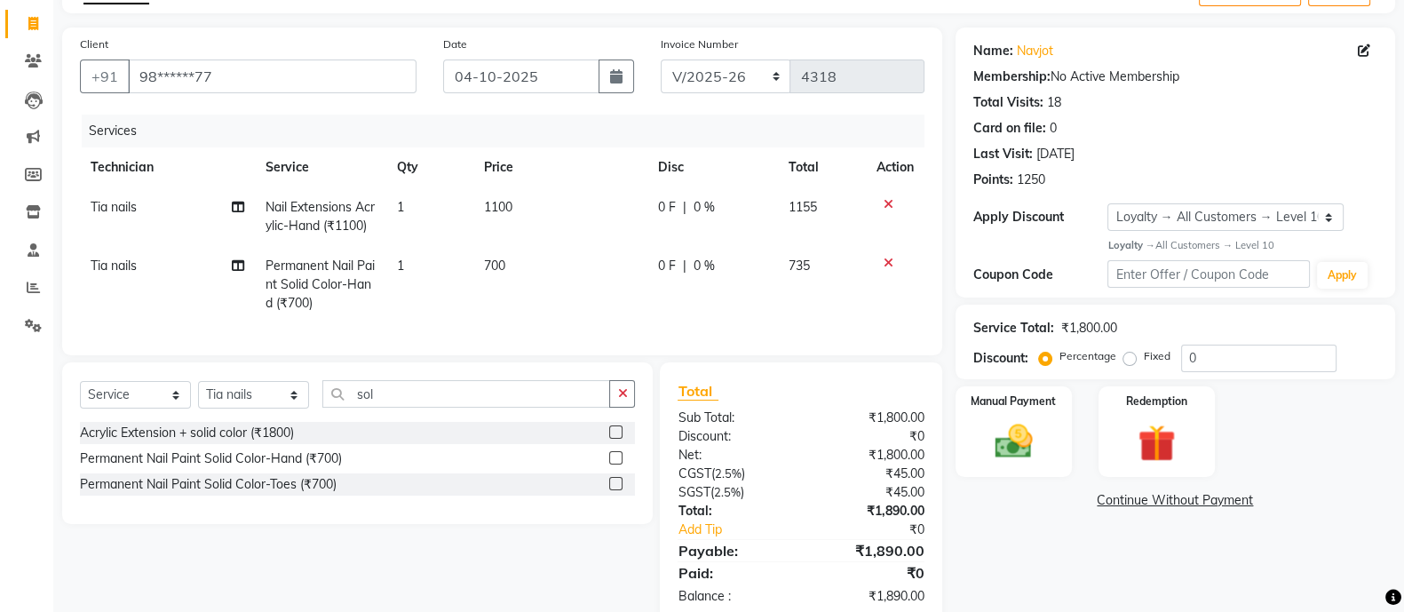
scroll to position [161, 0]
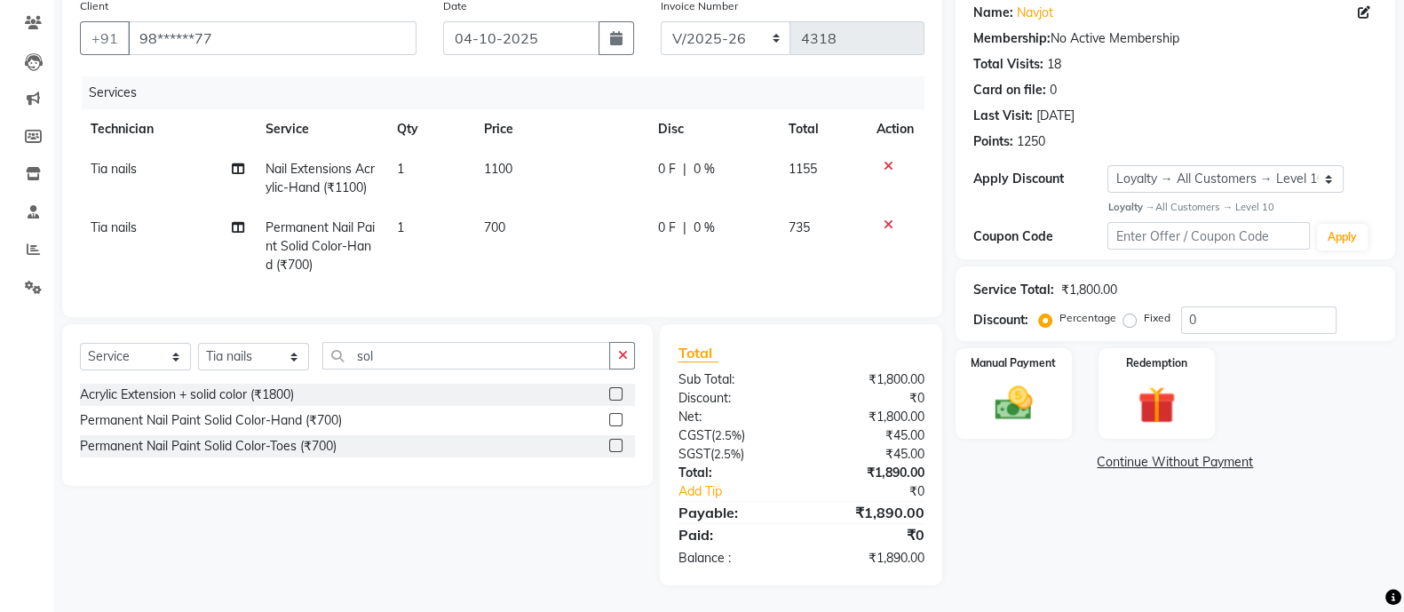
click at [1119, 521] on div "Name: [PERSON_NAME] Membership: No Active Membership Total Visits: 18 Card on f…" at bounding box center [1182, 287] width 453 height 596
click at [995, 356] on div "Manual Payment" at bounding box center [1014, 393] width 122 height 94
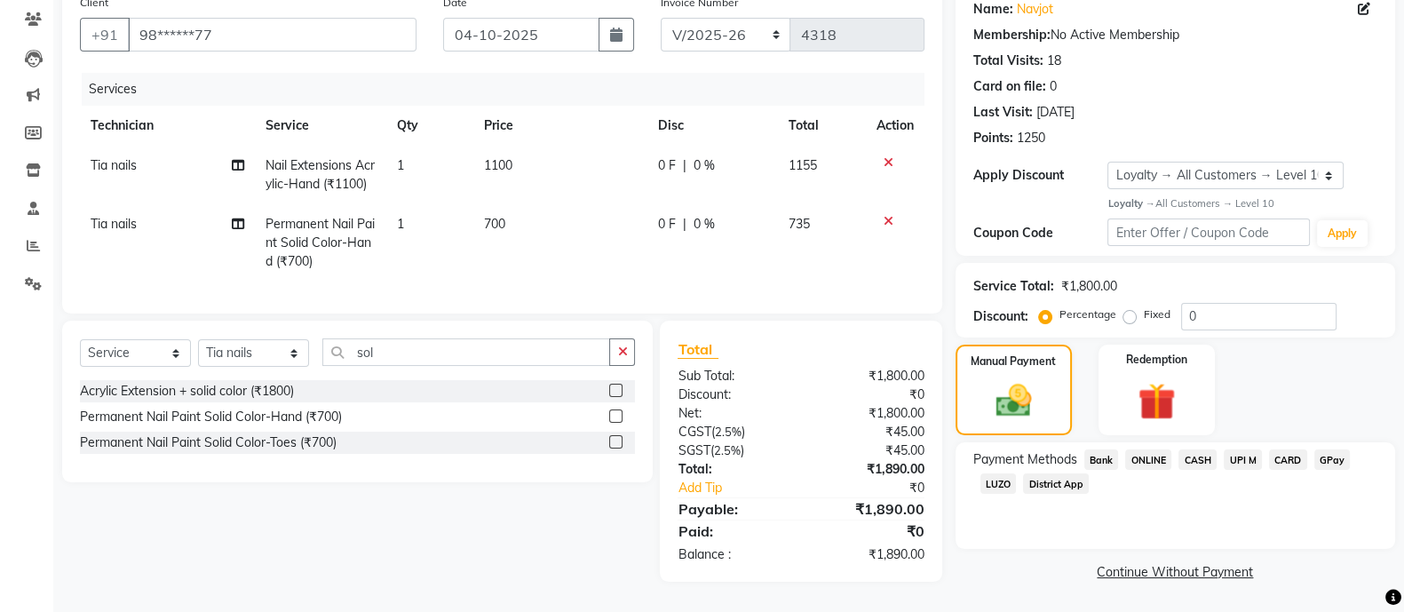
click at [1151, 449] on span "ONLINE" at bounding box center [1148, 459] width 46 height 20
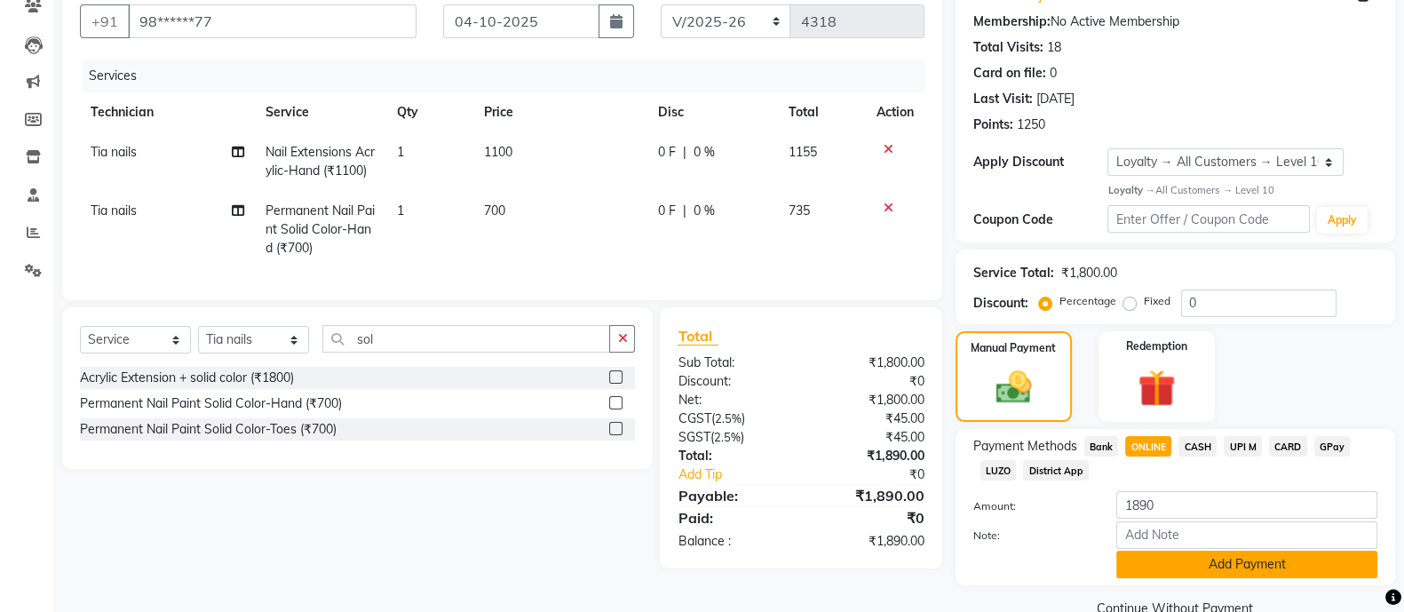
click at [1207, 561] on button "Add Payment" at bounding box center [1246, 565] width 261 height 28
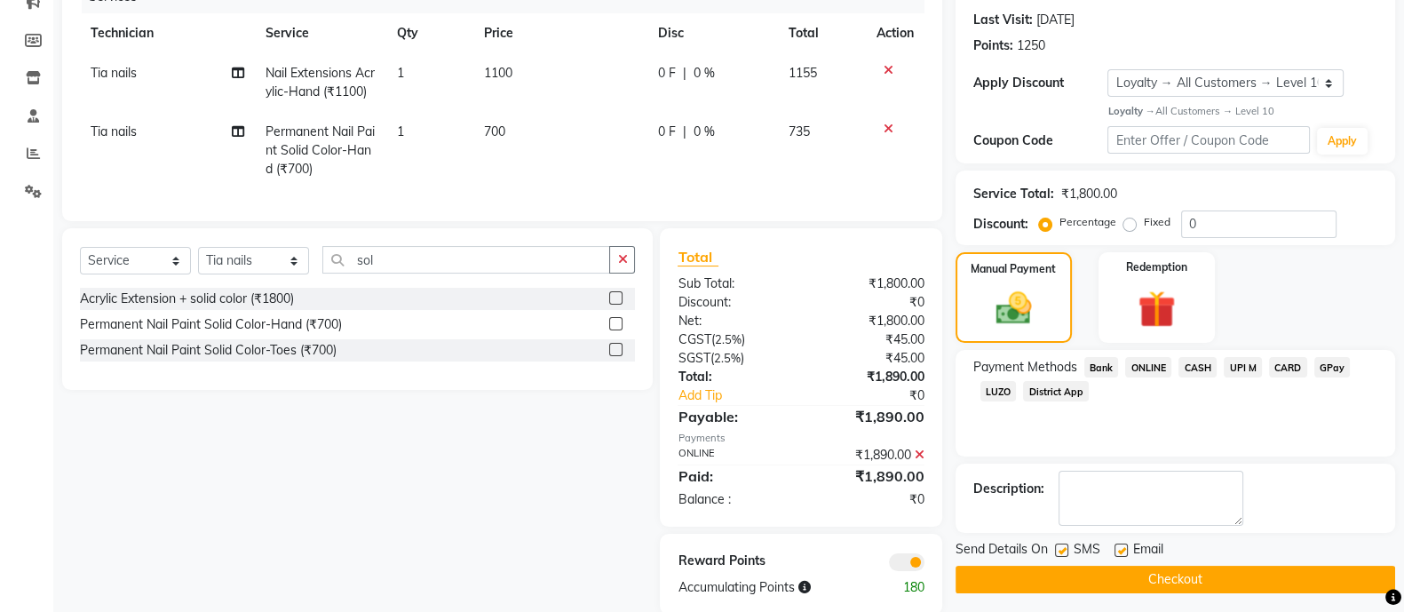
scroll to position [288, 0]
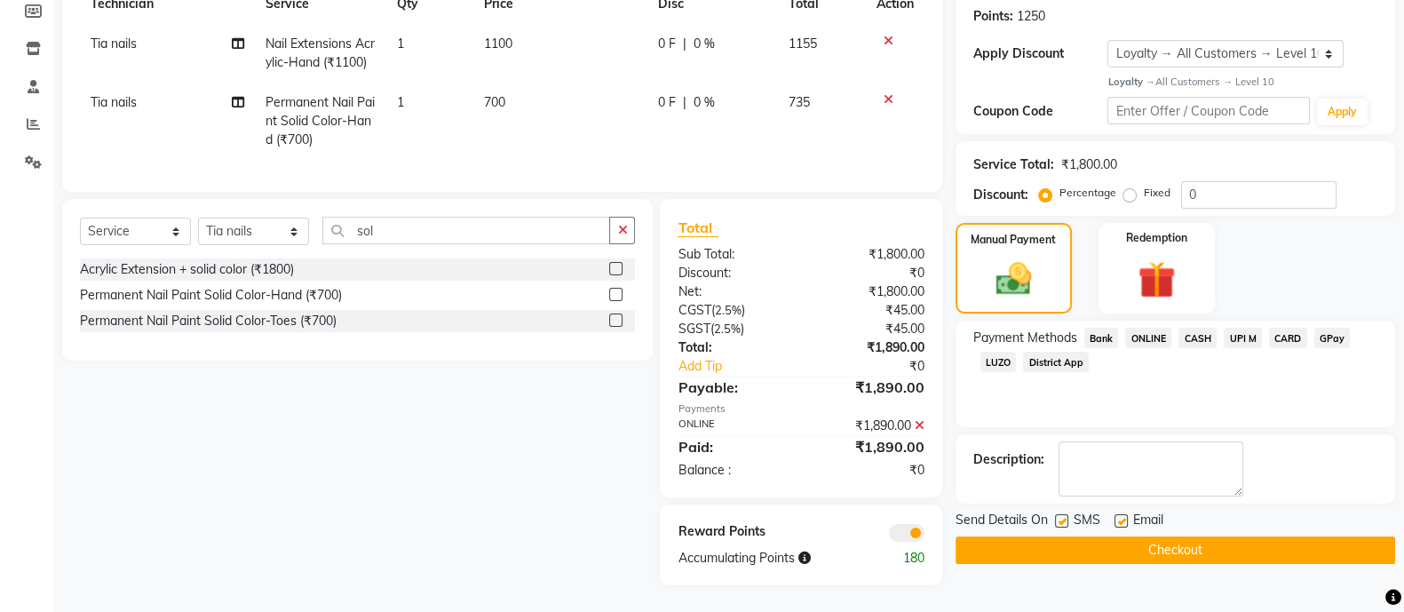
click at [1154, 536] on button "Checkout" at bounding box center [1176, 550] width 440 height 28
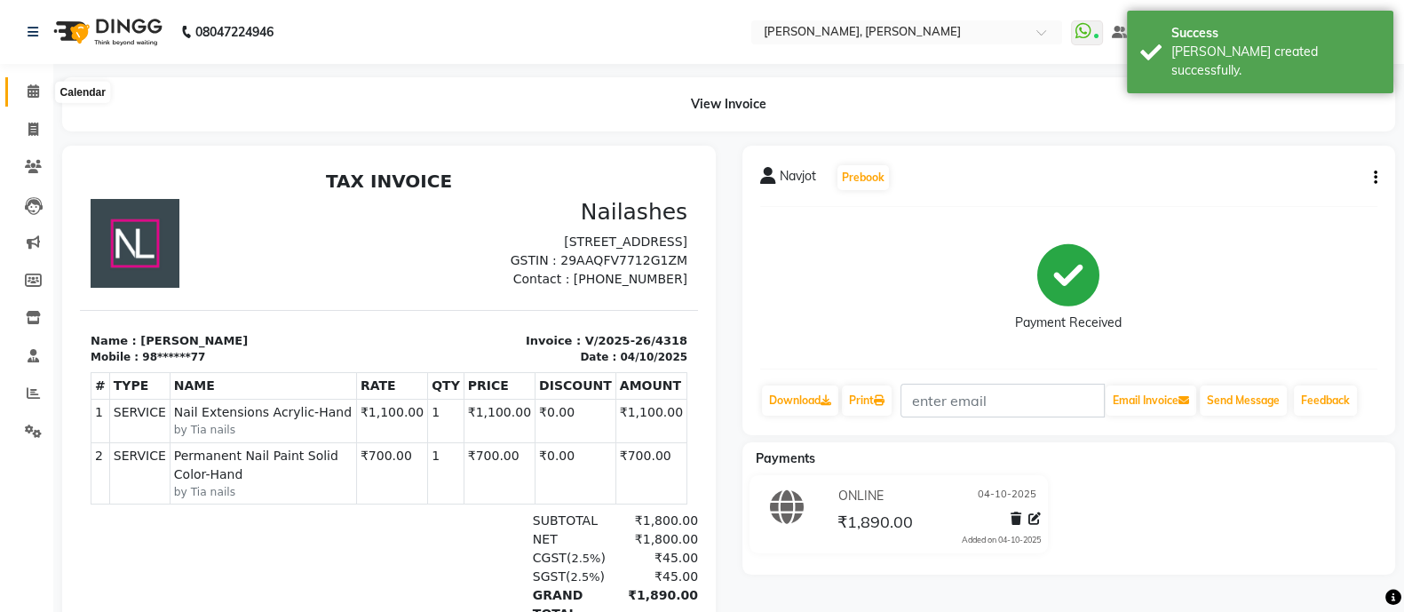
click at [33, 91] on icon at bounding box center [34, 90] width 12 height 13
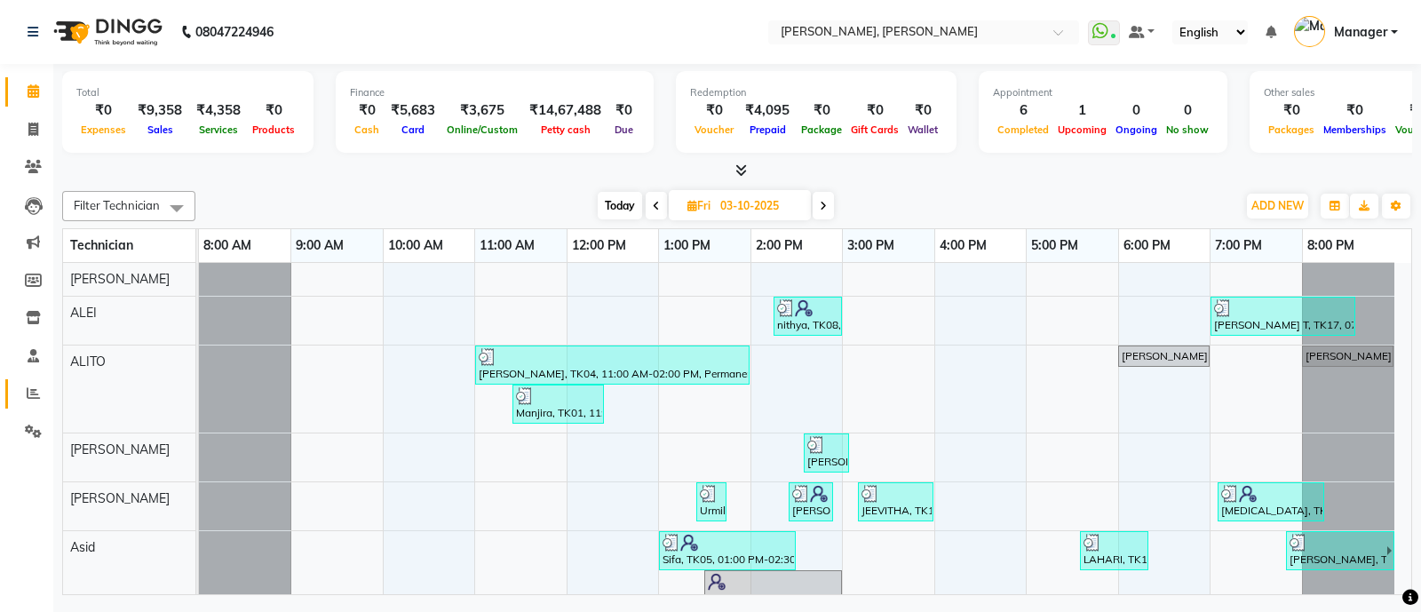
click at [12, 388] on link "Reports" at bounding box center [26, 393] width 43 height 29
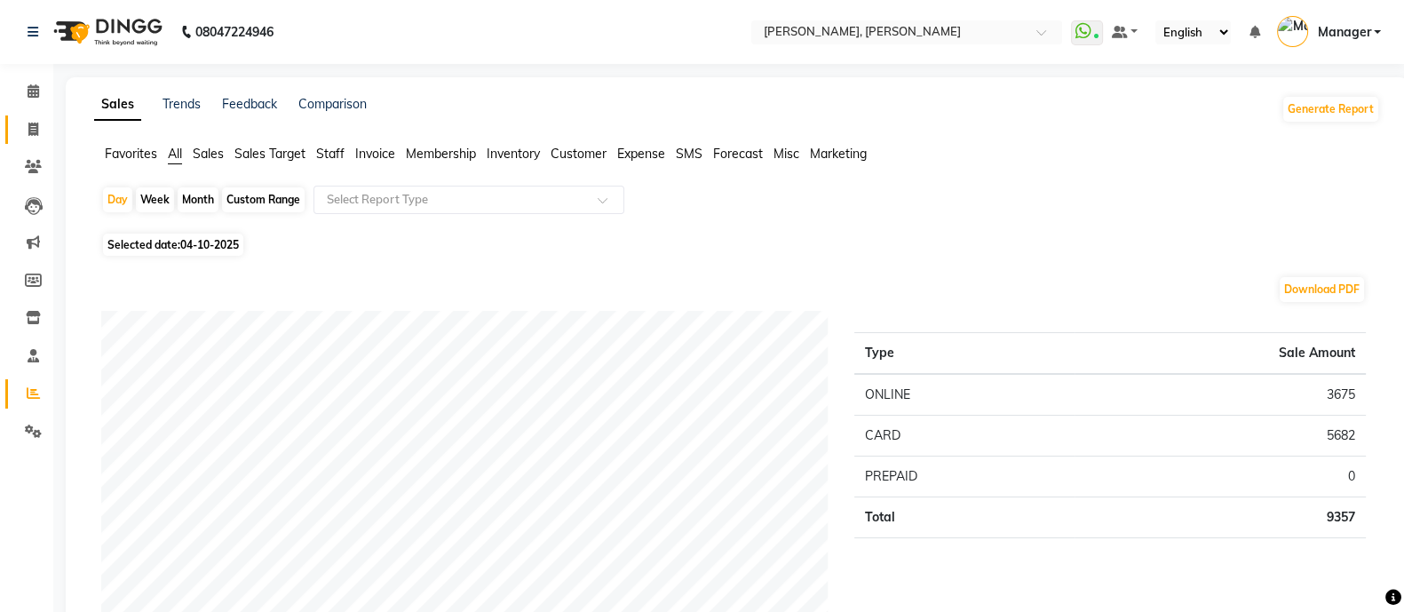
click at [34, 128] on icon at bounding box center [33, 129] width 10 height 13
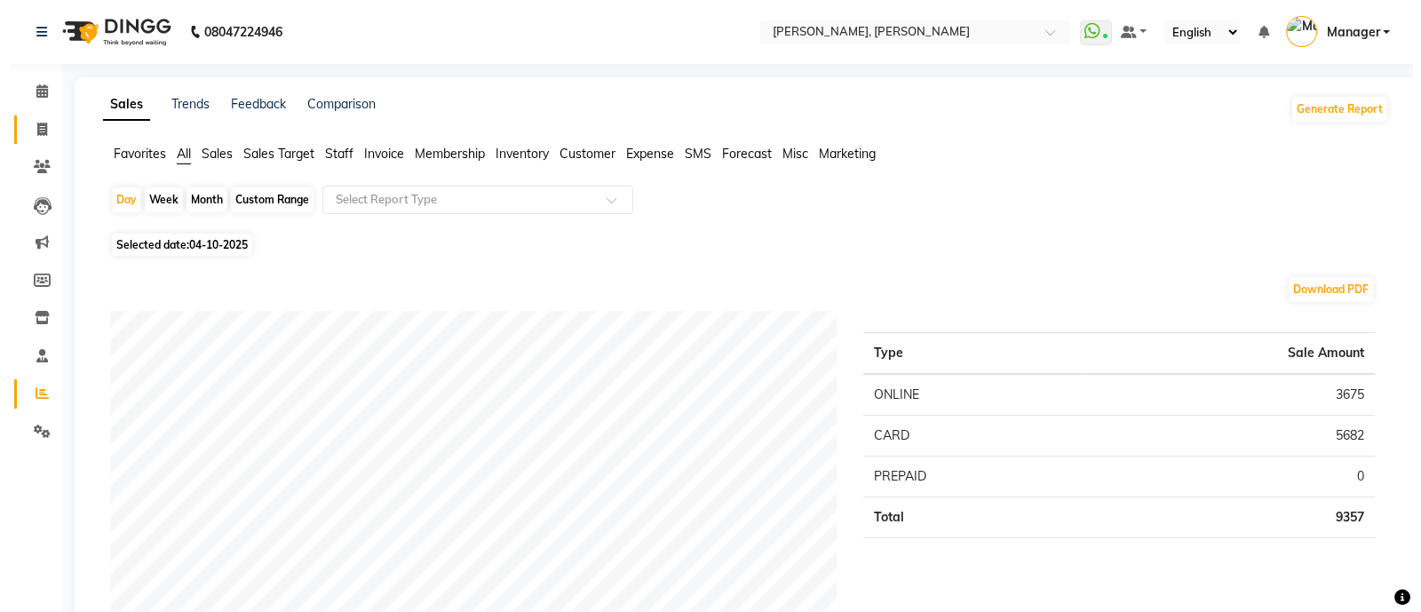
select select "service"
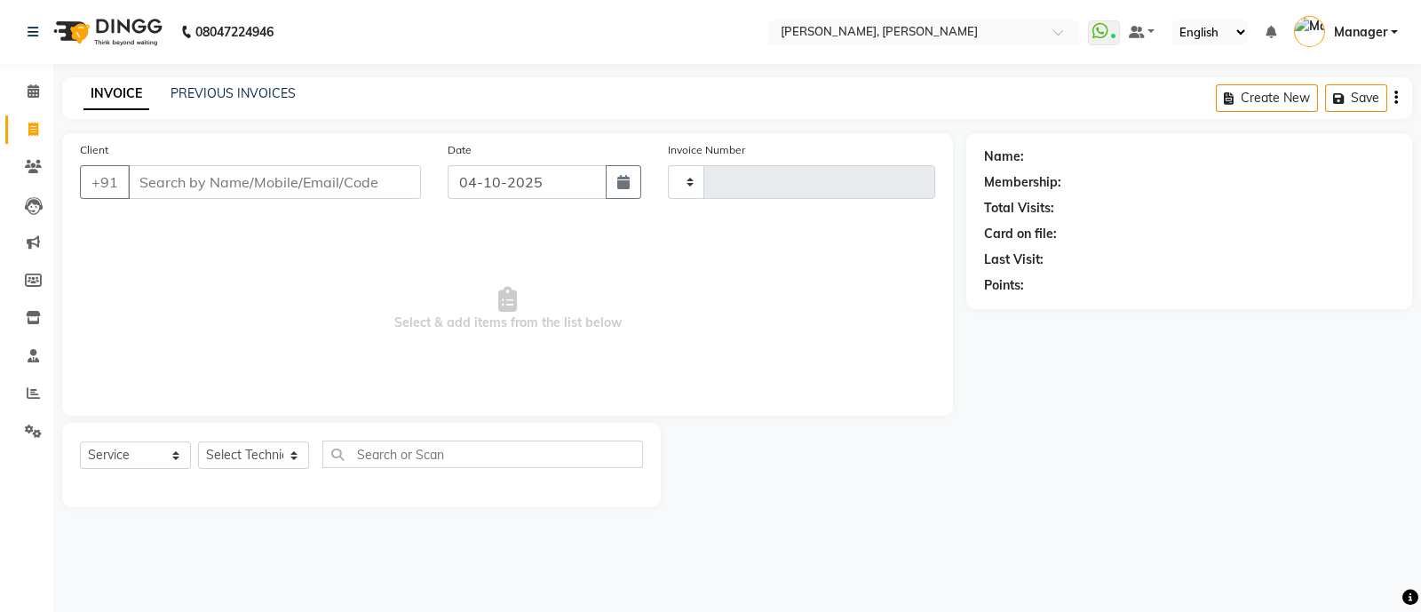
type input "4319"
select select "3767"
click at [294, 469] on select "Select Technician [PERSON_NAME] [PERSON_NAME] Asid Hanmi [PERSON_NAME] Manager …" at bounding box center [253, 455] width 111 height 28
click at [28, 385] on span at bounding box center [33, 394] width 31 height 20
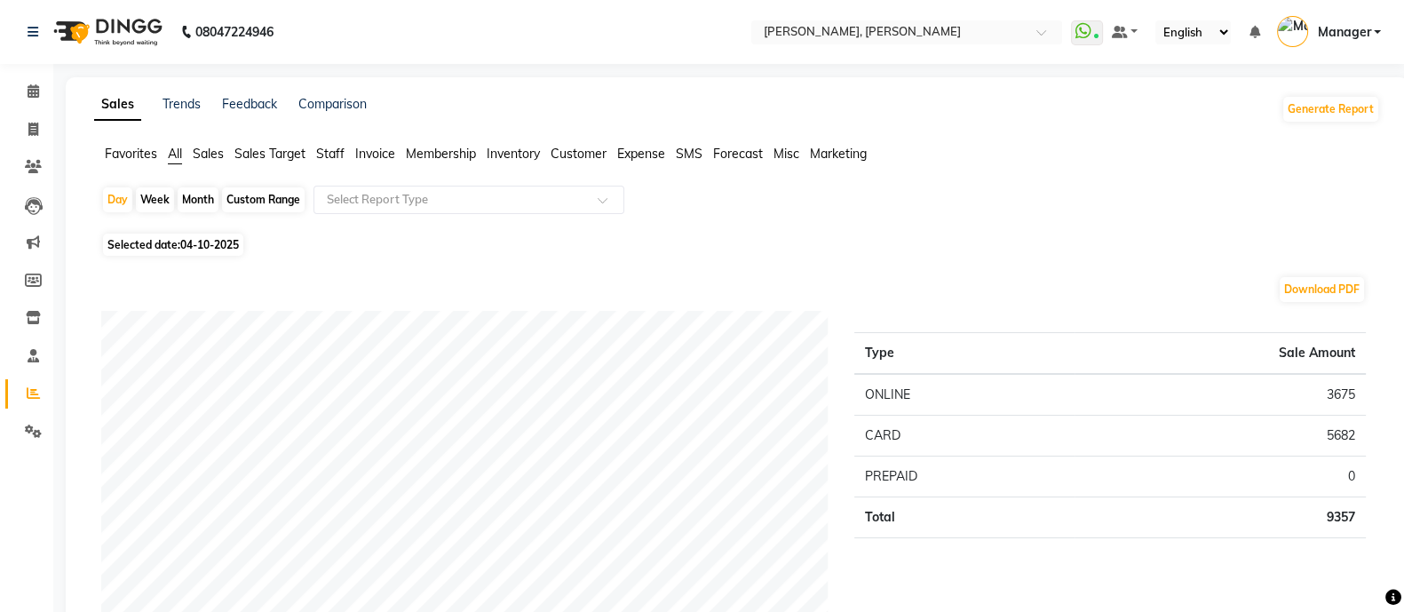
click at [333, 155] on span "Staff" at bounding box center [330, 154] width 28 height 16
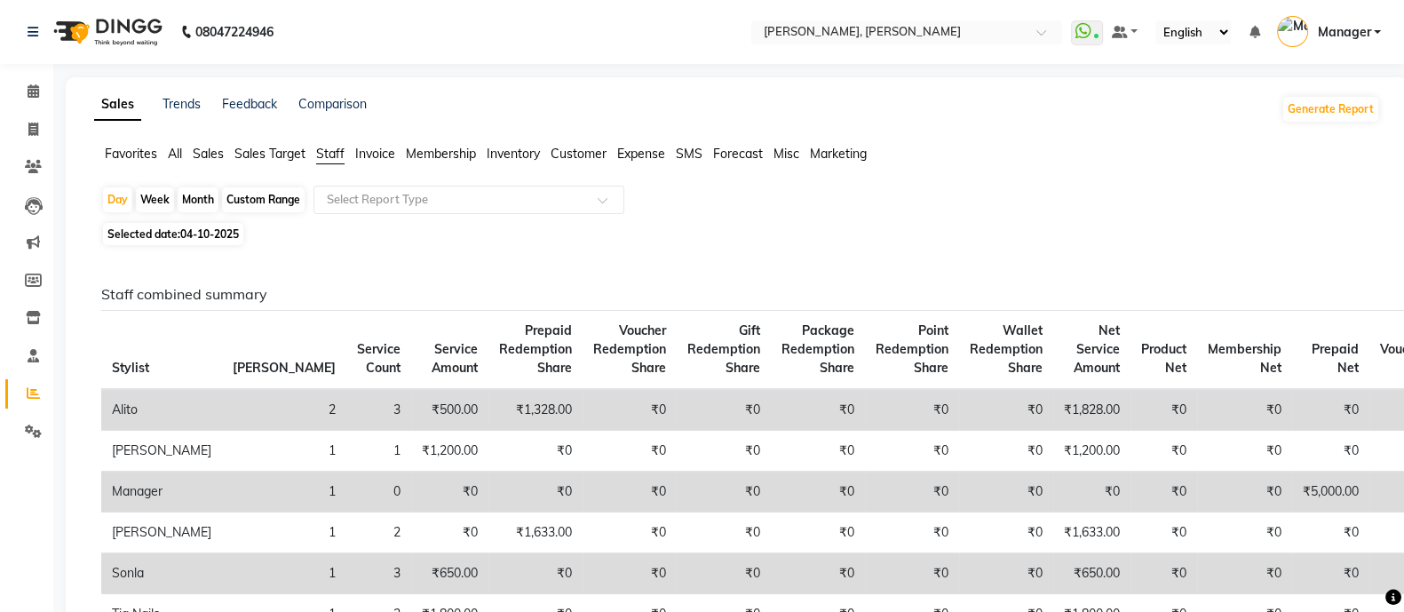
click at [178, 152] on span "All" at bounding box center [175, 154] width 14 height 16
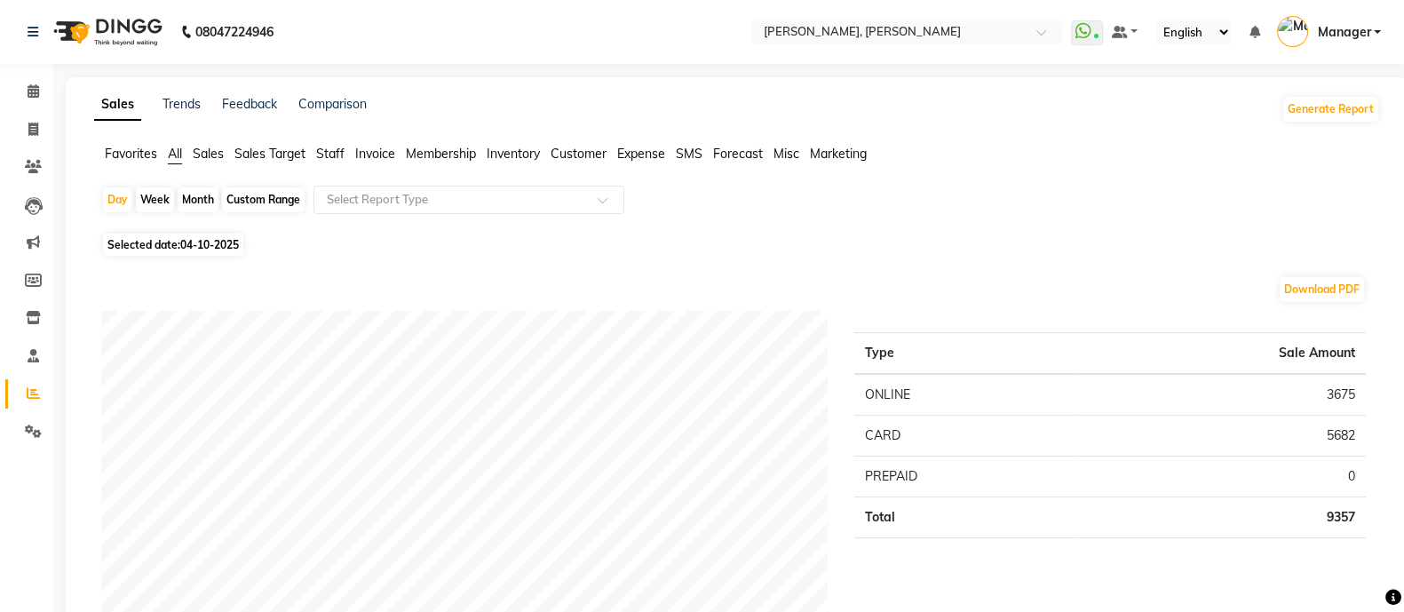
click at [196, 248] on span "04-10-2025" at bounding box center [209, 244] width 59 height 13
select select "10"
select select "2025"
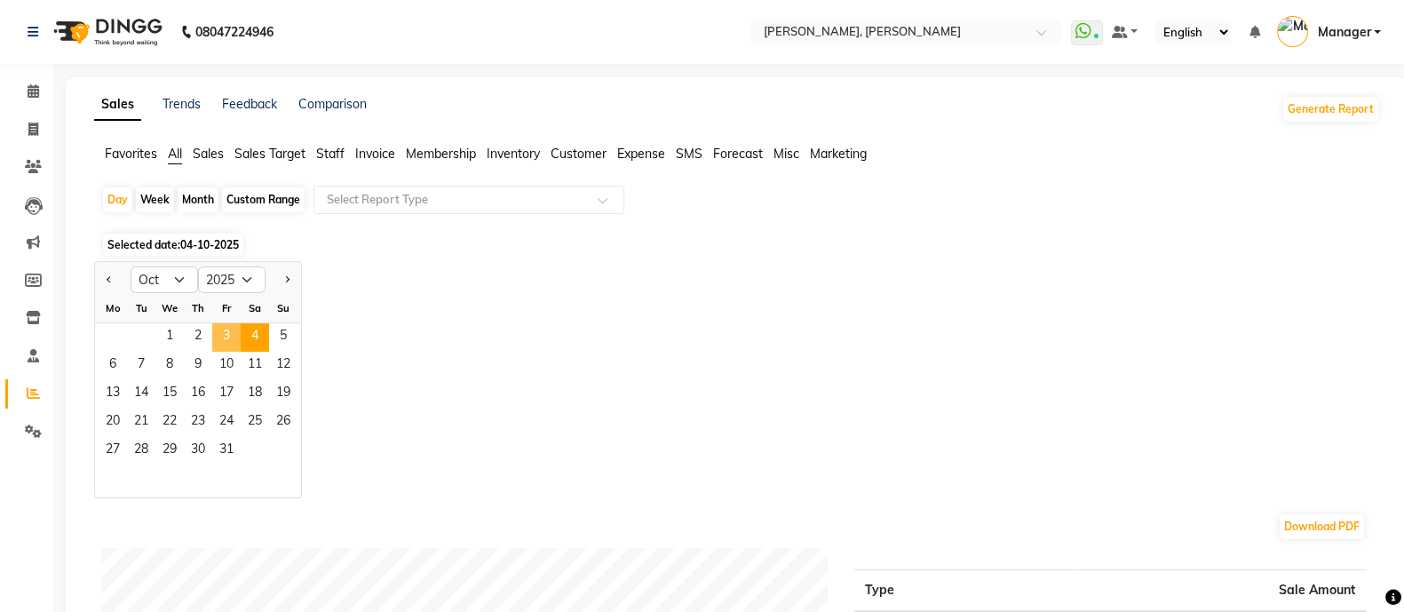
click at [219, 344] on span "3" at bounding box center [226, 337] width 28 height 28
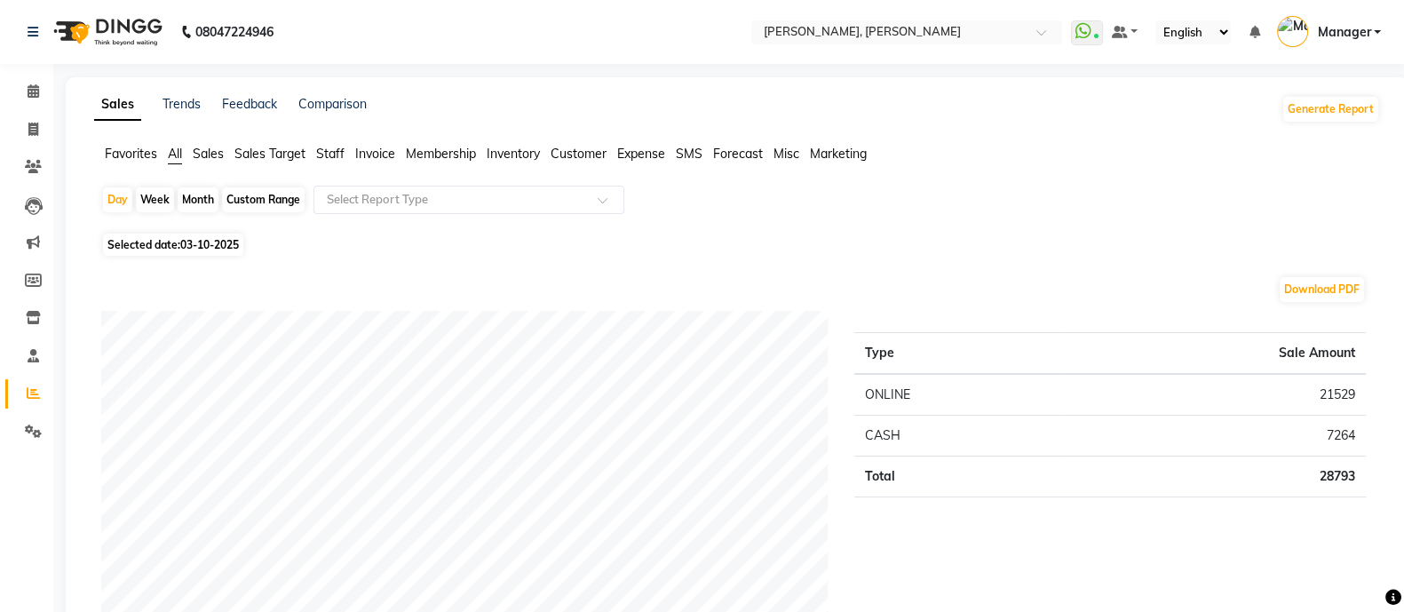
click at [337, 155] on span "Staff" at bounding box center [330, 154] width 28 height 16
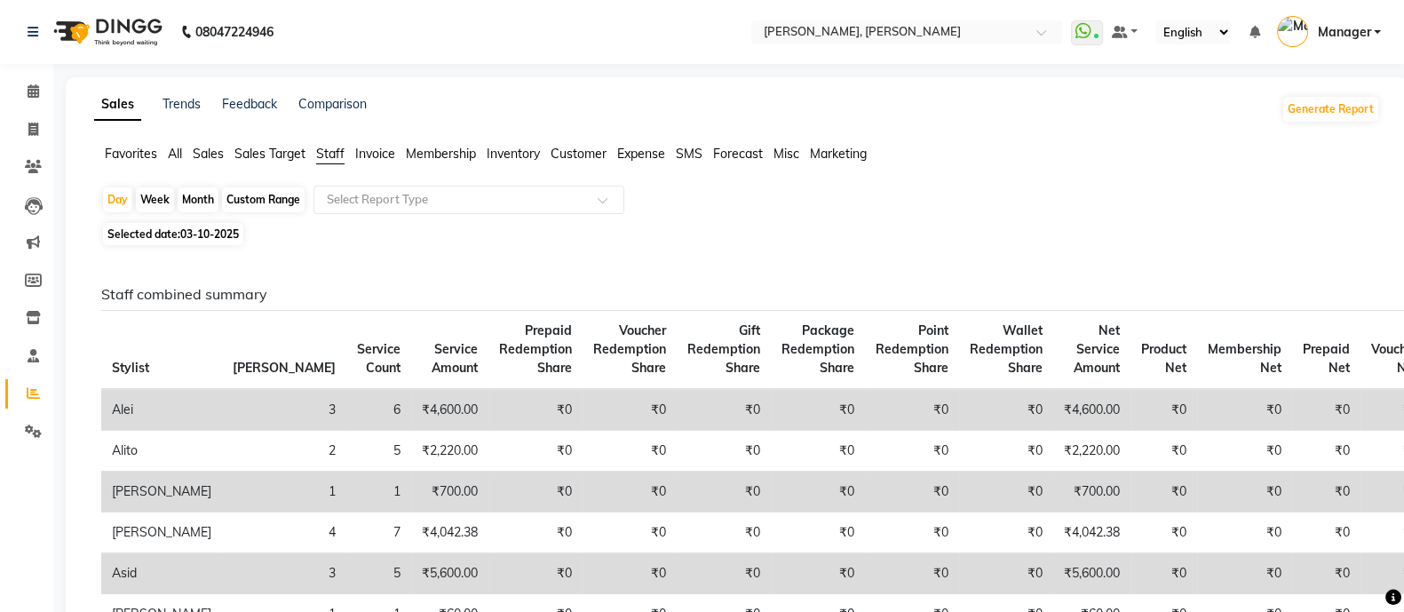
click at [209, 199] on div "Month" at bounding box center [198, 199] width 41 height 25
select select "10"
select select "2025"
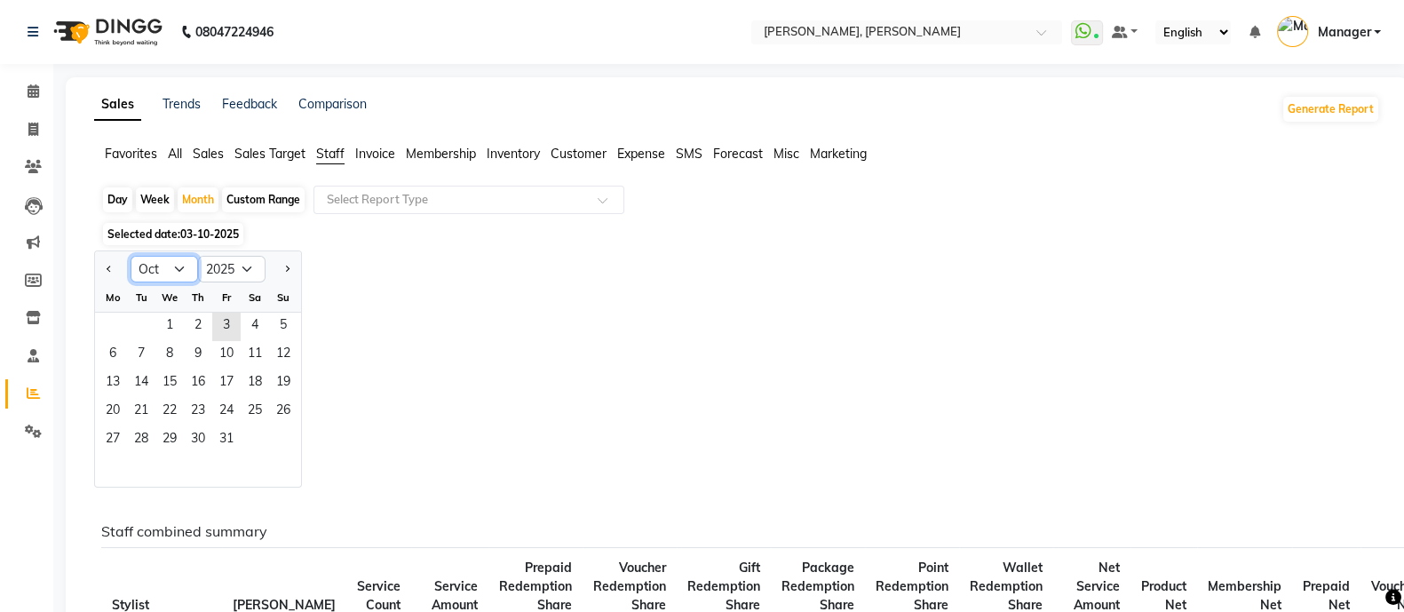
click at [168, 268] on select "Jan Feb Mar Apr May Jun [DATE] Aug Sep Oct Nov Dec" at bounding box center [164, 269] width 67 height 27
select select "9"
click at [131, 256] on select "Jan Feb Mar Apr May Jun [DATE] Aug Sep Oct Nov Dec" at bounding box center [164, 269] width 67 height 27
click at [146, 432] on span "30" at bounding box center [141, 440] width 28 height 28
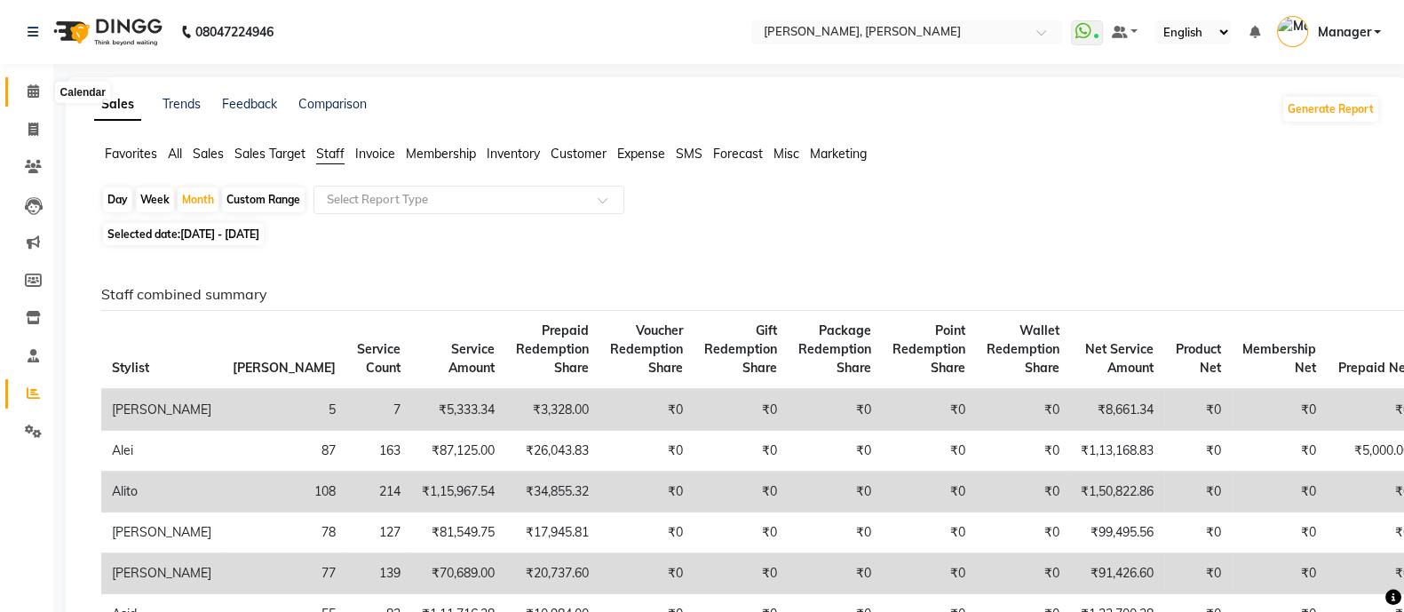
click at [32, 93] on icon at bounding box center [34, 90] width 12 height 13
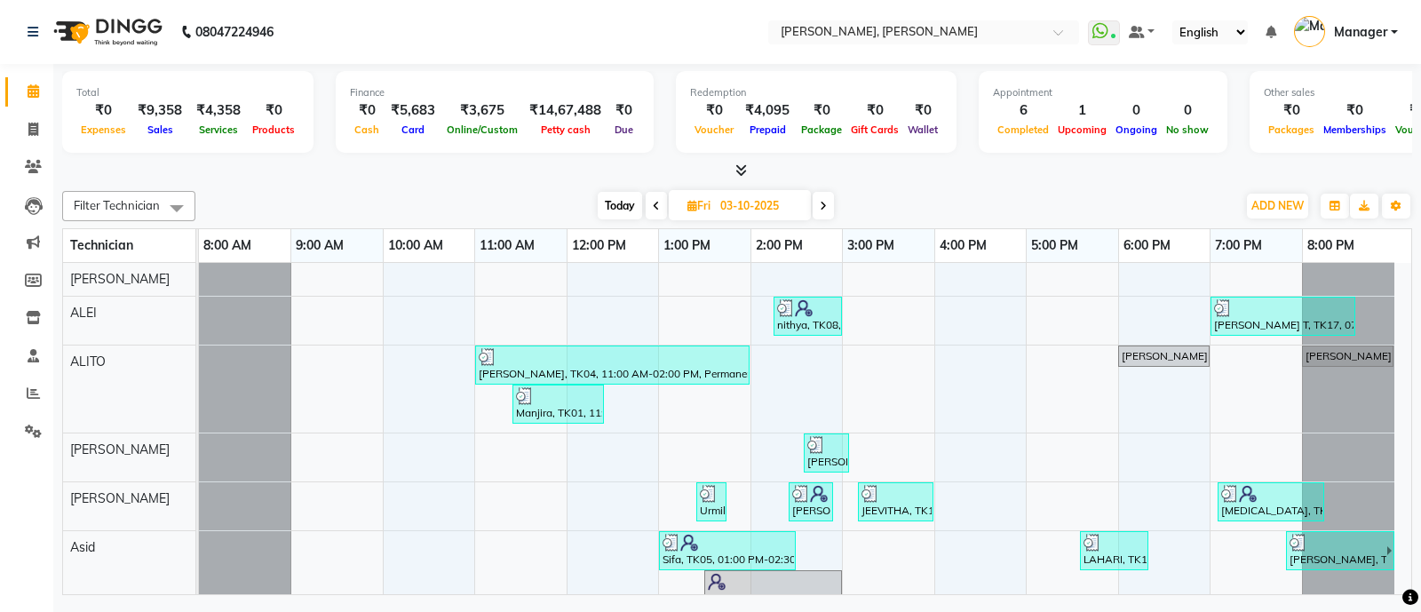
click at [743, 171] on icon at bounding box center [741, 169] width 12 height 13
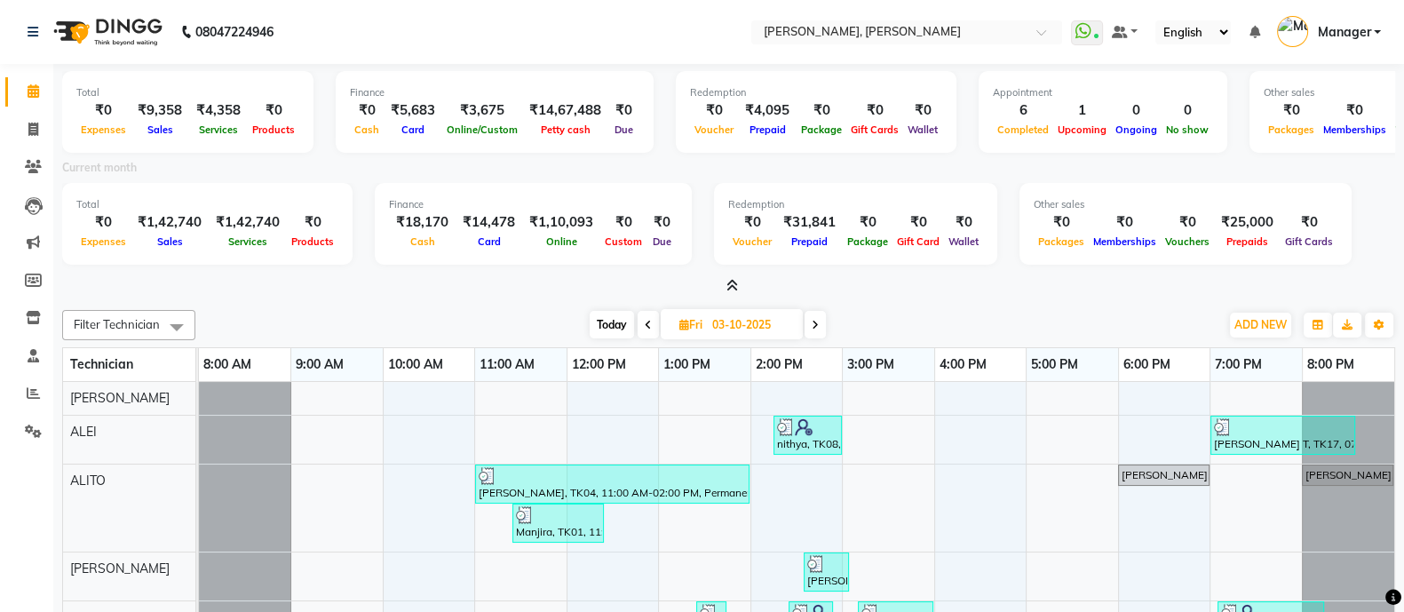
click at [733, 280] on icon at bounding box center [732, 285] width 12 height 13
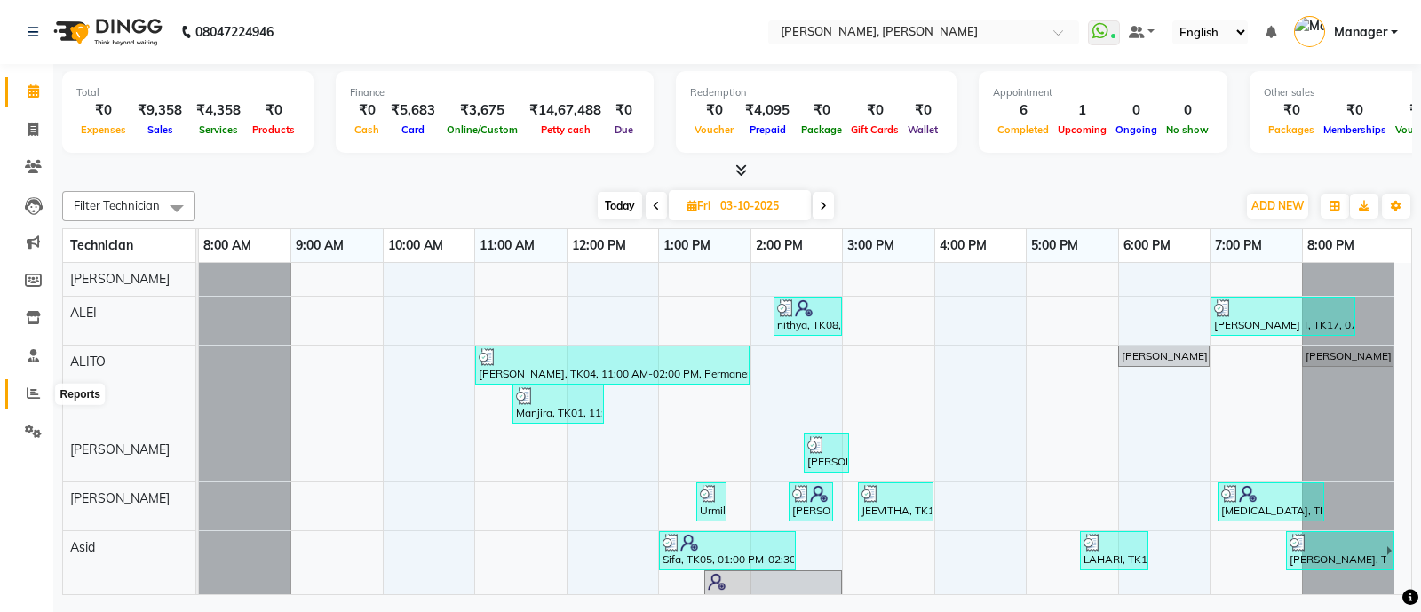
click at [31, 391] on icon at bounding box center [33, 392] width 13 height 13
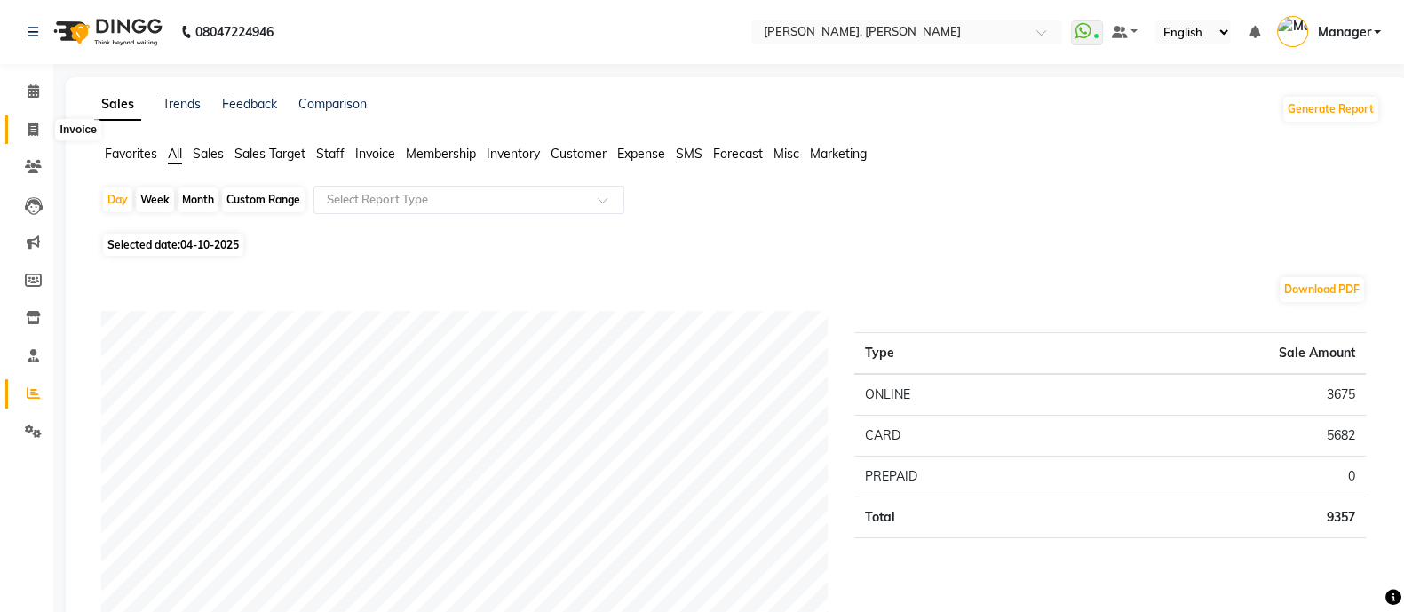
click at [35, 124] on icon at bounding box center [33, 129] width 10 height 13
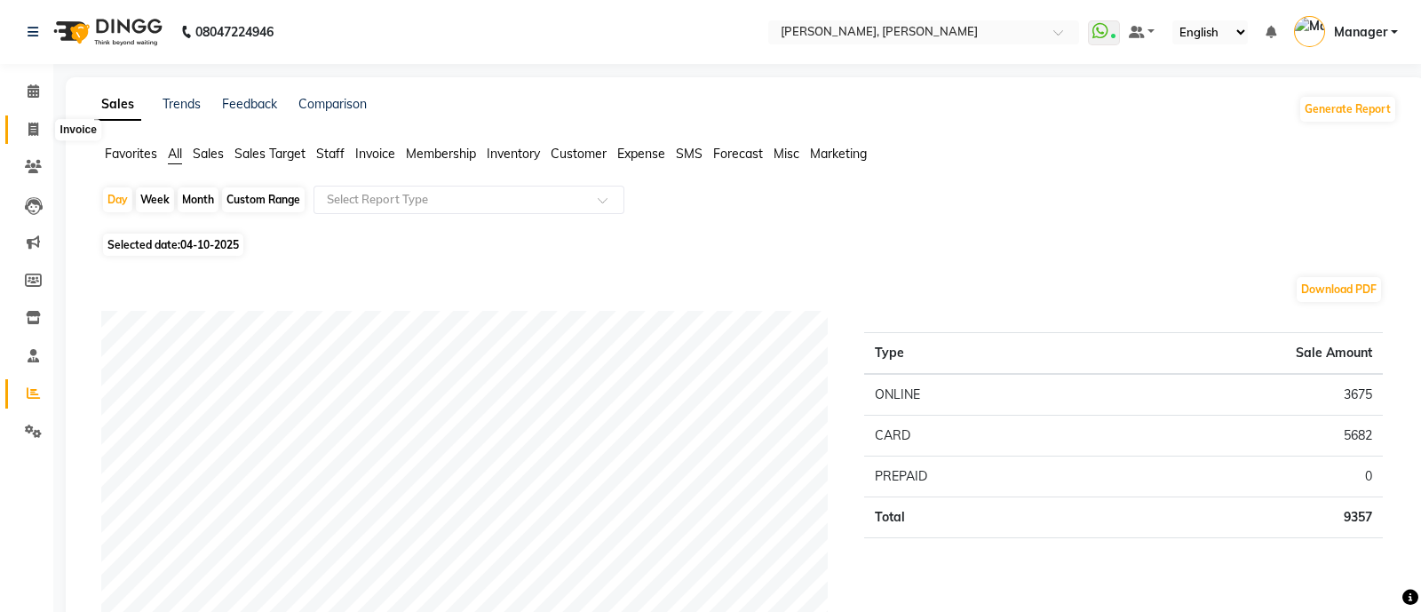
select select "3767"
select select "service"
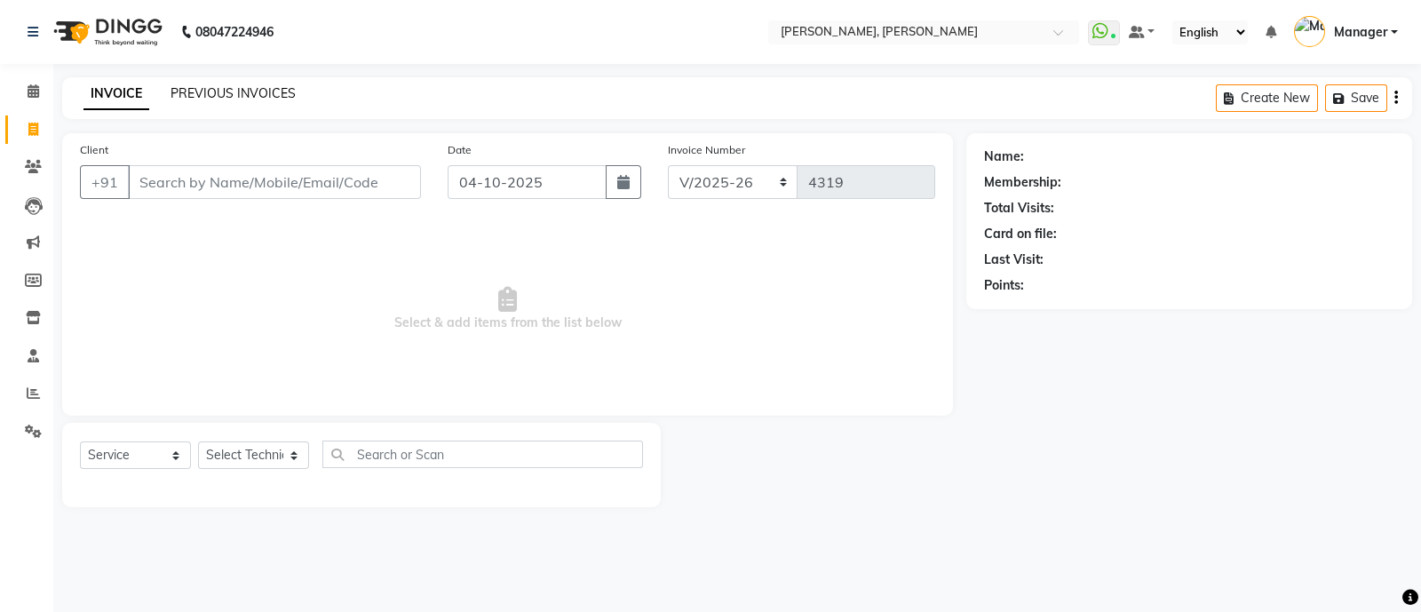
click at [240, 89] on link "PREVIOUS INVOICES" at bounding box center [233, 93] width 125 height 16
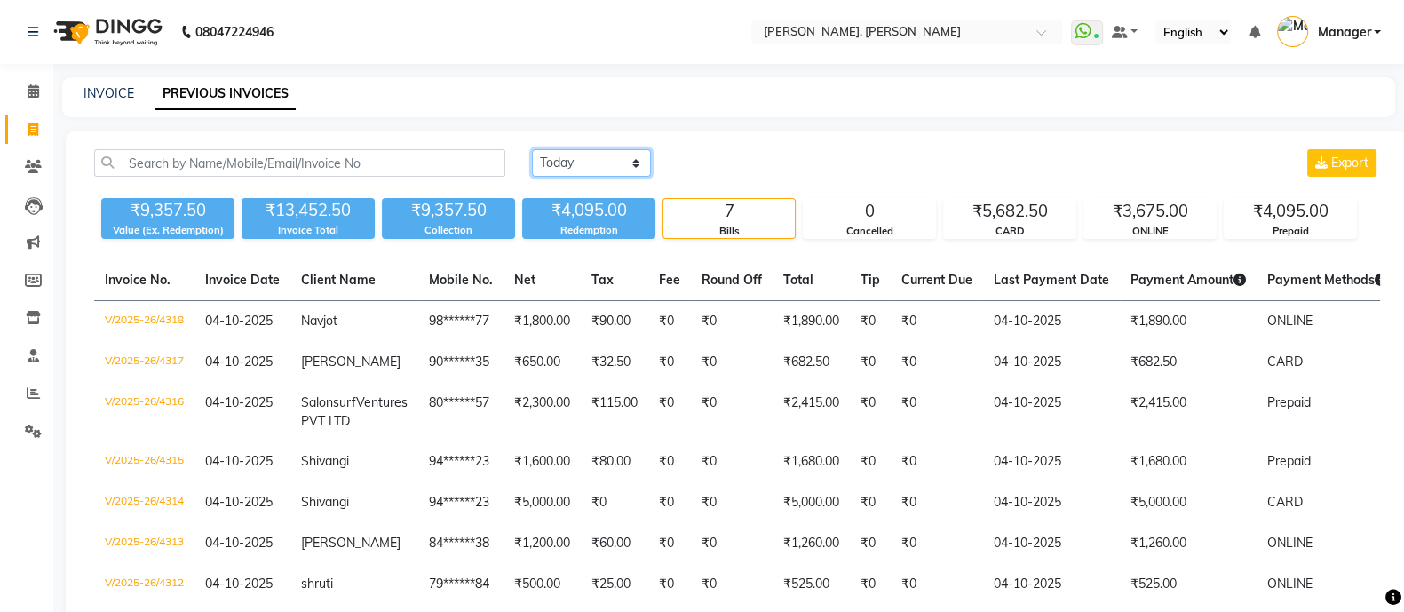
click at [567, 158] on select "[DATE] [DATE] Custom Range" at bounding box center [591, 163] width 119 height 28
select select "yesterday"
click at [532, 149] on select "[DATE] [DATE] Custom Range" at bounding box center [591, 163] width 119 height 28
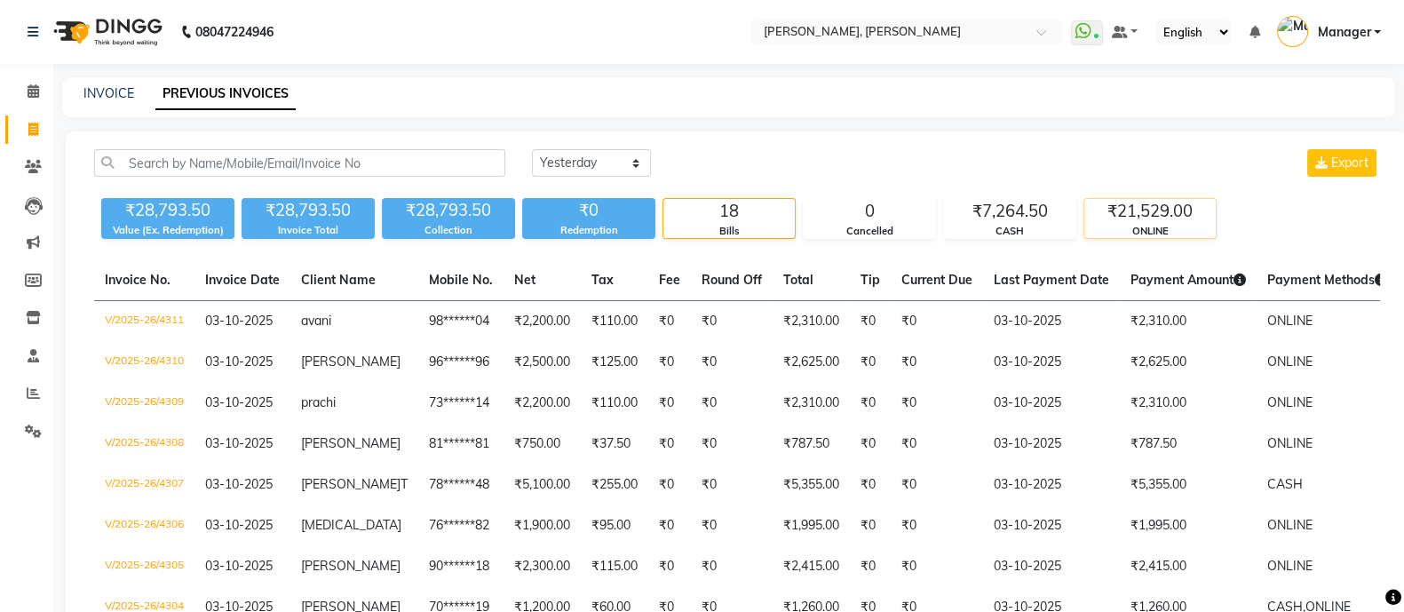
click at [1149, 211] on div "₹21,529.00" at bounding box center [1149, 211] width 131 height 25
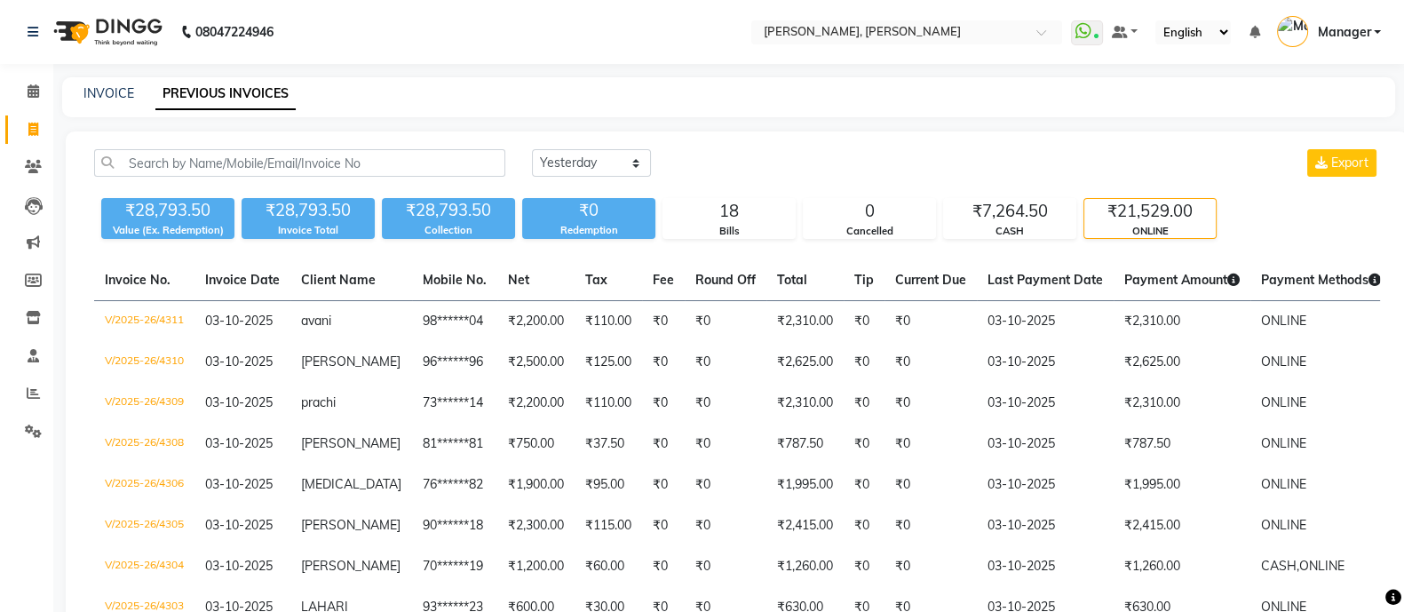
click at [21, 83] on span at bounding box center [33, 92] width 31 height 20
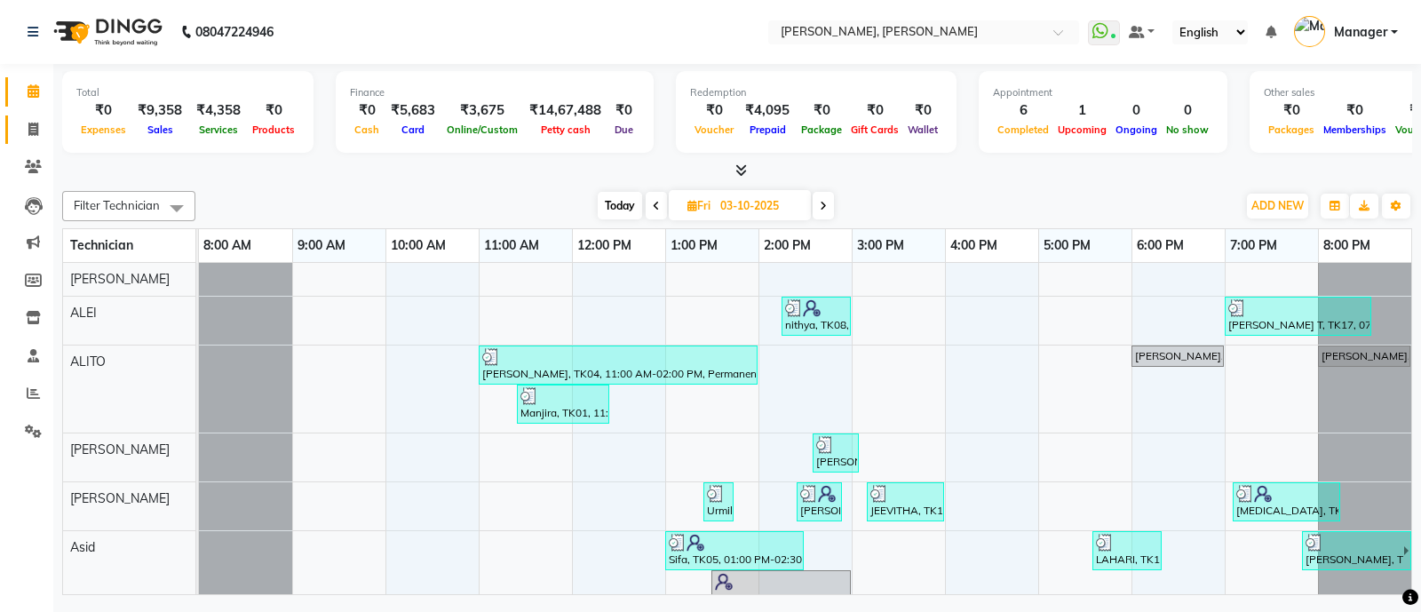
click at [27, 142] on link "Invoice" at bounding box center [26, 129] width 43 height 29
select select "service"
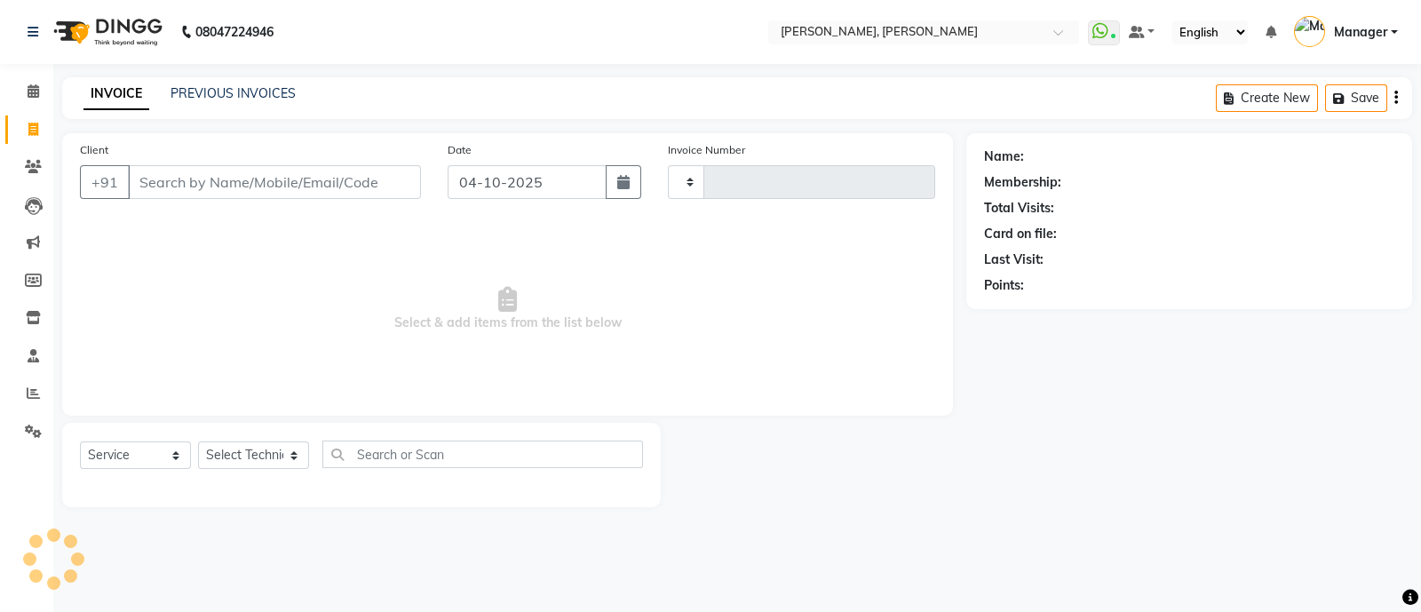
type input "4319"
select select "3767"
click at [238, 462] on select "Select Technician" at bounding box center [253, 455] width 111 height 28
select select "72162"
click at [198, 442] on select "Select Technician [PERSON_NAME] [PERSON_NAME] Asid Hanmi [PERSON_NAME] Manager …" at bounding box center [253, 455] width 111 height 28
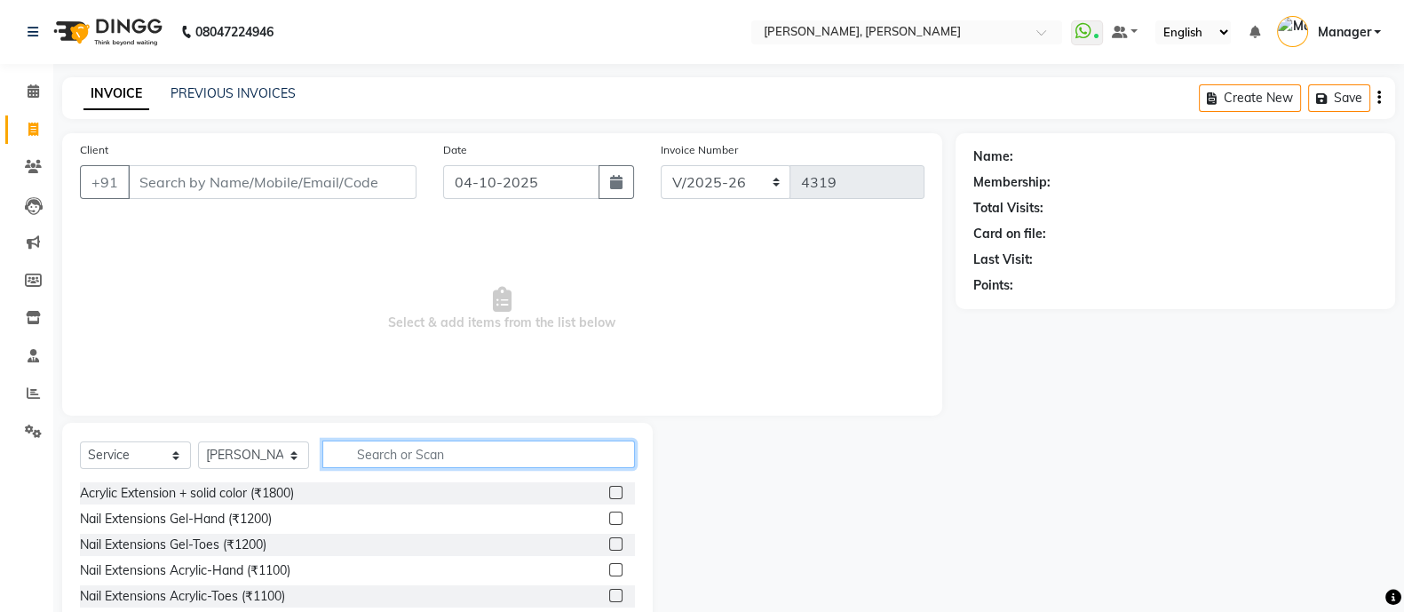
click at [402, 451] on input "text" at bounding box center [478, 454] width 313 height 28
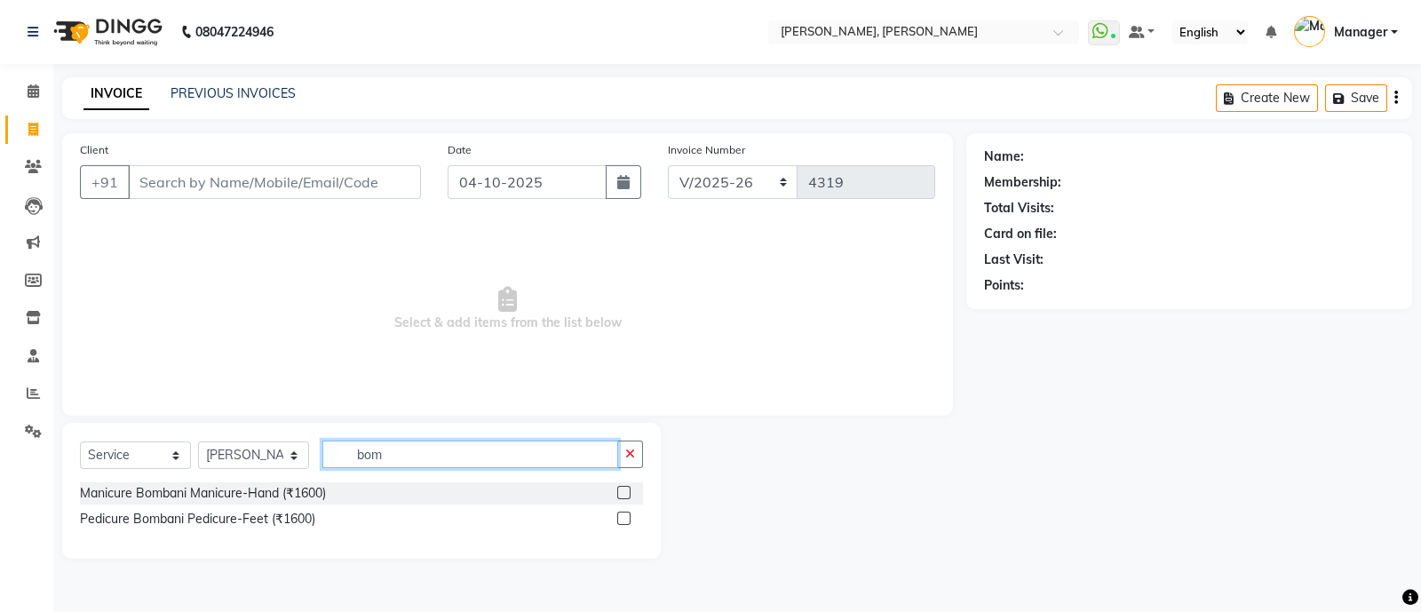
type input "bom"
click at [1403, 602] on icon at bounding box center [1410, 598] width 16 height 16
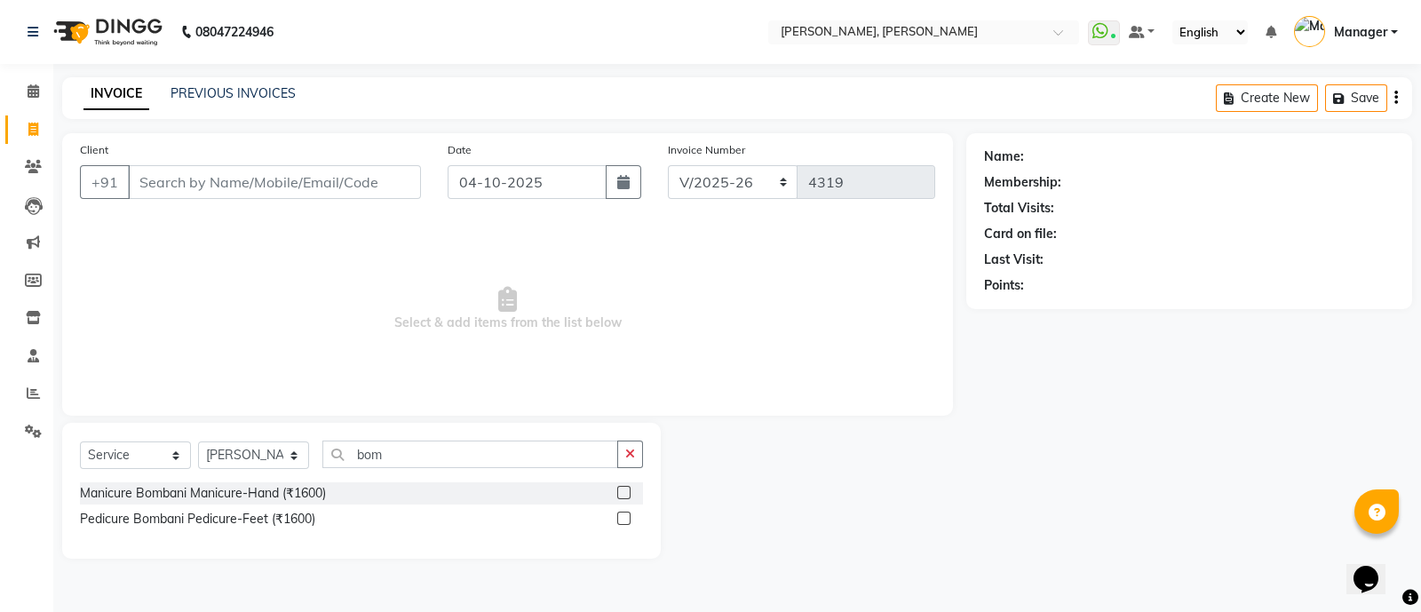
click at [265, 523] on div "Pedicure Bombani Pedicure-Feet (₹1600)" at bounding box center [197, 519] width 235 height 19
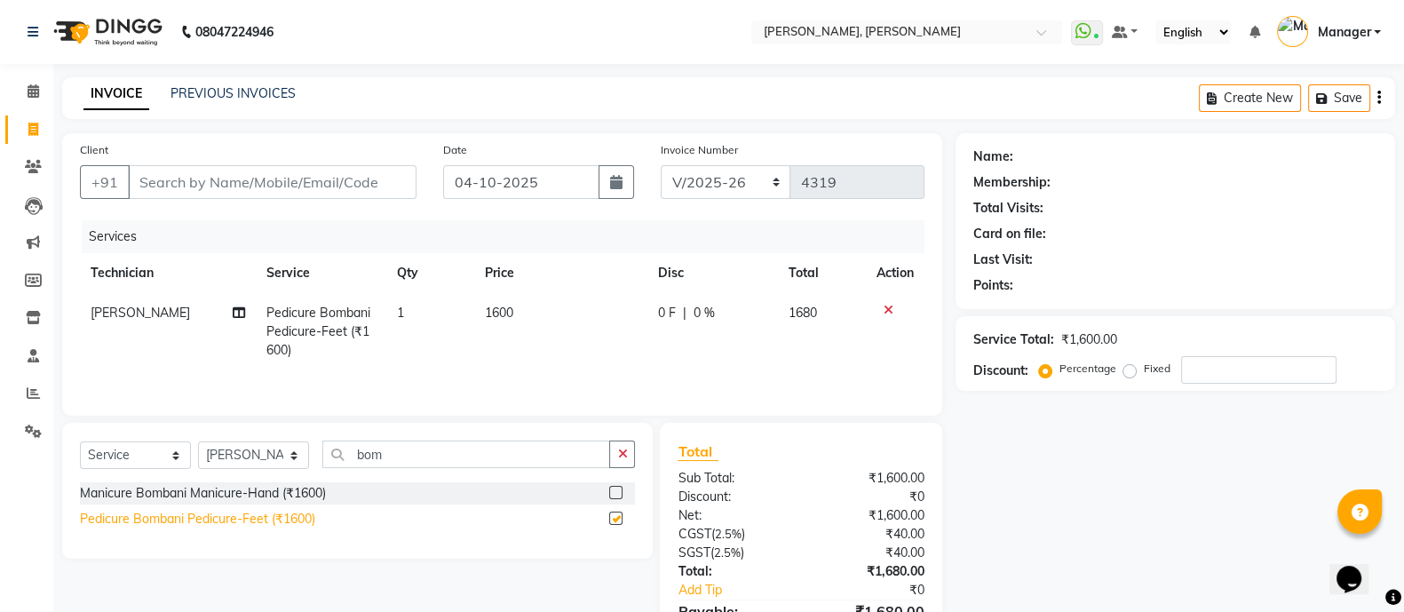
checkbox input "false"
click at [431, 455] on input "bom" at bounding box center [466, 454] width 288 height 28
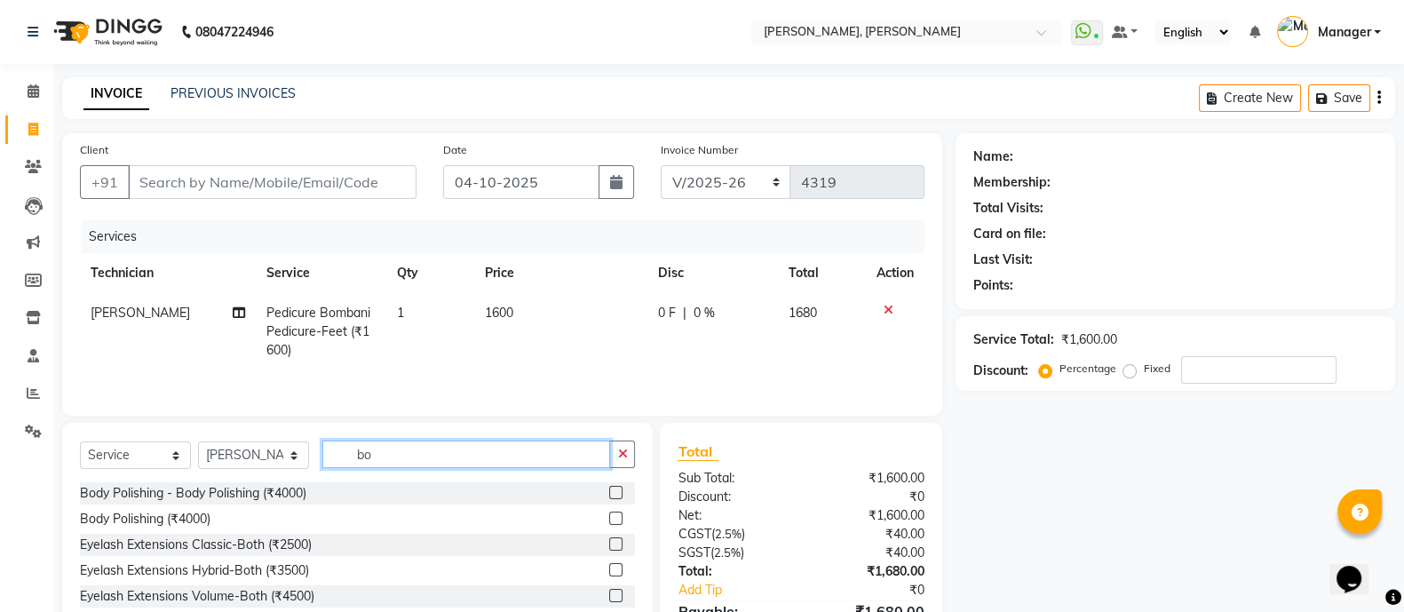
type input "b"
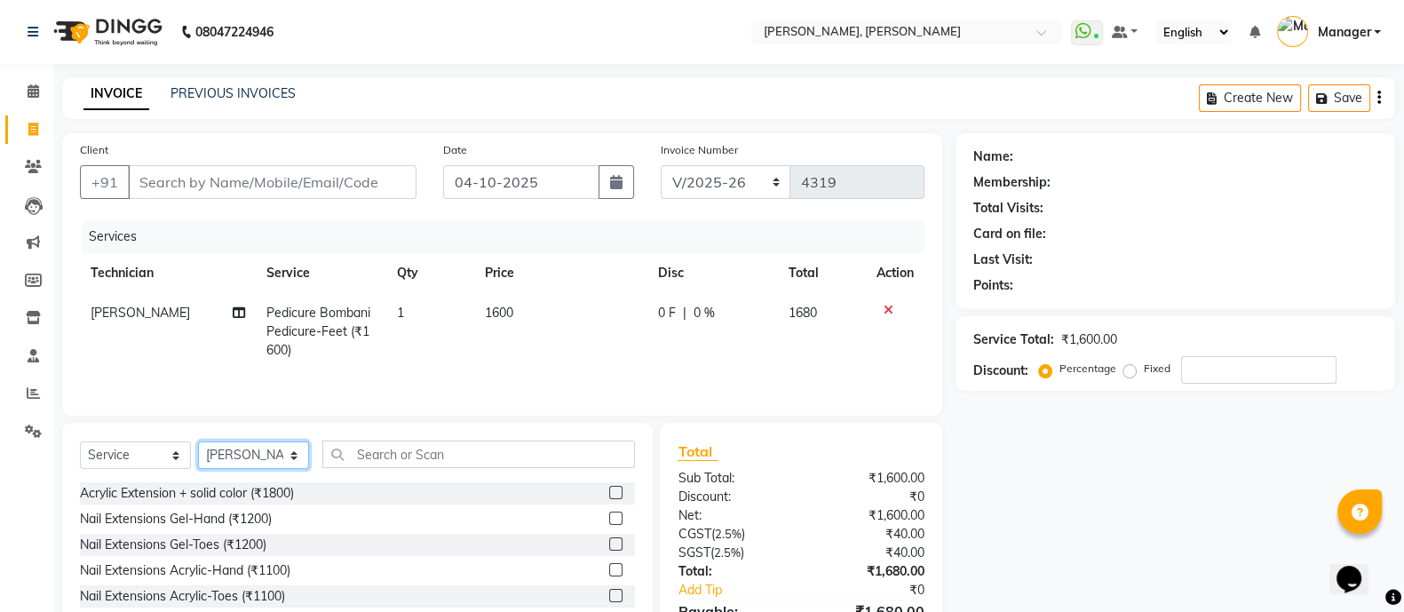
click at [276, 466] on select "Select Technician [PERSON_NAME] [PERSON_NAME] Asid Hanmi [PERSON_NAME] Manager …" at bounding box center [253, 455] width 111 height 28
select select "76742"
click at [198, 446] on select "Select Technician [PERSON_NAME] [PERSON_NAME] Asid Hanmi [PERSON_NAME] Manager …" at bounding box center [253, 455] width 111 height 28
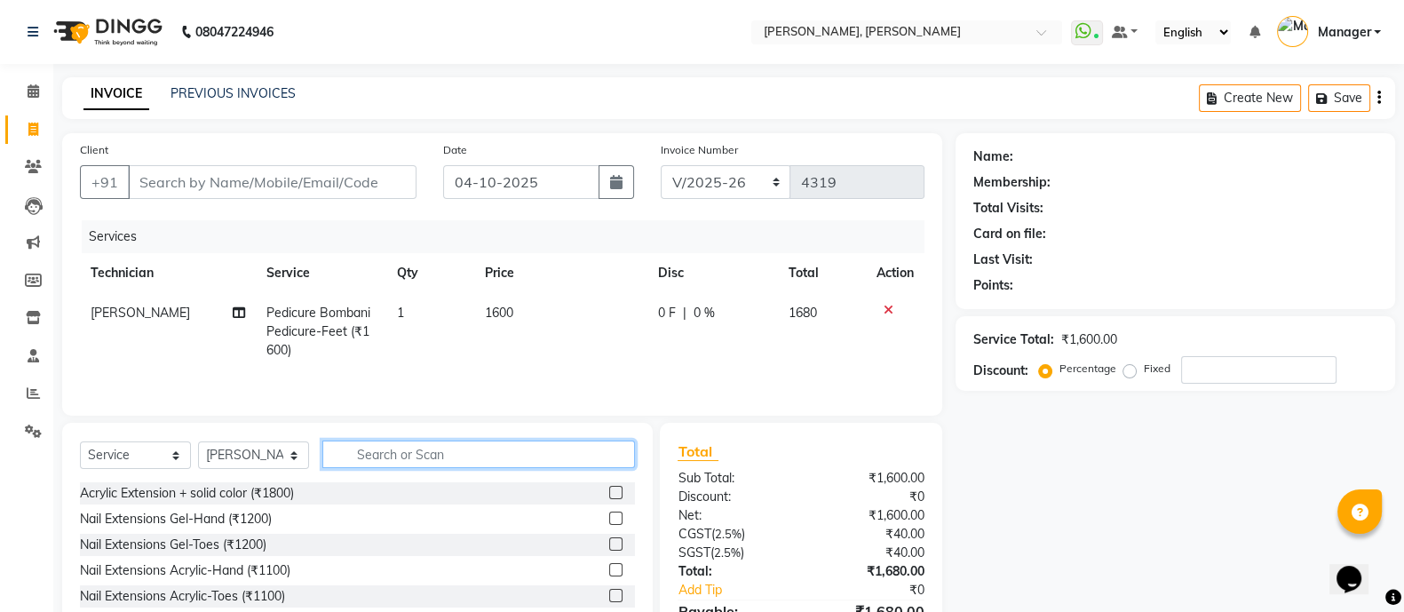
click at [424, 455] on input "text" at bounding box center [478, 454] width 313 height 28
type input "s"
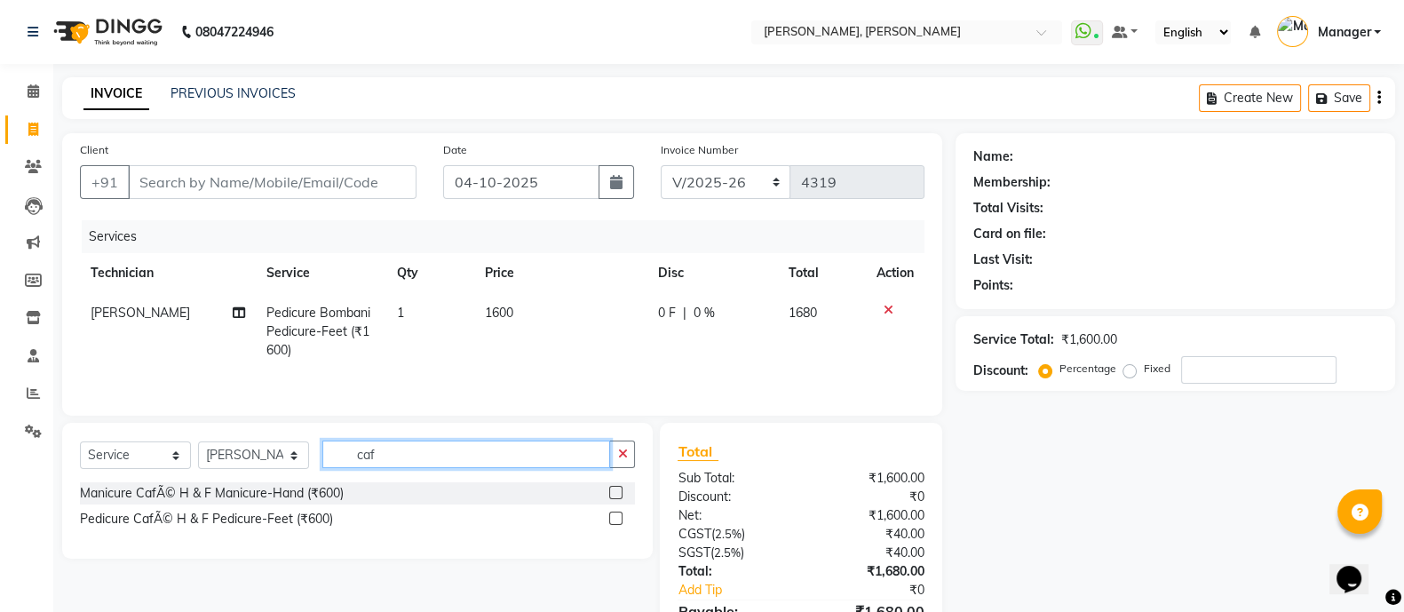
type input "caf"
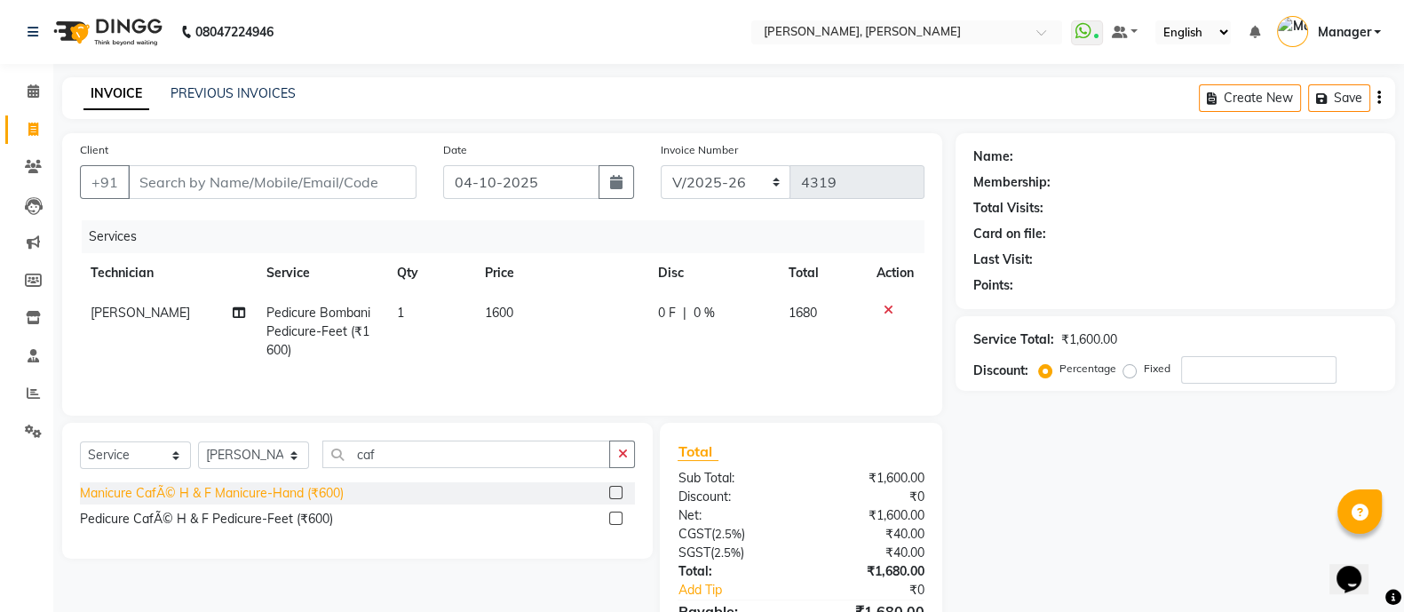
click at [304, 500] on div "Manicure CafÃ© H & F Manicure-Hand (₹600)" at bounding box center [212, 493] width 264 height 19
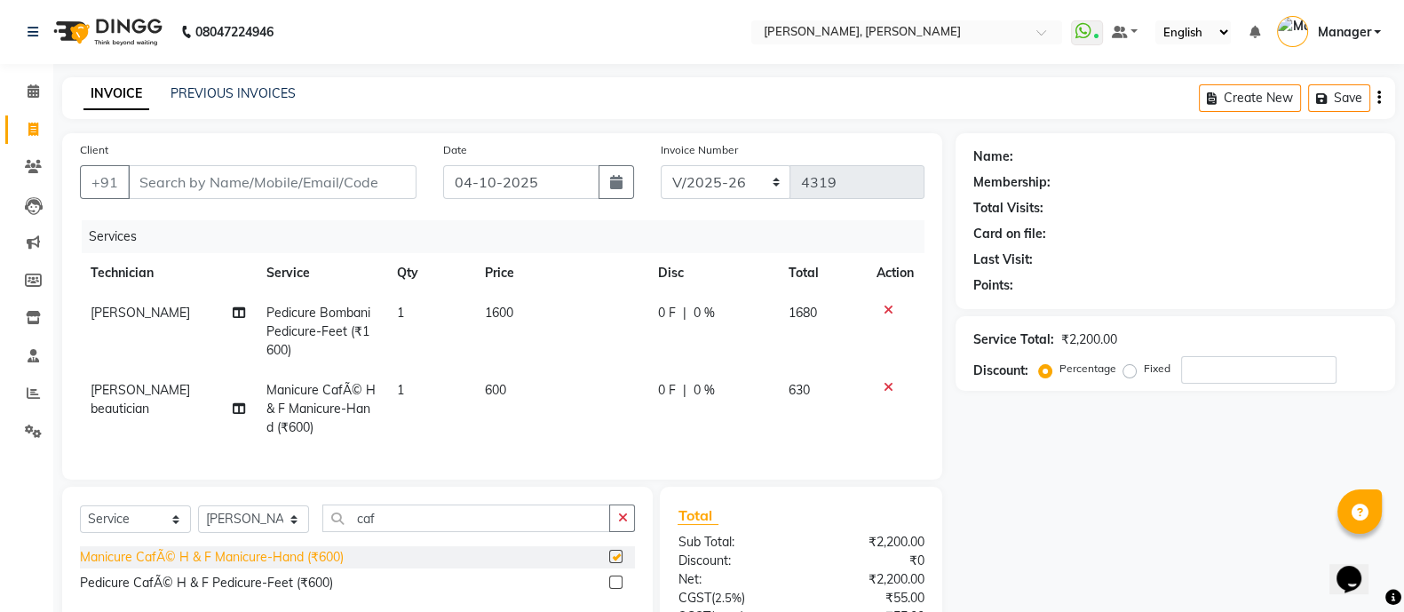
checkbox input "false"
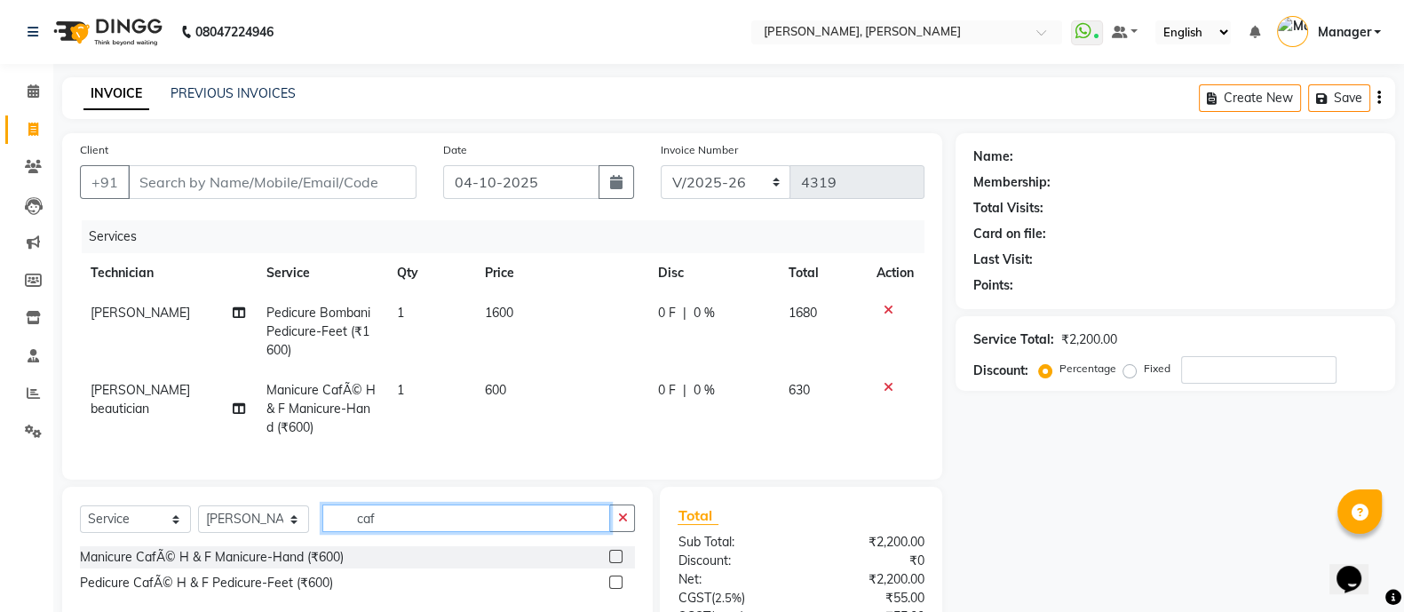
click at [423, 532] on input "caf" at bounding box center [466, 518] width 288 height 28
type input "c"
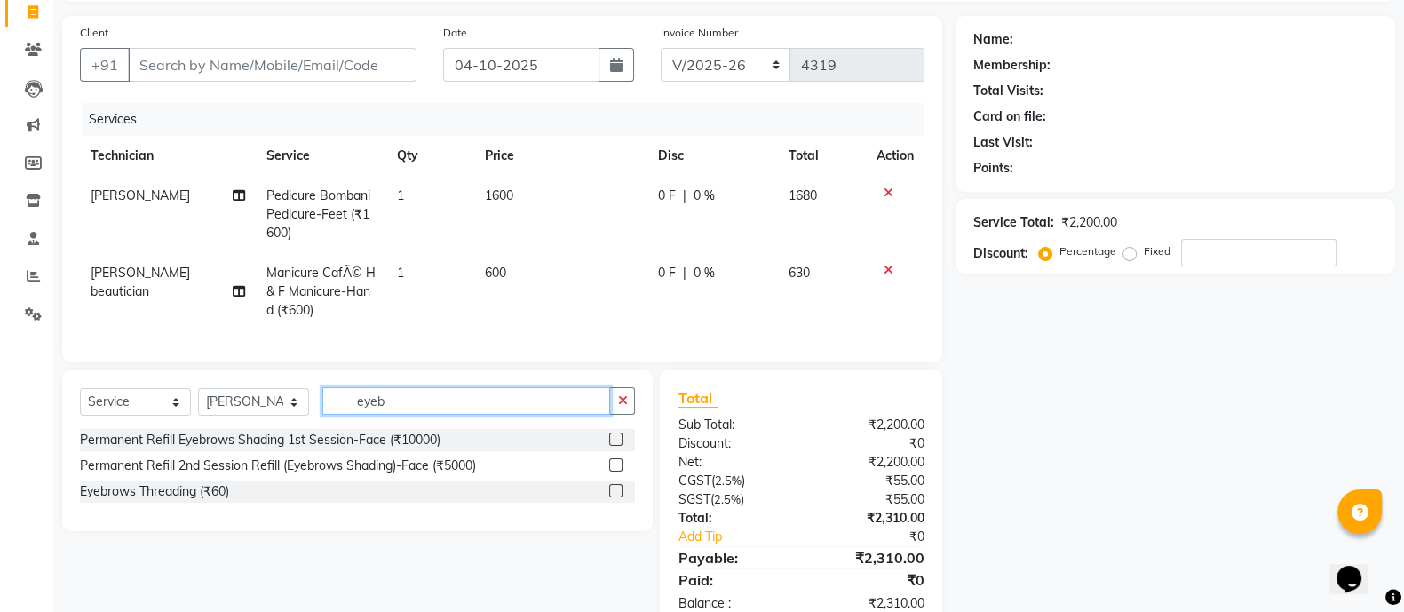
scroll to position [178, 0]
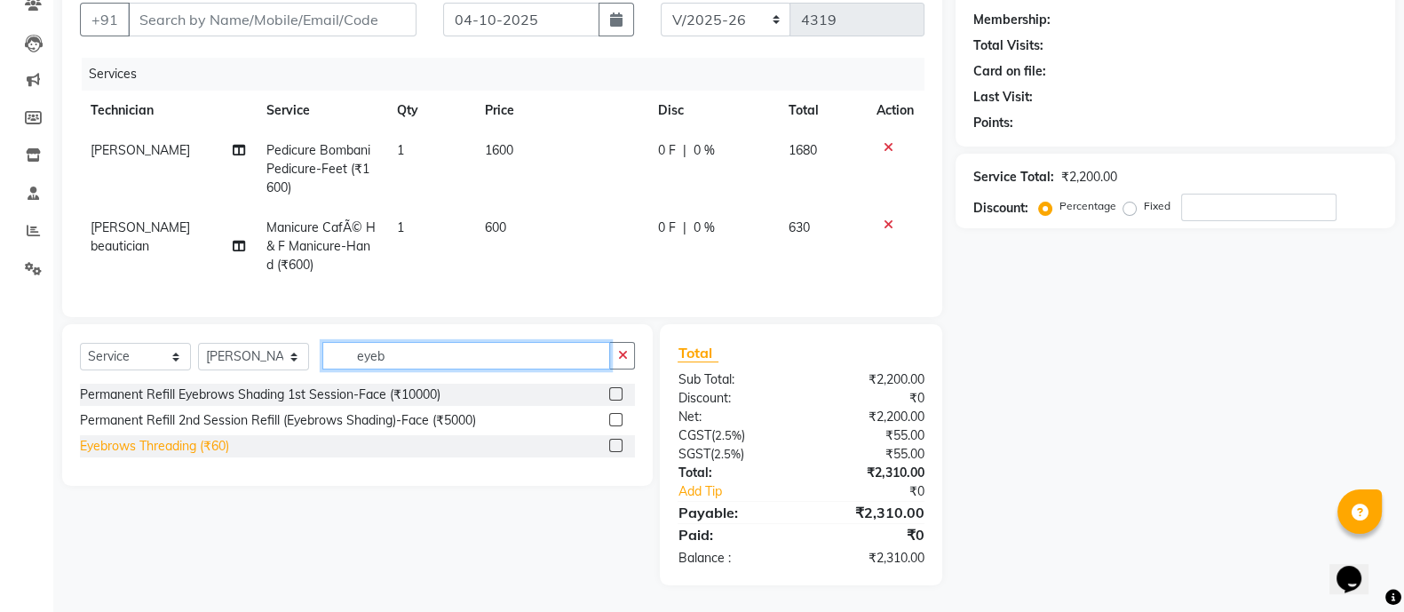
type input "eyeb"
click at [218, 448] on div "Eyebrows Threading (₹60)" at bounding box center [154, 446] width 149 height 19
checkbox input "false"
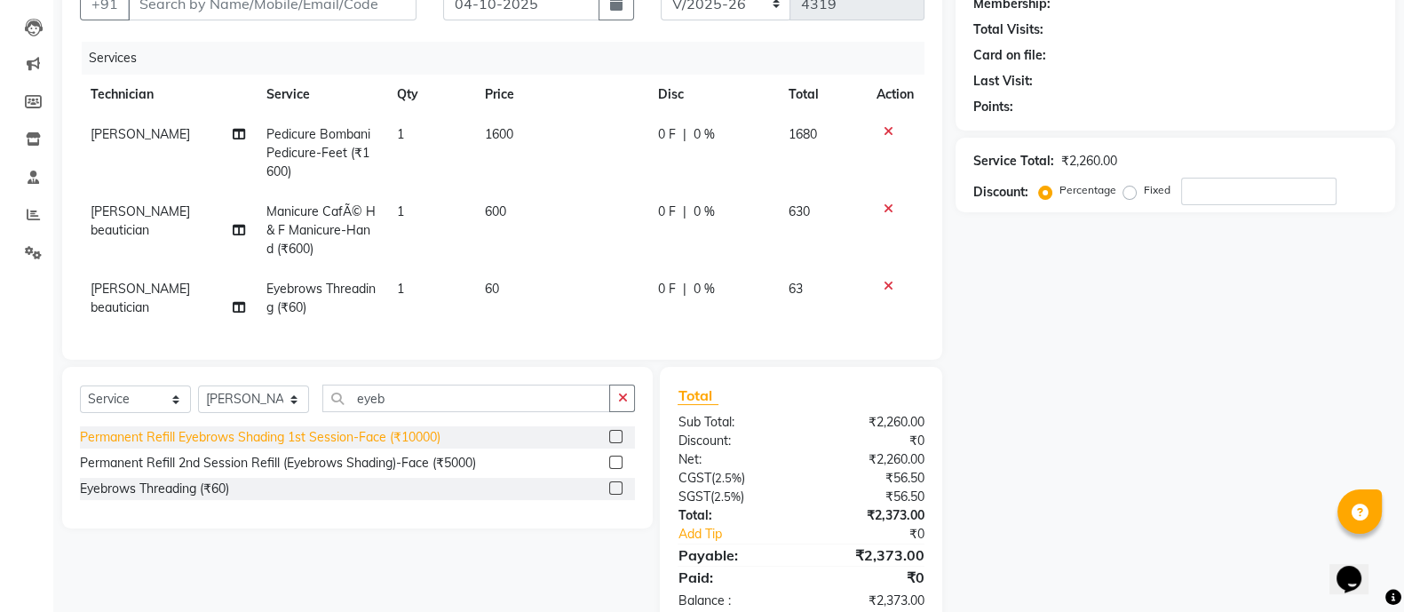
click at [422, 444] on div "Permanent Refill Eyebrows Shading 1st Session-Face (₹10000)" at bounding box center [260, 437] width 361 height 19
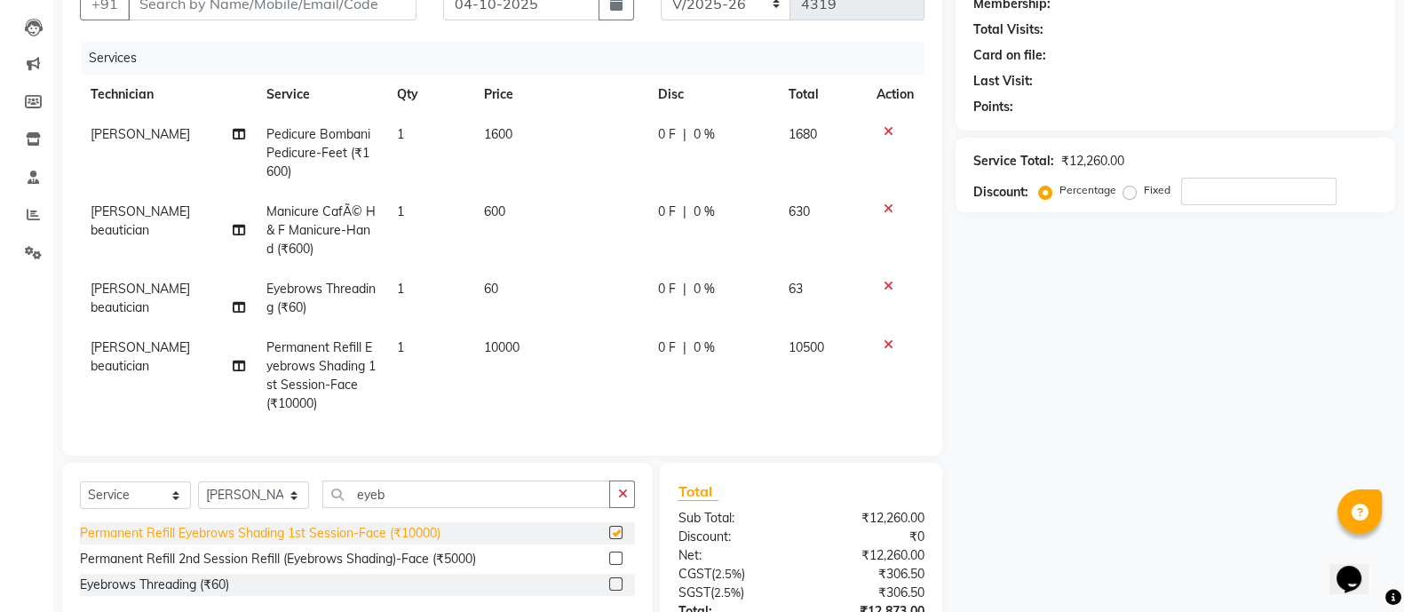
checkbox input "false"
click at [271, 509] on select "Select Technician [PERSON_NAME] [PERSON_NAME] Asid Hanmi [PERSON_NAME] Manager …" at bounding box center [253, 495] width 111 height 28
select select "72162"
click at [198, 499] on select "Select Technician [PERSON_NAME] [PERSON_NAME] Asid Hanmi [PERSON_NAME] Manager …" at bounding box center [253, 495] width 111 height 28
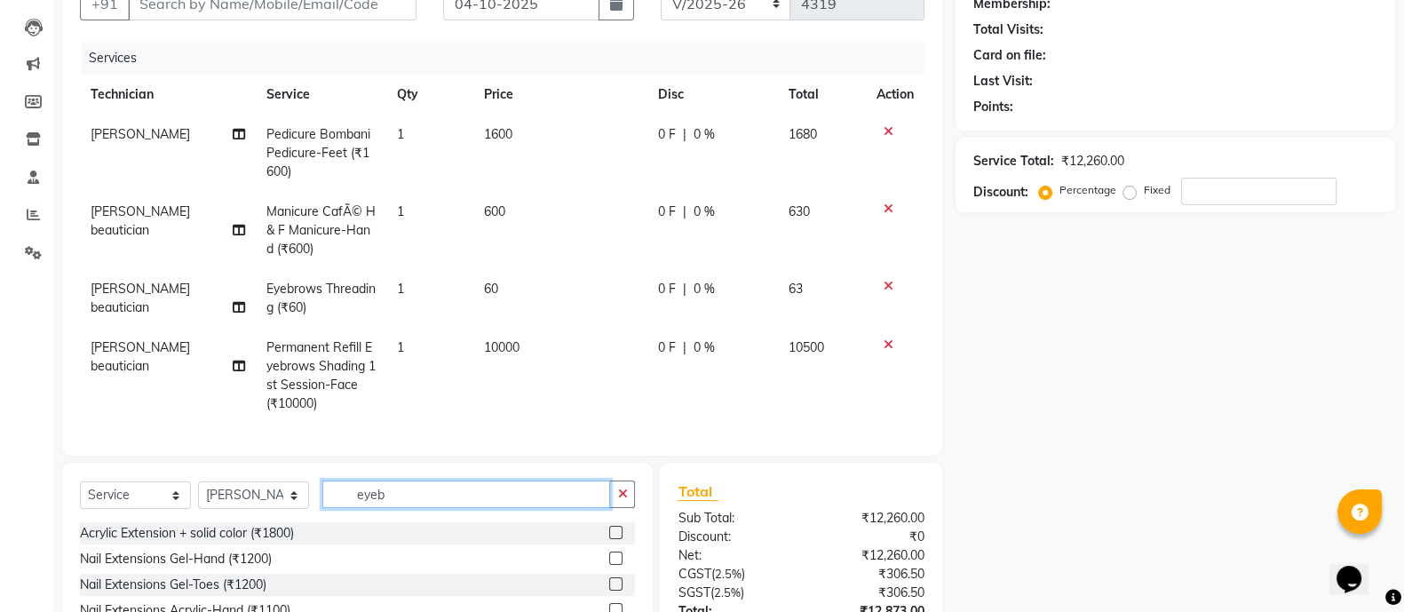
click at [439, 508] on input "eyeb" at bounding box center [466, 494] width 288 height 28
type input "e"
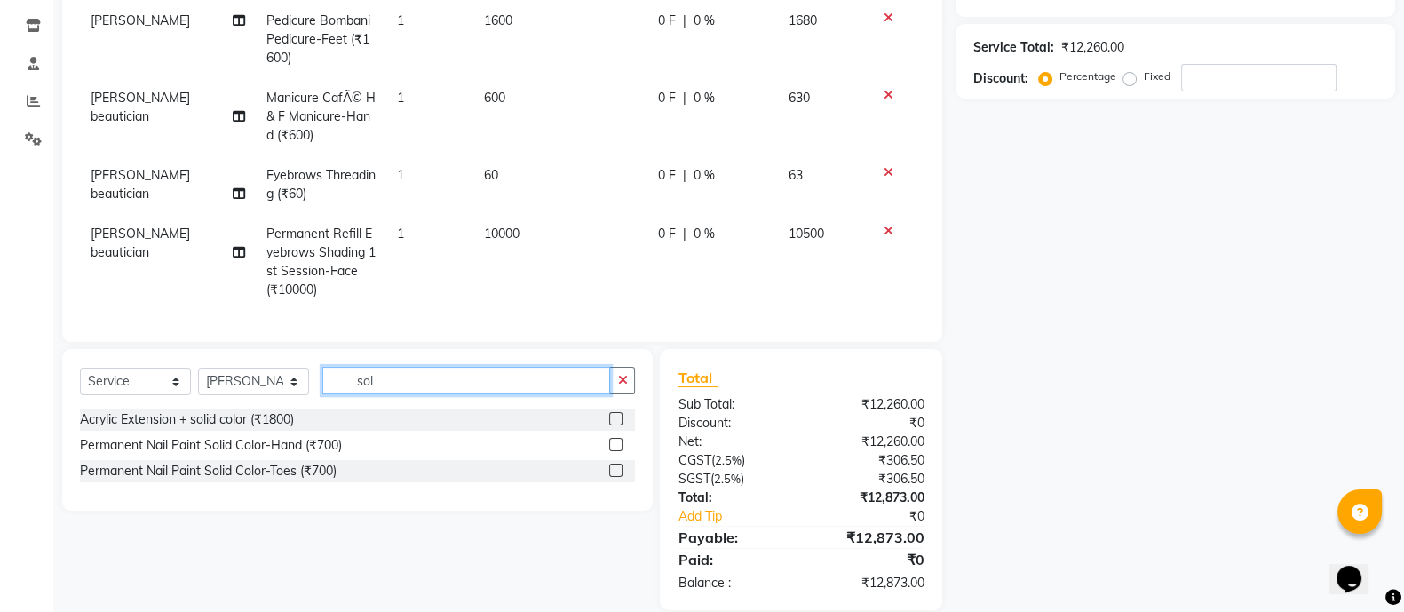
scroll to position [334, 0]
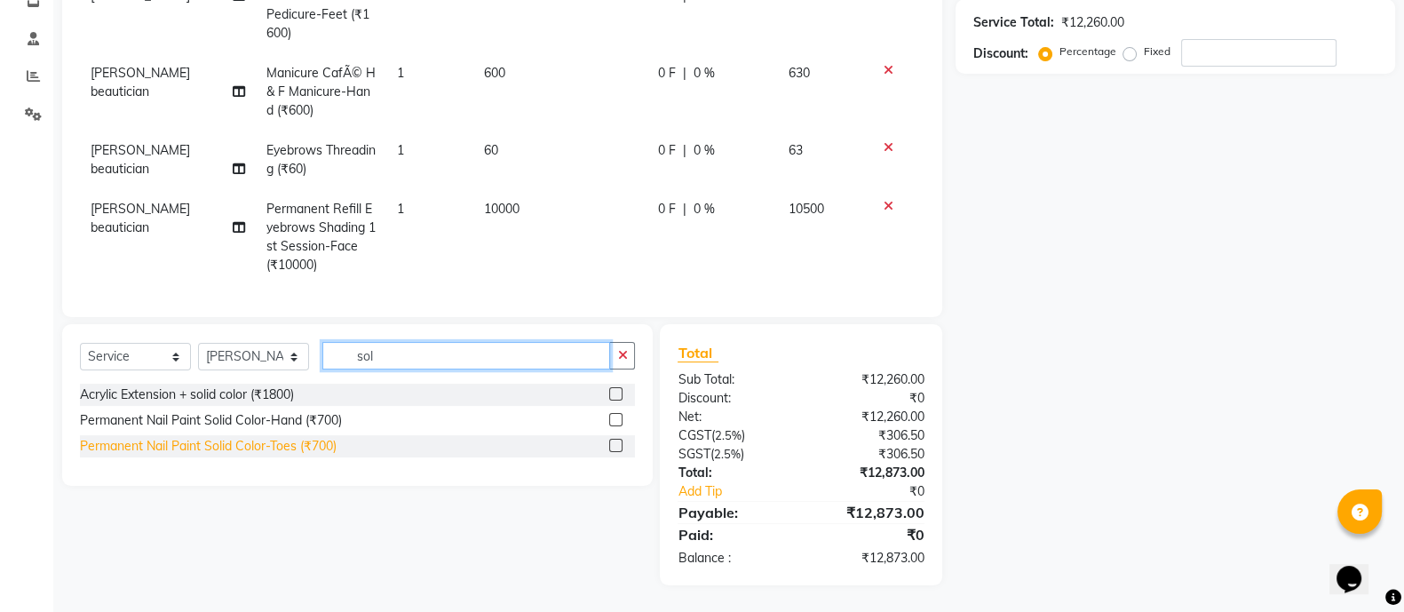
type input "sol"
click at [293, 448] on div "Permanent Nail Paint Solid Color-Toes (₹700)" at bounding box center [208, 446] width 257 height 19
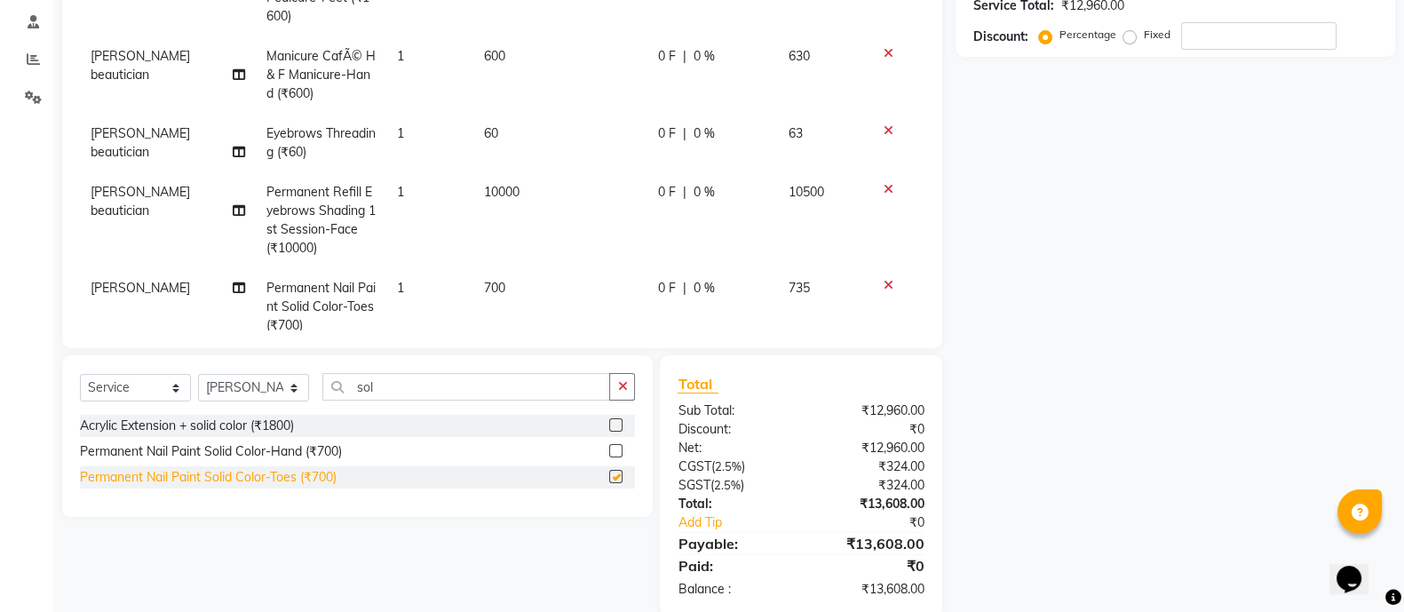
checkbox input "false"
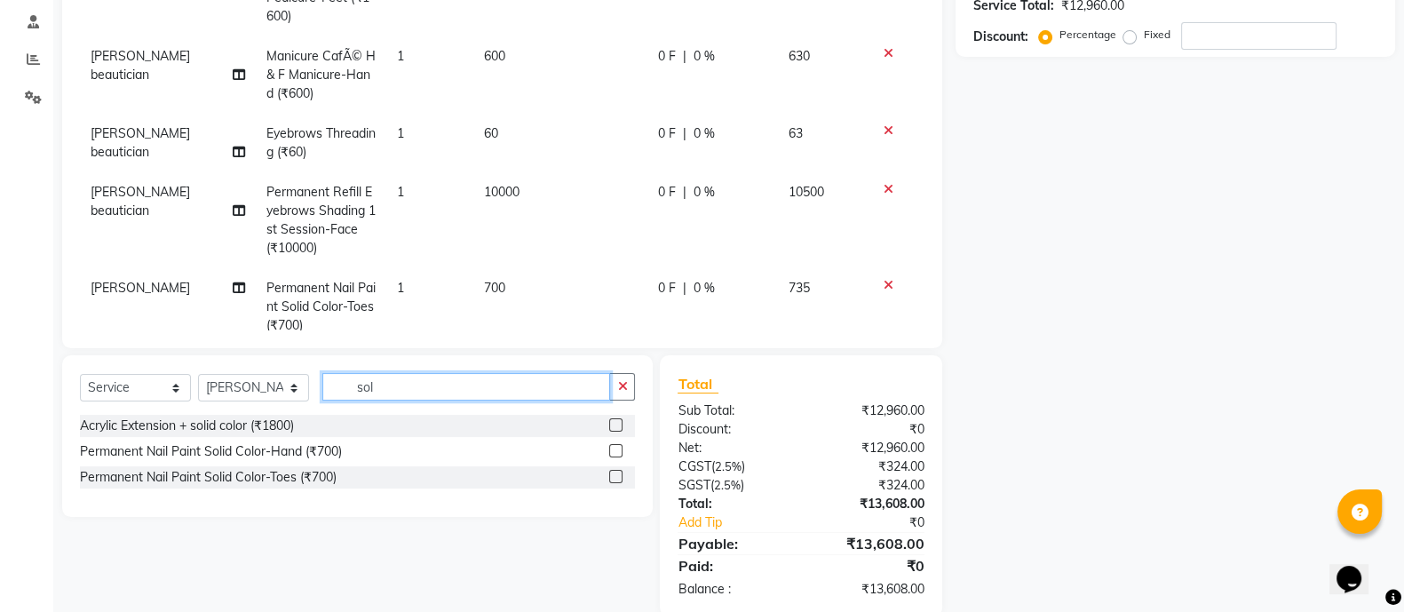
click at [430, 385] on input "sol" at bounding box center [466, 387] width 288 height 28
type input "s"
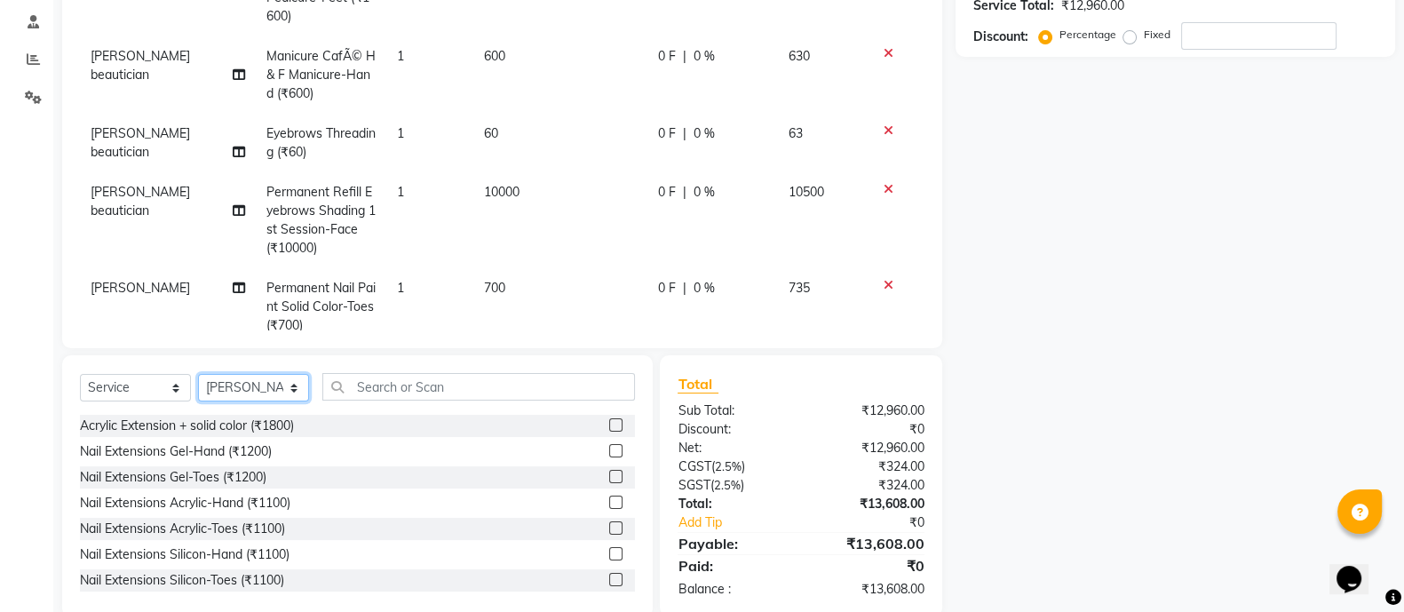
click at [261, 396] on select "Select Technician [PERSON_NAME] [PERSON_NAME] Asid Hanmi [PERSON_NAME] Manager …" at bounding box center [253, 388] width 111 height 28
select select "58535"
click at [198, 375] on select "Select Technician [PERSON_NAME] [PERSON_NAME] Asid Hanmi [PERSON_NAME] Manager …" at bounding box center [253, 388] width 111 height 28
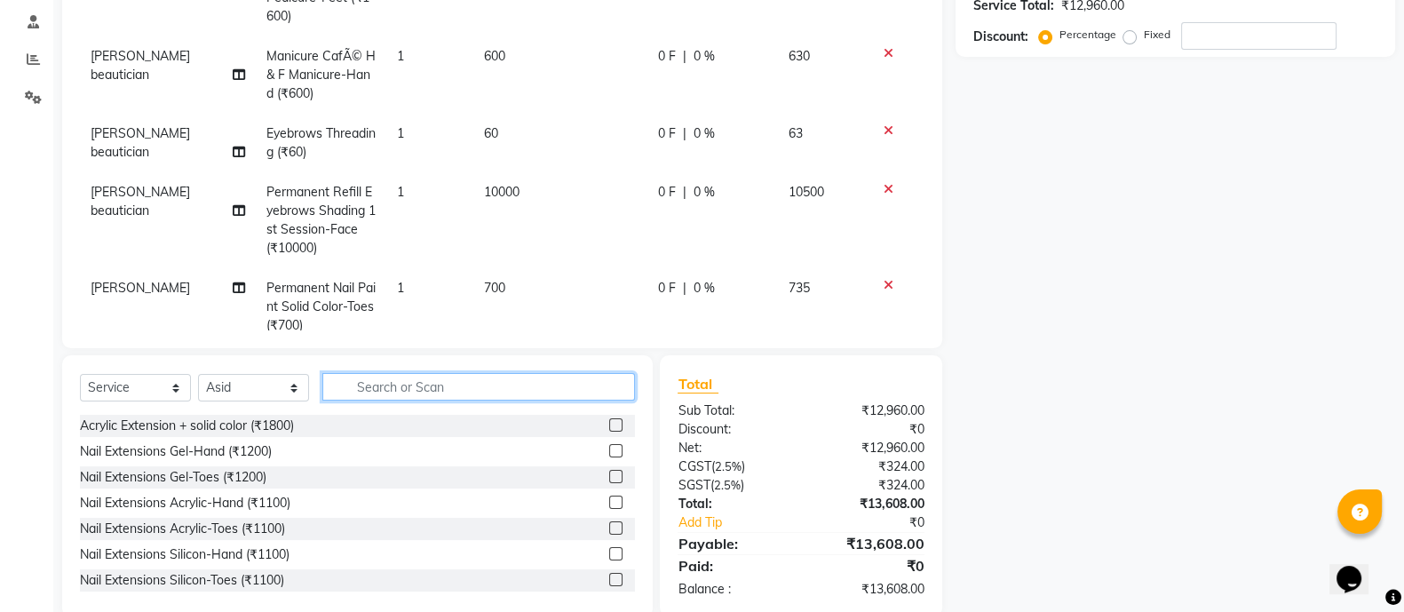
click at [410, 383] on input "text" at bounding box center [478, 387] width 313 height 28
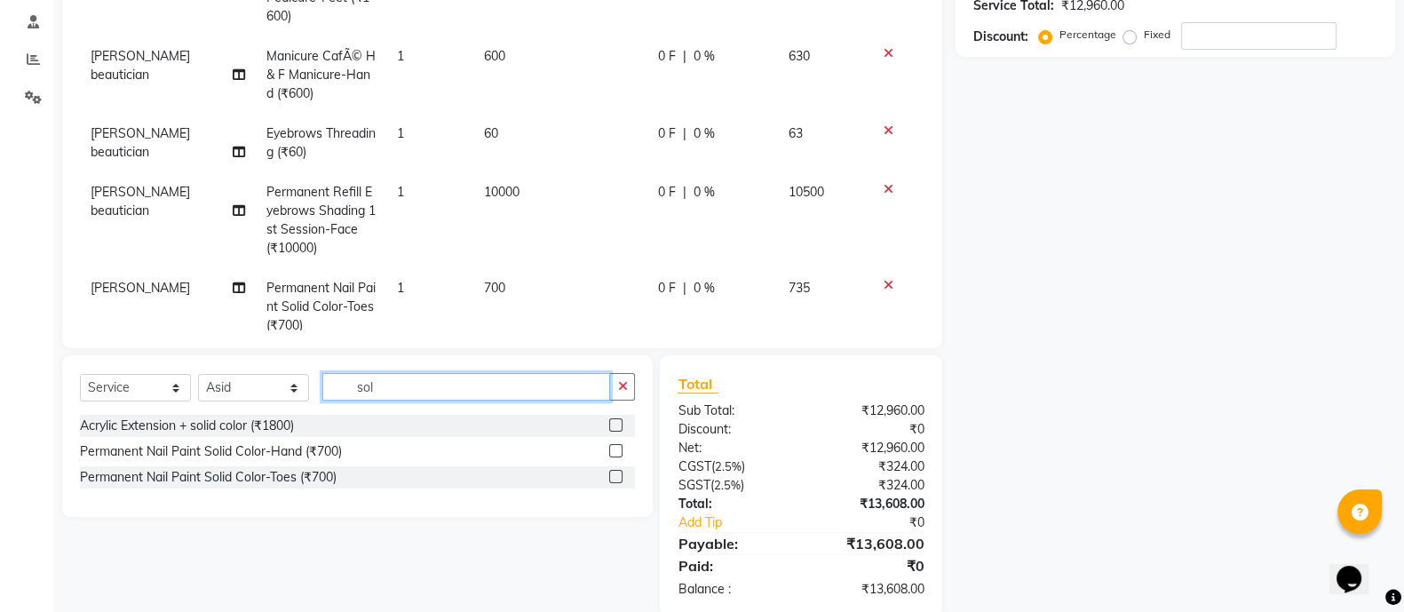
type input "sol"
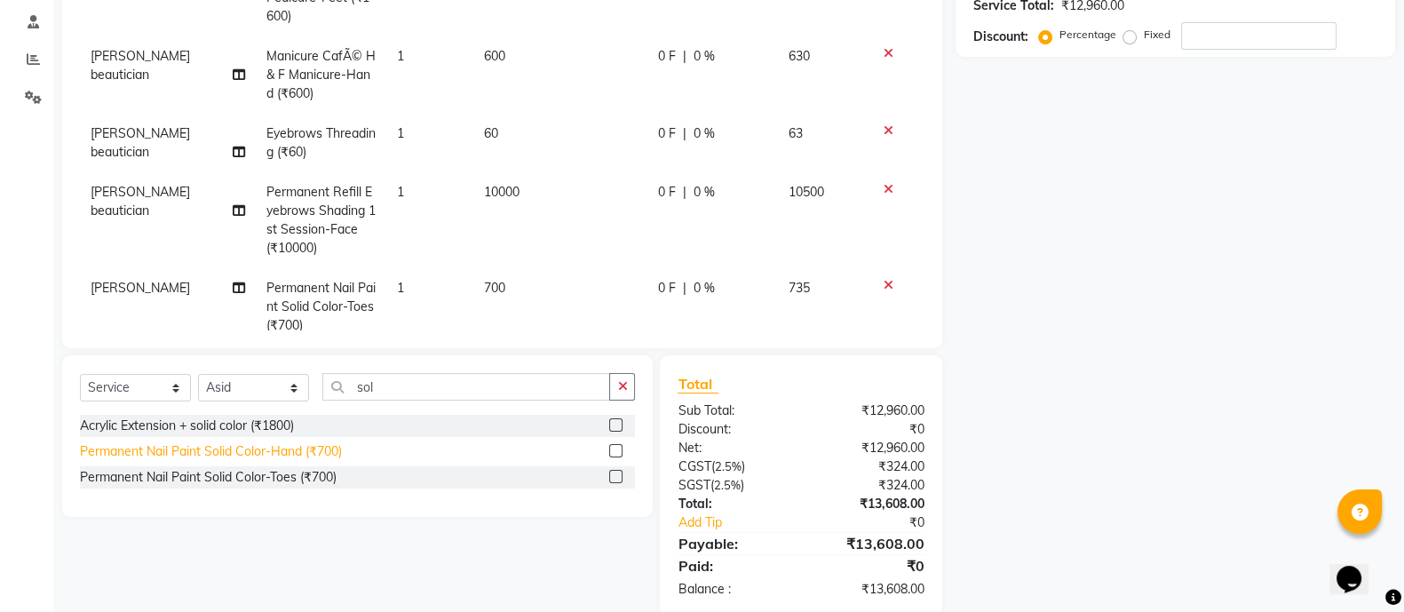
click at [324, 453] on div "Permanent Nail Paint Solid Color-Hand (₹700)" at bounding box center [211, 451] width 262 height 19
checkbox input "false"
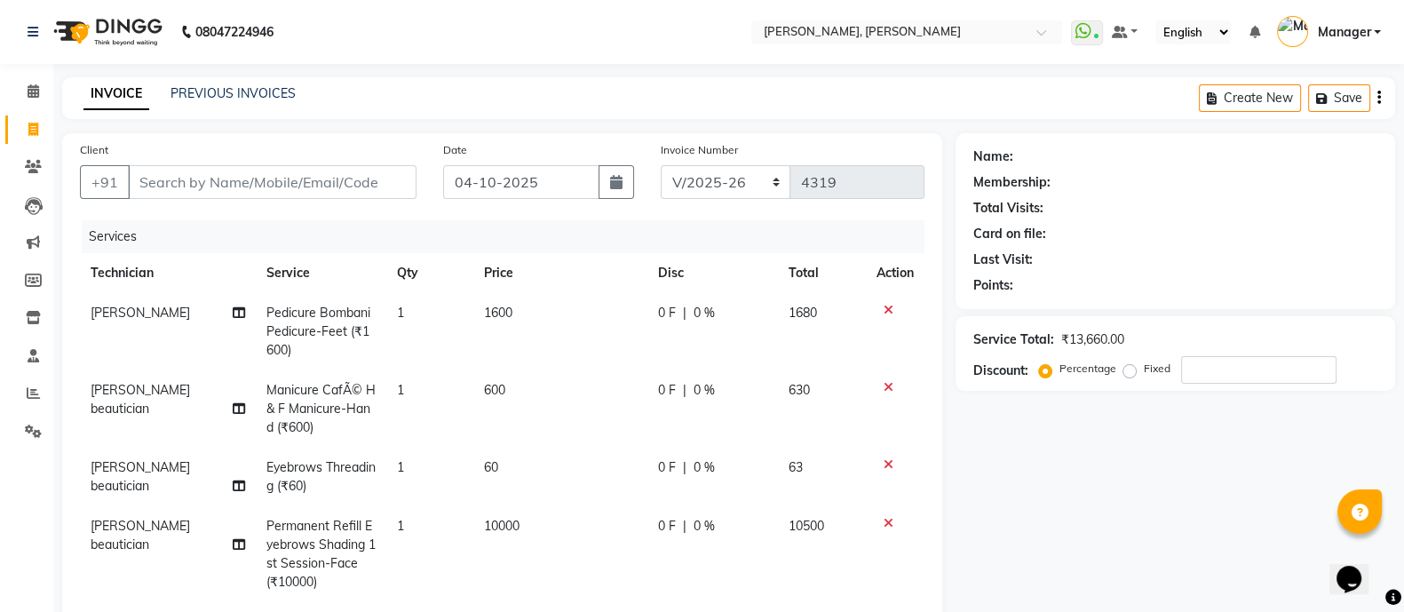
scroll to position [123, 0]
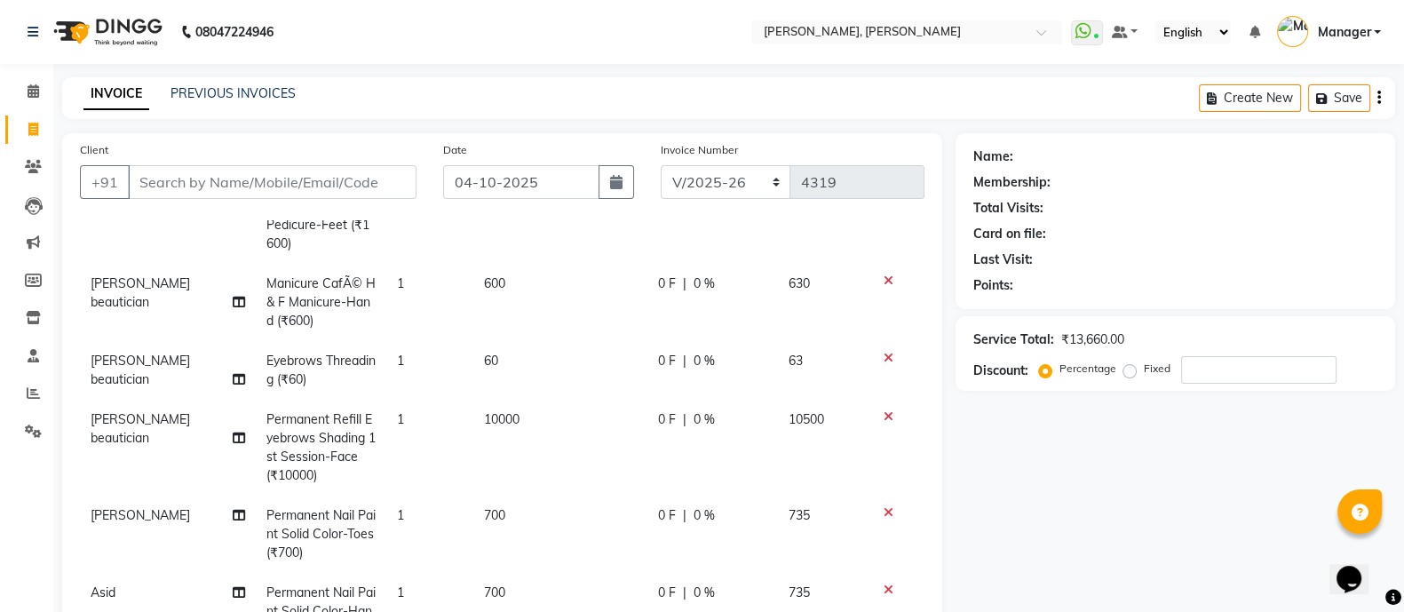
click at [884, 410] on icon at bounding box center [889, 416] width 10 height 12
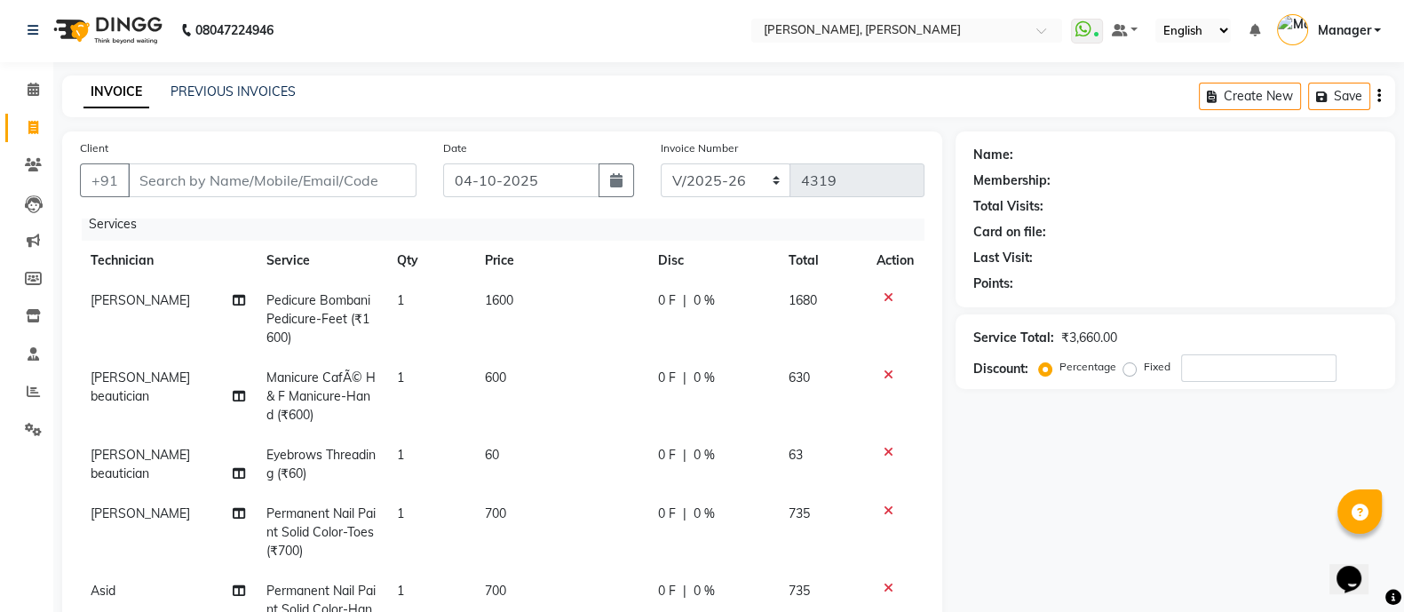
scroll to position [0, 0]
click at [250, 174] on input "Client" at bounding box center [272, 182] width 289 height 34
click at [255, 181] on input "Client" at bounding box center [272, 182] width 289 height 34
type input "7"
type input "0"
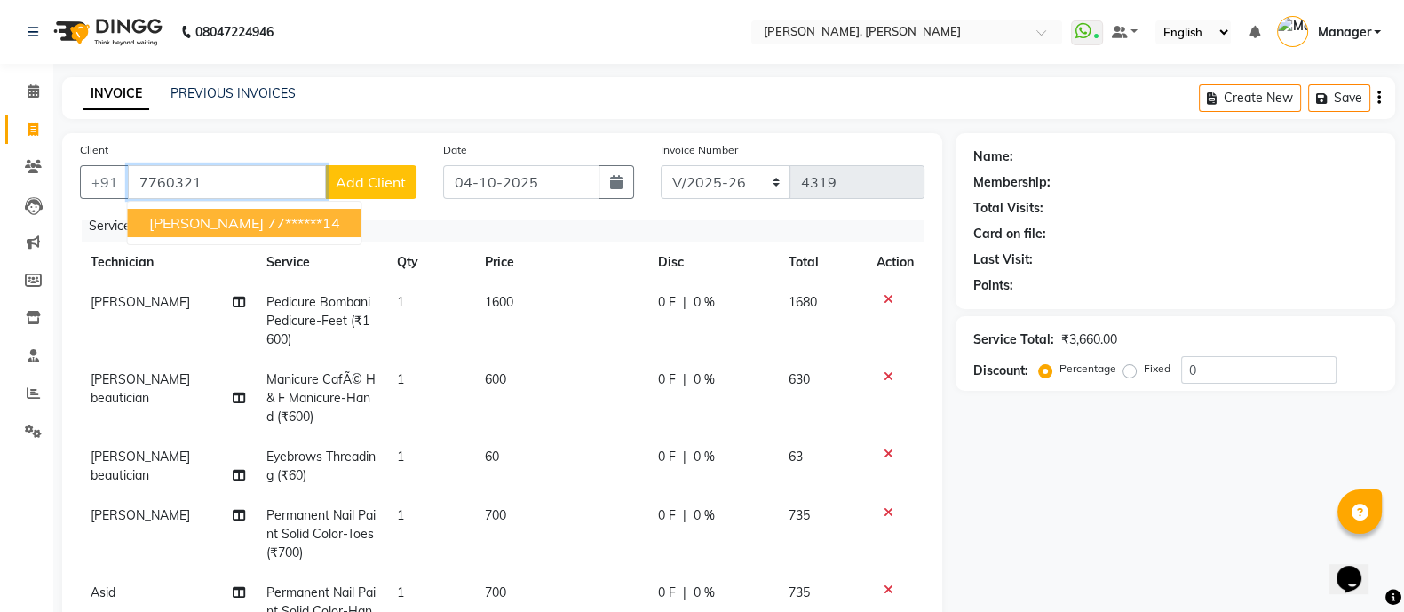
click at [267, 229] on ngb-highlight "77******14" at bounding box center [303, 223] width 73 height 18
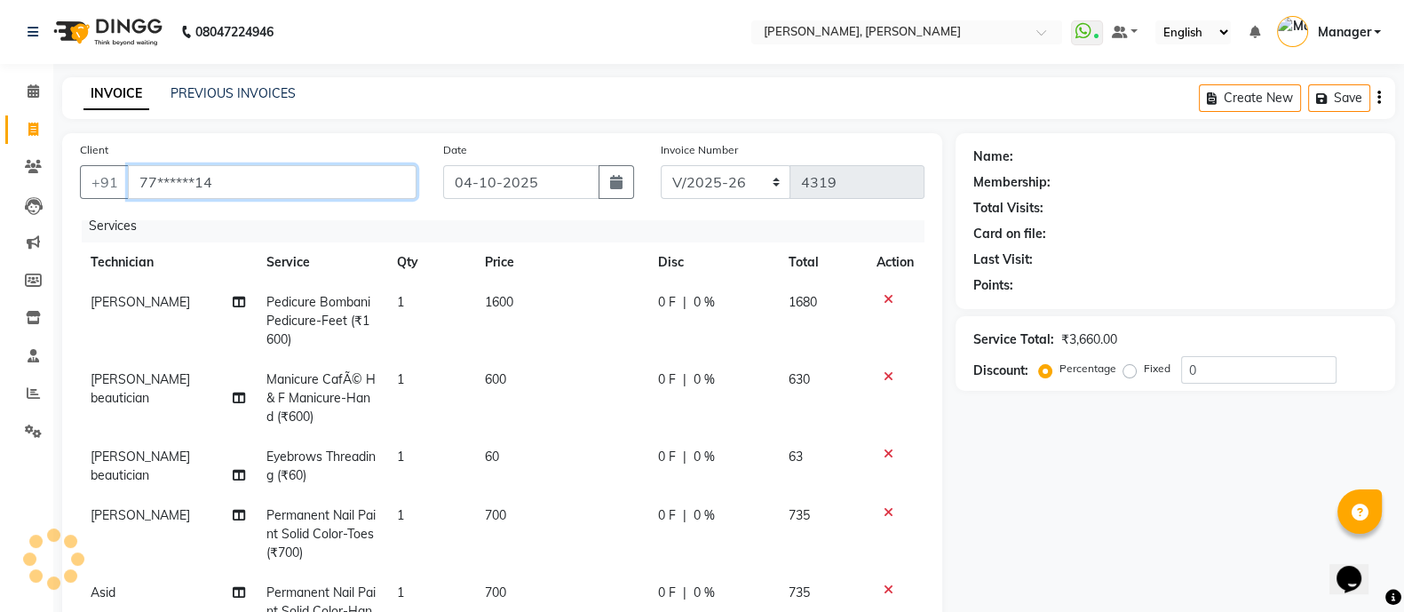
type input "77******14"
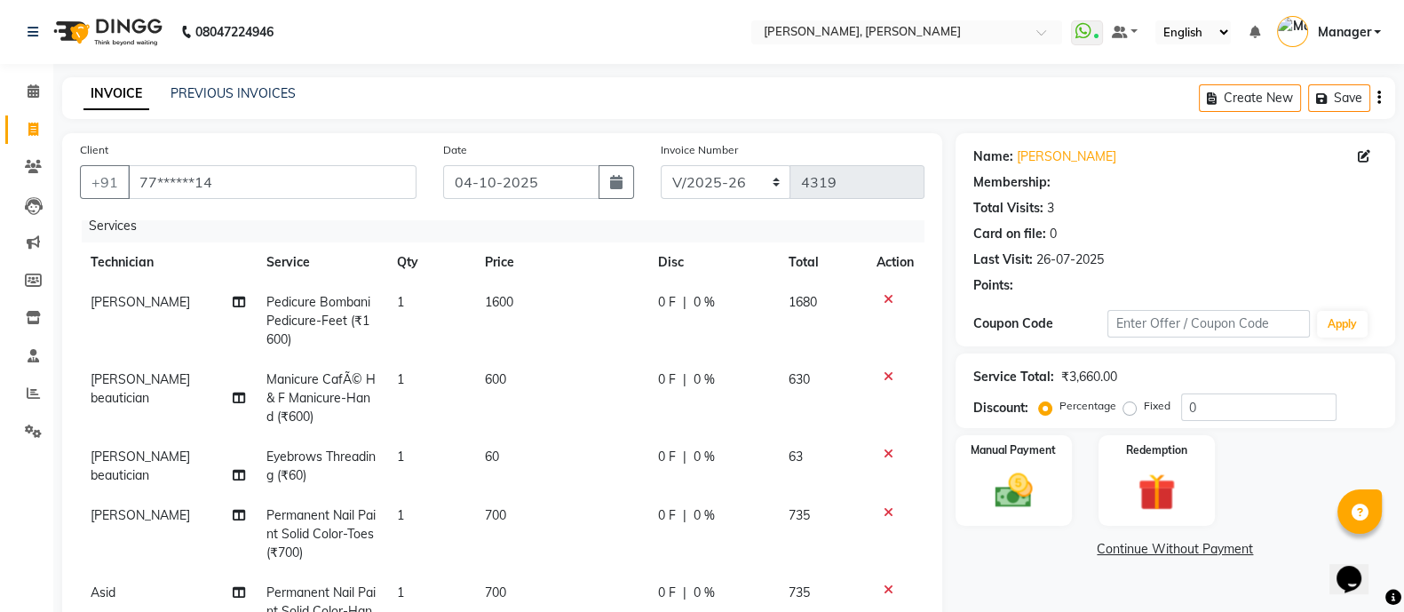
select select "1: Object"
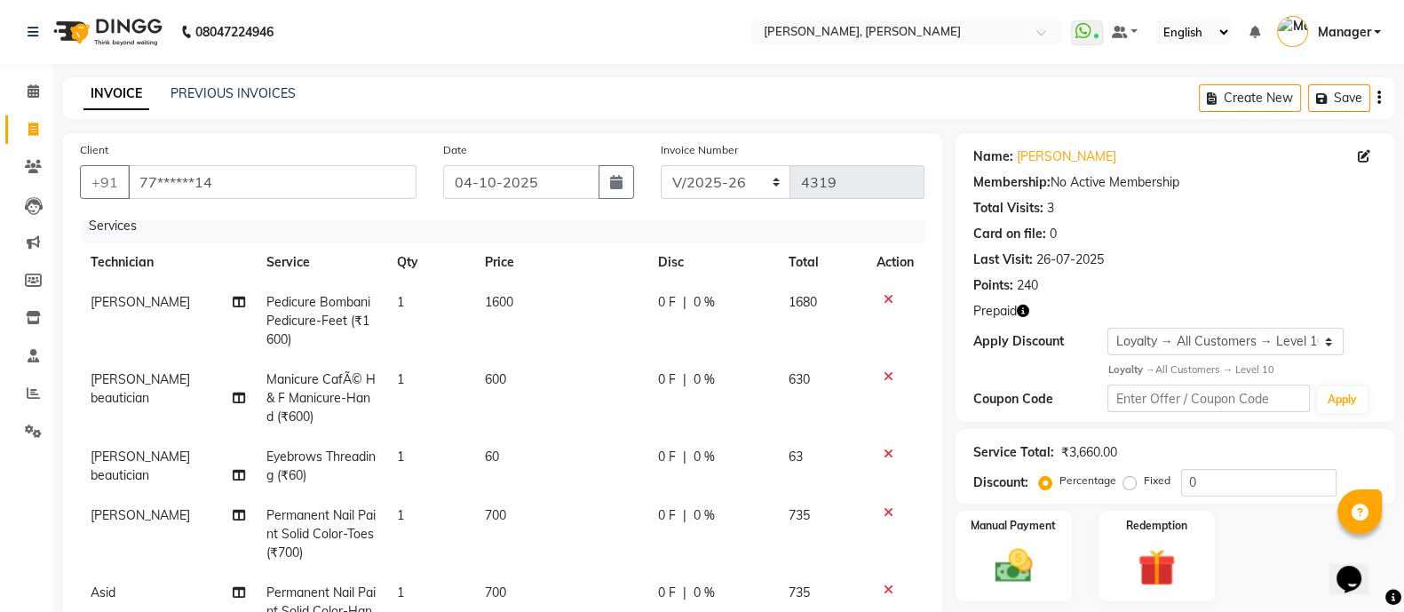
scroll to position [365, 0]
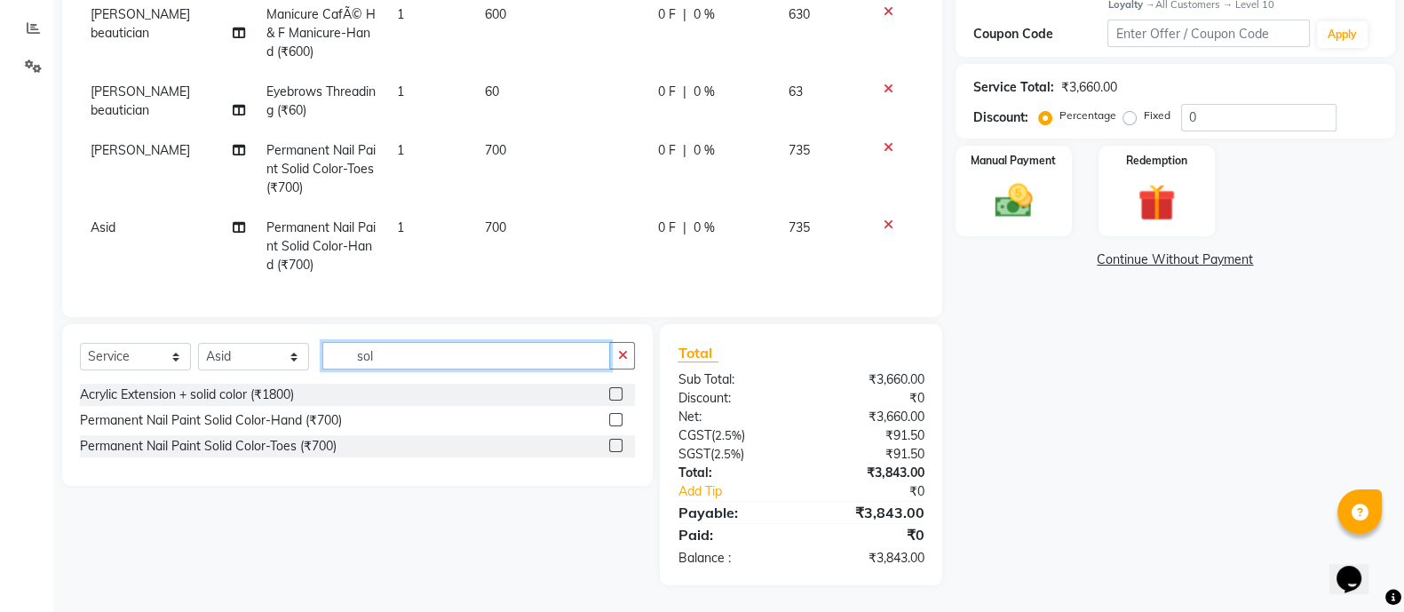
click at [411, 352] on input "sol" at bounding box center [466, 356] width 288 height 28
click at [410, 339] on div "Select Service Product Membership Package Voucher Prepaid Gift Card Select Tech…" at bounding box center [357, 405] width 591 height 162
click at [411, 355] on input "sol" at bounding box center [466, 356] width 288 height 28
type input "s"
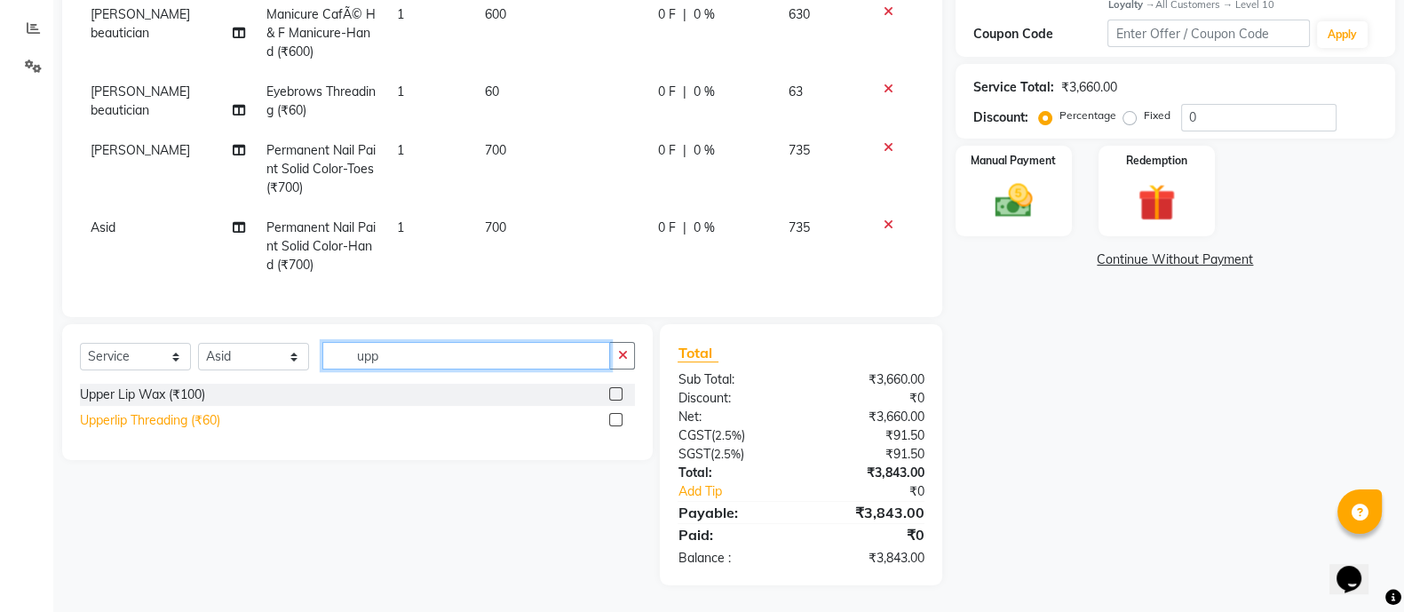
type input "upp"
click at [183, 425] on div "Upperlip Threading (₹60)" at bounding box center [150, 420] width 140 height 19
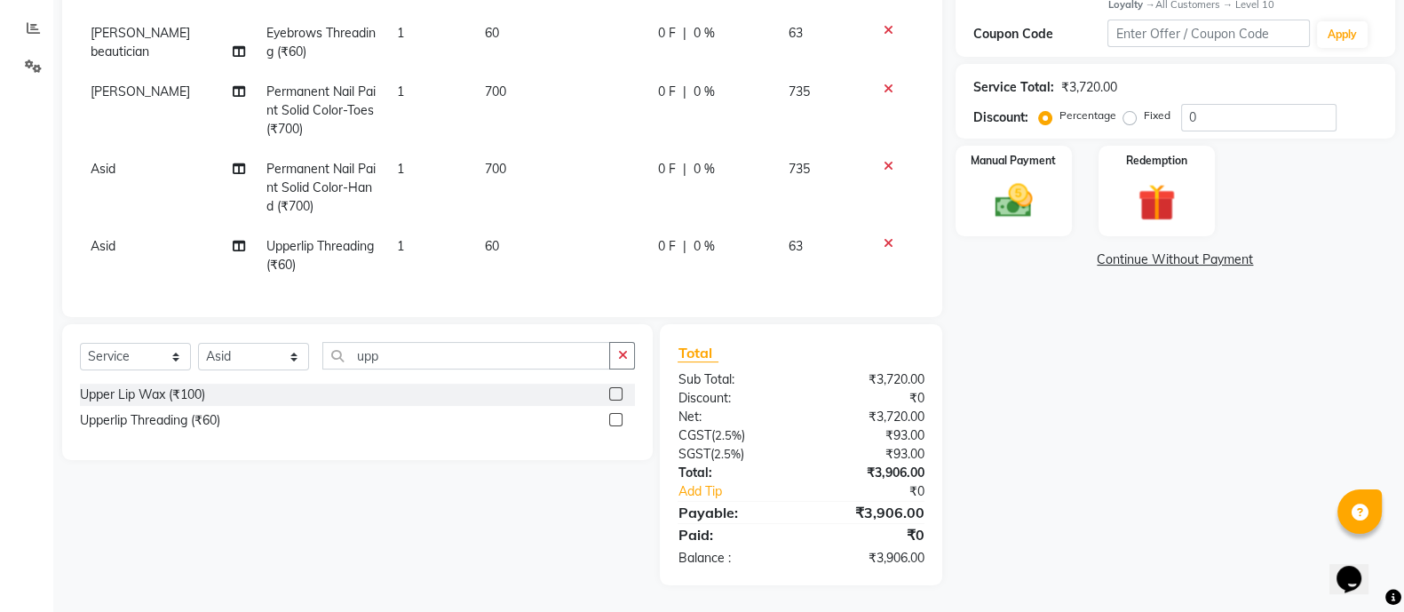
checkbox input "false"
click at [397, 352] on input "upp" at bounding box center [466, 356] width 288 height 28
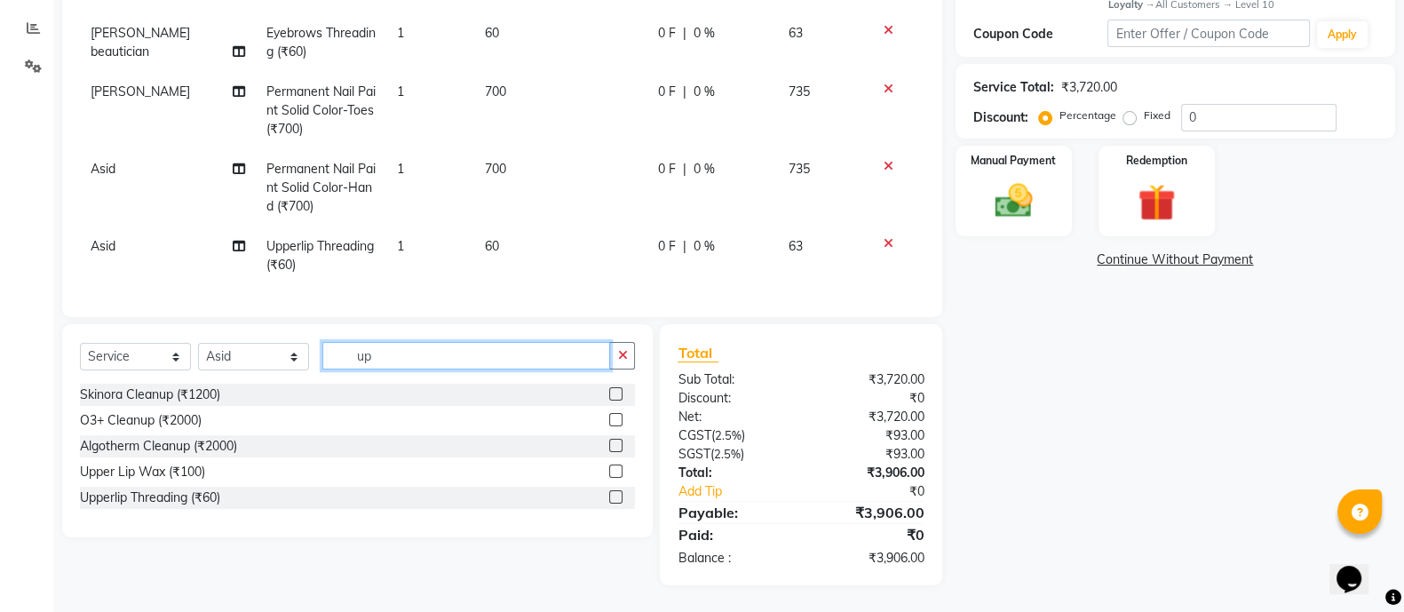
type input "u"
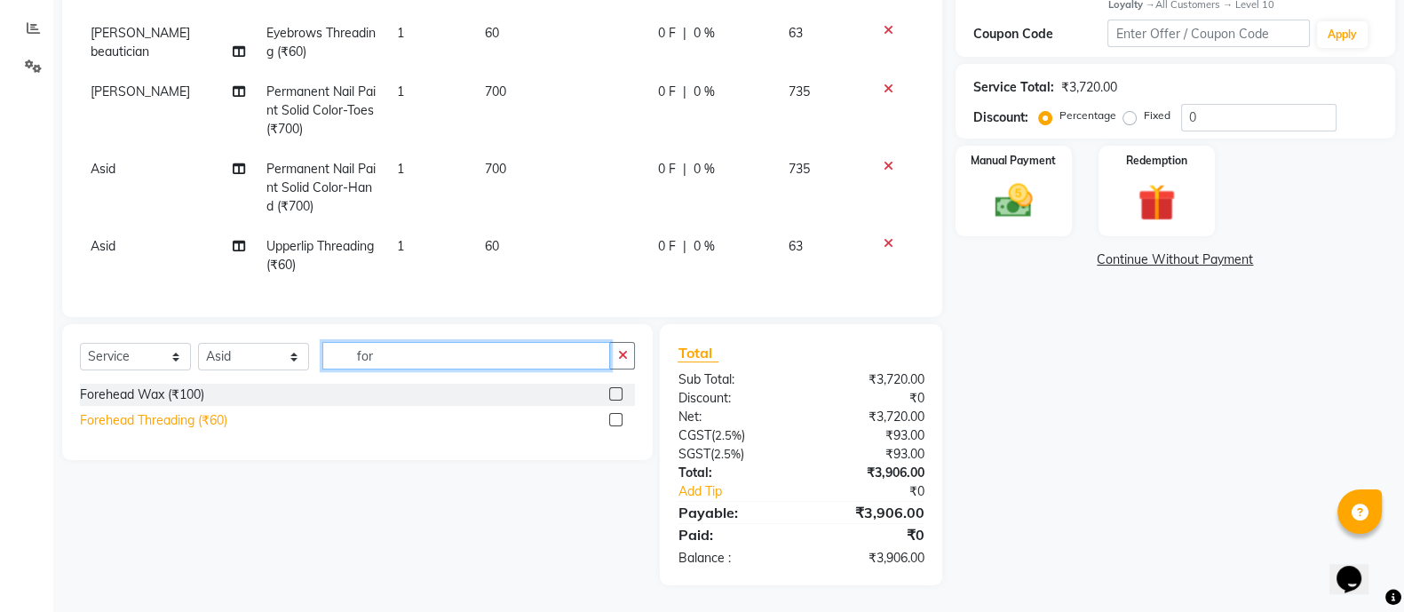
type input "for"
click at [194, 420] on div "Forehead Threading (₹60)" at bounding box center [153, 420] width 147 height 19
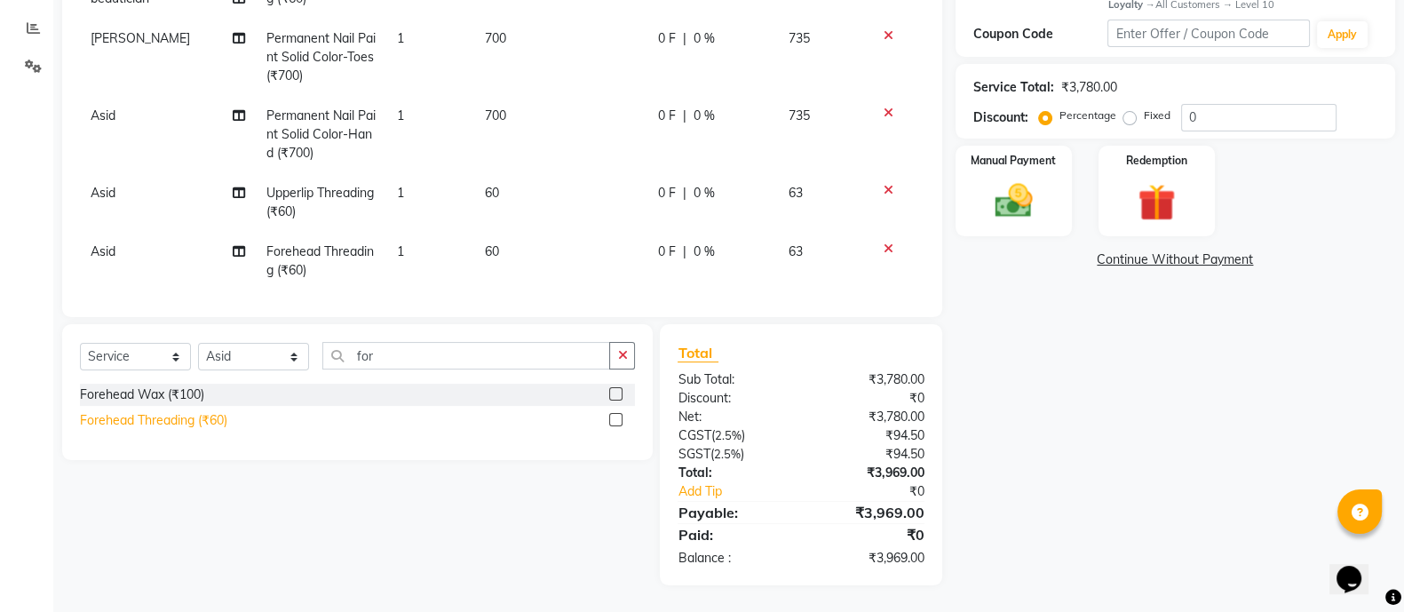
checkbox input "false"
click at [108, 186] on span "Asid" at bounding box center [103, 193] width 25 height 16
select select "58535"
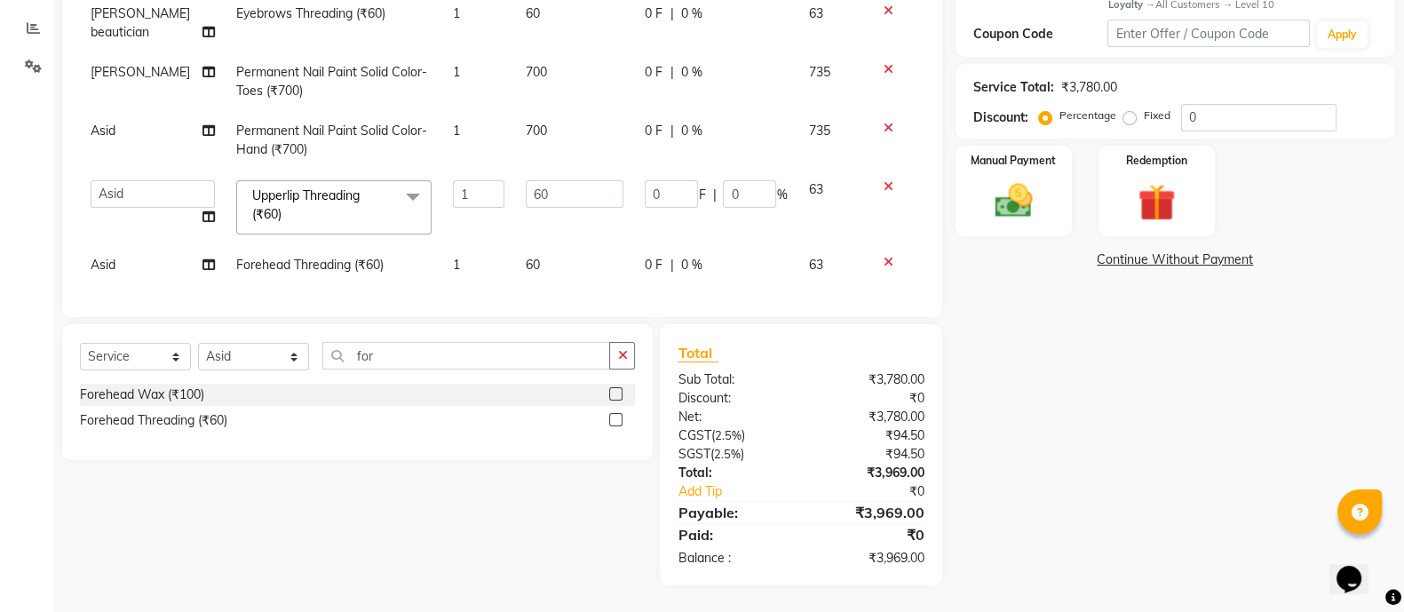
scroll to position [67, 0]
click at [148, 180] on select "[PERSON_NAME] [PERSON_NAME] Asid Hanmi [PERSON_NAME] Manager [PERSON_NAME] beau…" at bounding box center [153, 194] width 124 height 28
select select "76742"
click at [107, 257] on span "Asid" at bounding box center [103, 265] width 25 height 16
select select "58535"
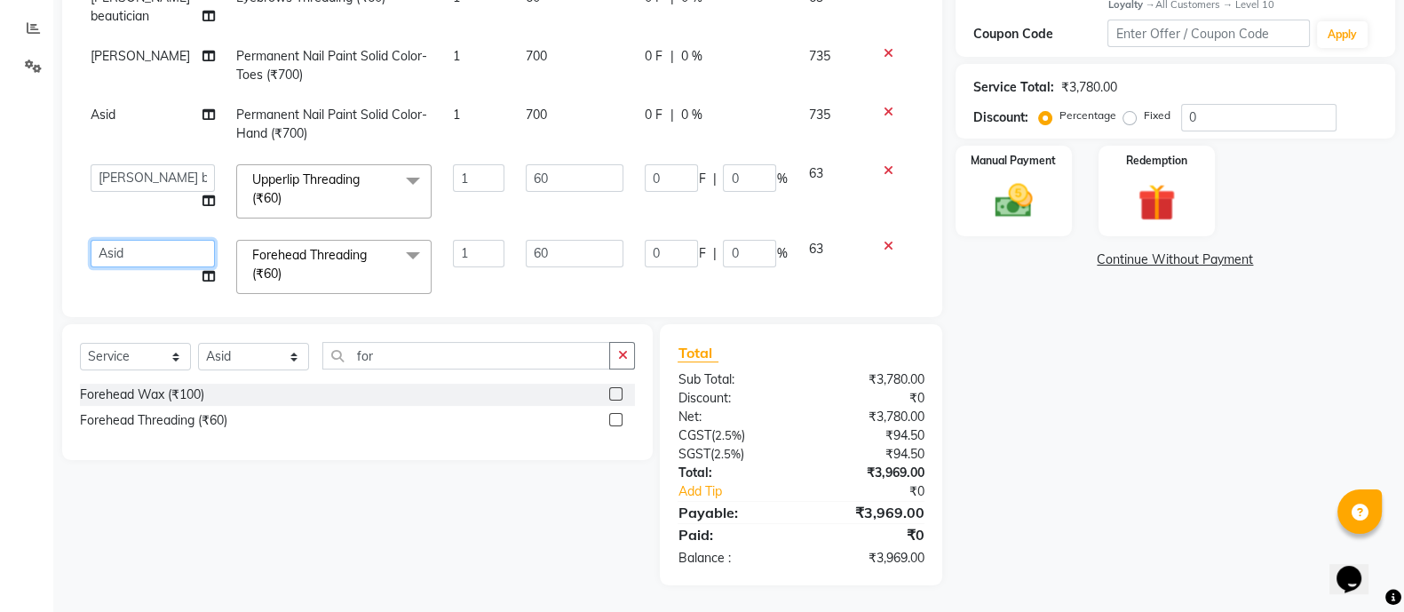
click at [123, 250] on select "[PERSON_NAME] [PERSON_NAME] Asid Hanmi [PERSON_NAME] Manager [PERSON_NAME] beau…" at bounding box center [153, 254] width 124 height 28
select select "76742"
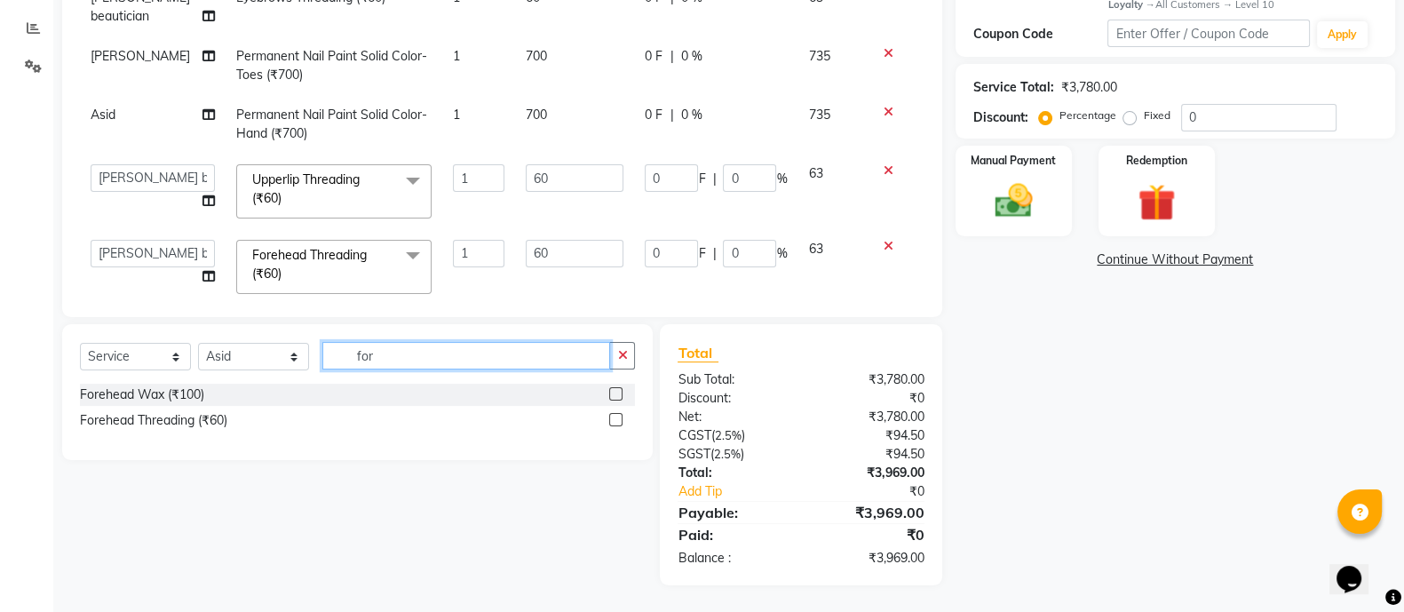
click at [445, 362] on input "for" at bounding box center [466, 356] width 288 height 28
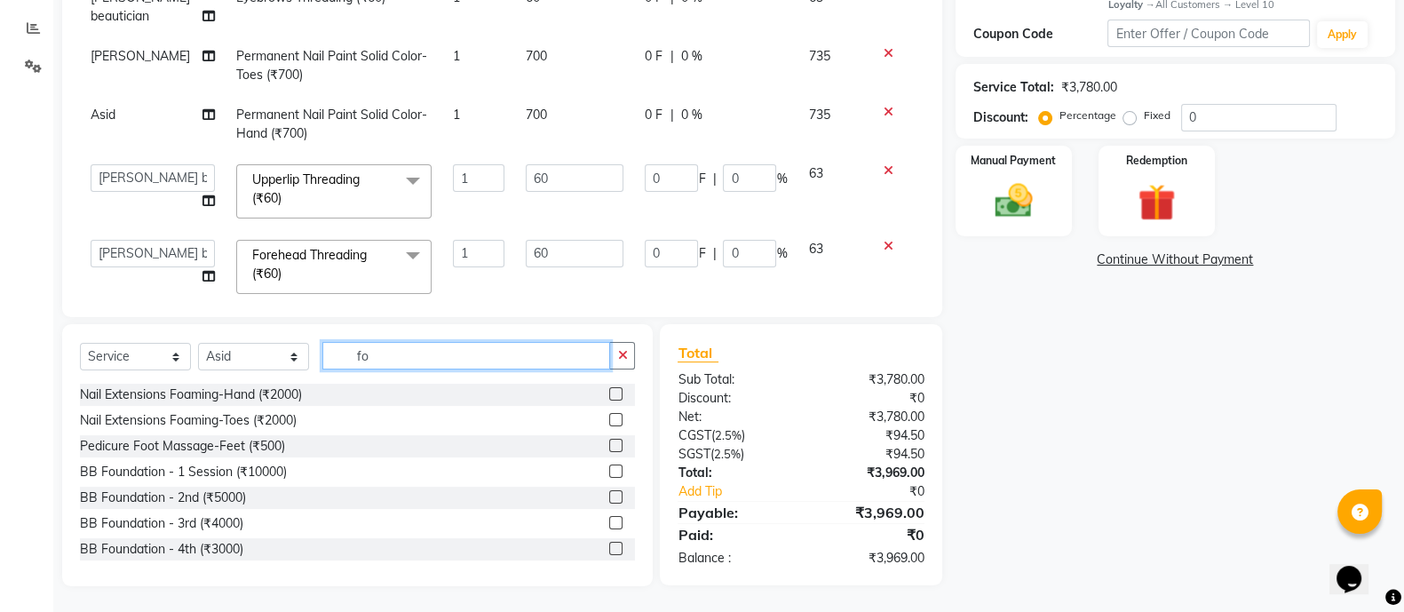
type input "f"
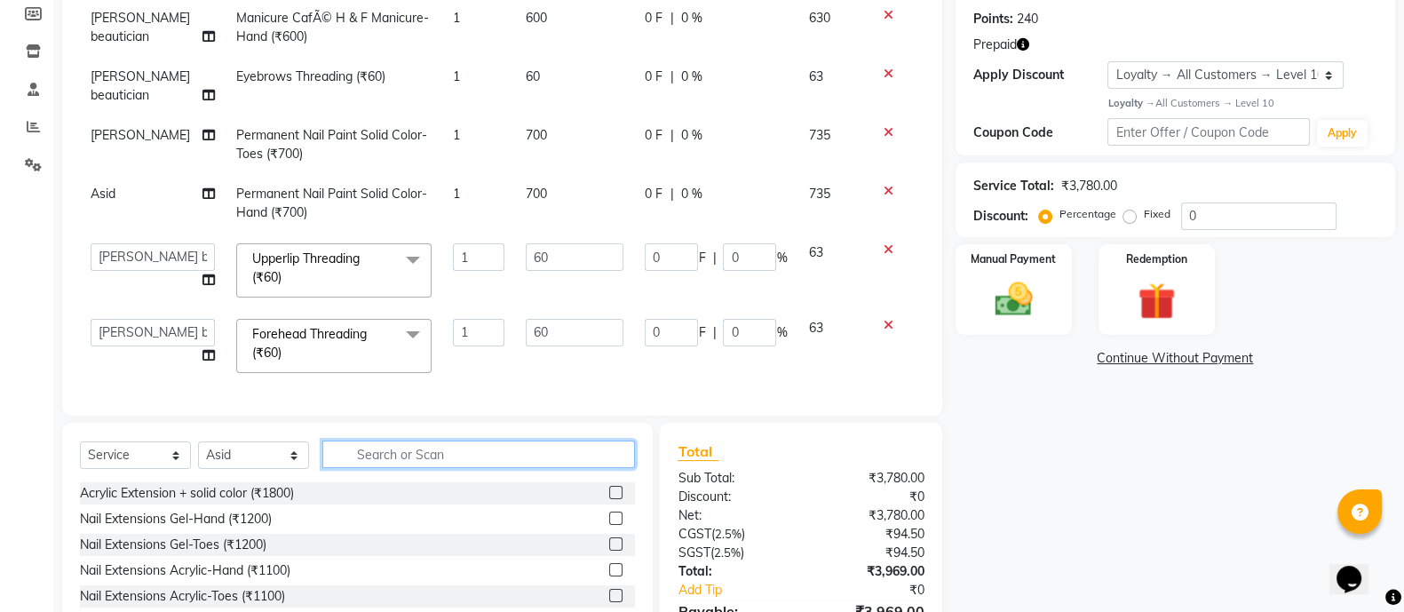
scroll to position [308, 0]
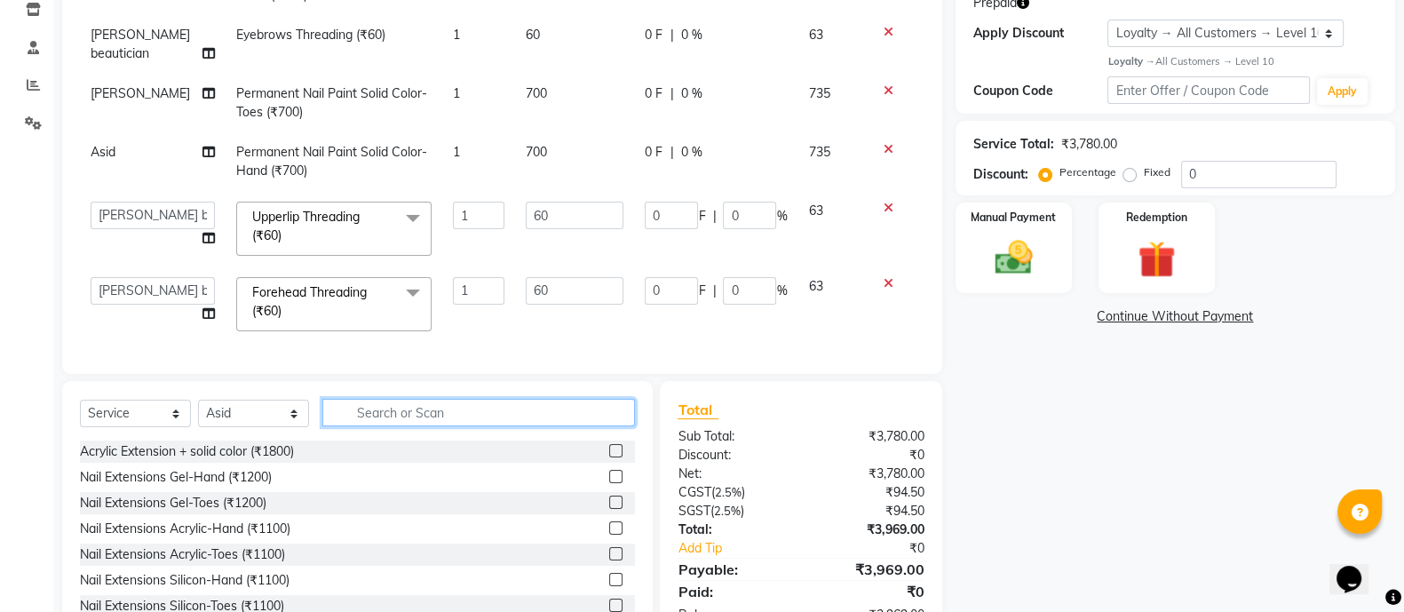
click at [455, 416] on input "text" at bounding box center [478, 413] width 313 height 28
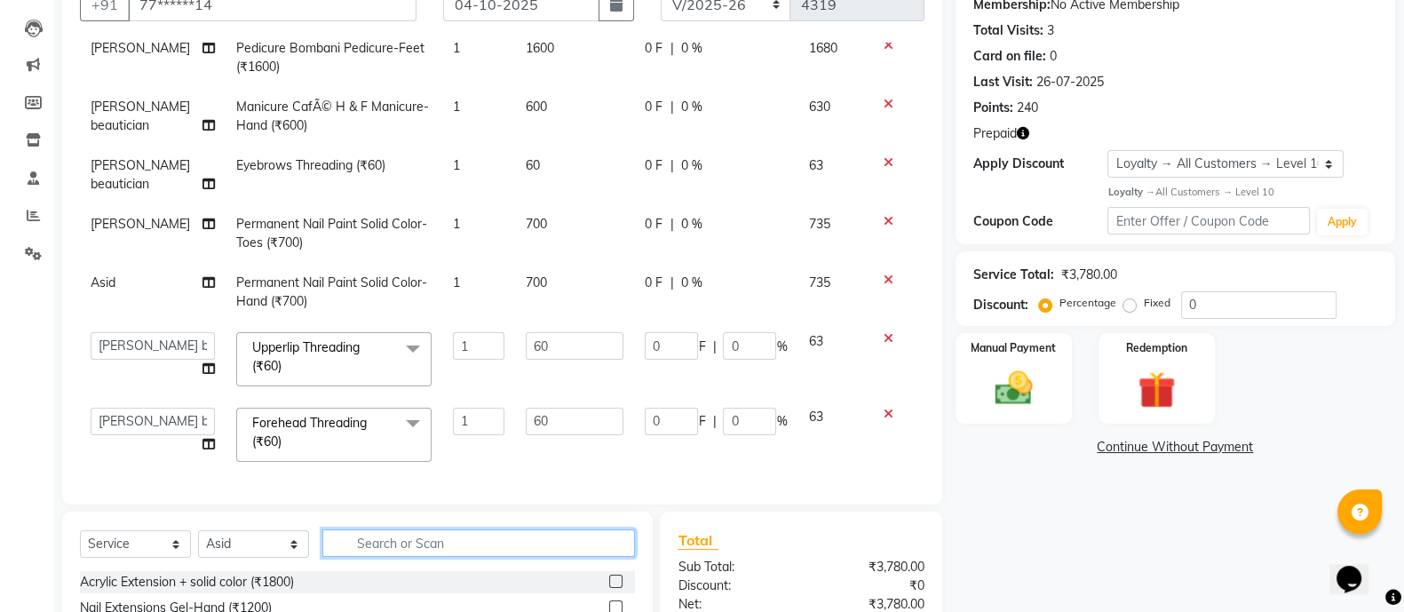
scroll to position [172, 0]
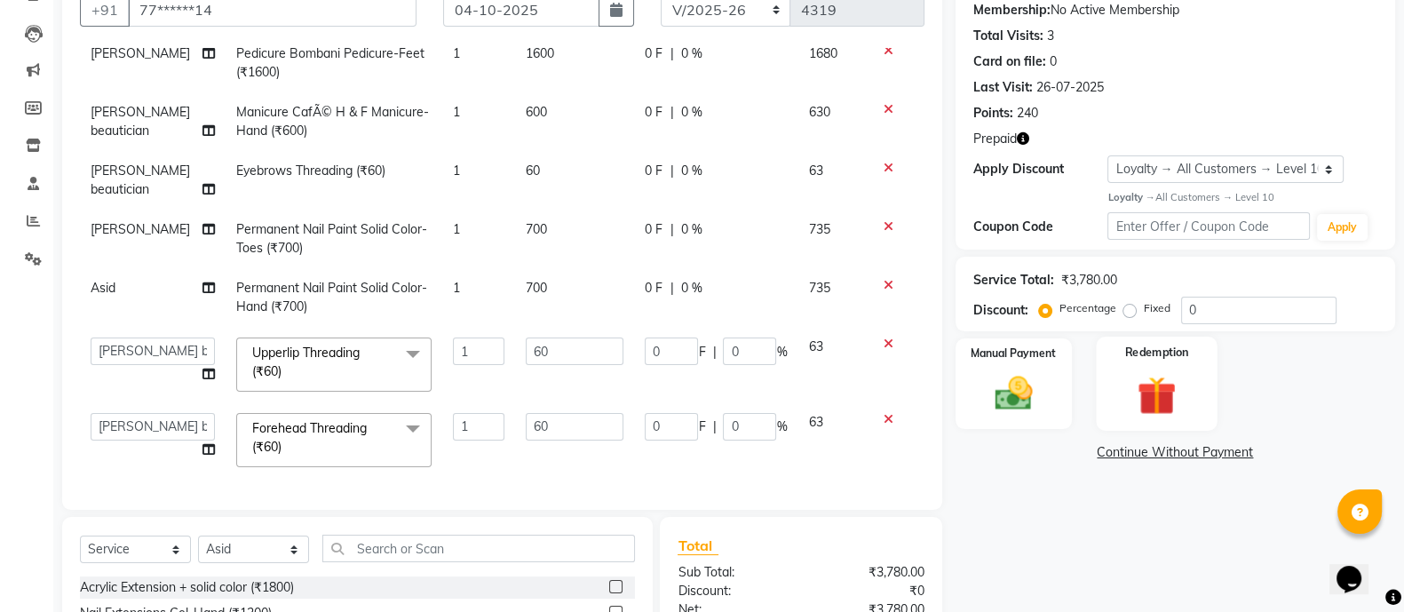
click at [1154, 389] on img at bounding box center [1156, 395] width 63 height 48
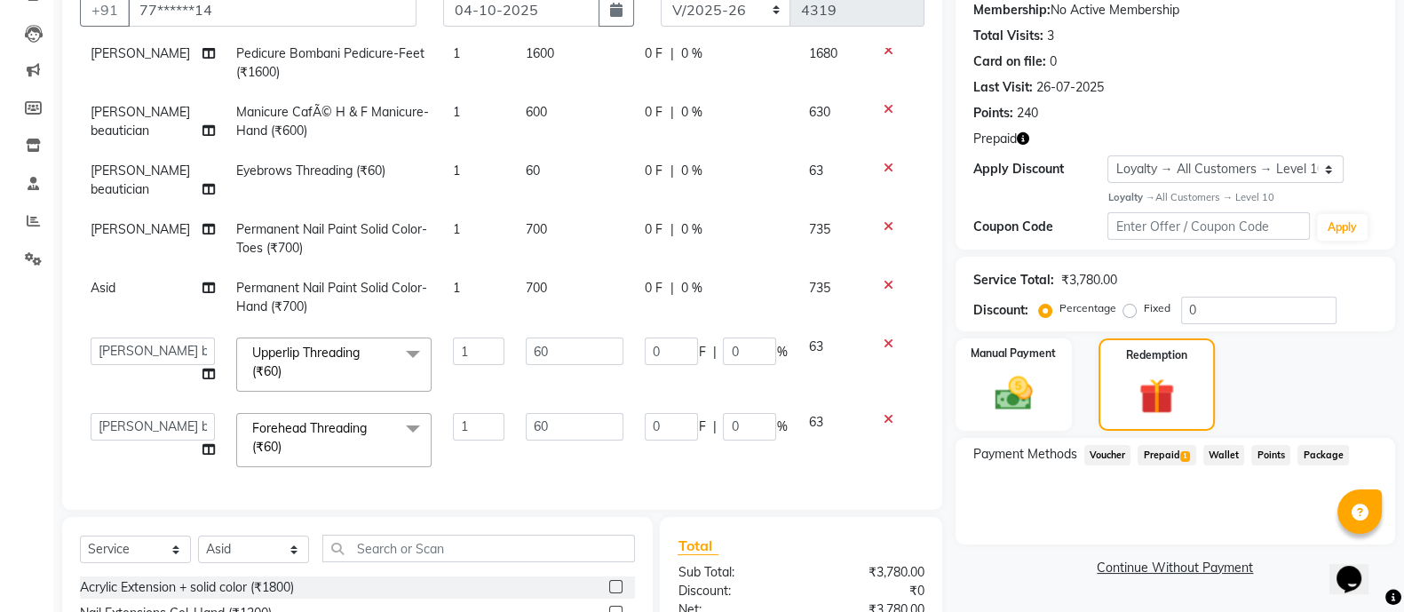
click at [1167, 456] on span "Prepaid 1" at bounding box center [1167, 455] width 58 height 20
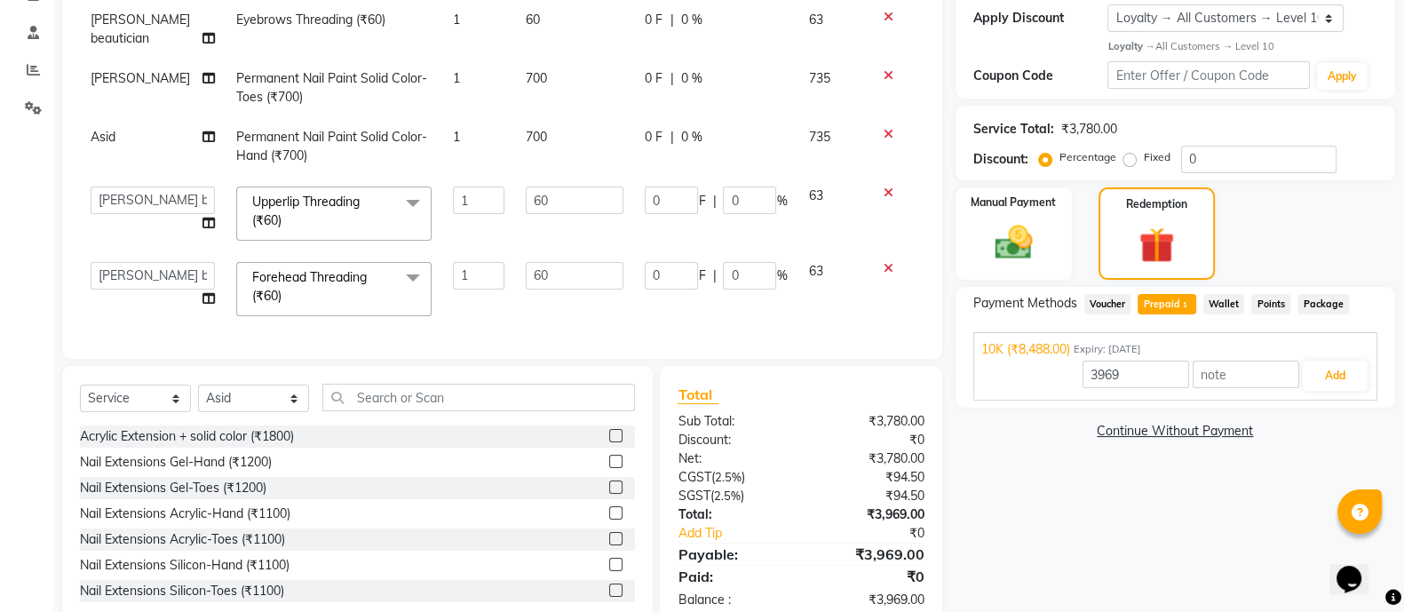
scroll to position [366, 0]
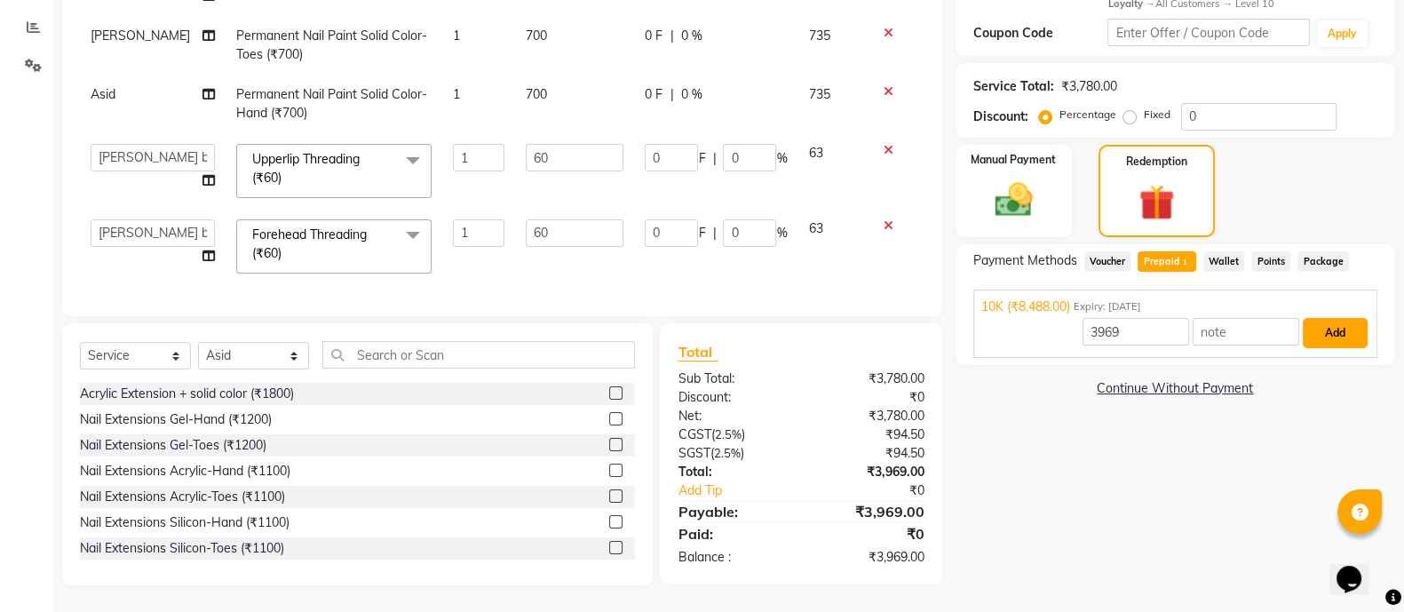
click at [1344, 341] on button "Add" at bounding box center [1335, 333] width 65 height 30
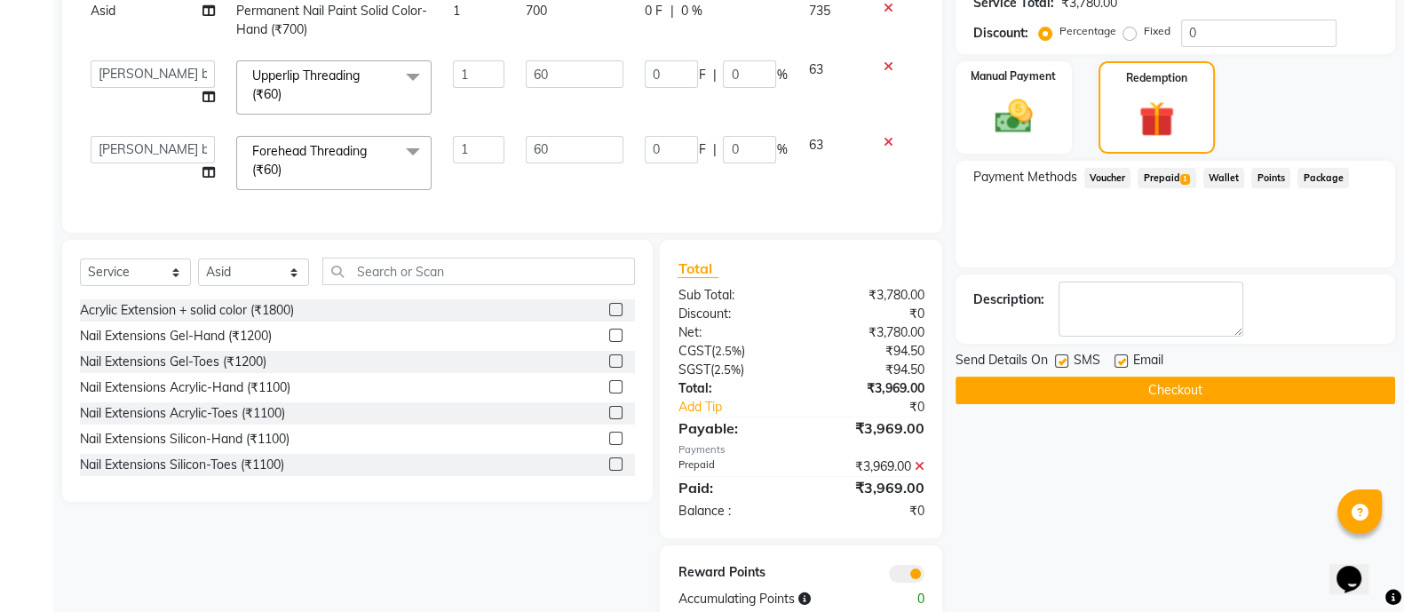
scroll to position [455, 0]
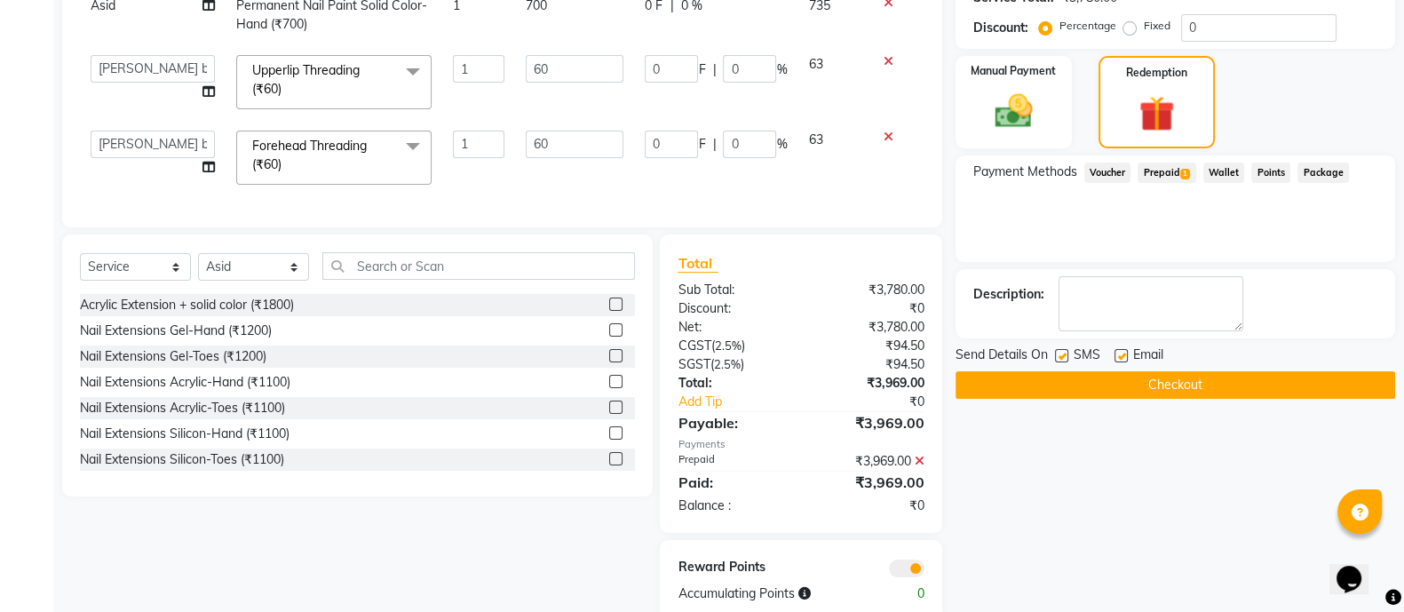
click at [1289, 391] on button "Checkout" at bounding box center [1176, 385] width 440 height 28
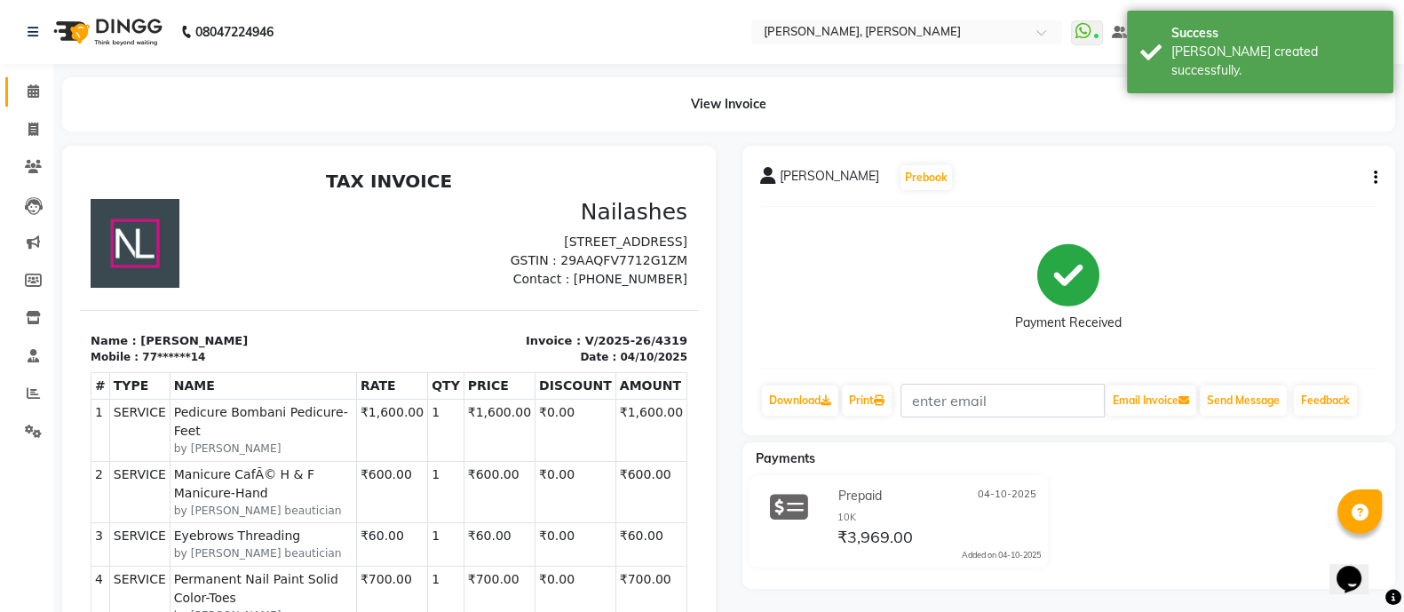
click at [29, 91] on icon at bounding box center [34, 90] width 12 height 13
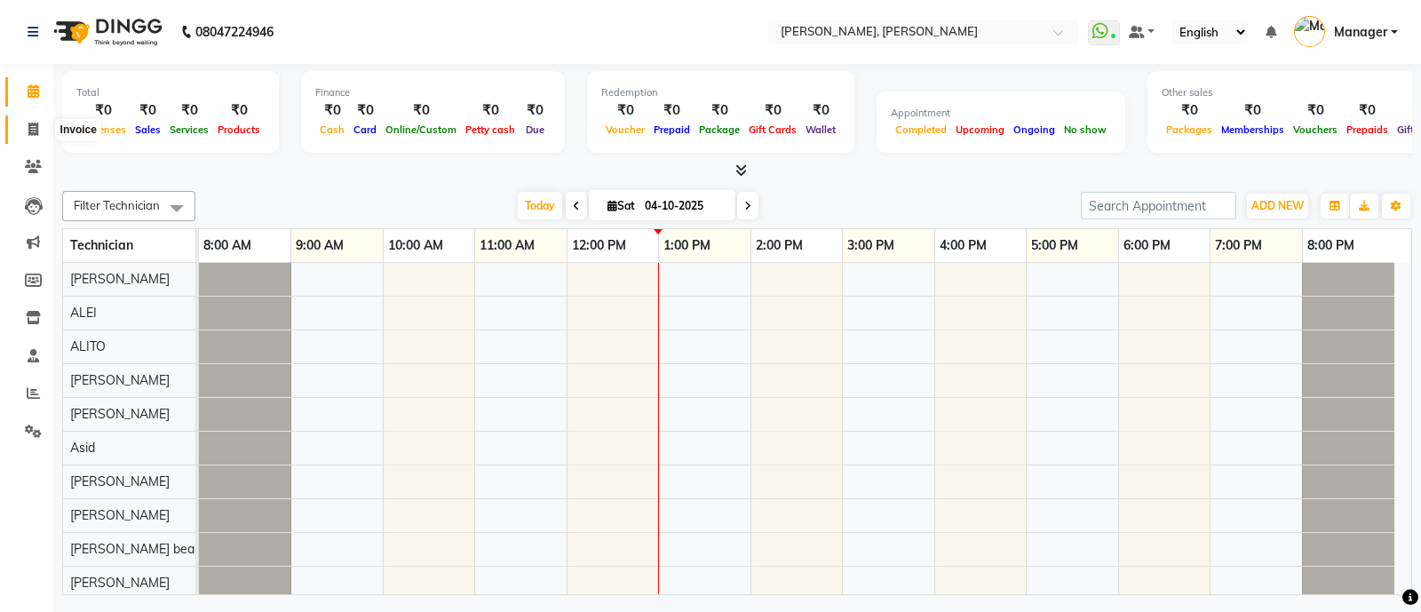
click at [35, 129] on icon at bounding box center [33, 129] width 10 height 13
select select "3767"
select select "service"
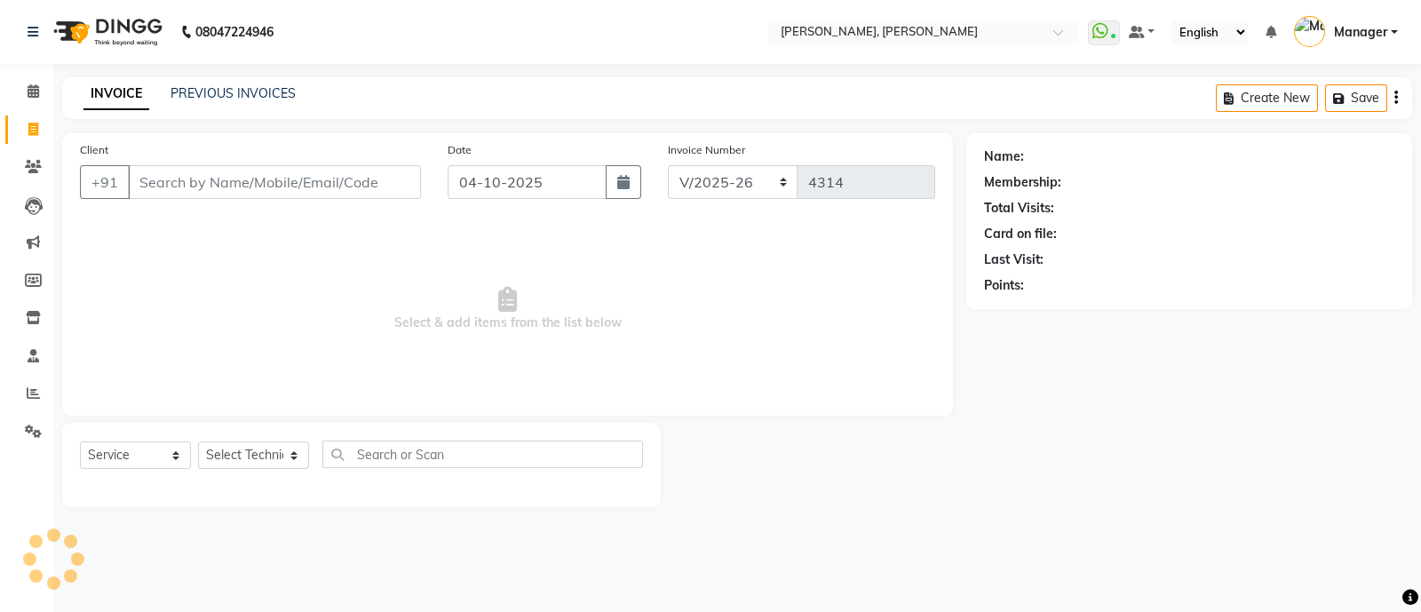
click at [240, 193] on input "Client" at bounding box center [274, 182] width 293 height 34
type input "9438437223"
select select "1: Object"
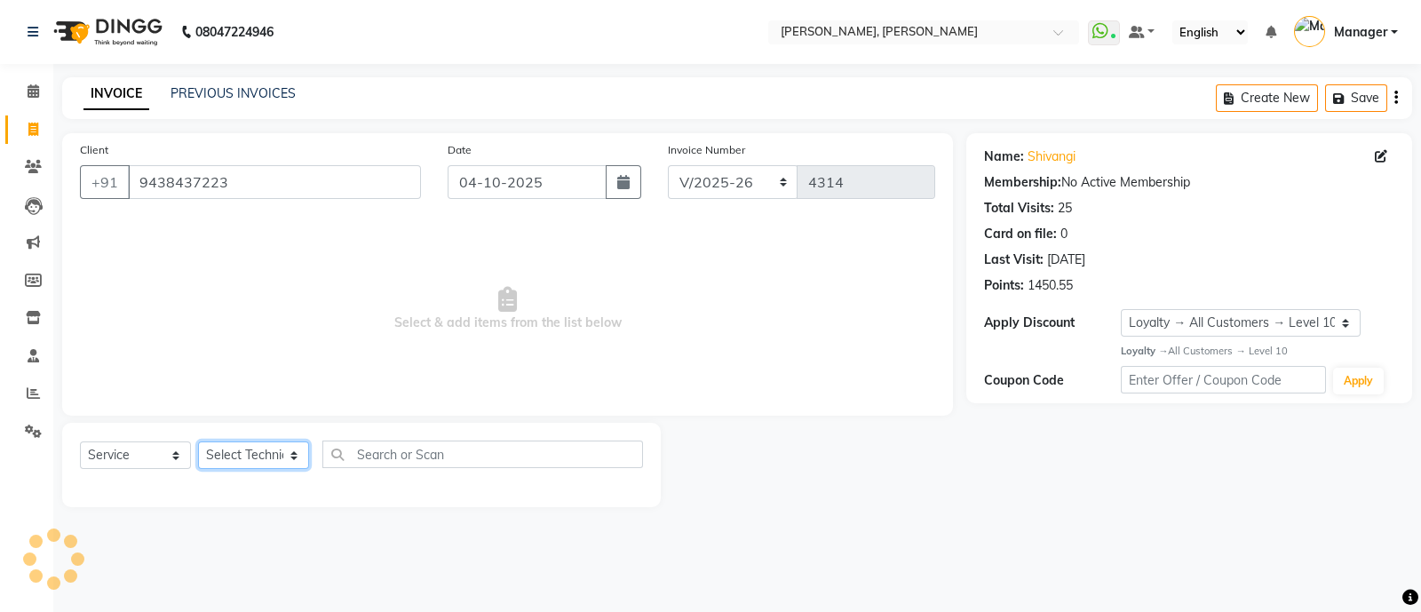
click at [241, 446] on select "Select Technician" at bounding box center [253, 455] width 111 height 28
select select "18142"
click at [198, 442] on select "Select Technician [PERSON_NAME] [PERSON_NAME] Asid Hanmi [PERSON_NAME] Manager …" at bounding box center [253, 455] width 111 height 28
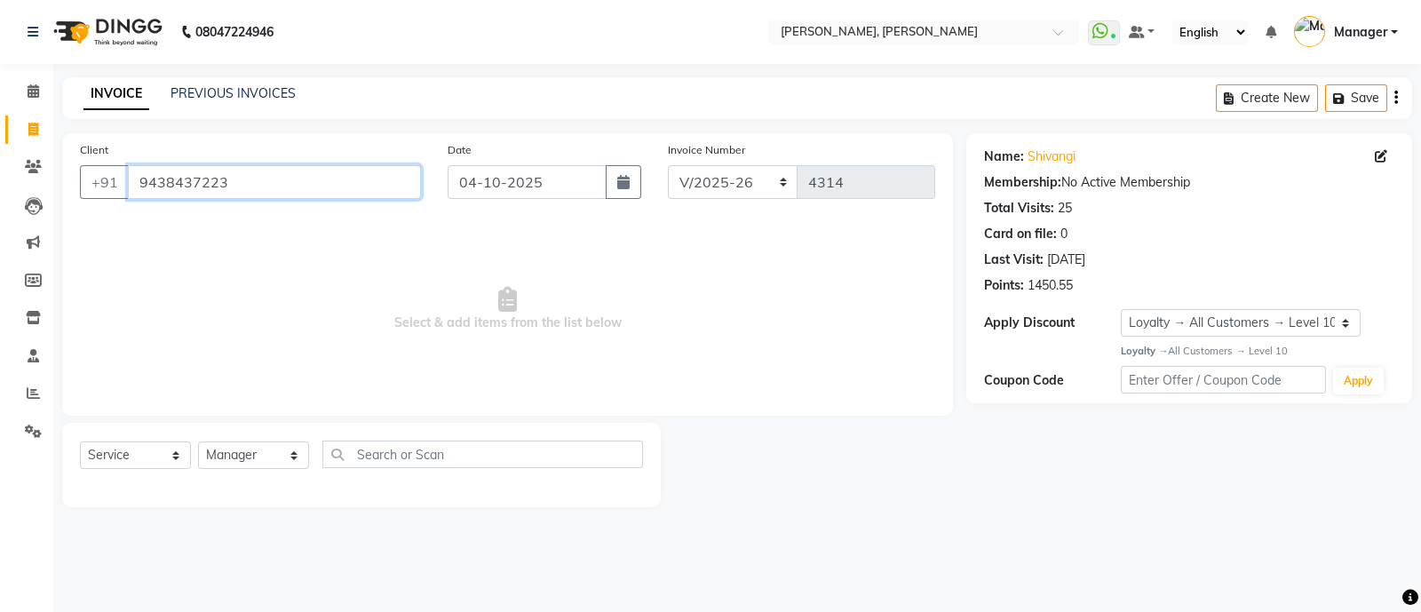
click at [242, 195] on input "9438437223" at bounding box center [274, 182] width 293 height 34
click at [35, 400] on icon at bounding box center [33, 392] width 13 height 13
click at [129, 449] on select "Select Service Product Membership Package Voucher Prepaid Gift Card" at bounding box center [135, 455] width 111 height 28
select select "P"
click at [80, 442] on select "Select Service Product Membership Package Voucher Prepaid Gift Card" at bounding box center [135, 455] width 111 height 28
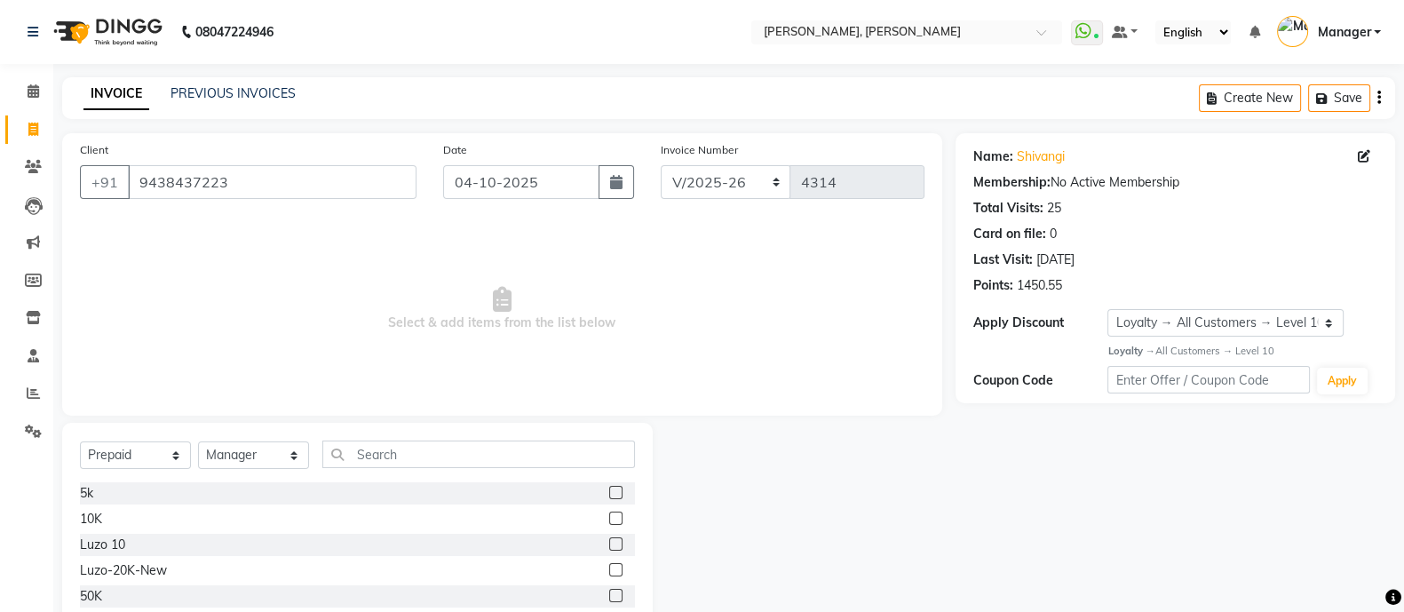
click at [617, 493] on label at bounding box center [615, 492] width 13 height 13
click at [617, 493] on input "checkbox" at bounding box center [615, 494] width 12 height 12
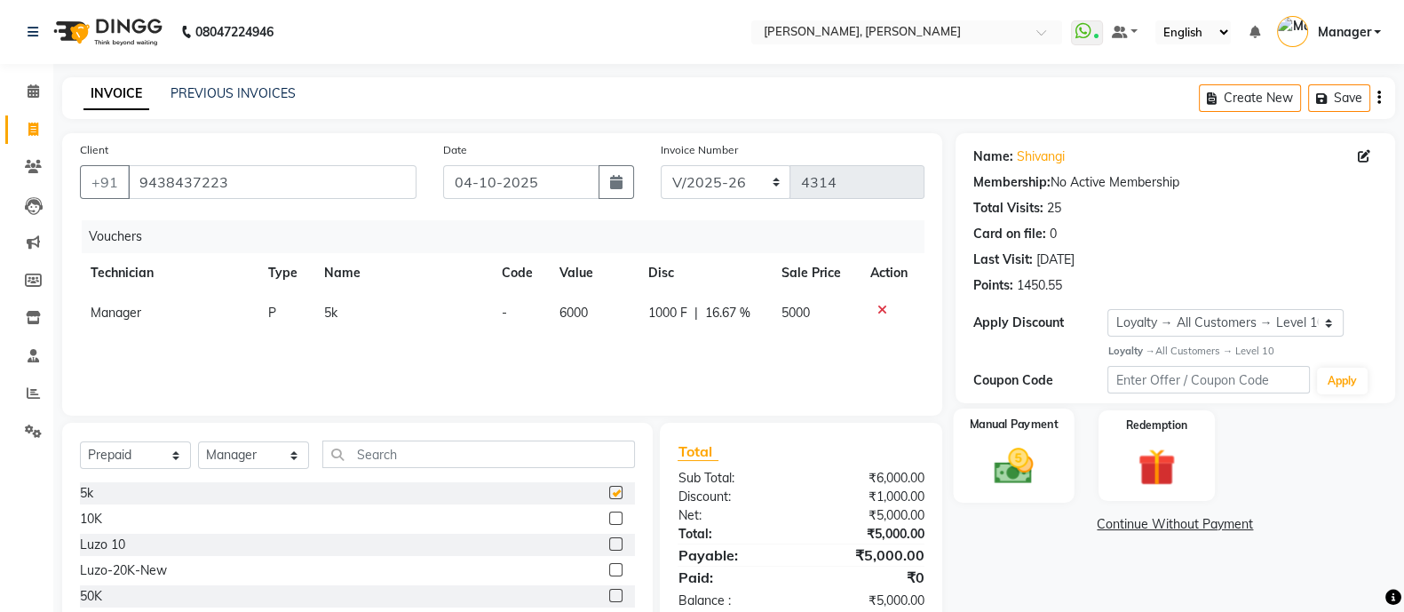
checkbox input "false"
click at [1046, 435] on div "Manual Payment" at bounding box center [1014, 455] width 122 height 94
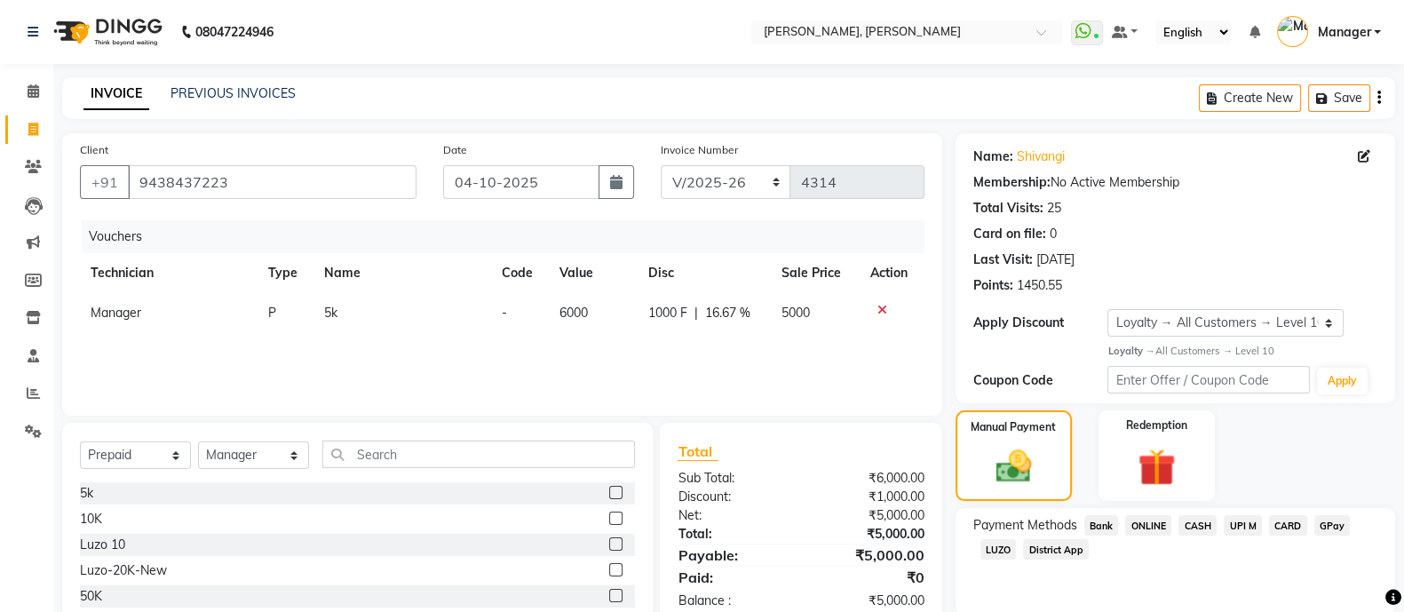
click at [1286, 521] on span "CARD" at bounding box center [1288, 525] width 38 height 20
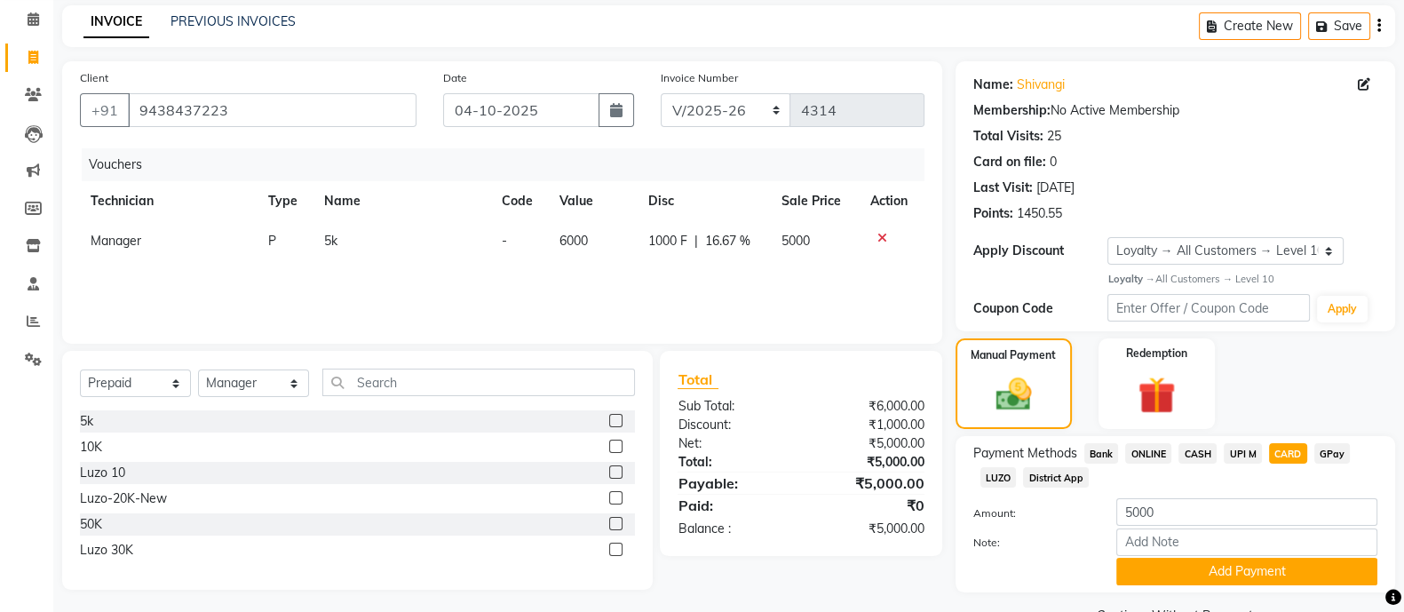
scroll to position [116, 0]
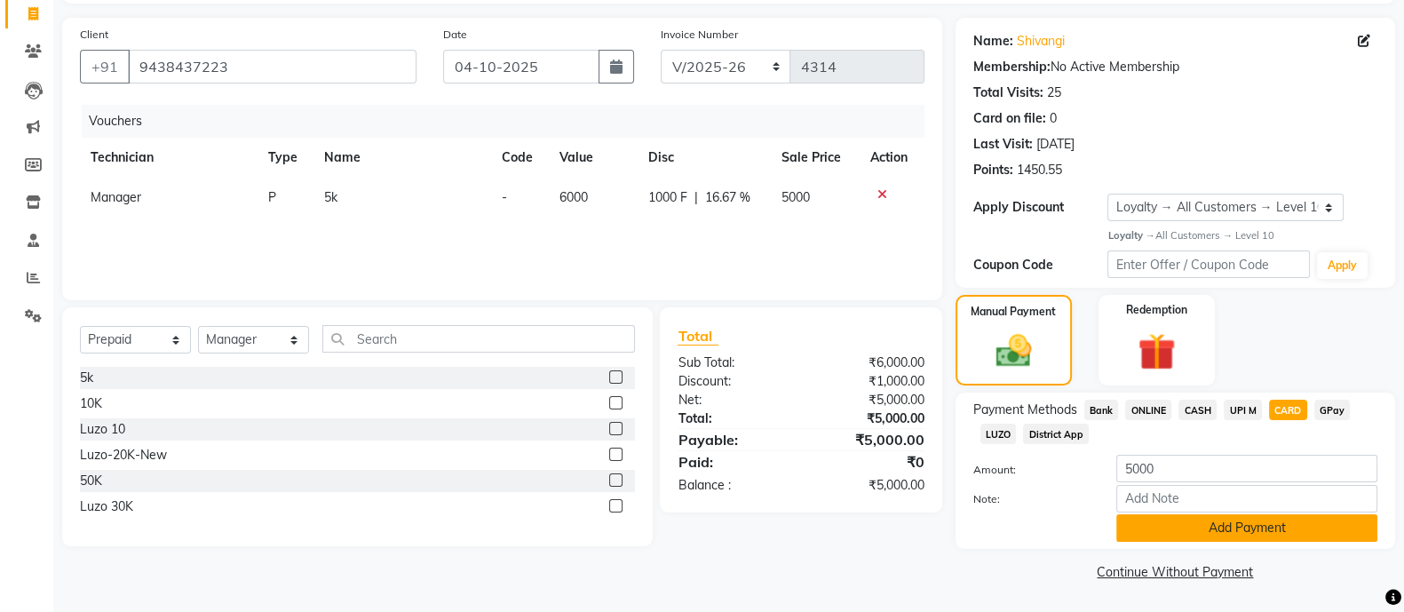
click at [1225, 526] on button "Add Payment" at bounding box center [1246, 528] width 261 height 28
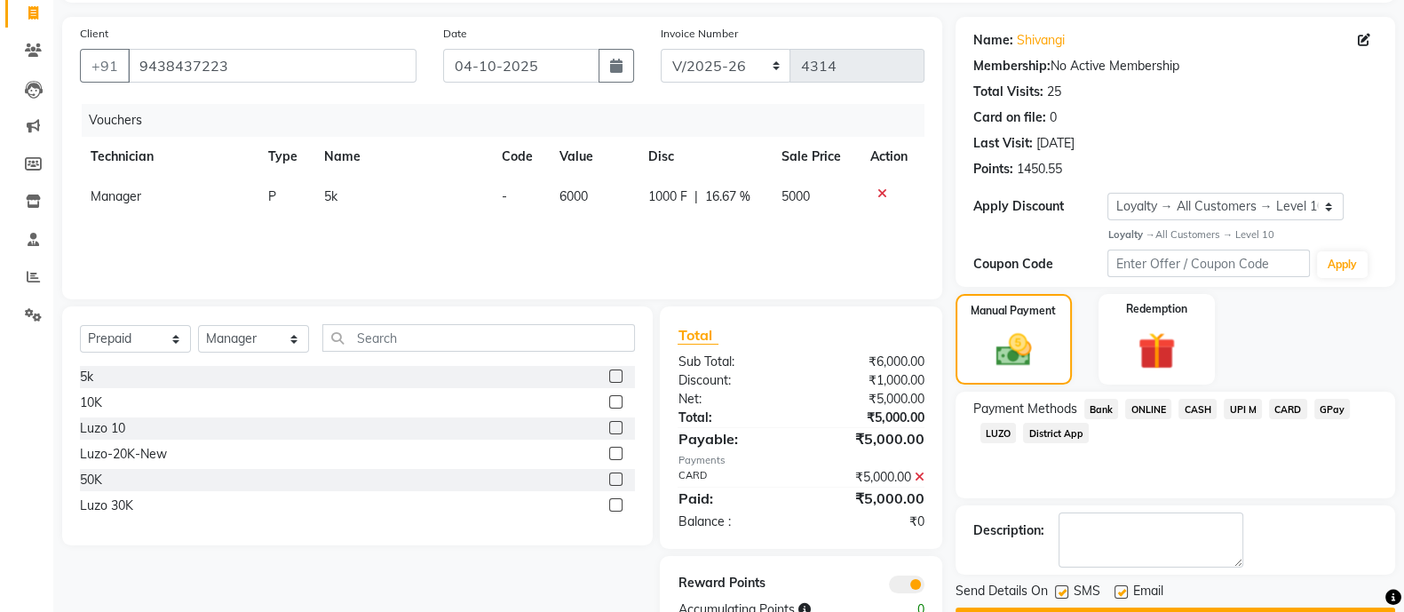
scroll to position [169, 0]
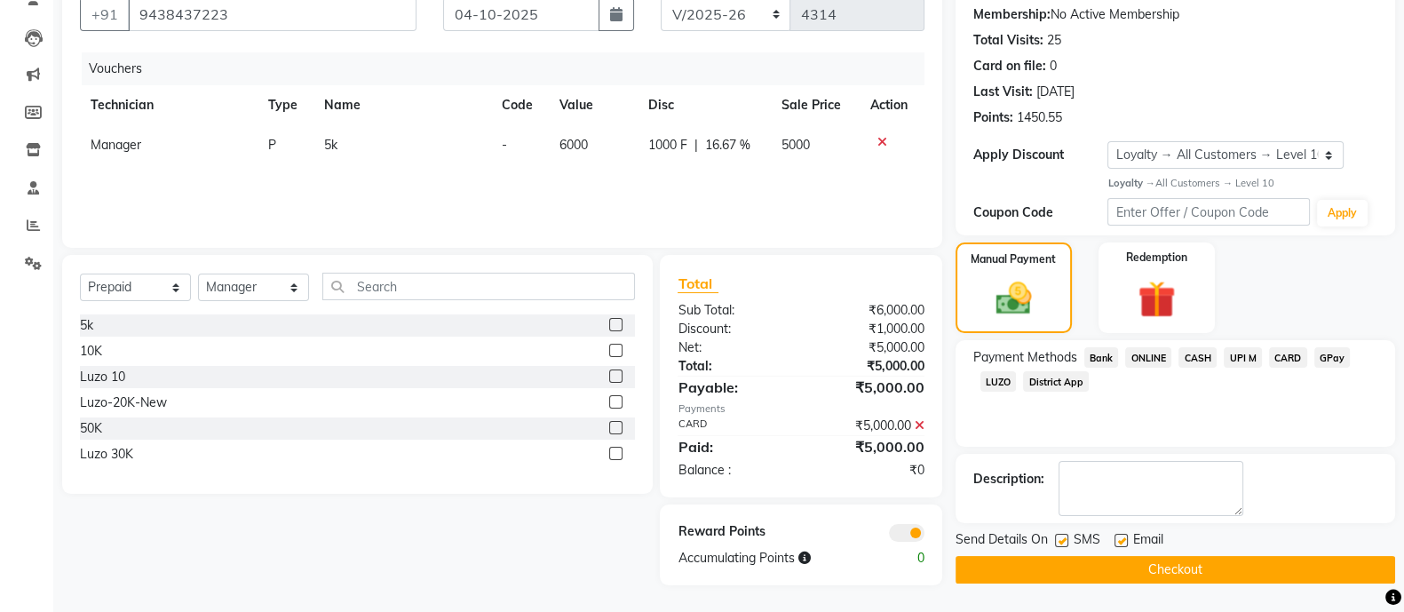
click at [1221, 568] on button "Checkout" at bounding box center [1176, 570] width 440 height 28
